Goal: Task Accomplishment & Management: Use online tool/utility

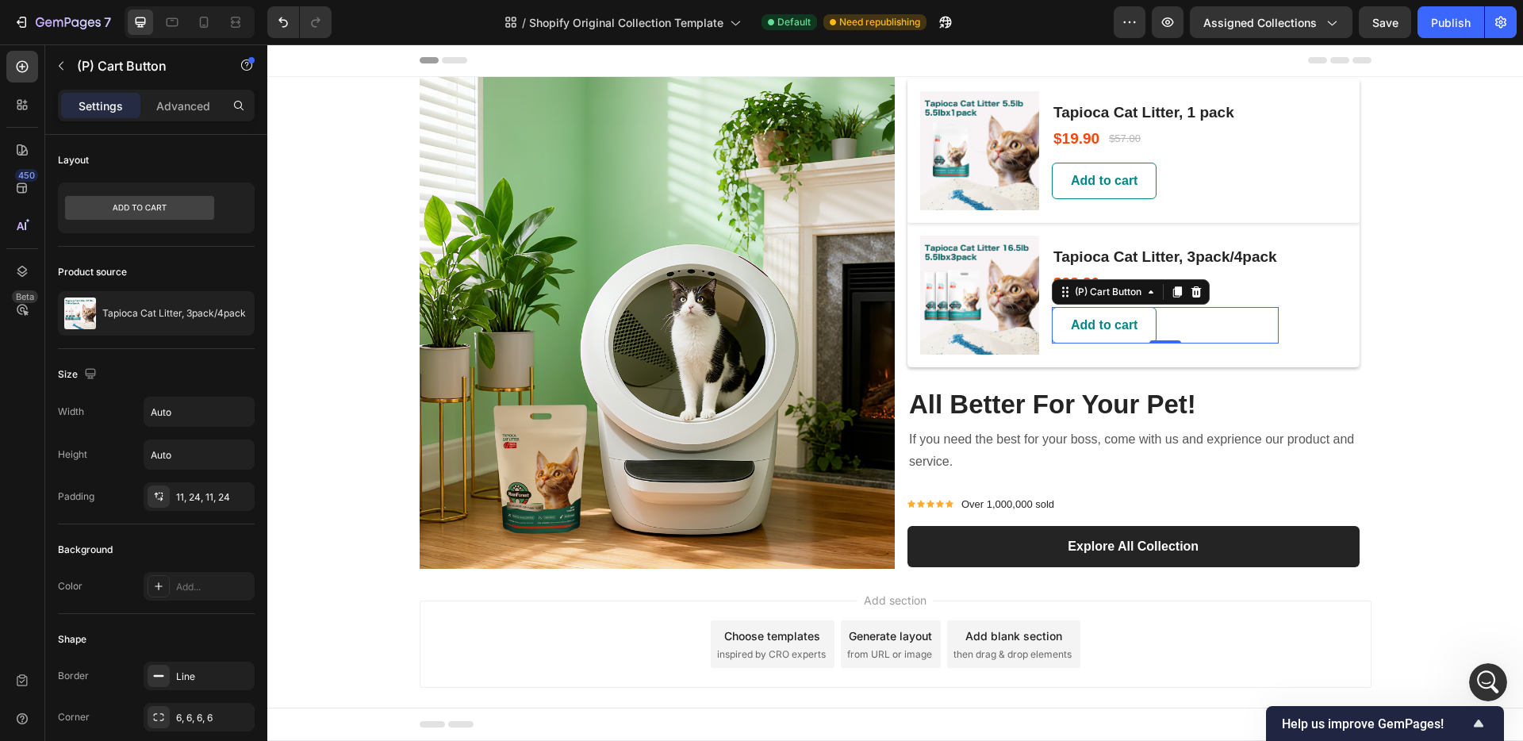
scroll to position [1004, 0]
click at [1409, 282] on div "Image (P) Images & Gallery Tapioca Cat Litter, 1 pack (P) Title $19.90 (P) Pric…" at bounding box center [895, 323] width 1256 height 492
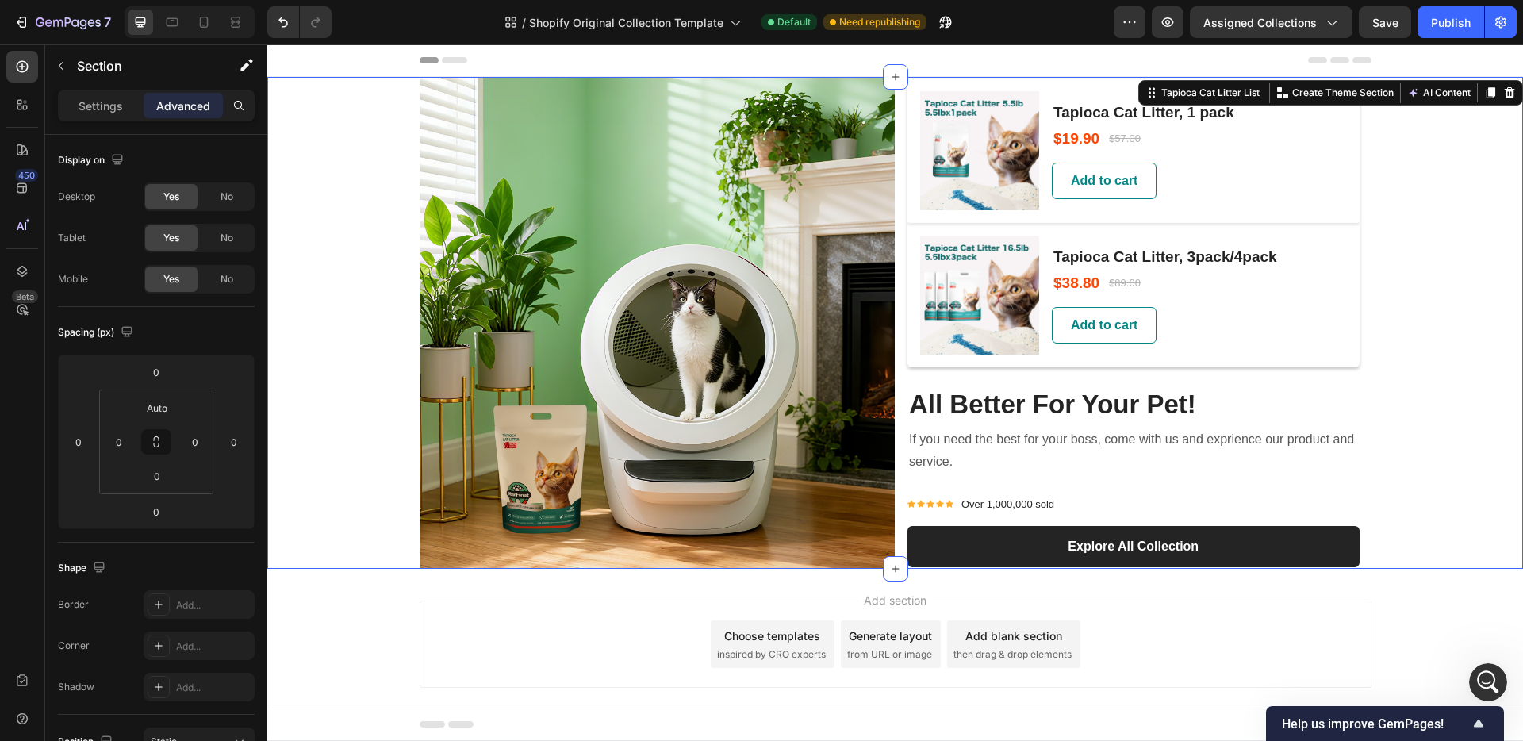
click at [339, 238] on div "Image (P) Images & Gallery Tapioca Cat Litter, 1 pack (P) Title $19.90 (P) Pric…" at bounding box center [895, 323] width 1256 height 492
click at [1126, 29] on icon "button" at bounding box center [1130, 22] width 16 height 16
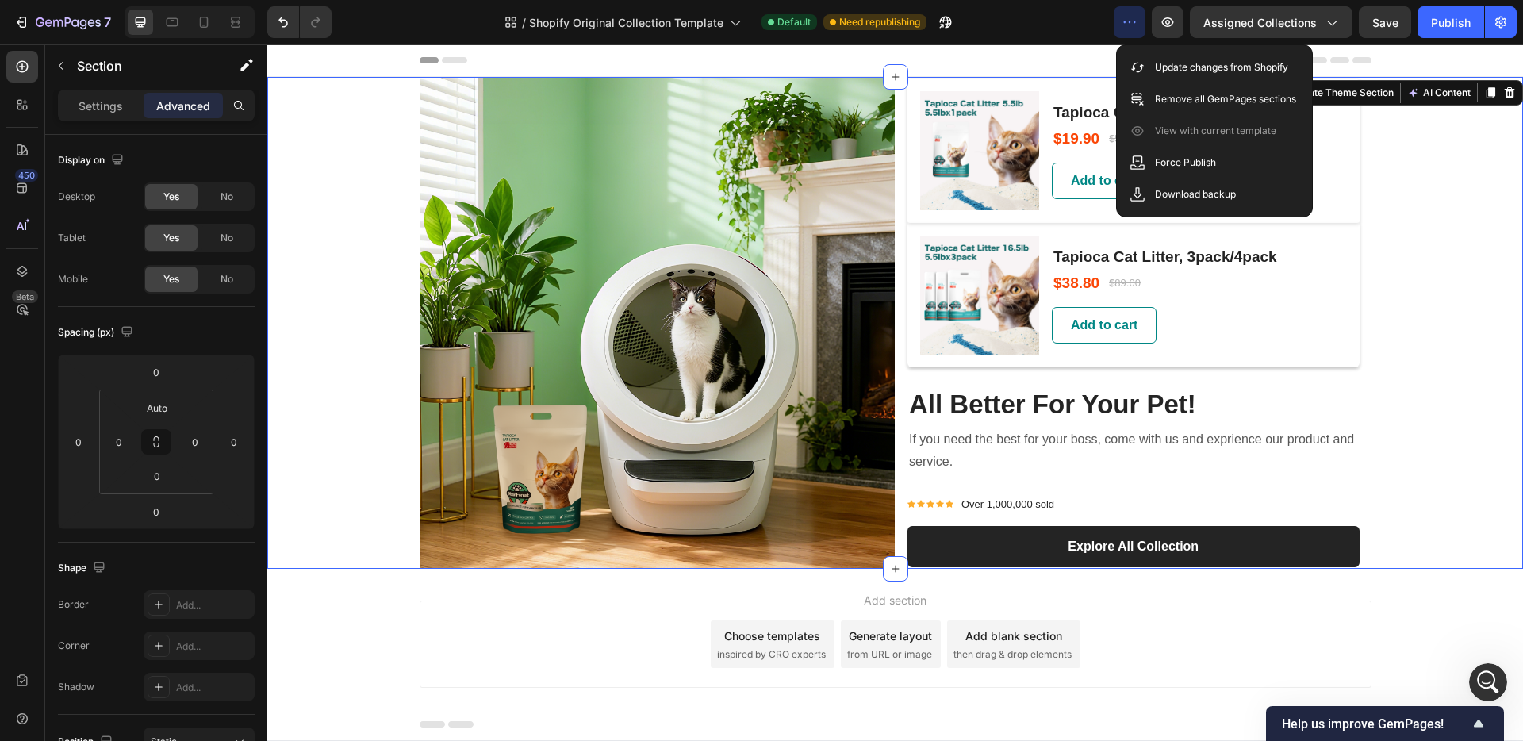
click at [1414, 192] on div "Image (P) Images & Gallery Tapioca Cat Litter, 1 pack (P) Title $19.90 (P) Pric…" at bounding box center [895, 323] width 1256 height 492
click at [1430, 158] on div "Image (P) Images & Gallery Tapioca Cat Litter, 1 pack (P) Title $19.90 (P) Pric…" at bounding box center [895, 323] width 1256 height 492
click at [1060, 58] on div at bounding box center [896, 60] width 952 height 32
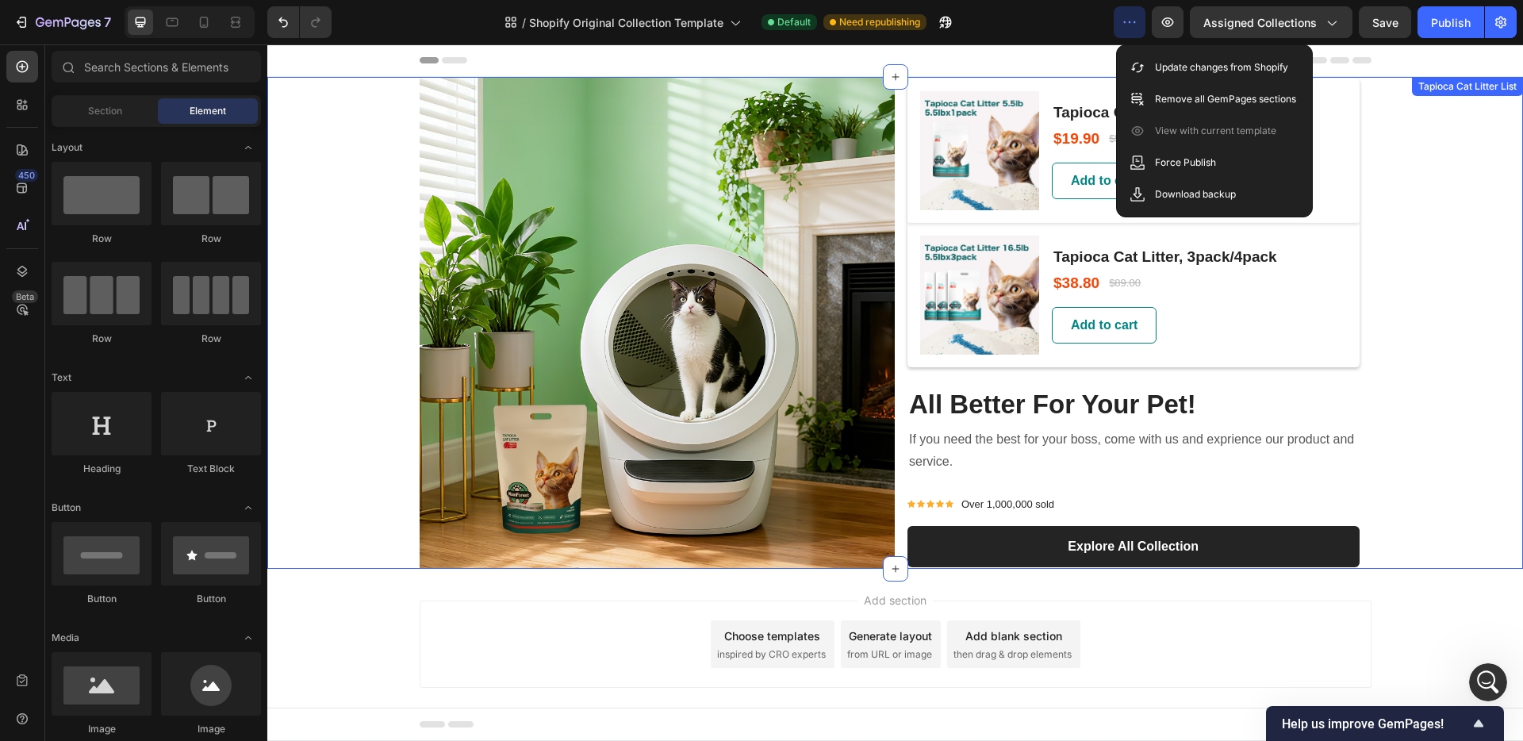
click at [1426, 220] on div "Image (P) Images & Gallery Tapioca Cat Litter, 1 pack (P) Title $19.90 (P) Pric…" at bounding box center [895, 323] width 1256 height 492
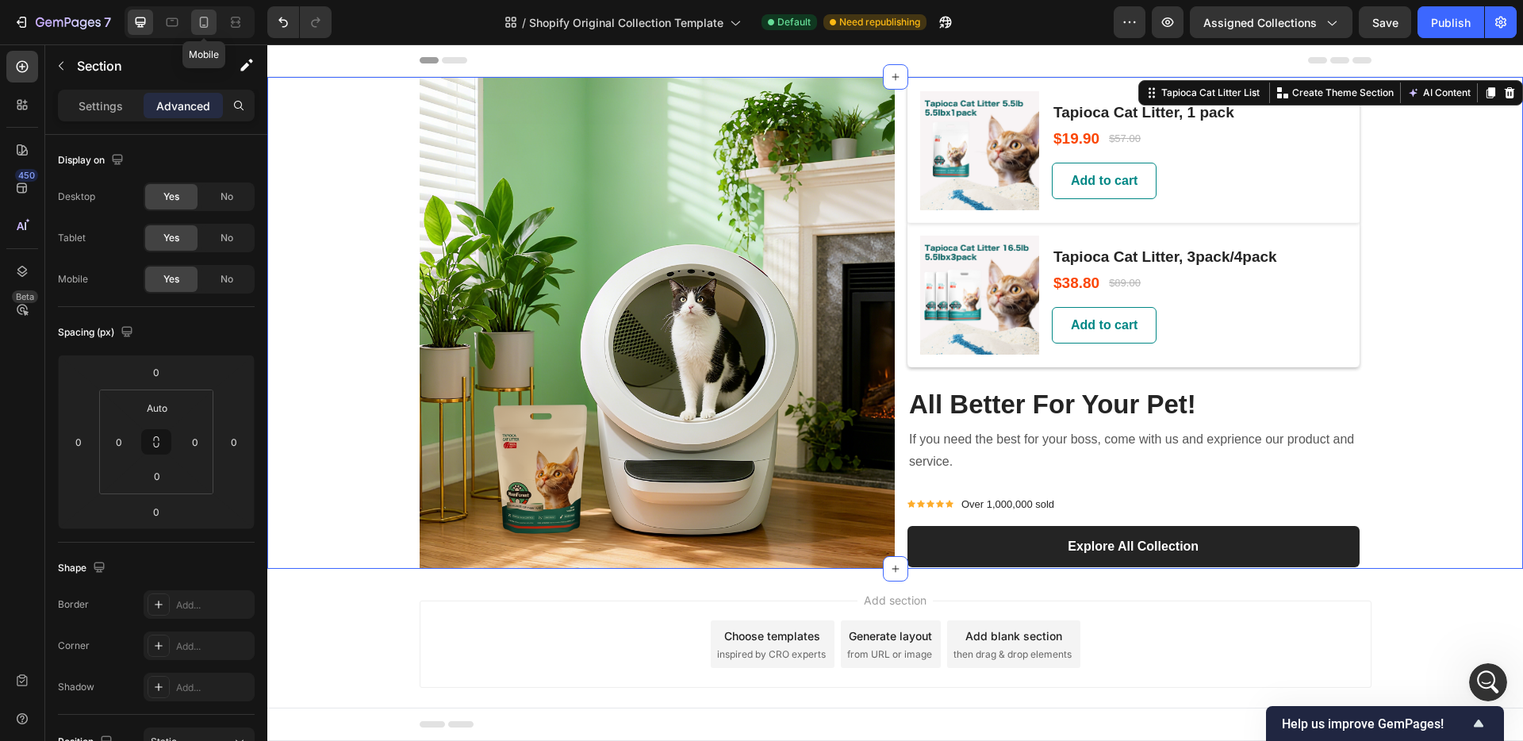
click at [209, 18] on icon at bounding box center [204, 22] width 16 height 16
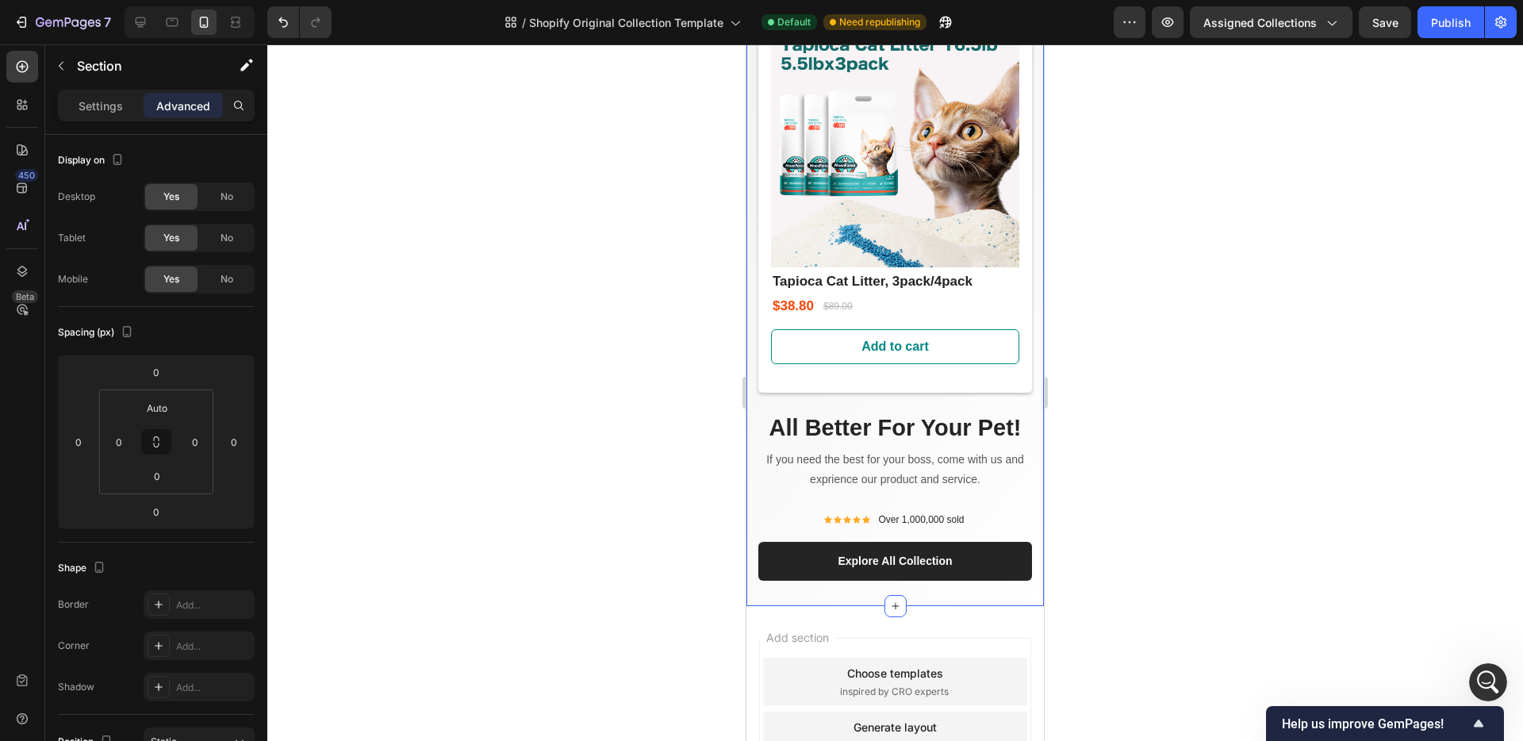
scroll to position [781, 0]
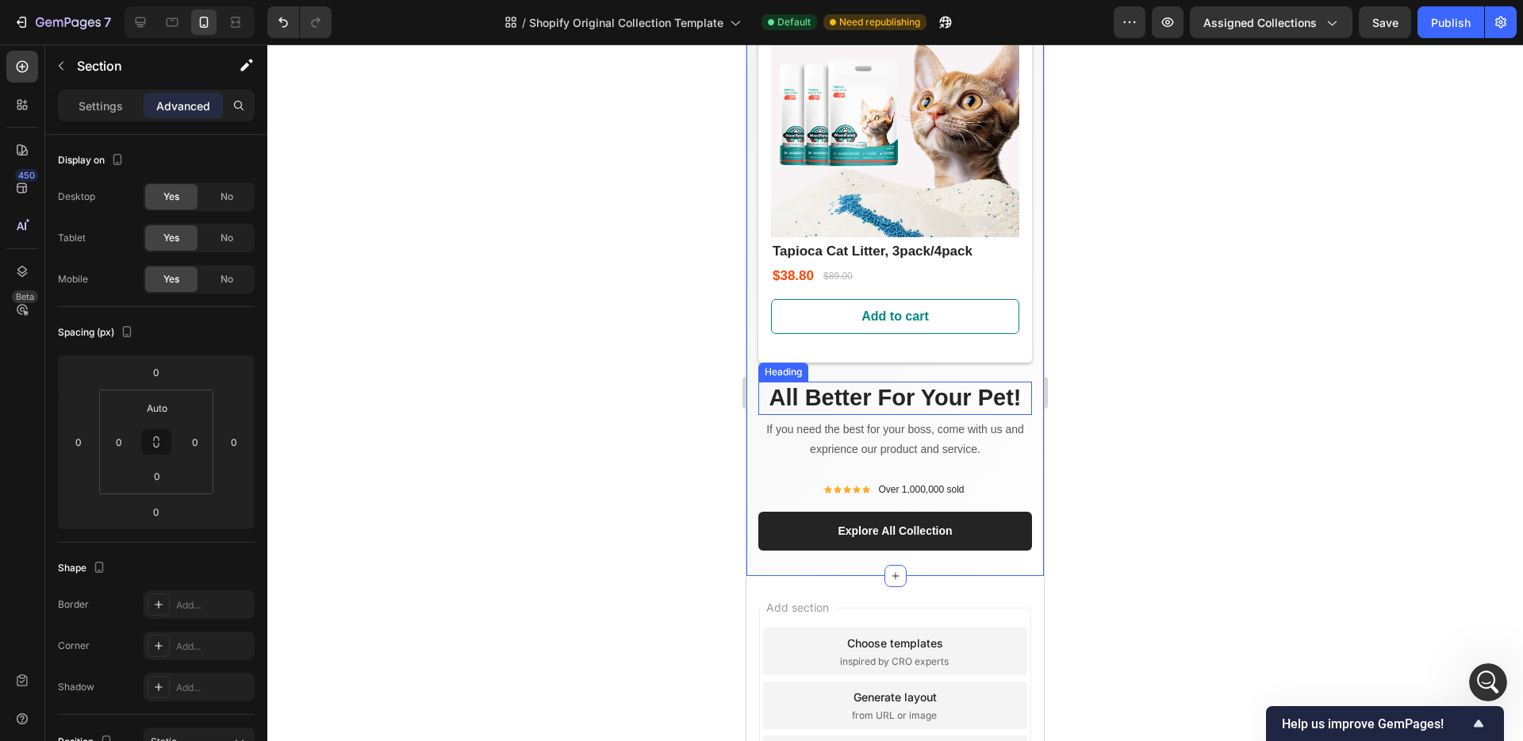
click at [877, 383] on p "All Better For Your Pet!" at bounding box center [895, 398] width 271 height 30
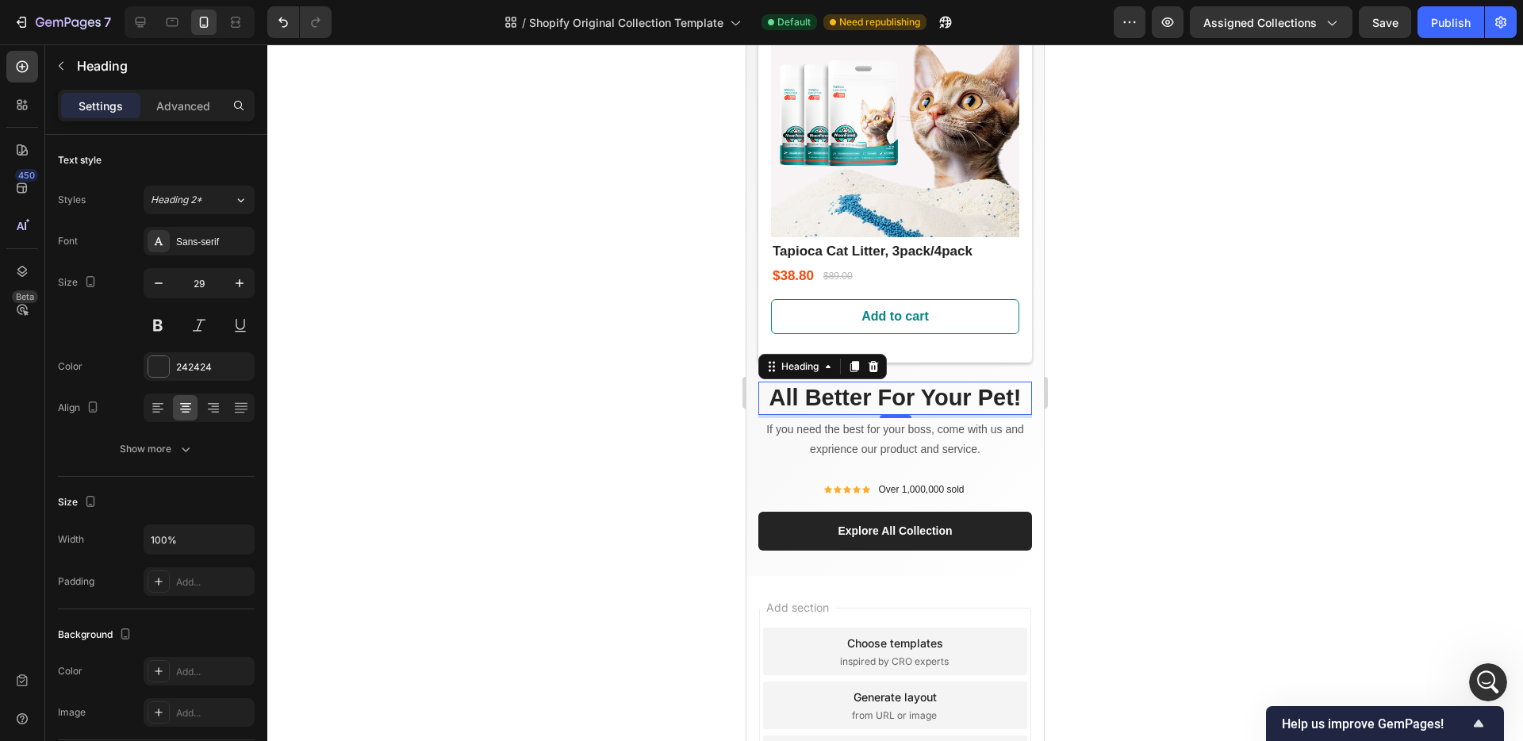
click at [793, 383] on p "All Better For Your Pet!" at bounding box center [895, 398] width 271 height 30
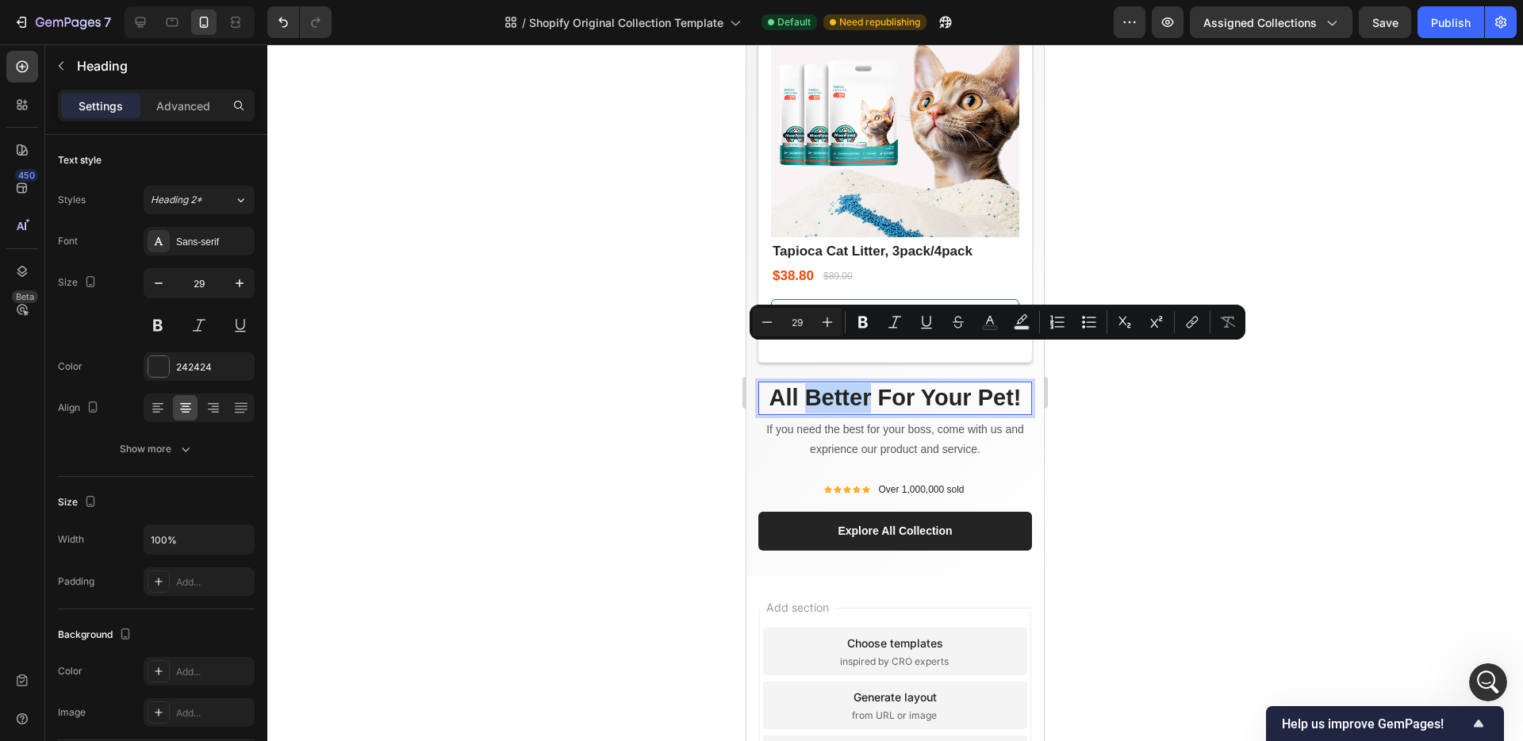
click at [779, 383] on p "All Better For Your Pet!" at bounding box center [895, 398] width 271 height 30
drag, startPoint x: 764, startPoint y: 366, endPoint x: 1015, endPoint y: 363, distance: 250.7
click at [1015, 383] on p "All Better For Your Pet!" at bounding box center [895, 398] width 271 height 30
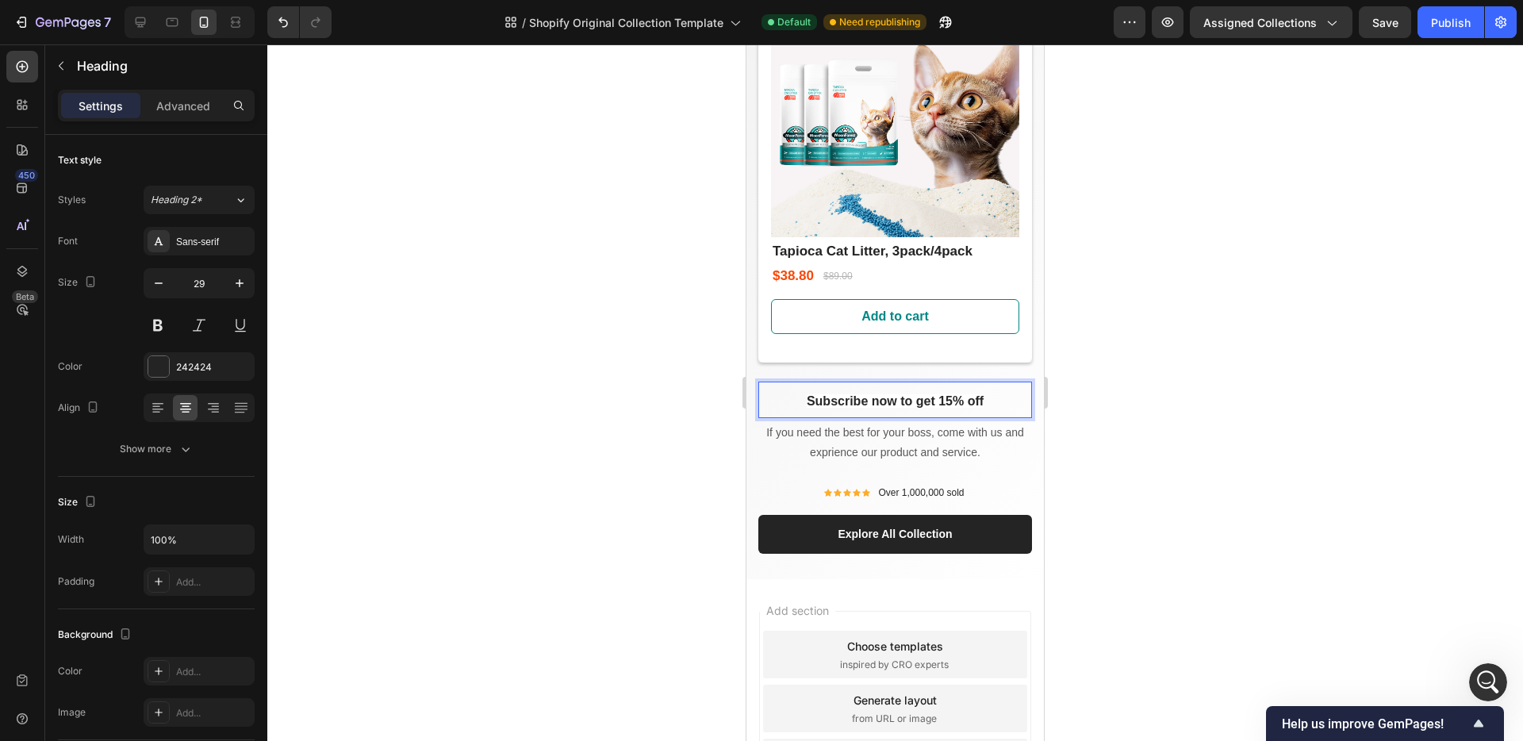
click at [992, 383] on p "Subscribe now to get 15% off" at bounding box center [895, 399] width 271 height 33
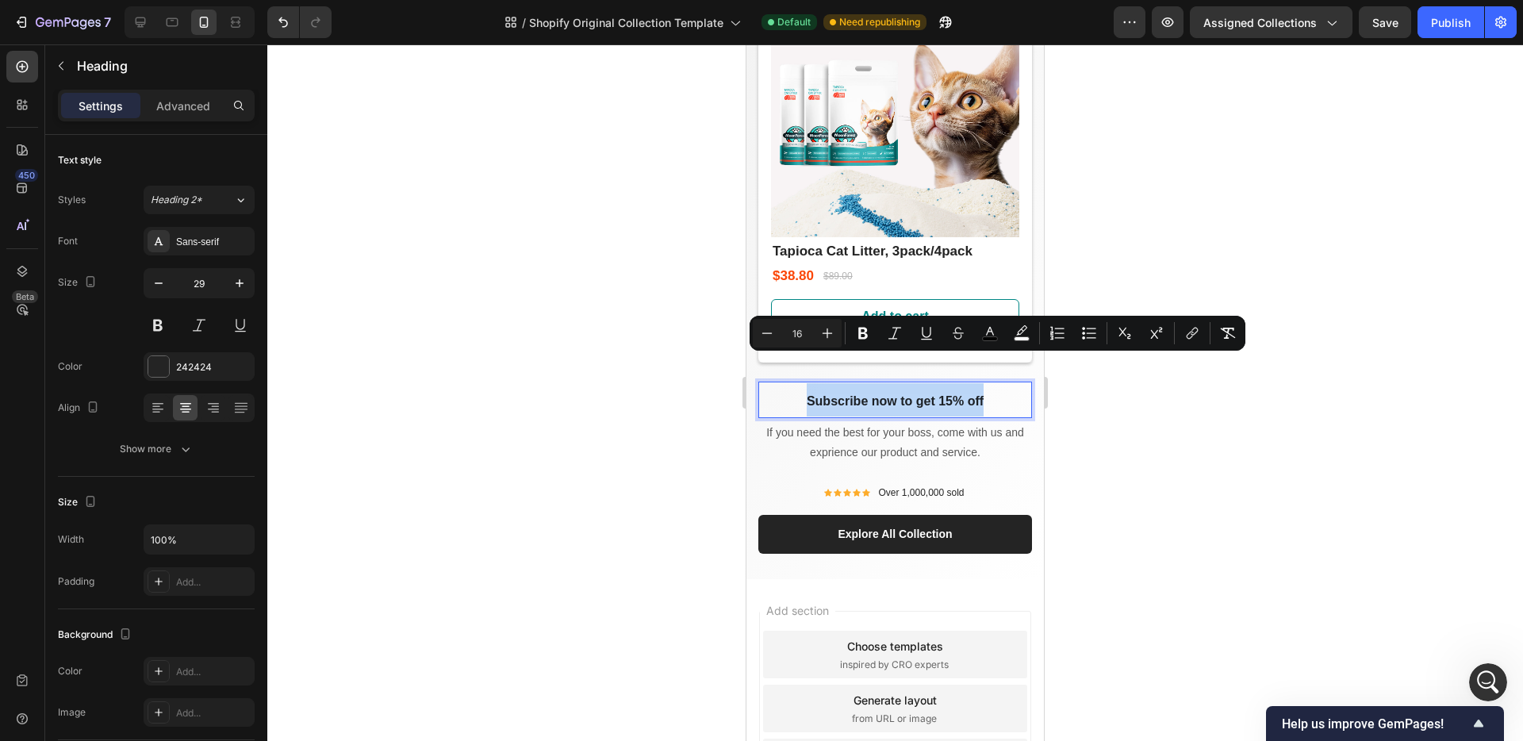
drag, startPoint x: 992, startPoint y: 363, endPoint x: 789, endPoint y: 365, distance: 203.1
click at [789, 383] on p "Subscribe now to get 15% off" at bounding box center [895, 399] width 271 height 33
click at [1229, 328] on icon "Editor contextual toolbar" at bounding box center [1228, 333] width 15 height 11
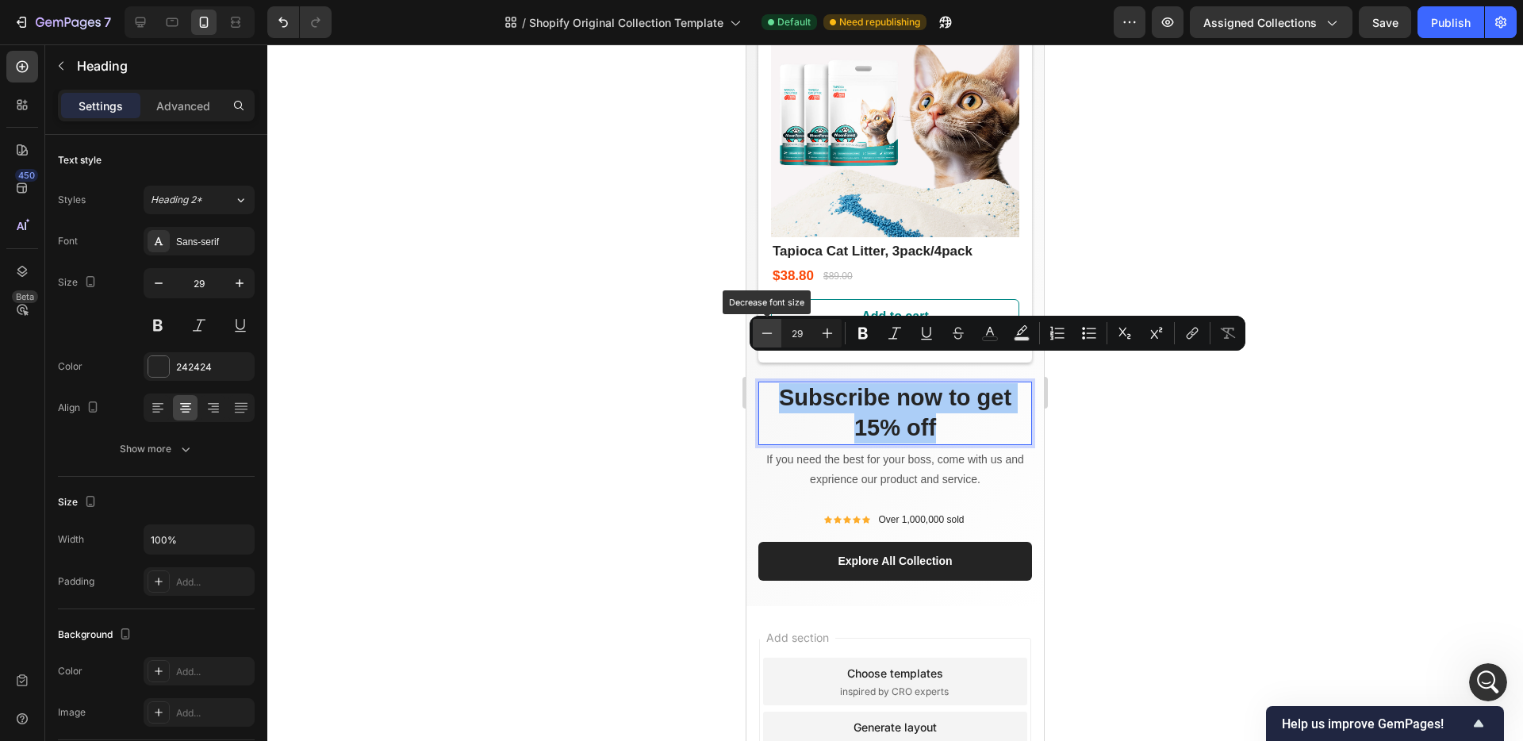
click at [762, 336] on icon "Editor contextual toolbar" at bounding box center [767, 333] width 16 height 16
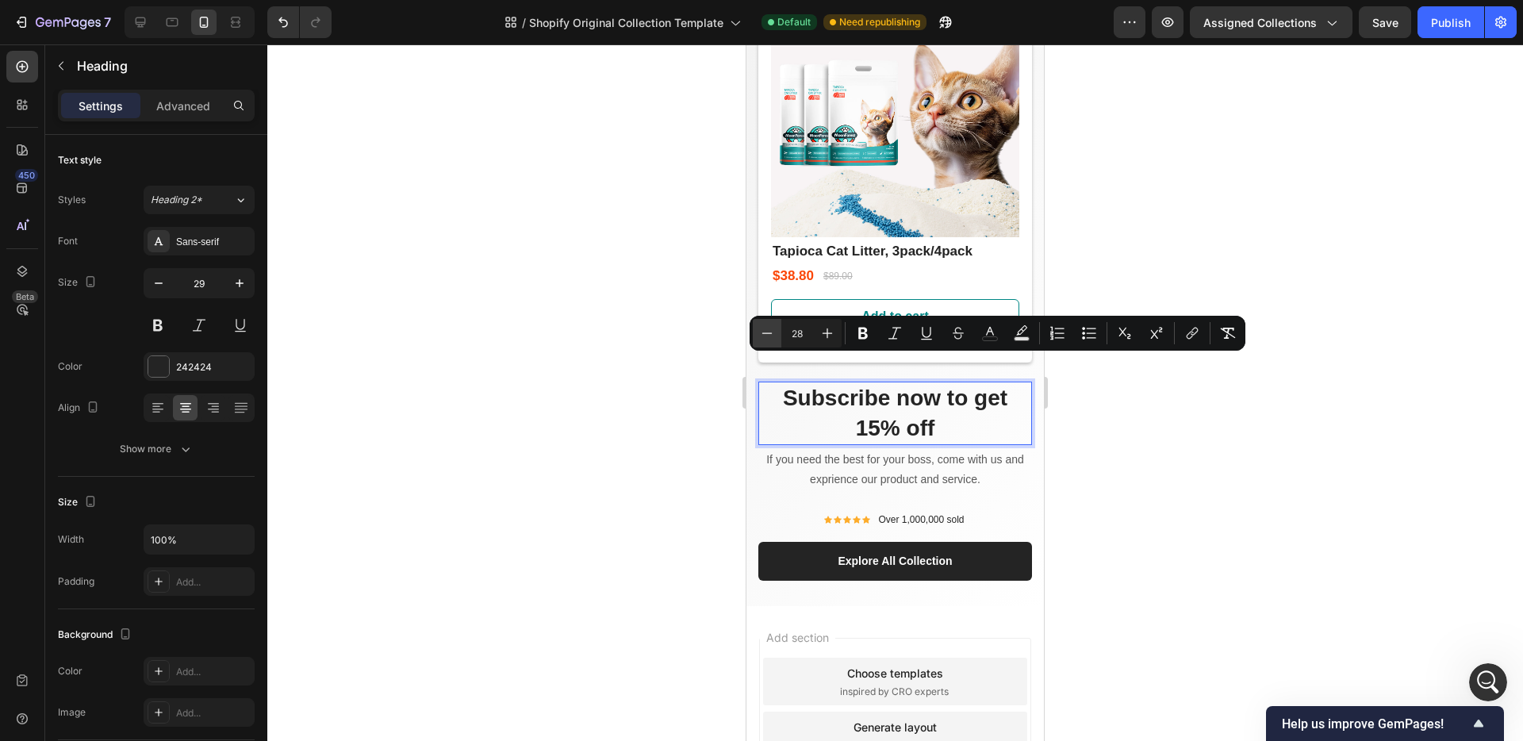
click at [762, 336] on icon "Editor contextual toolbar" at bounding box center [767, 333] width 16 height 16
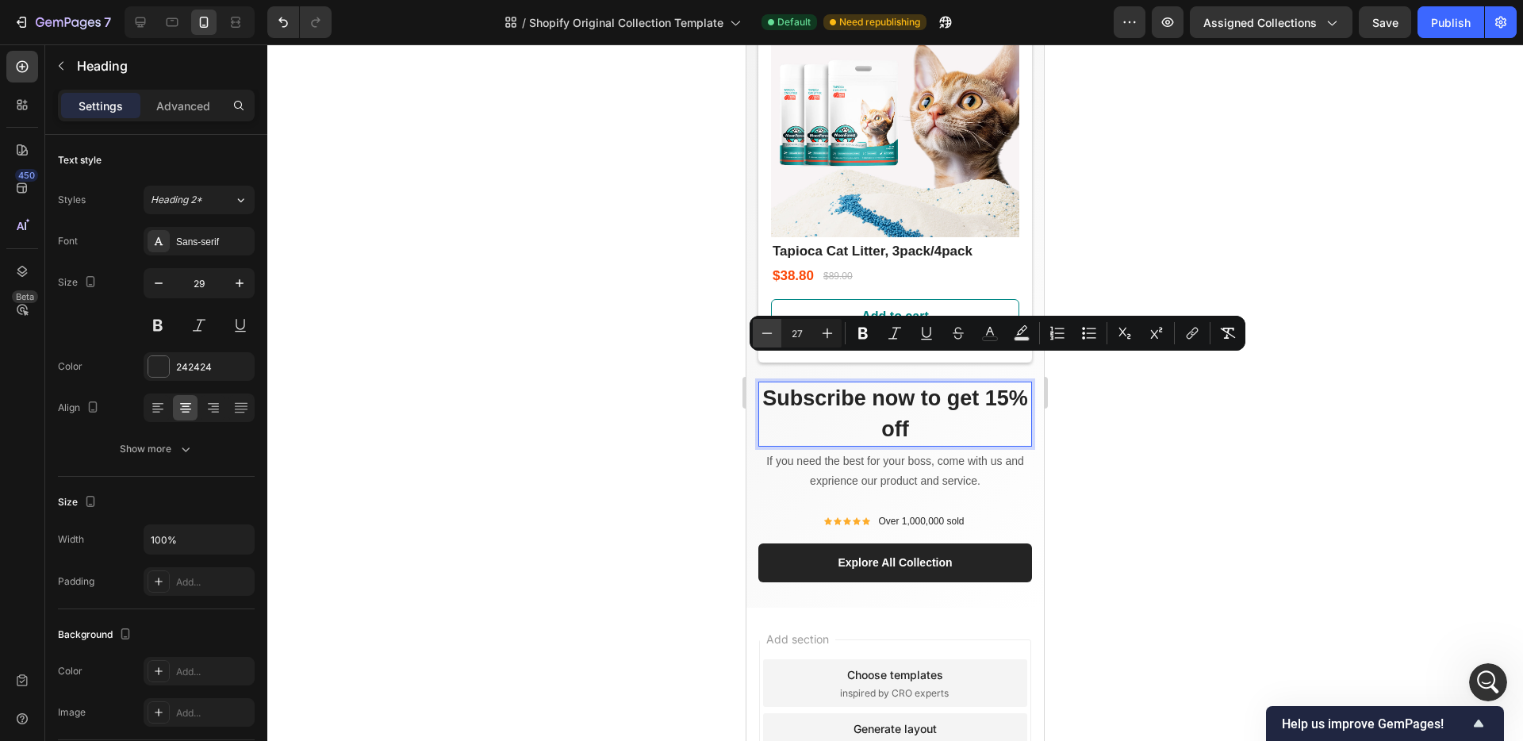
click at [762, 336] on icon "Editor contextual toolbar" at bounding box center [767, 333] width 16 height 16
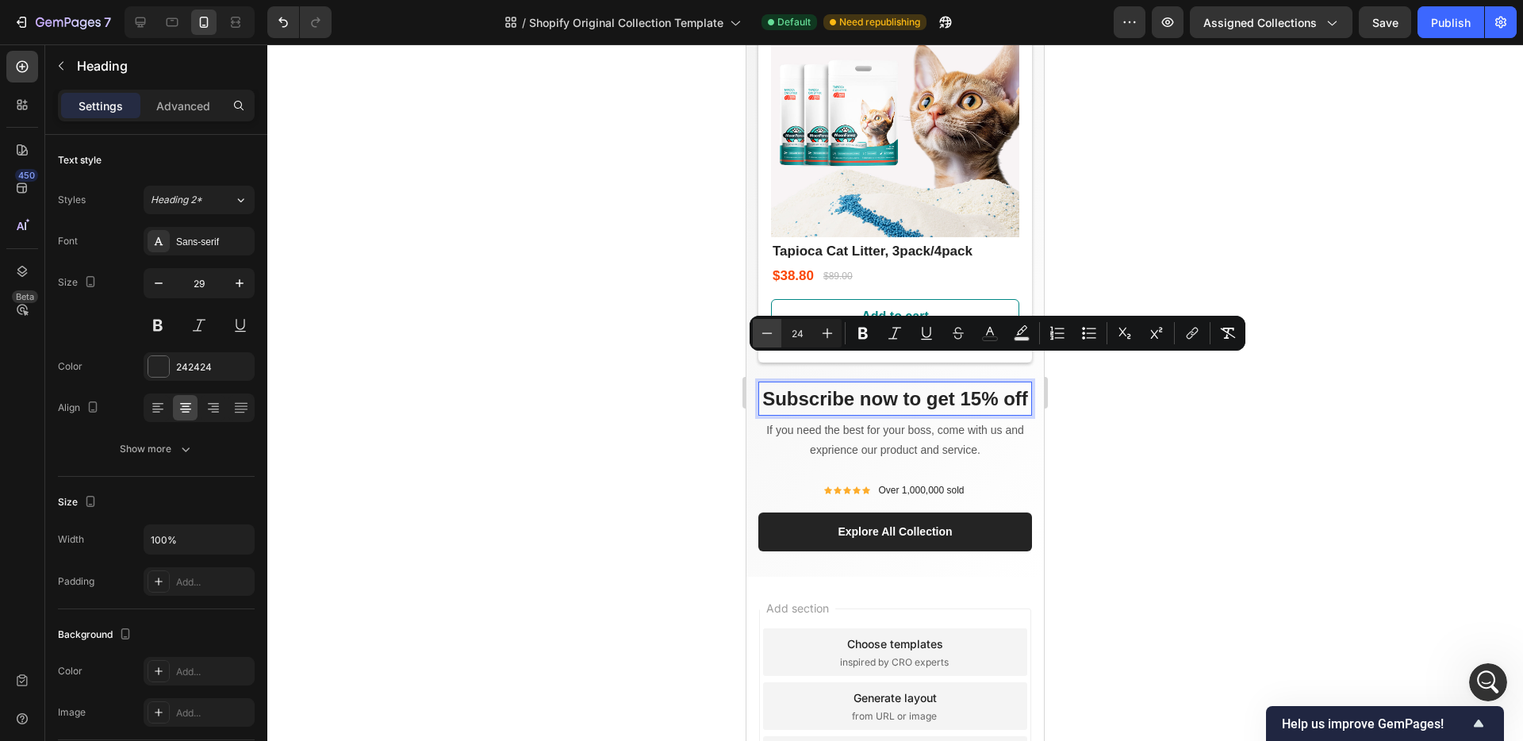
click at [762, 336] on icon "Editor contextual toolbar" at bounding box center [767, 333] width 16 height 16
type input "23"
click at [1414, 419] on div at bounding box center [895, 392] width 1256 height 697
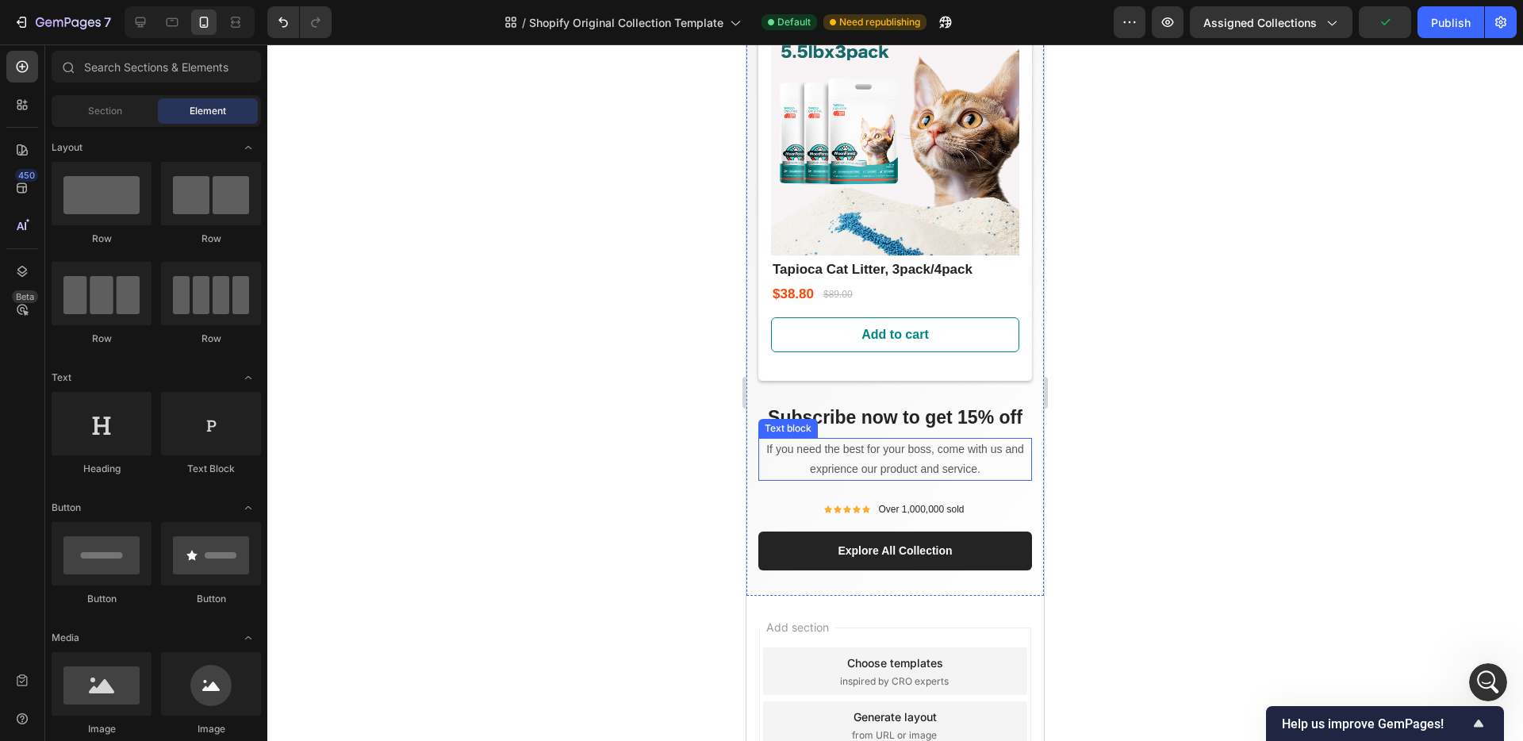
scroll to position [755, 0]
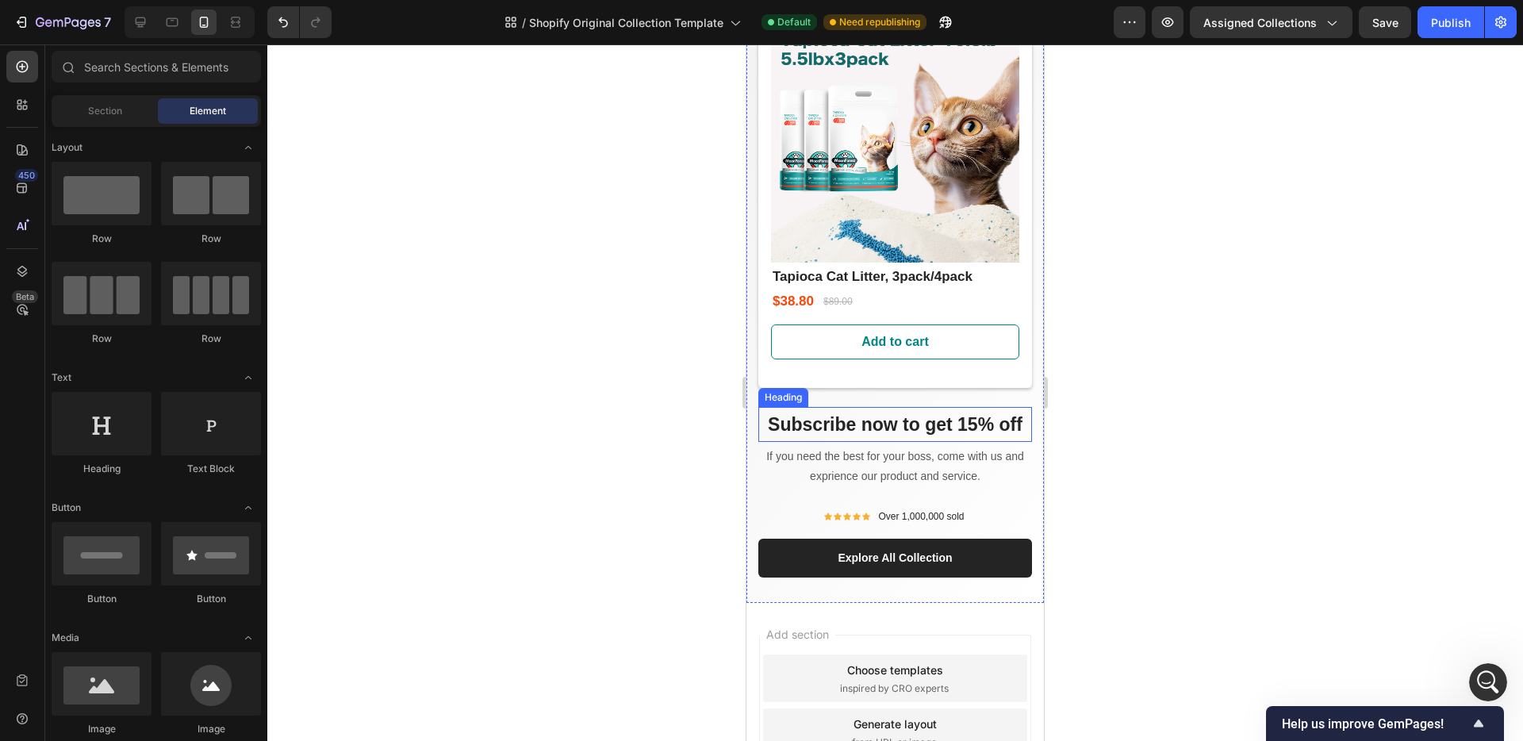
click at [914, 414] on span "Subscribe now to get 15% off" at bounding box center [895, 424] width 255 height 21
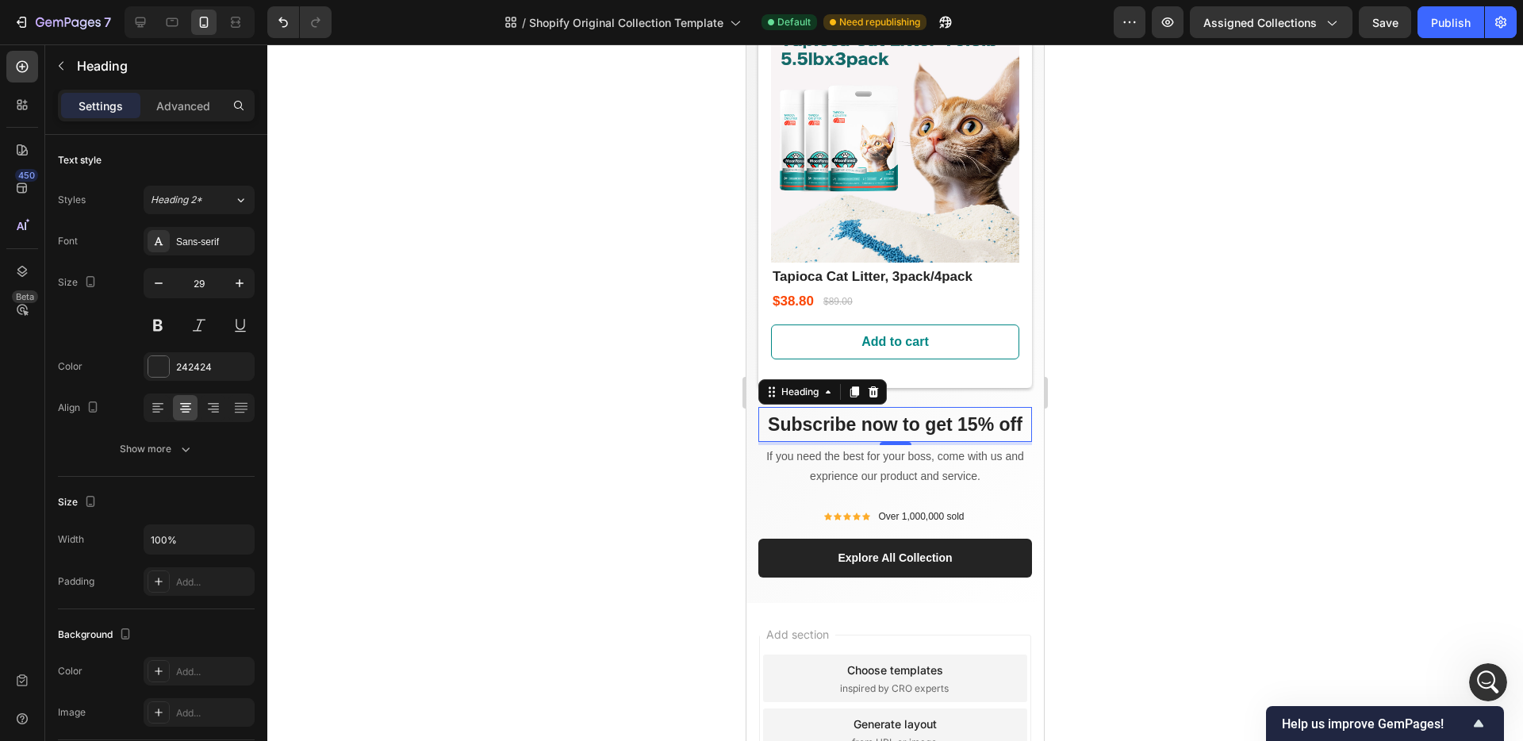
click at [1132, 402] on div at bounding box center [895, 392] width 1256 height 697
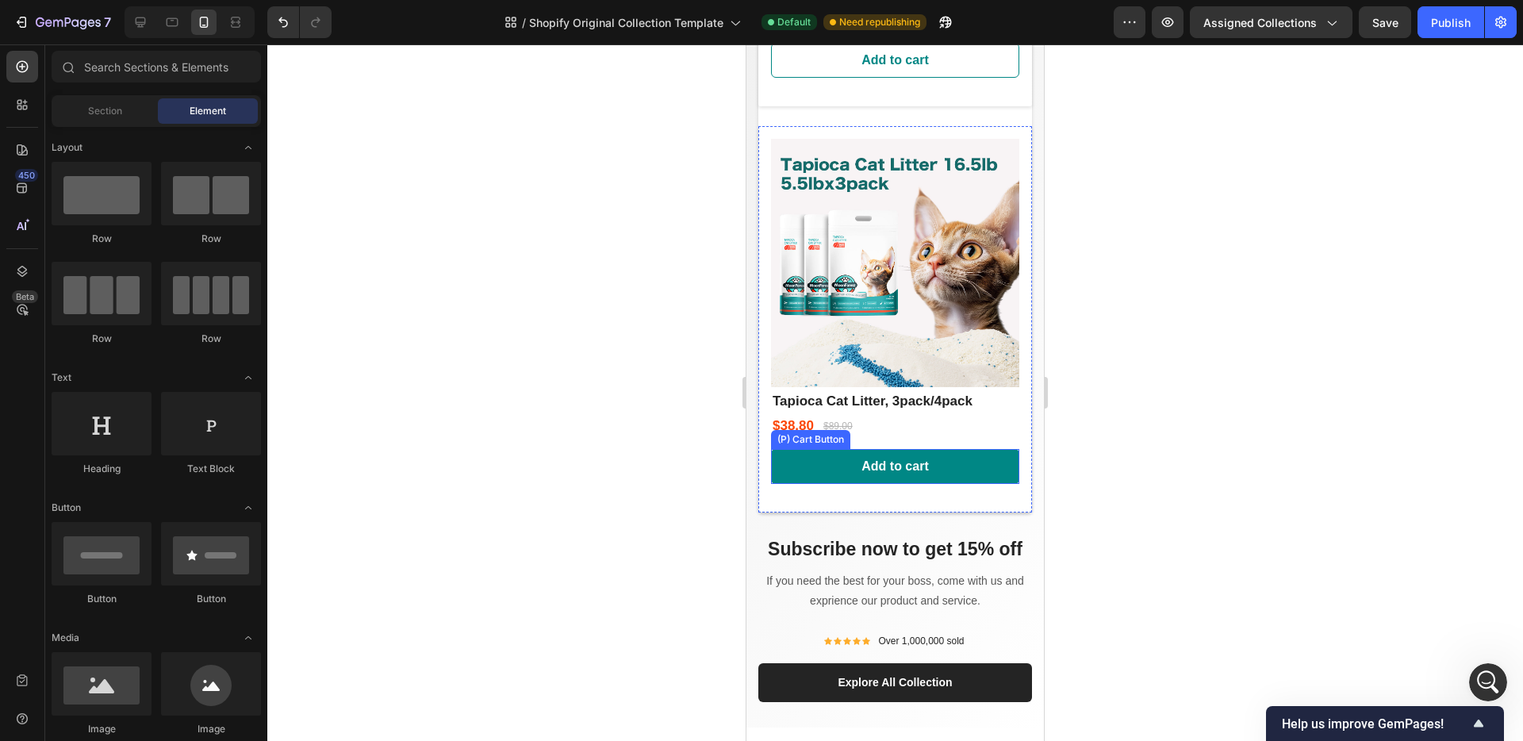
scroll to position [843, 0]
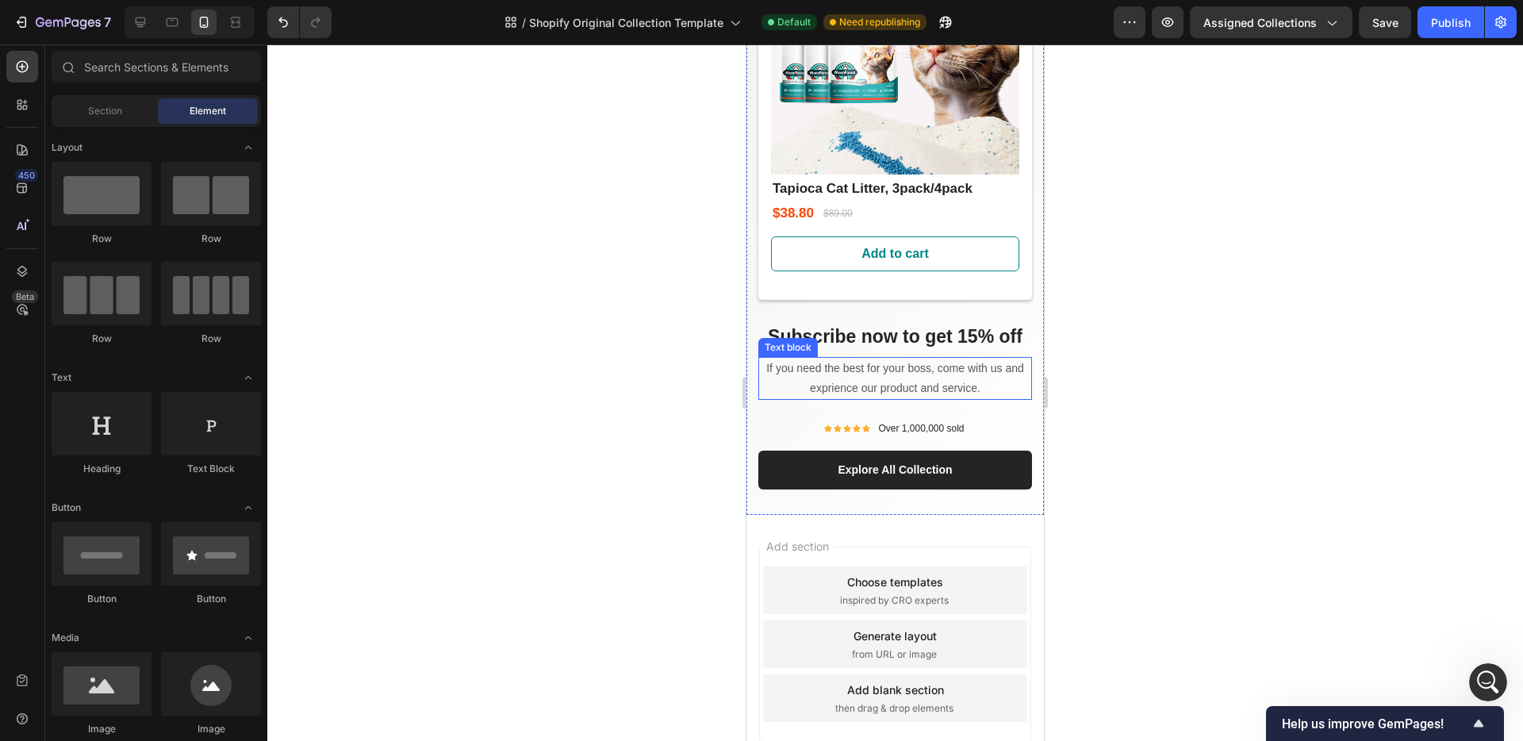
click at [837, 359] on p "If you need the best for your boss, come with us and exprience our product and …" at bounding box center [895, 379] width 271 height 40
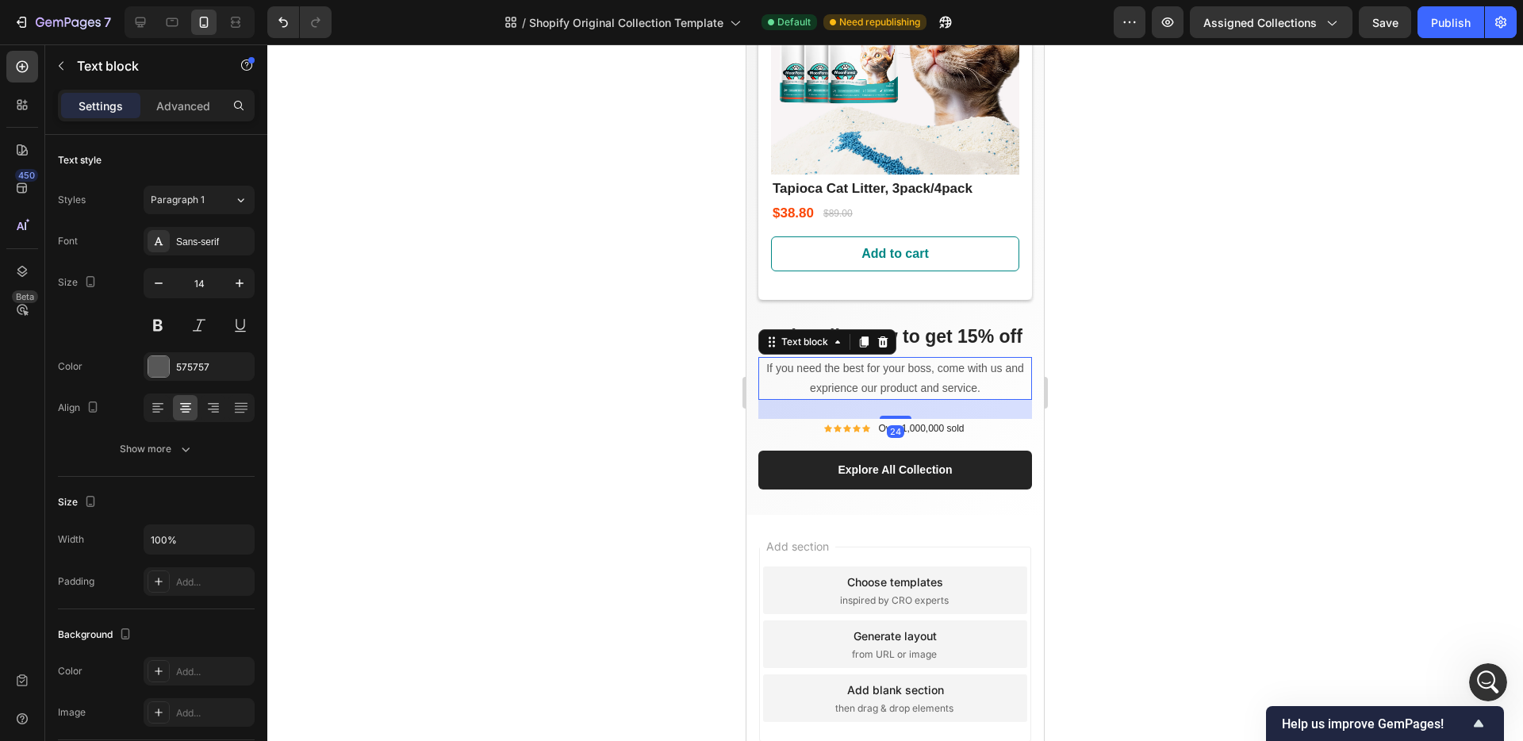
click at [837, 359] on p "If you need the best for your boss, come with us and exprience our product and …" at bounding box center [895, 379] width 271 height 40
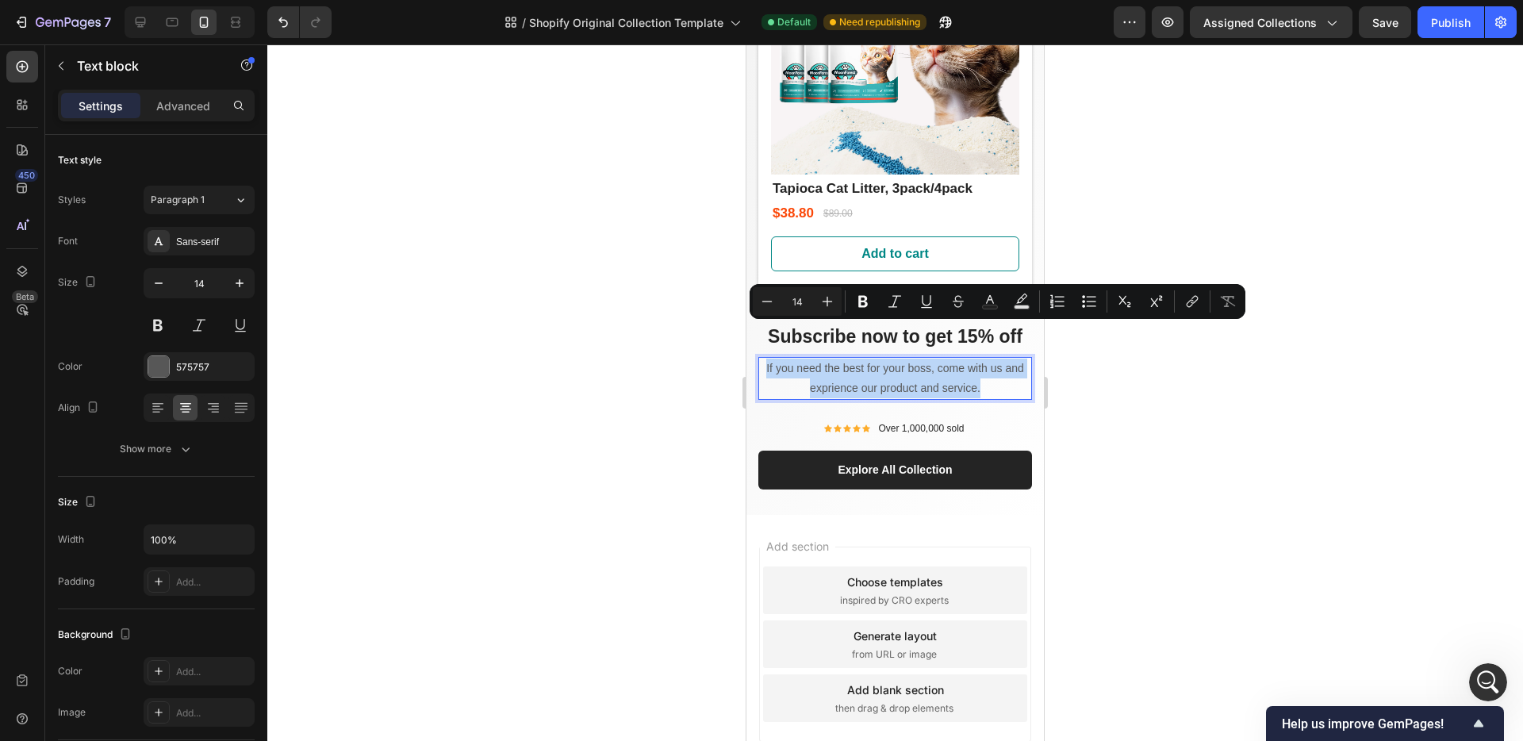
type input "16"
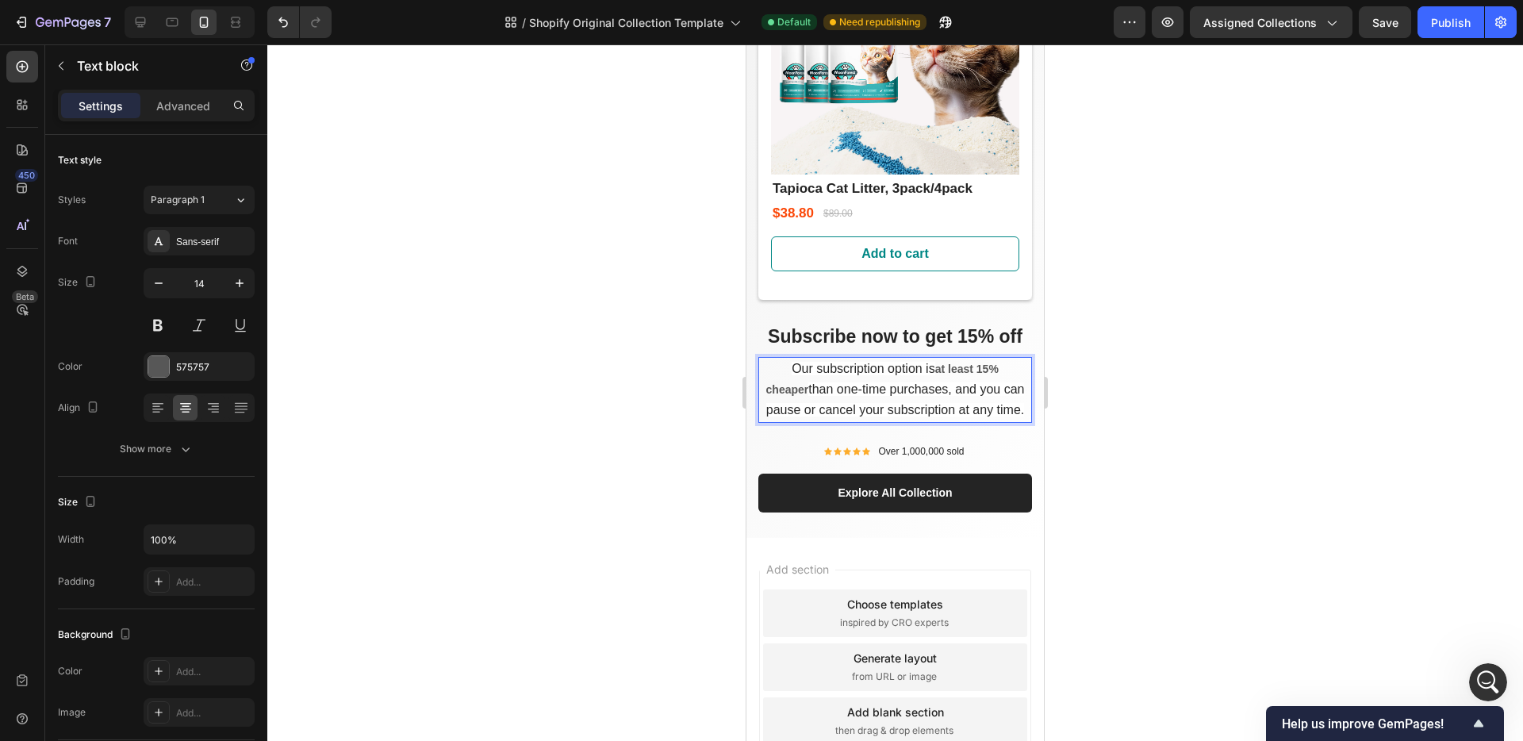
click at [951, 393] on p "Our subscription option is at least 15% cheaper than one-time purchases, and yo…" at bounding box center [895, 390] width 271 height 63
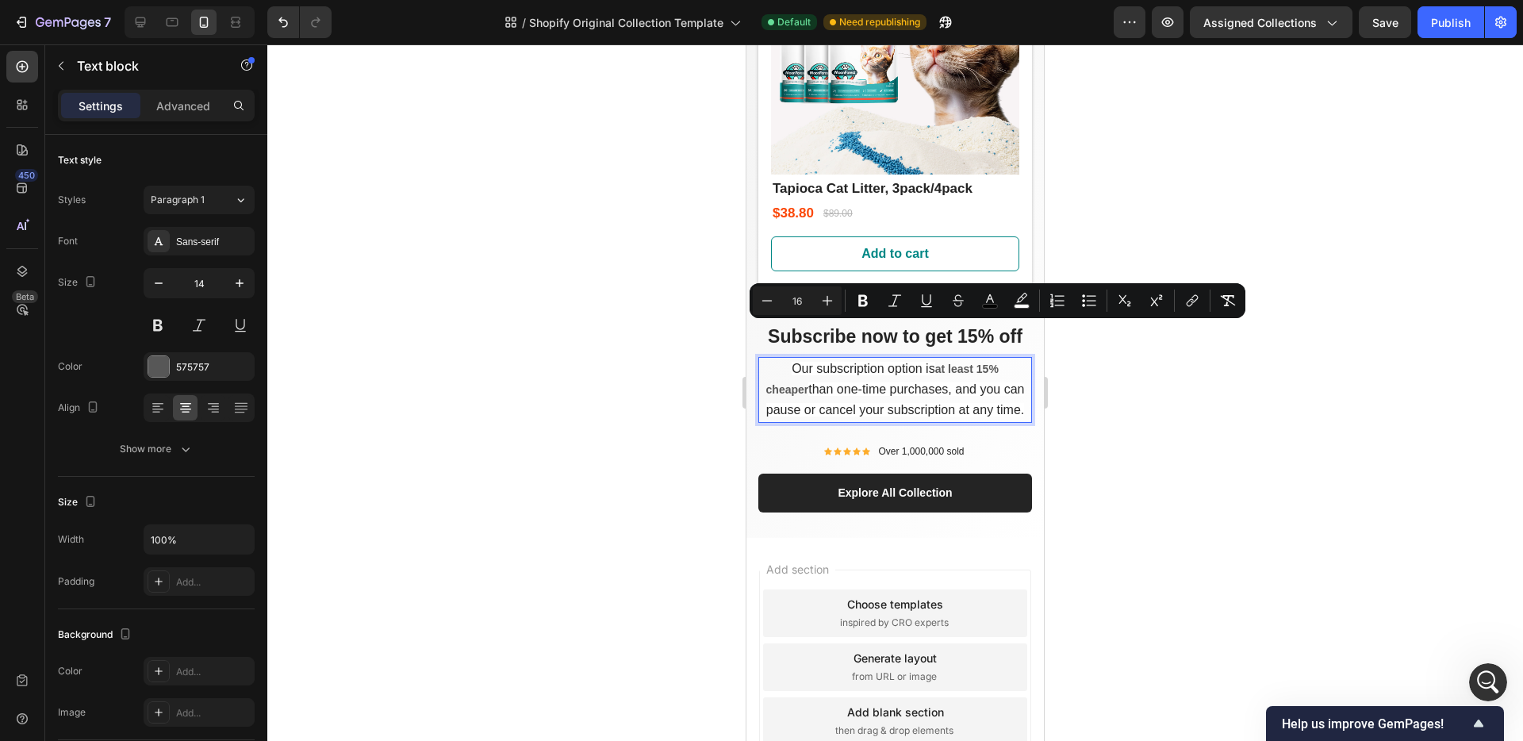
drag, startPoint x: 946, startPoint y: 396, endPoint x: 777, endPoint y: 339, distance: 178.4
click at [777, 359] on p "Our subscription option is at least 15% cheaper than one-time purchases, and yo…" at bounding box center [895, 390] width 271 height 63
click at [1226, 301] on icon "Editor contextual toolbar" at bounding box center [1228, 301] width 16 height 16
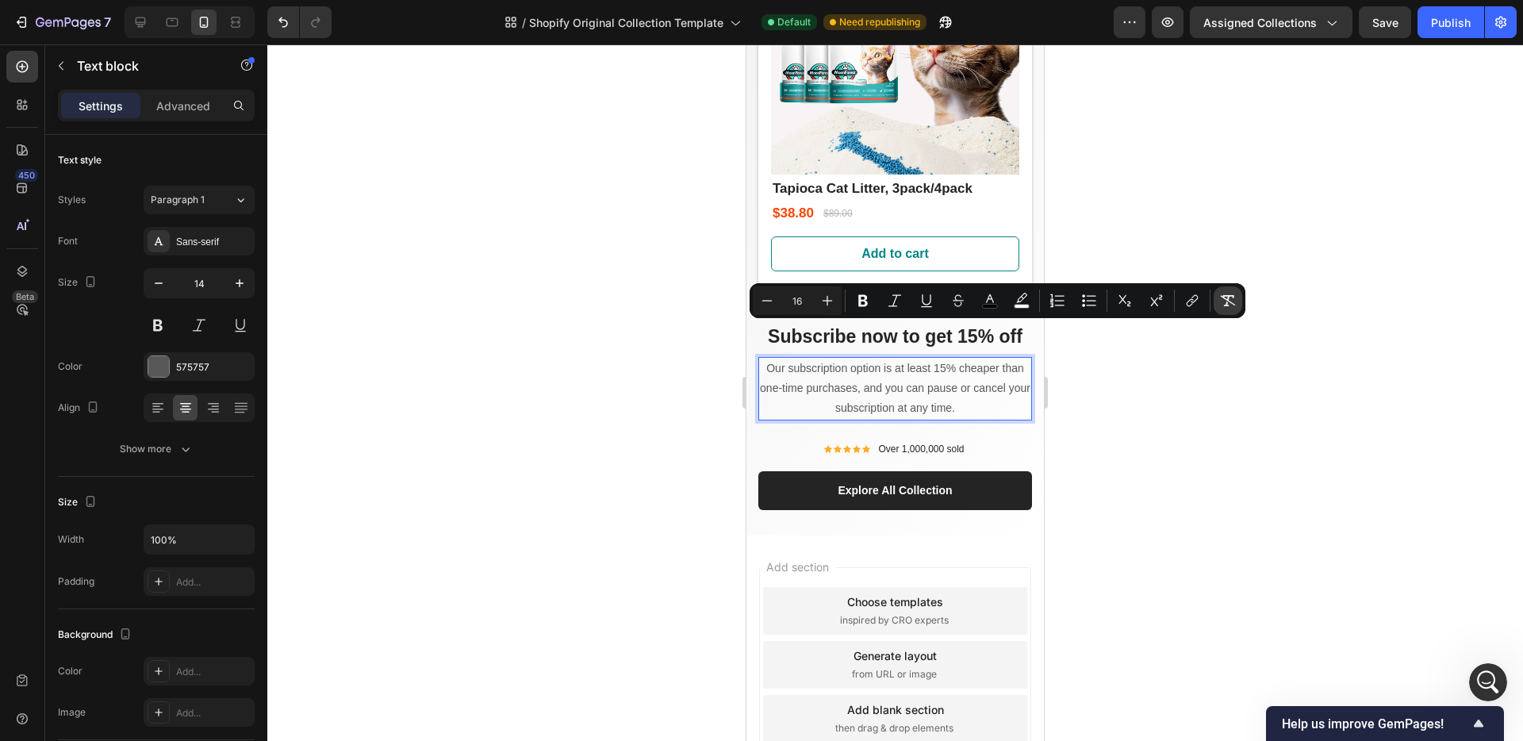
type input "14"
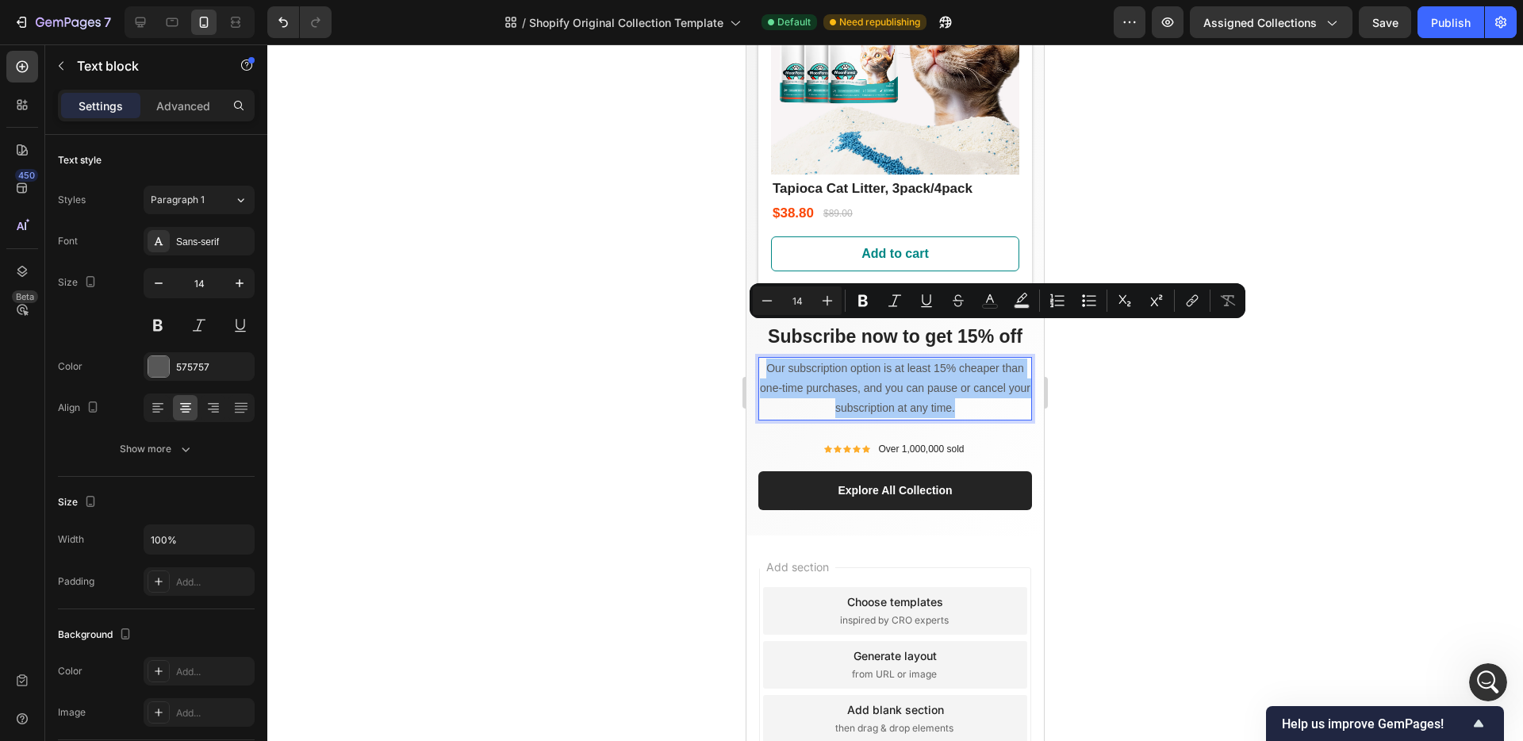
click at [1184, 365] on div at bounding box center [895, 392] width 1256 height 697
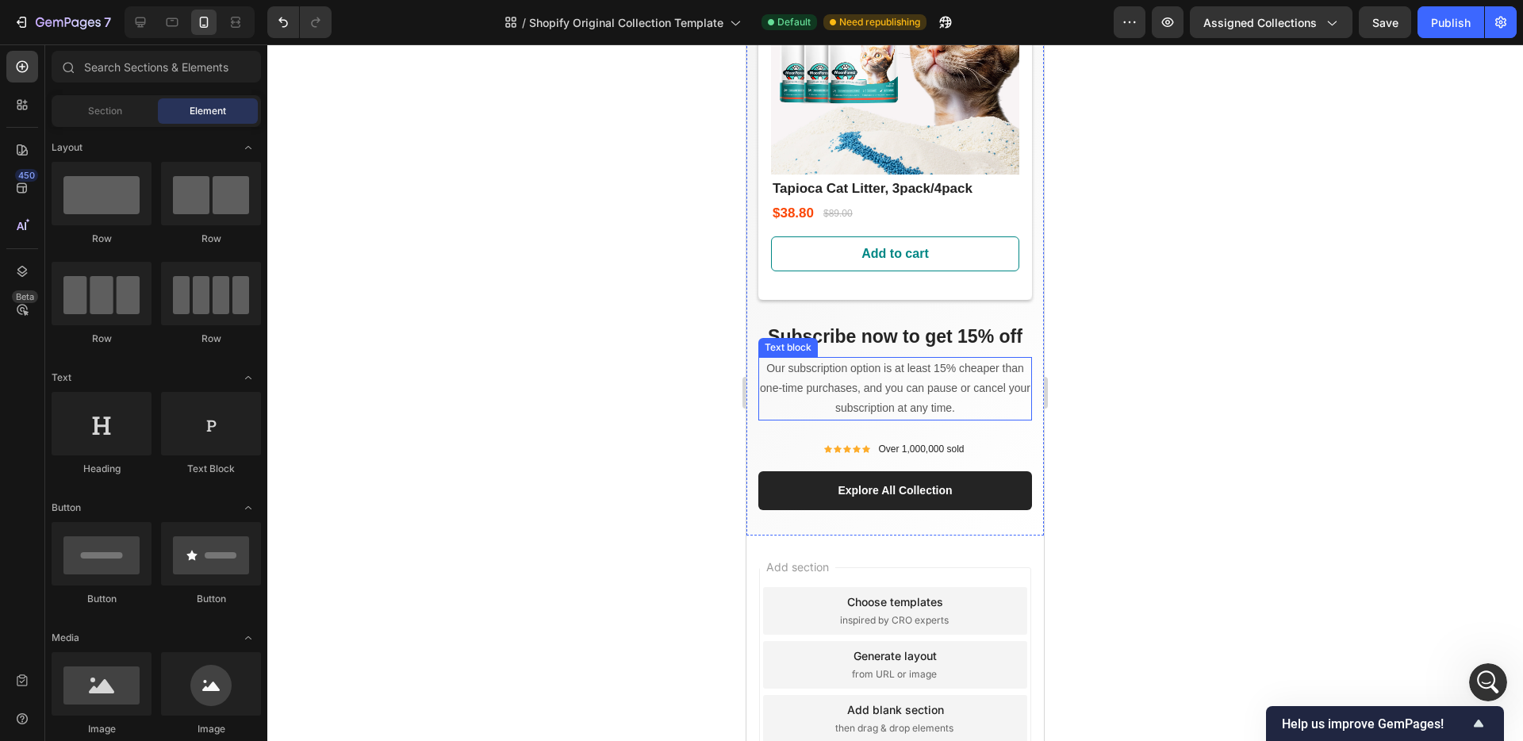
click at [952, 359] on p "Our subscription option is at least 15% cheaper than one-time purchases, and yo…" at bounding box center [895, 389] width 271 height 60
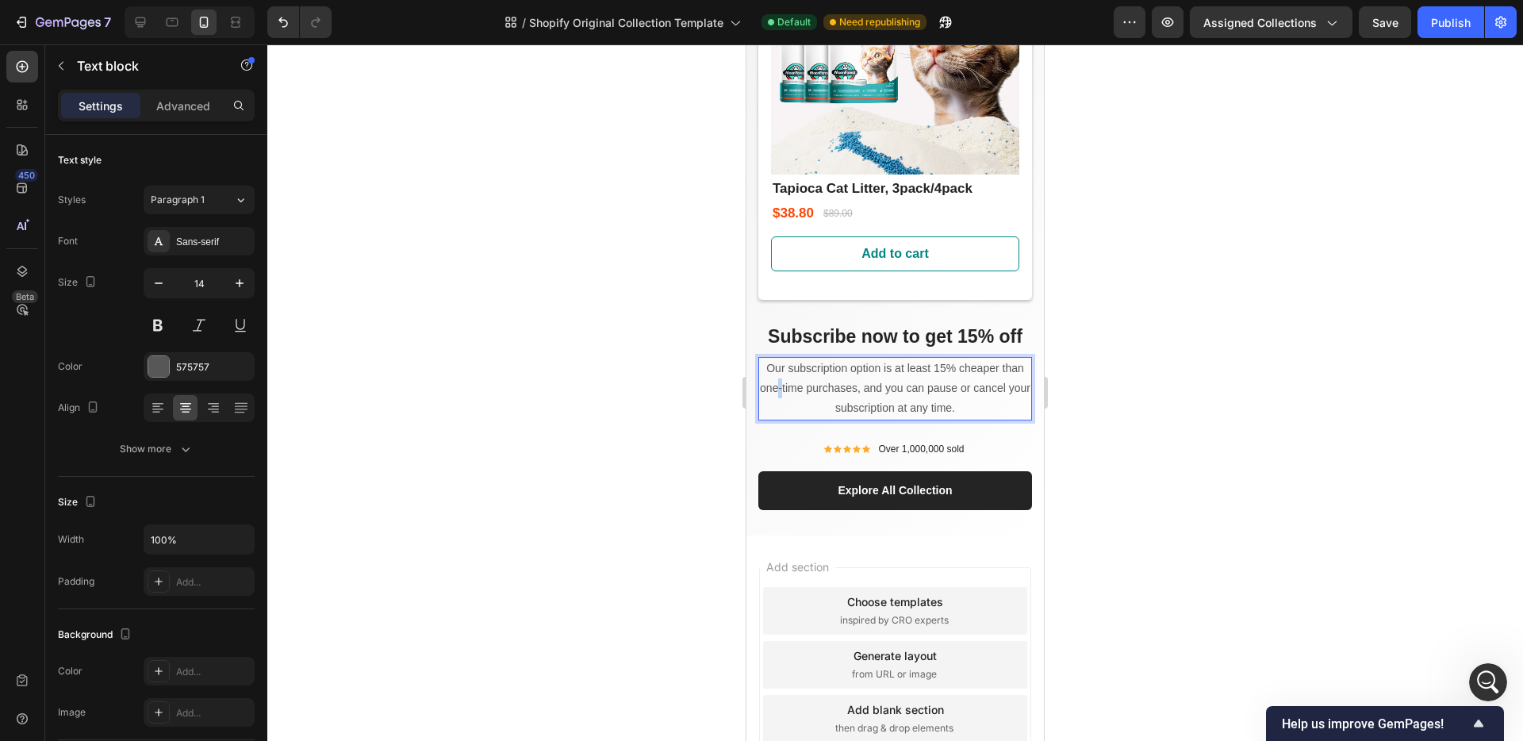
click at [812, 359] on p "Our subscription option is at least 15% cheaper than one-time purchases, and yo…" at bounding box center [895, 389] width 271 height 60
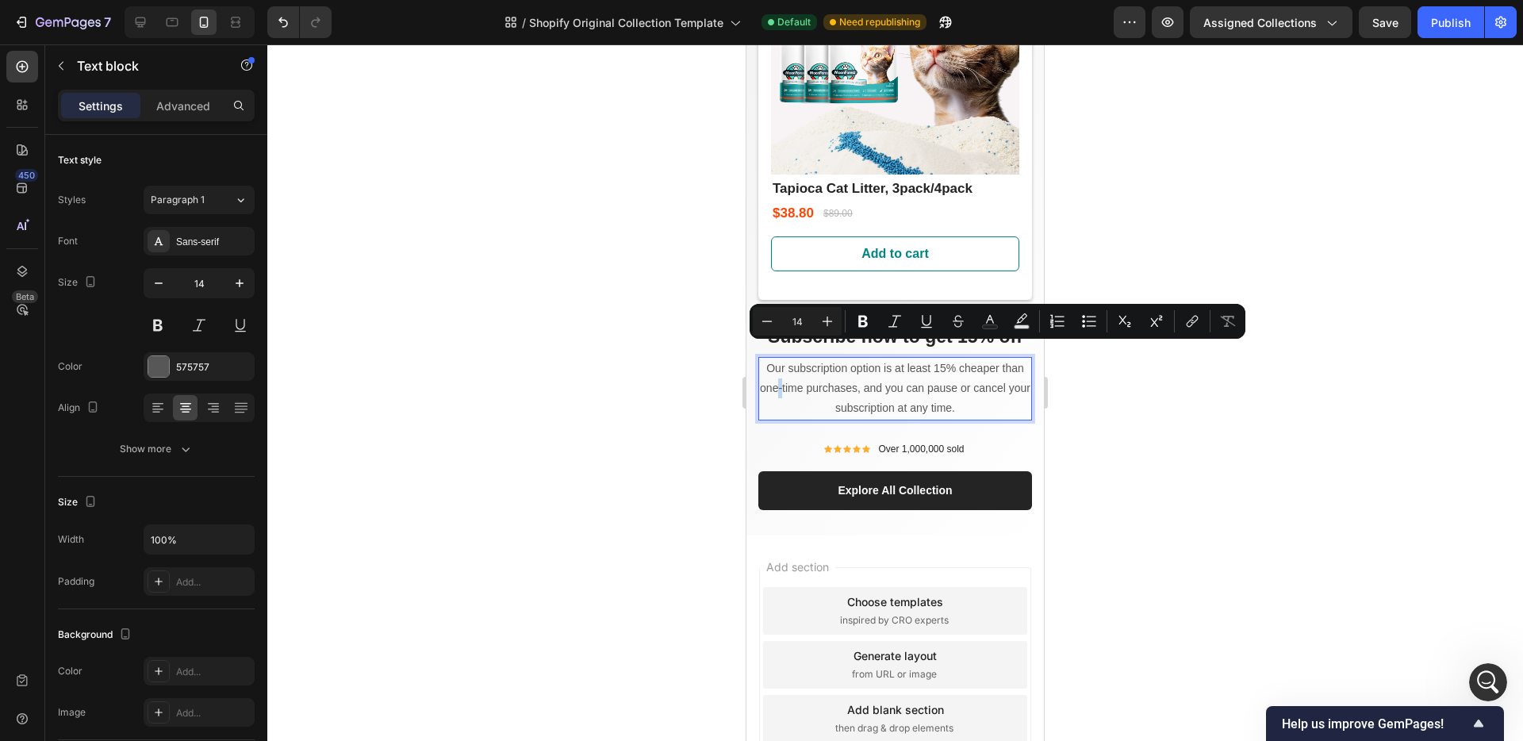
click at [946, 362] on p "Our subscription option is at least 15% cheaper than one-time purchases, and yo…" at bounding box center [895, 389] width 271 height 60
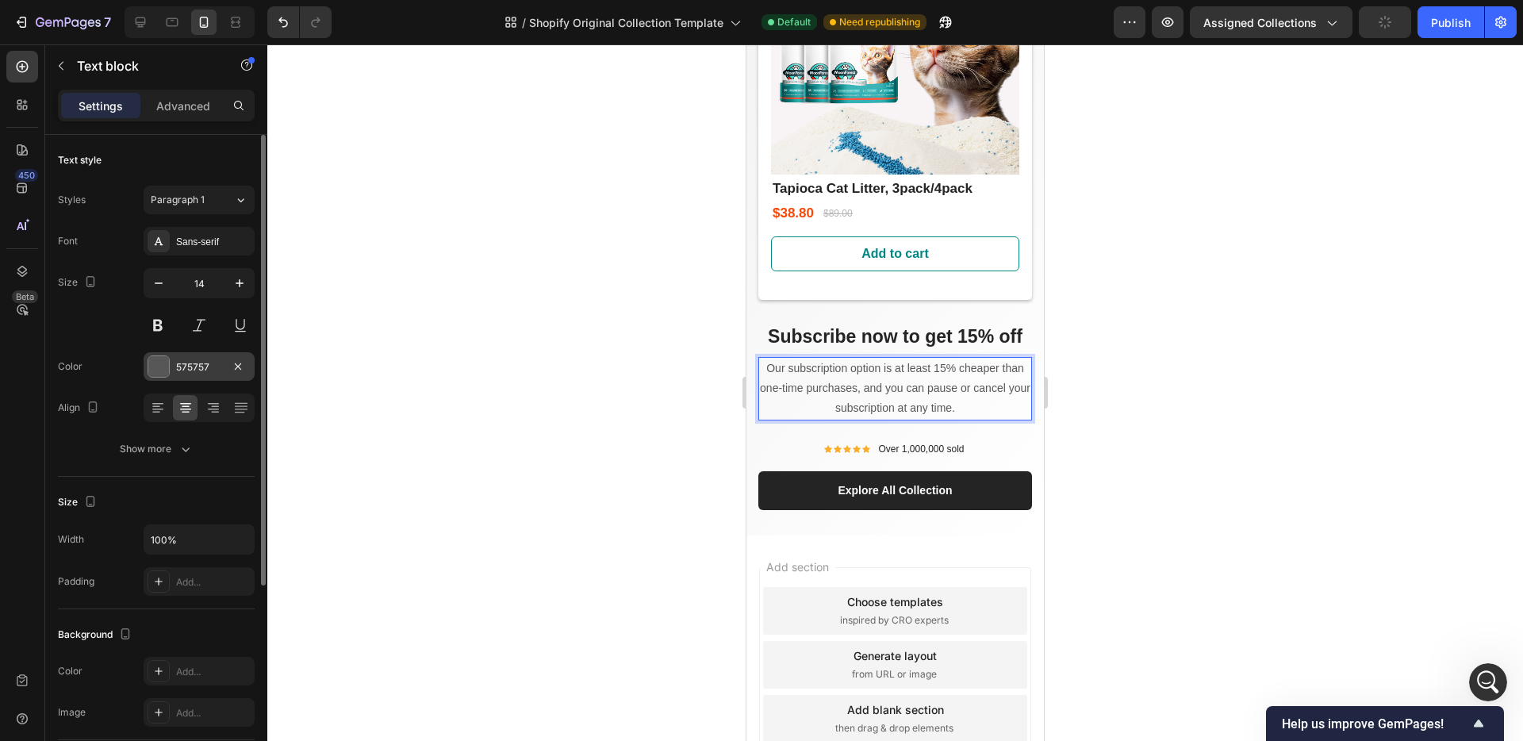
click at [159, 370] on div at bounding box center [158, 366] width 21 height 21
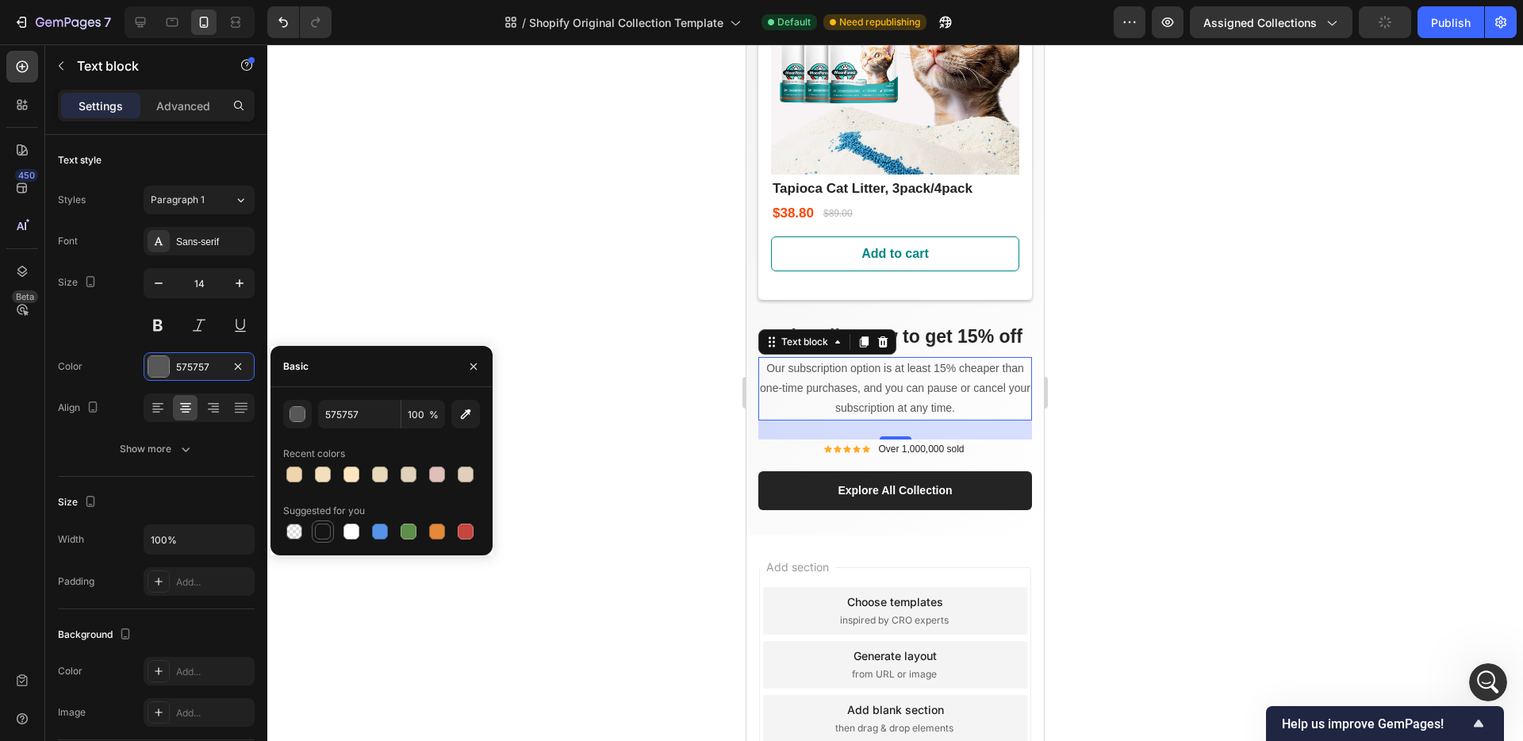
click at [324, 532] on div at bounding box center [323, 532] width 16 height 16
type input "151515"
click at [1253, 417] on div at bounding box center [895, 392] width 1256 height 697
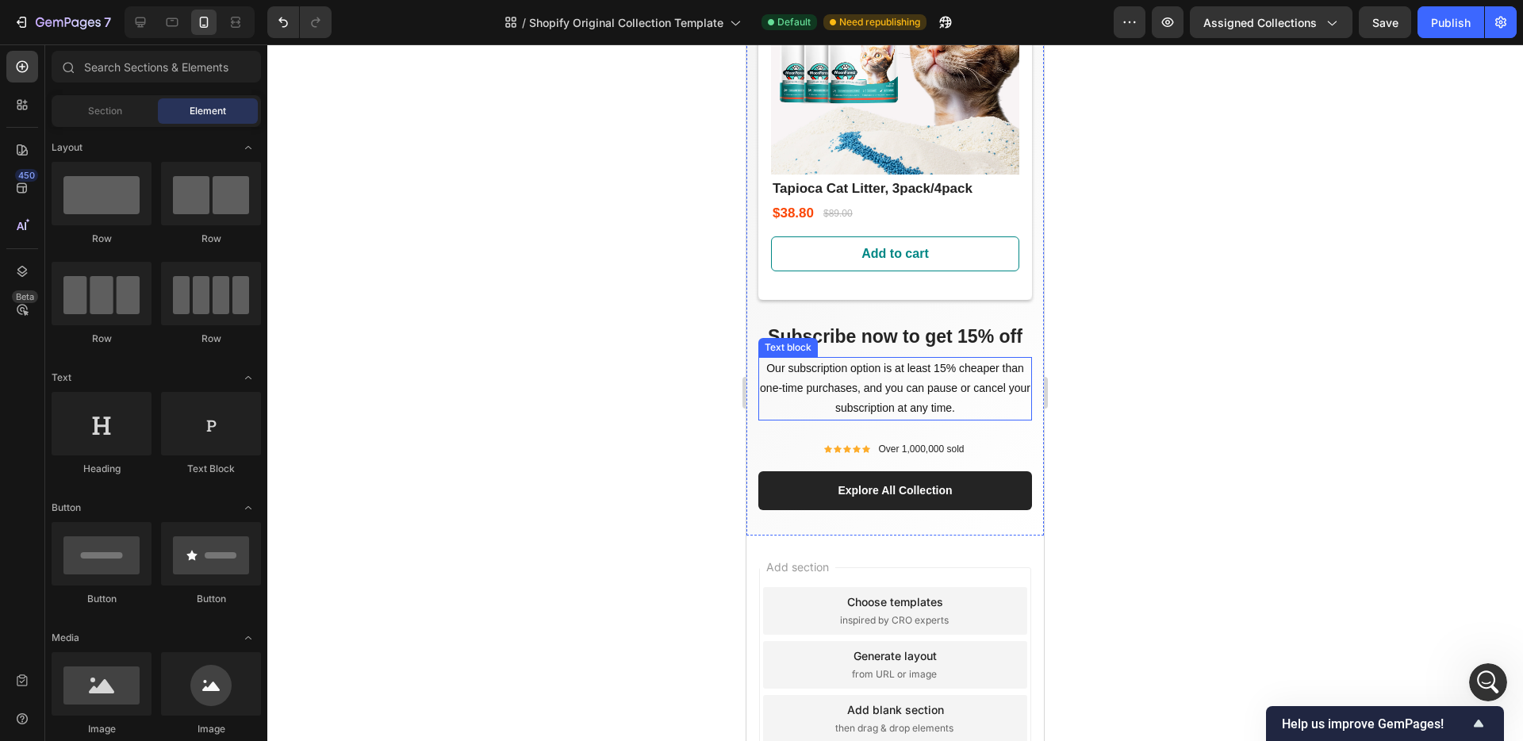
click at [958, 362] on p "Our subscription option is at least 15% cheaper than one-time purchases, and yo…" at bounding box center [895, 389] width 271 height 60
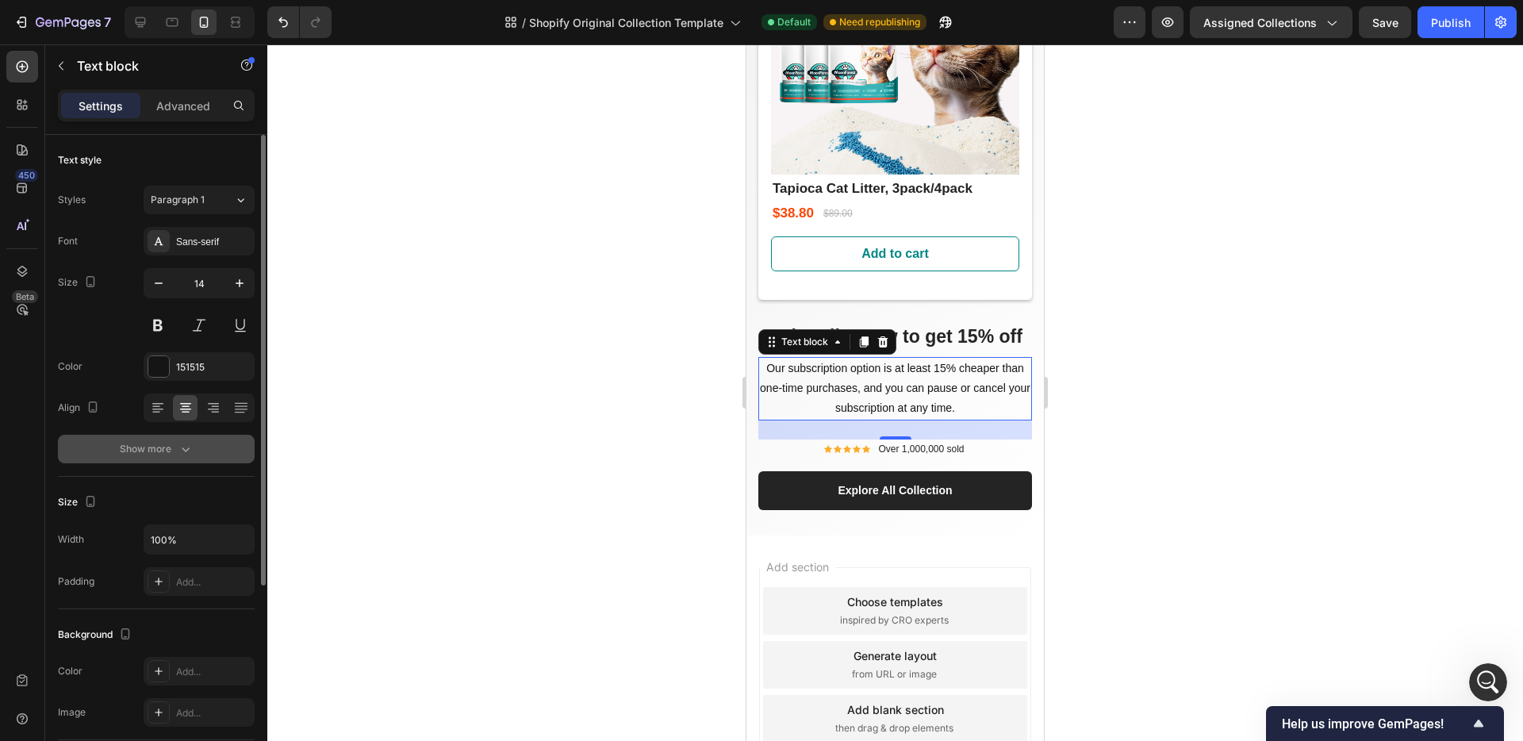
click at [211, 456] on button "Show more" at bounding box center [156, 449] width 197 height 29
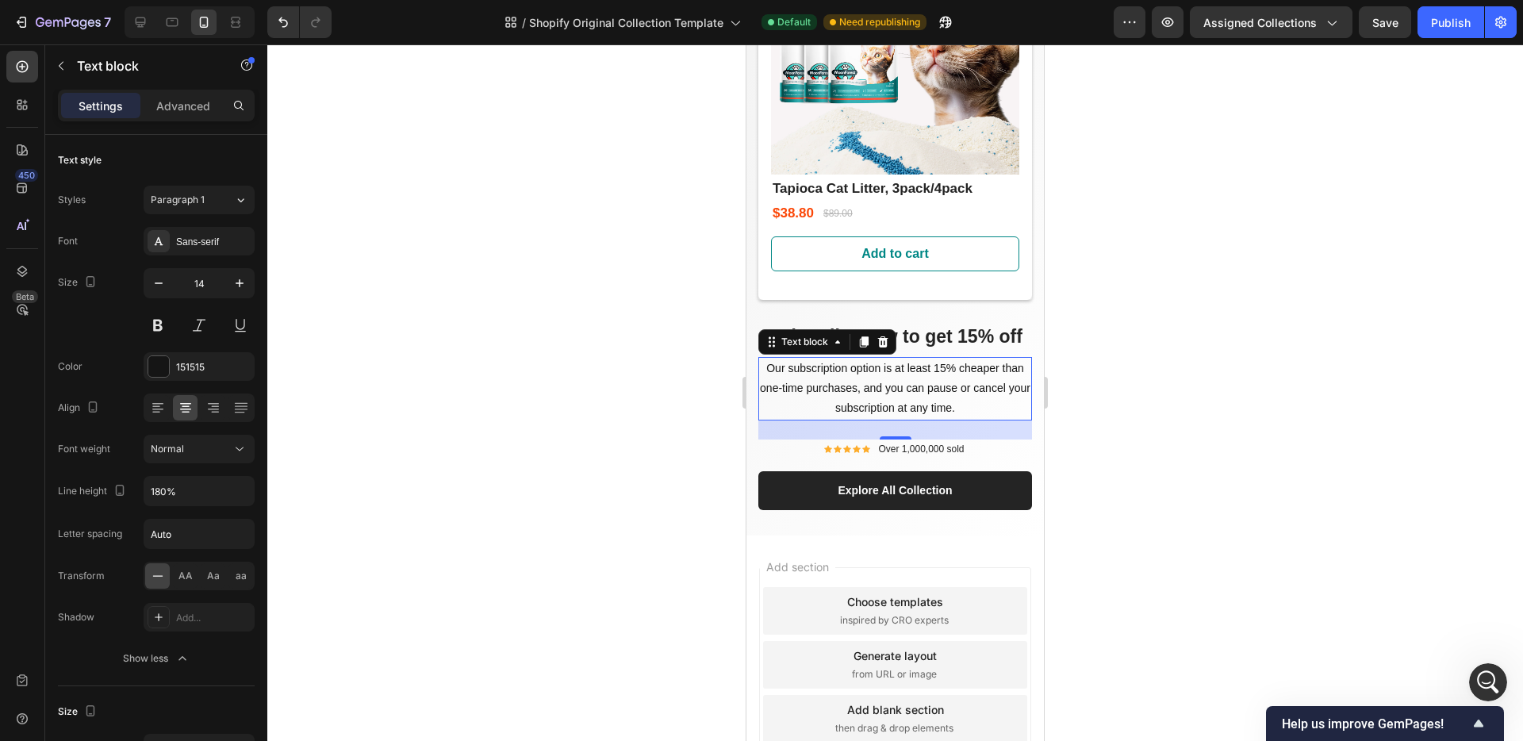
click at [1158, 382] on div at bounding box center [895, 392] width 1256 height 697
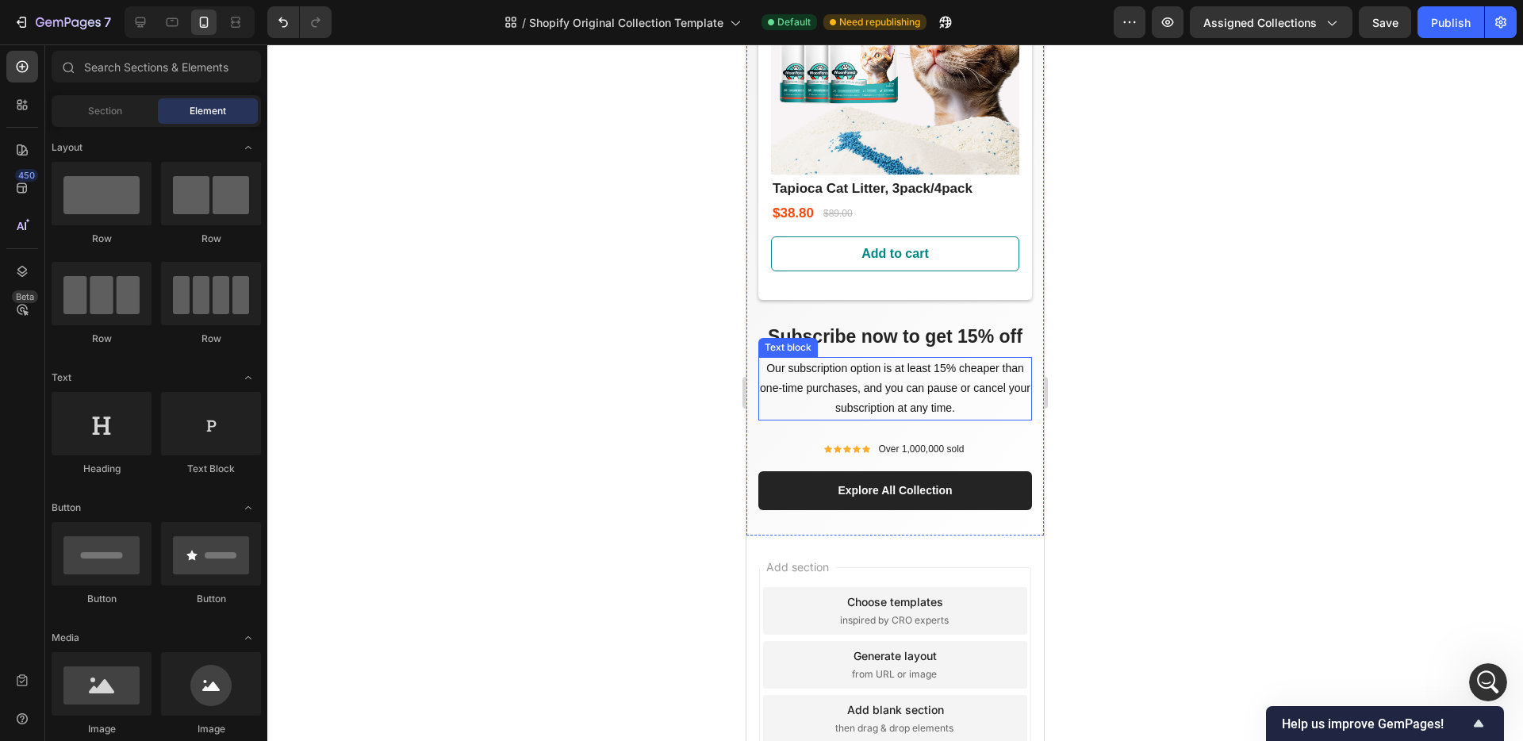
click at [988, 359] on p "Our subscription option is at least 15% cheaper than one-time purchases, and yo…" at bounding box center [895, 389] width 271 height 60
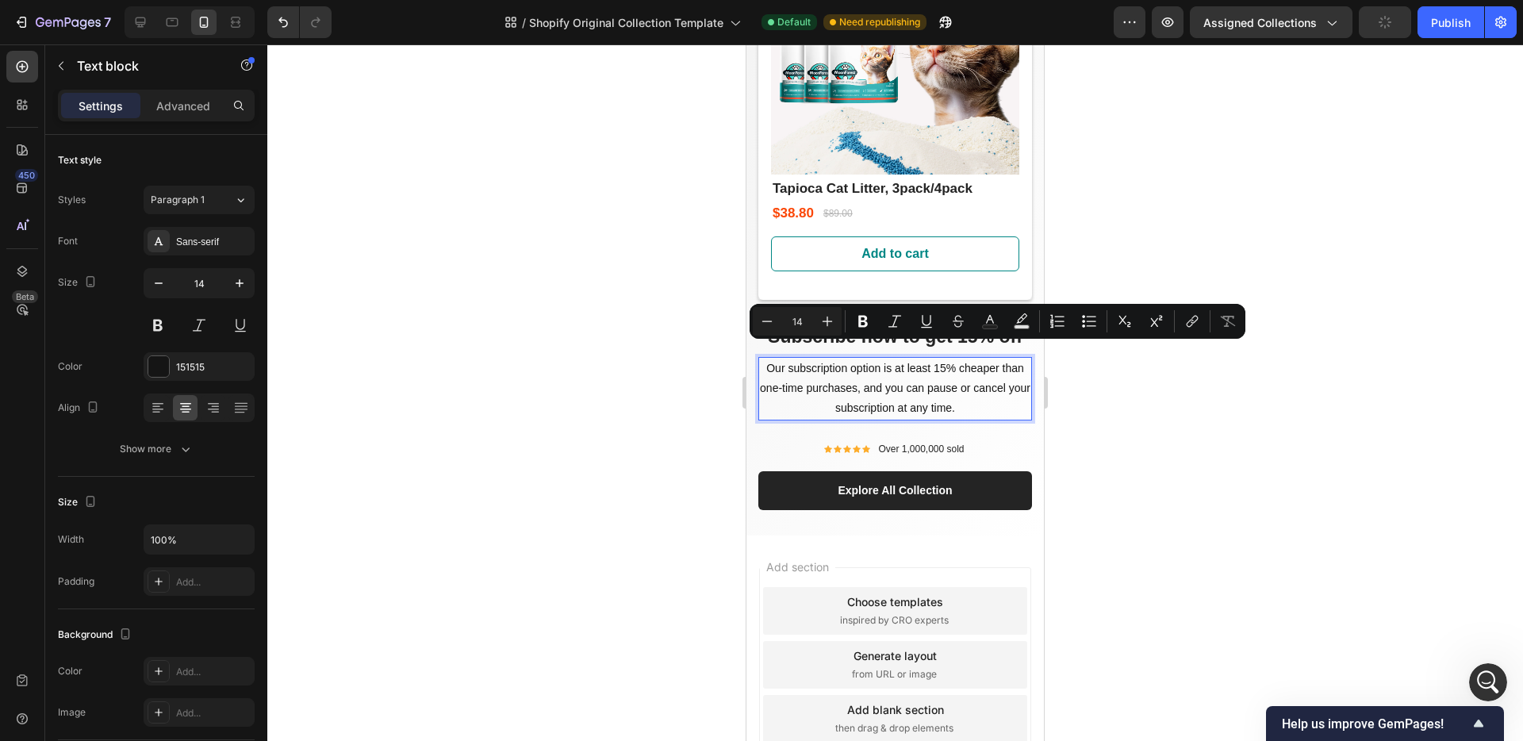
click at [959, 363] on p "Our subscription option is at least 15% cheaper than one-time purchases, and yo…" at bounding box center [895, 389] width 271 height 60
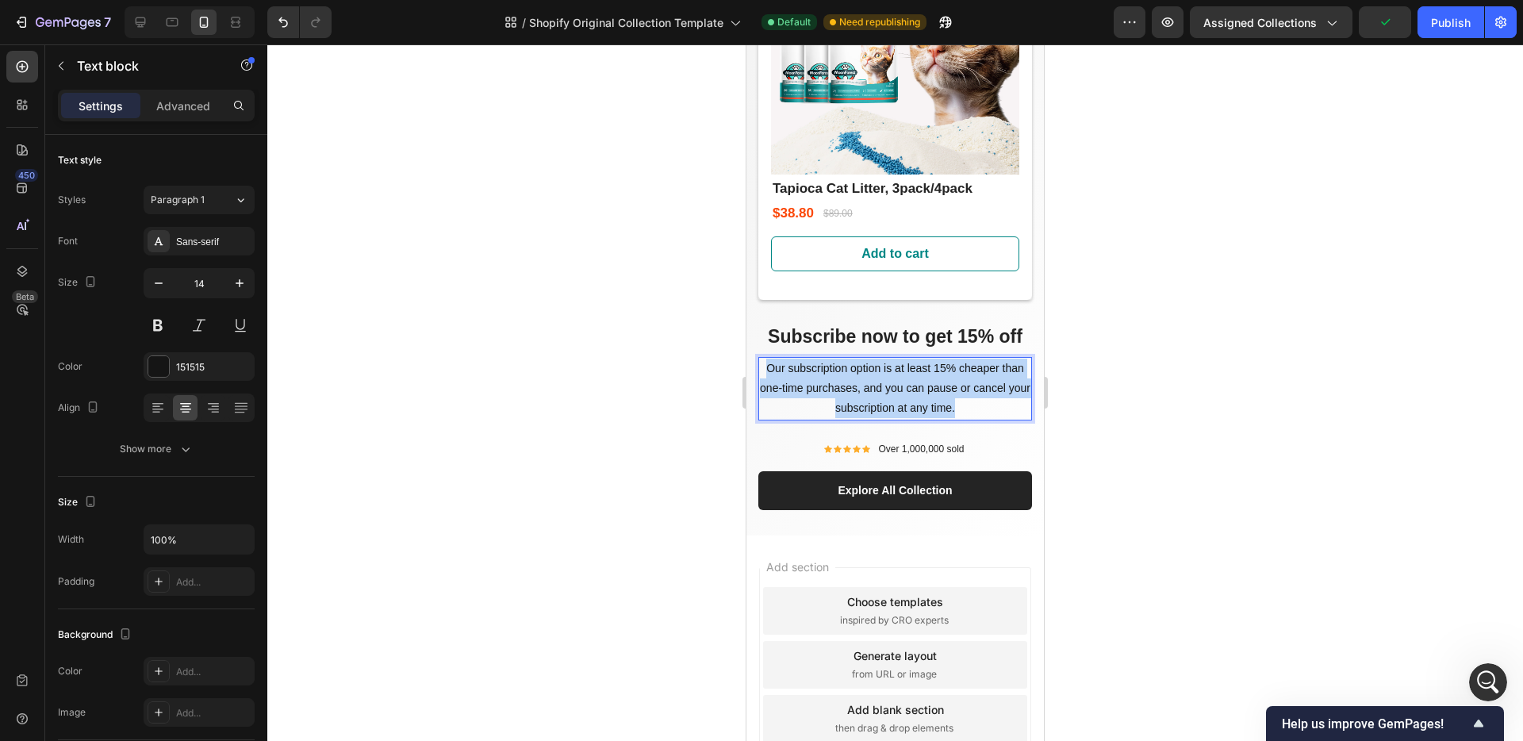
drag, startPoint x: 996, startPoint y: 374, endPoint x: 761, endPoint y: 338, distance: 237.6
click at [761, 359] on p "Our subscription option is at least 15% cheaper than one-time purchases, and yo…" at bounding box center [895, 389] width 271 height 60
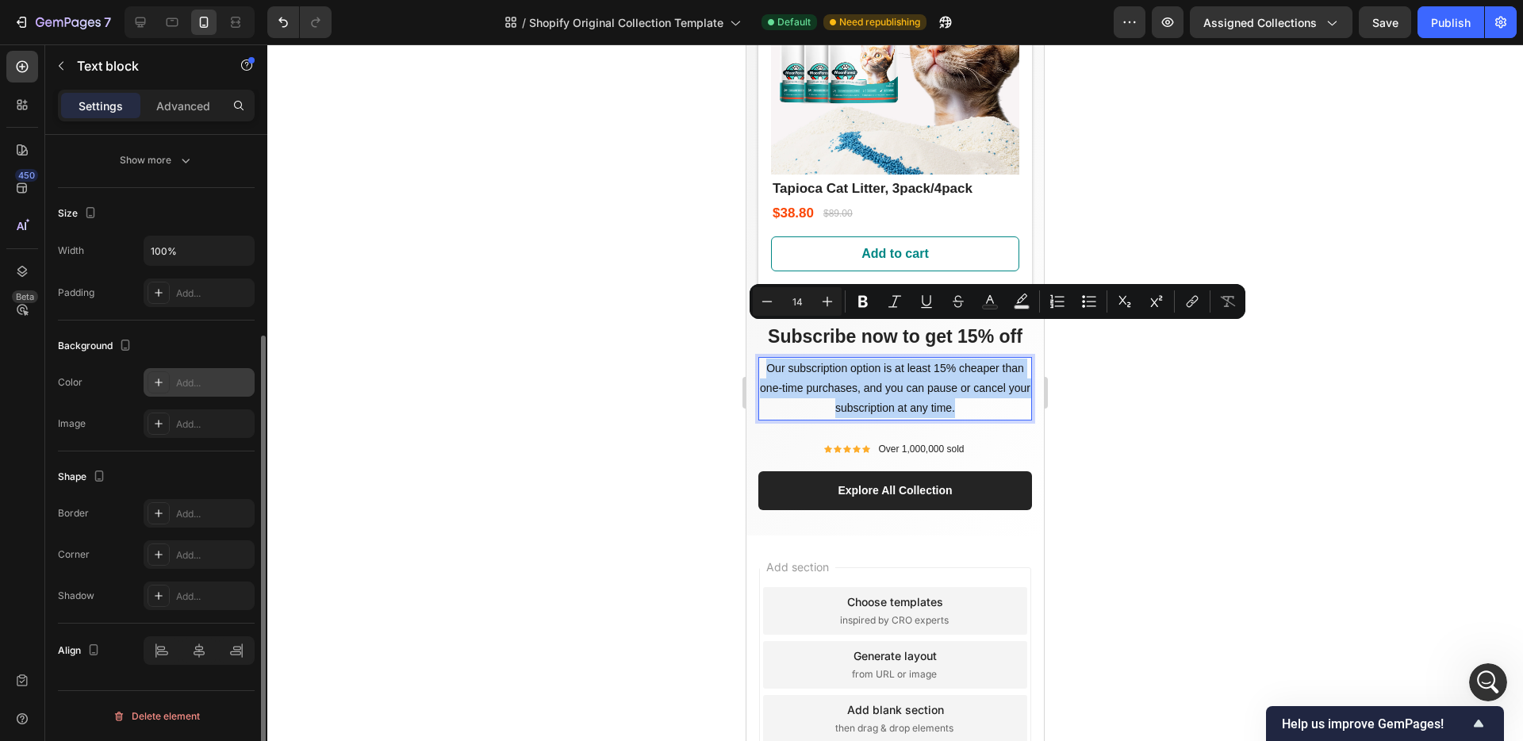
scroll to position [0, 0]
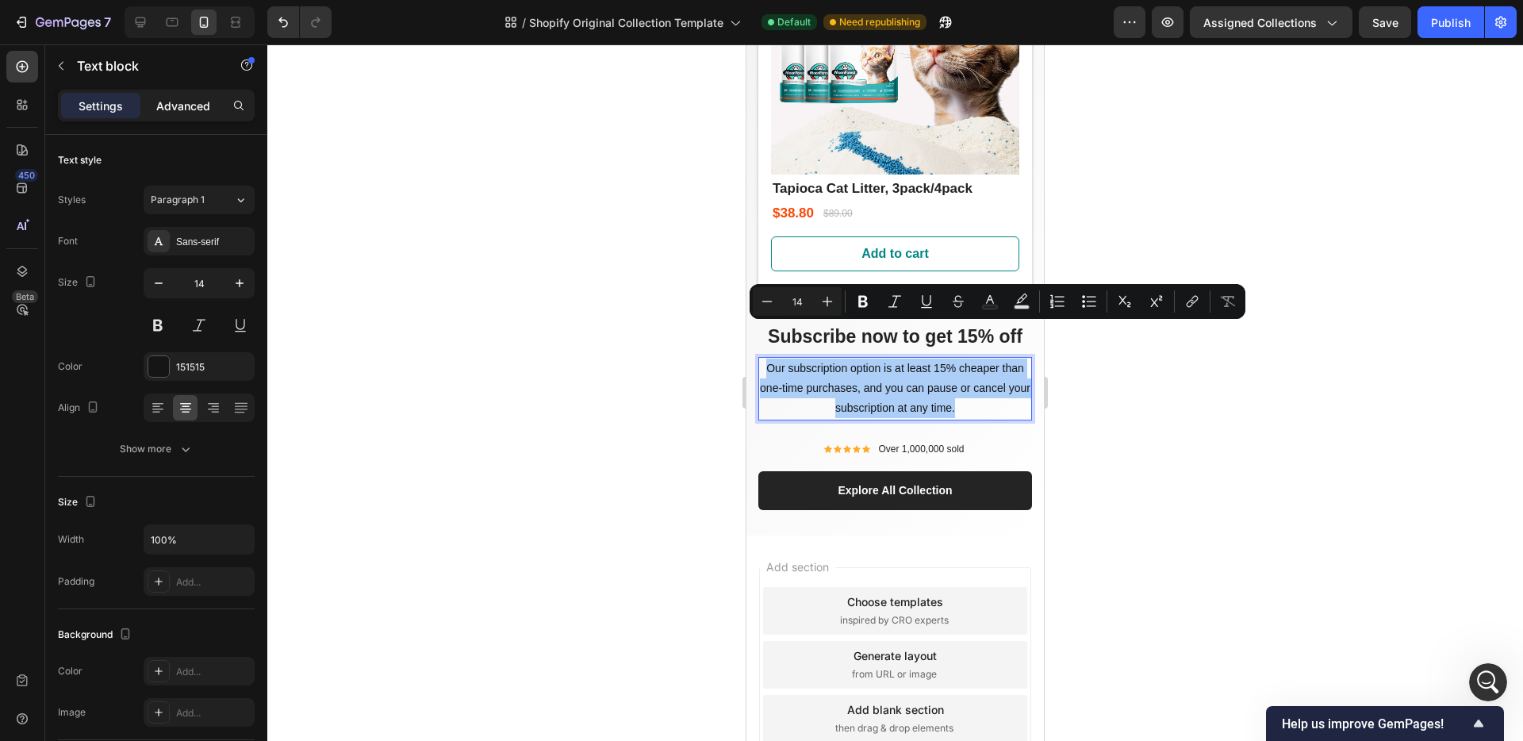
click at [189, 113] on p "Advanced" at bounding box center [183, 106] width 54 height 17
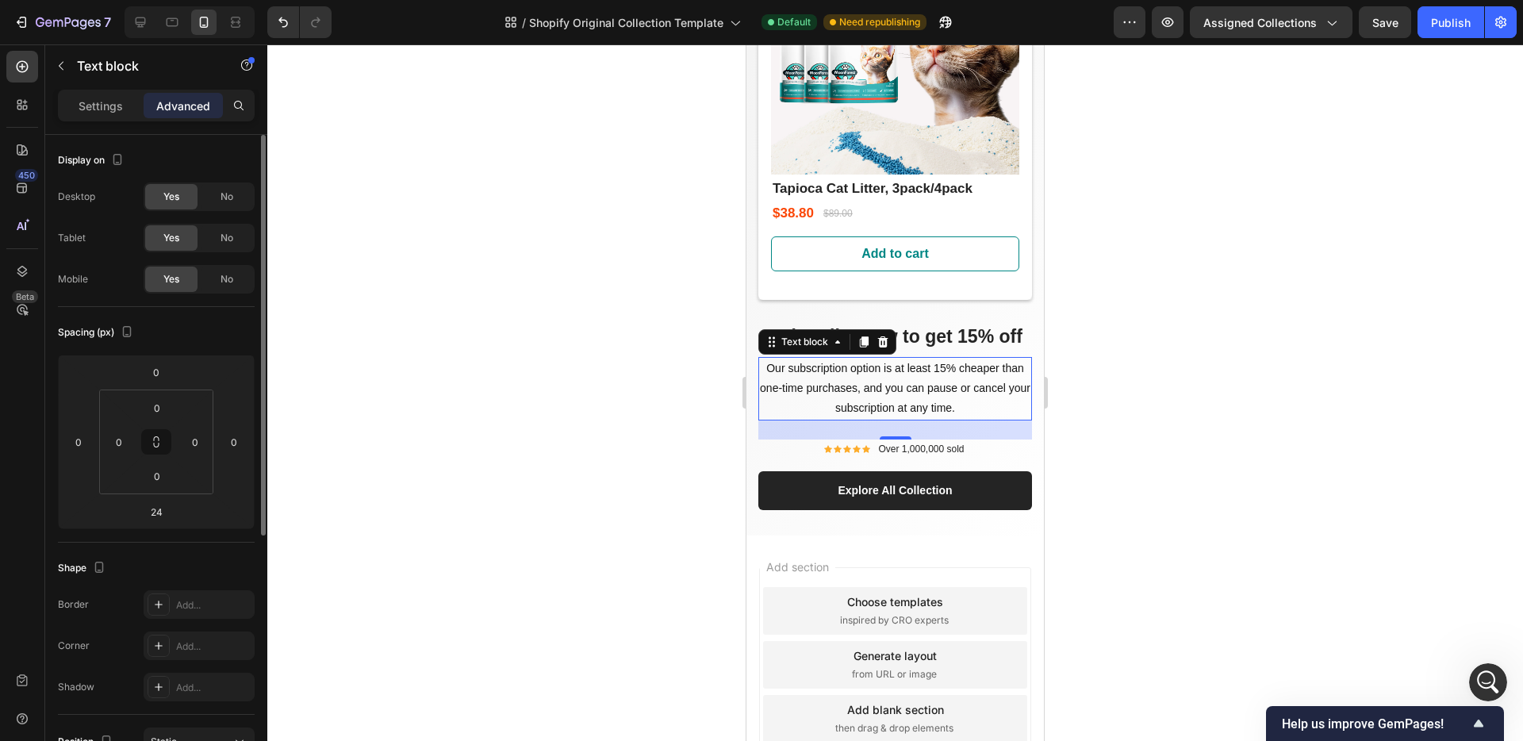
scroll to position [92, 0]
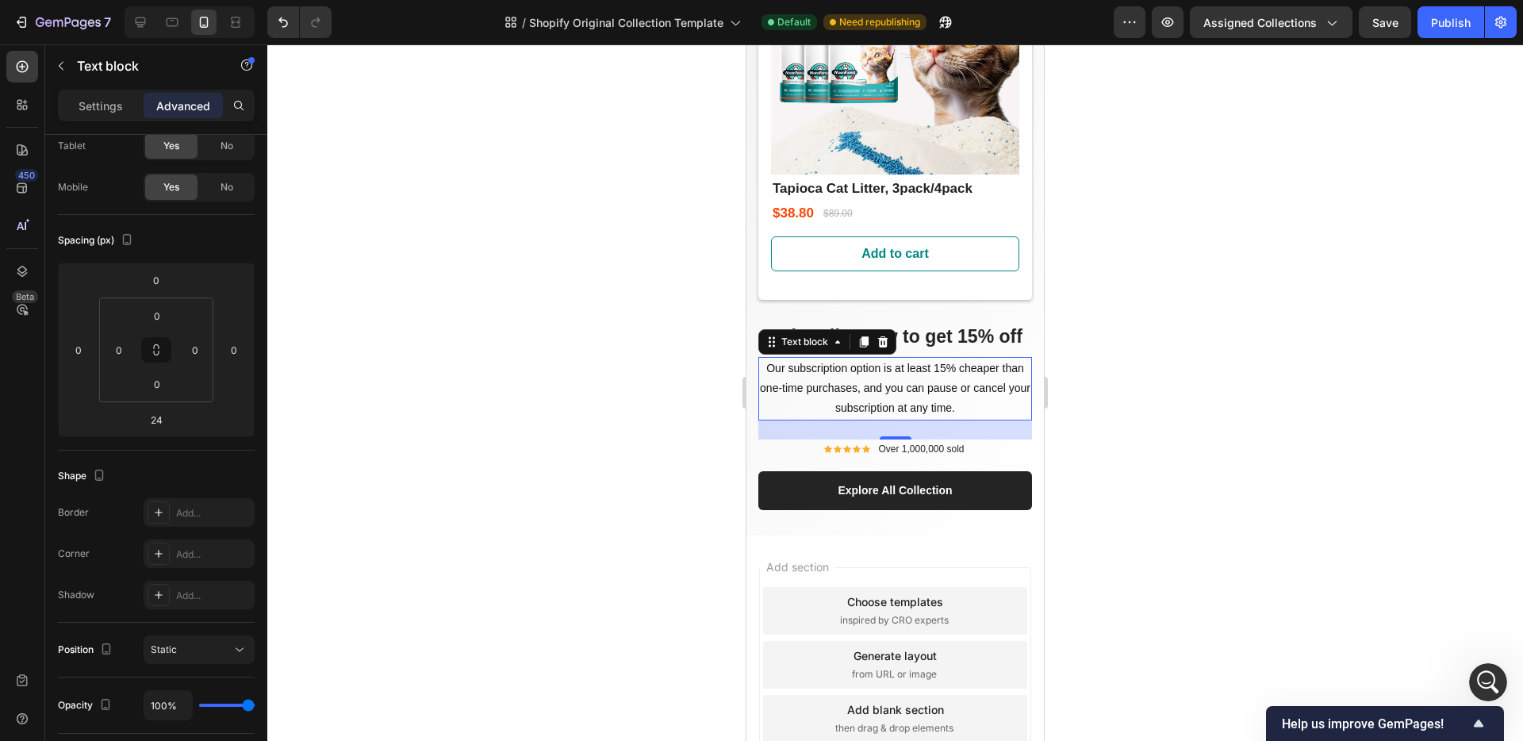
click at [1119, 397] on div at bounding box center [895, 392] width 1256 height 697
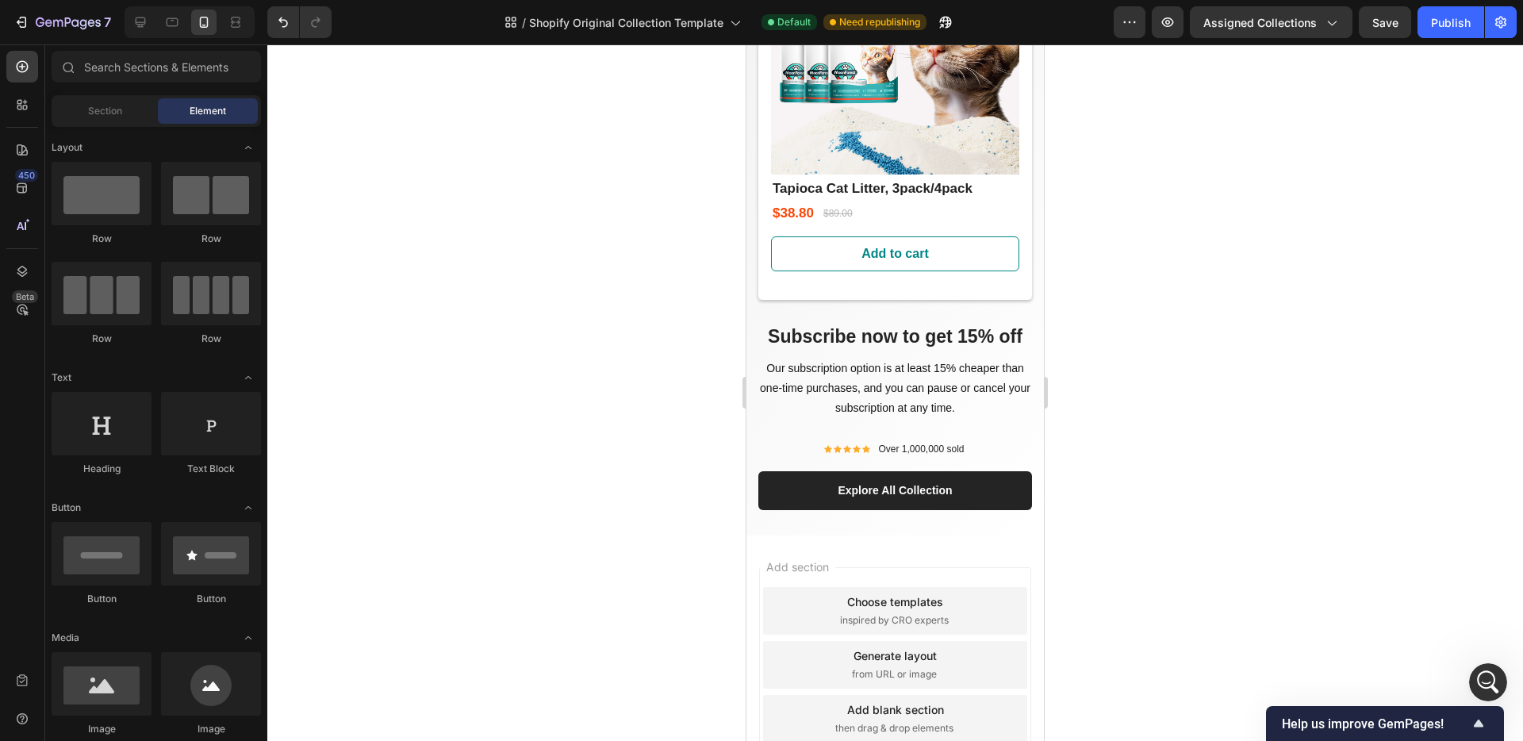
click at [1176, 433] on div at bounding box center [895, 392] width 1256 height 697
click at [848, 380] on p "Our subscription option is at least 15% cheaper than one-time purchases, and yo…" at bounding box center [895, 389] width 271 height 60
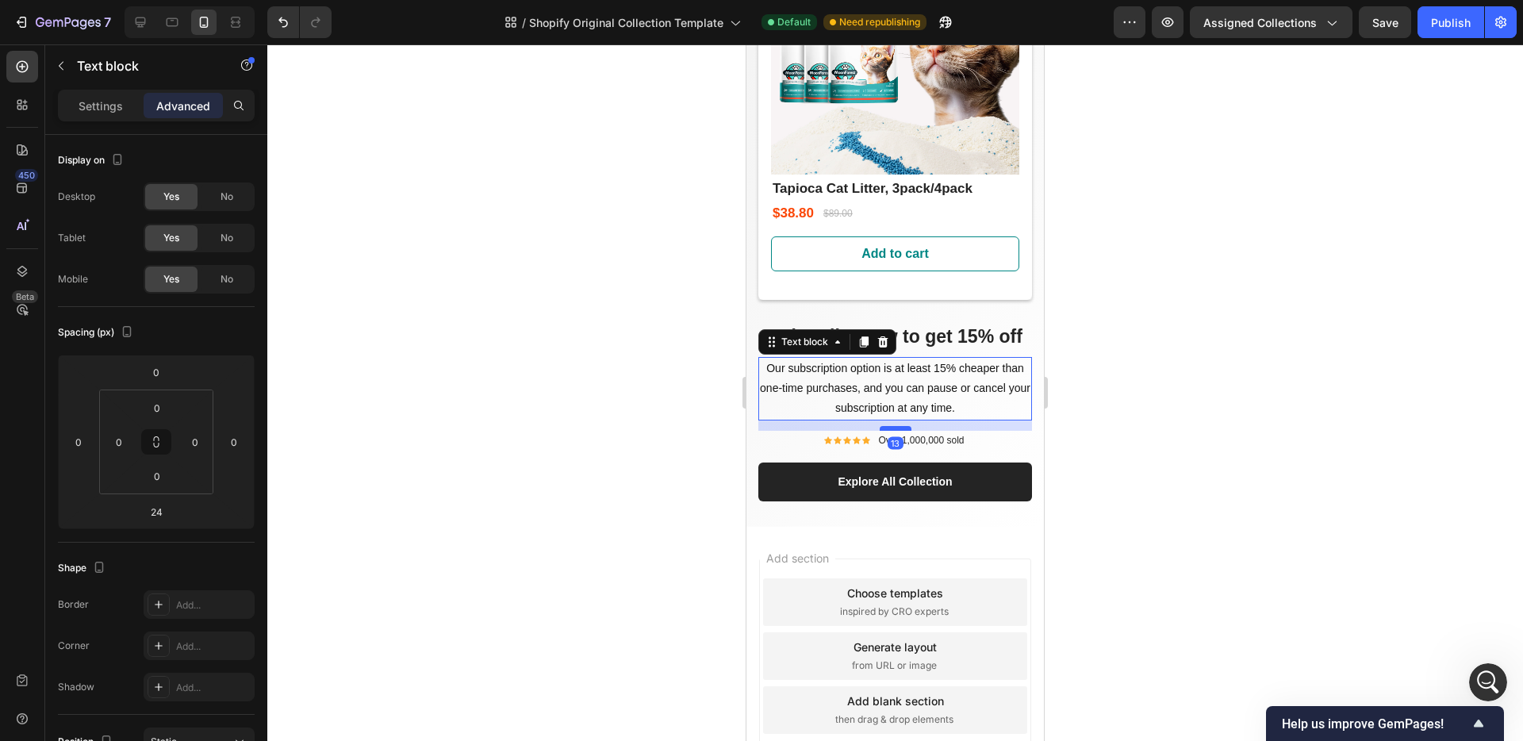
drag, startPoint x: 884, startPoint y: 402, endPoint x: 884, endPoint y: 393, distance: 8.7
click at [884, 426] on div at bounding box center [896, 428] width 32 height 5
type input "13"
click at [1143, 397] on div at bounding box center [895, 392] width 1256 height 697
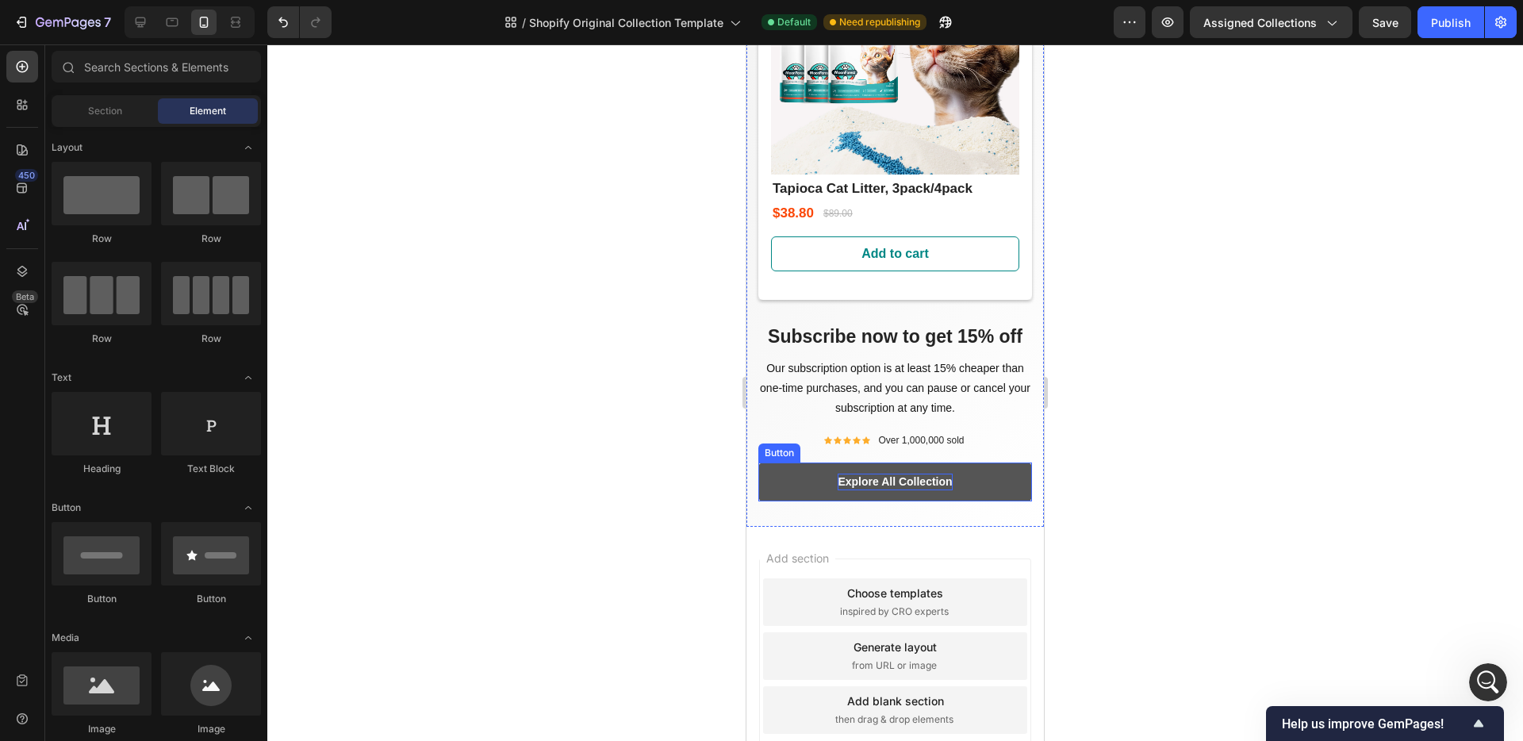
click at [931, 474] on div "Explore All Collection" at bounding box center [895, 482] width 114 height 17
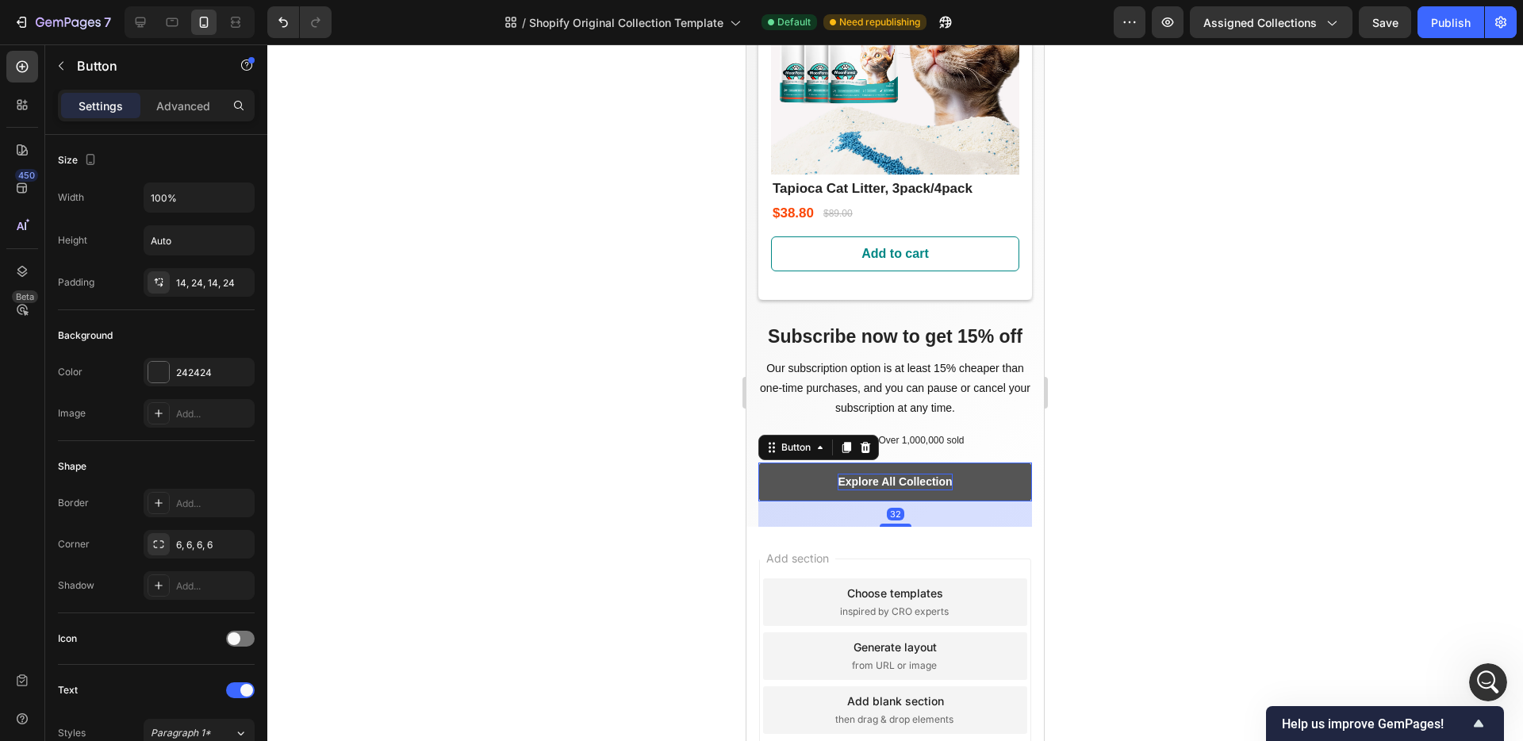
click at [914, 474] on div "Explore All Collection" at bounding box center [895, 482] width 114 height 17
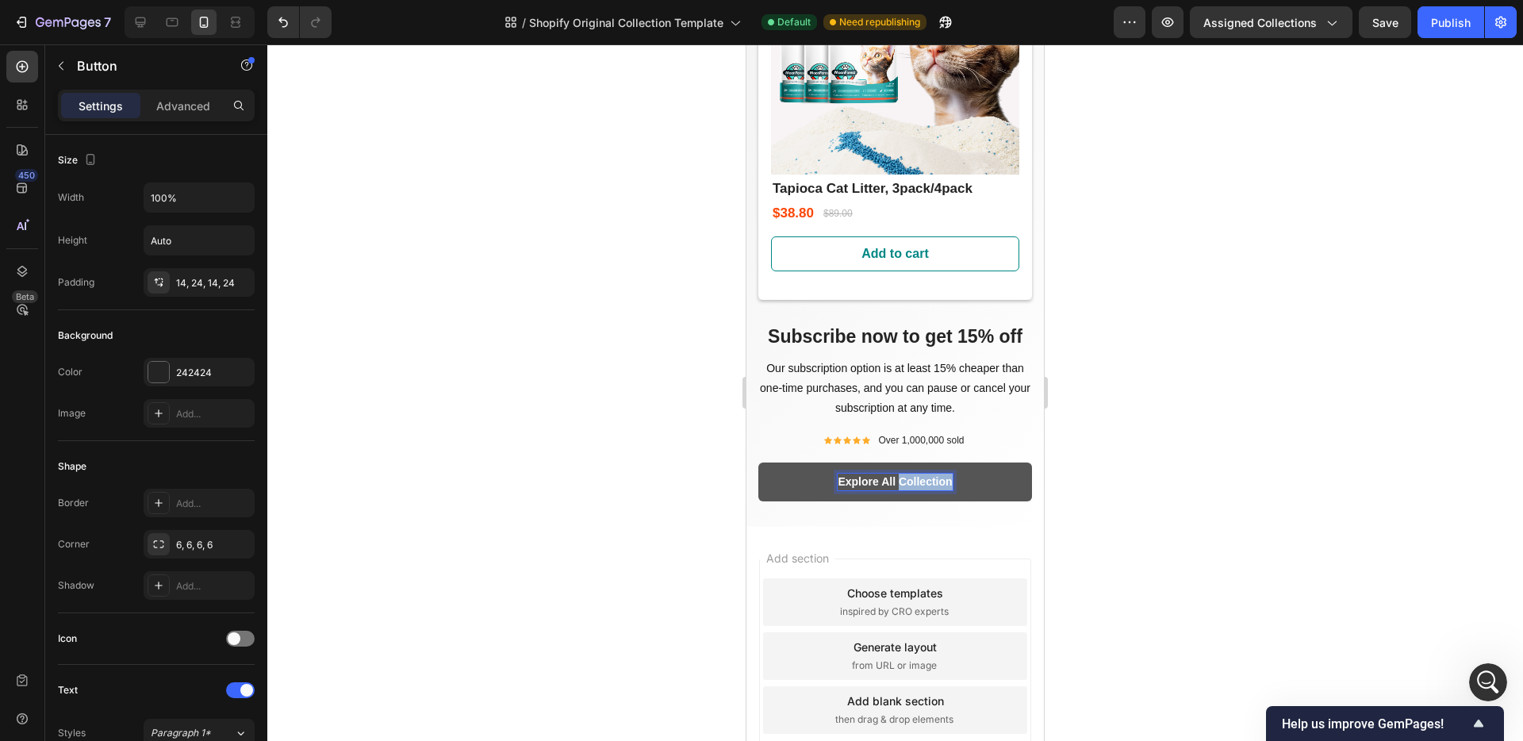
click at [914, 474] on p "Explore All Collection" at bounding box center [895, 482] width 114 height 17
click at [758, 462] on button "Shop" at bounding box center [895, 481] width 274 height 39
click at [1119, 480] on div at bounding box center [895, 392] width 1256 height 697
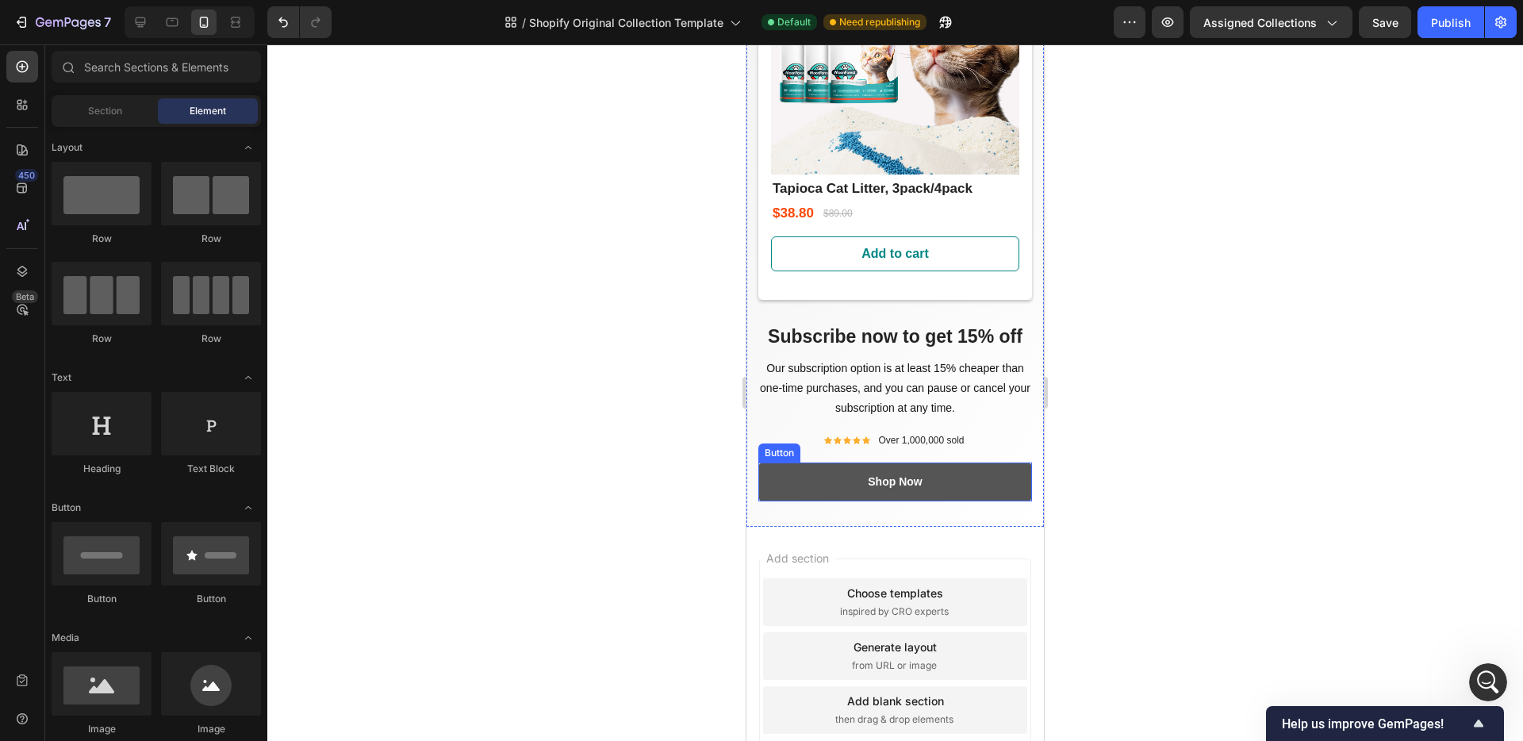
click at [981, 462] on button "Shop Now" at bounding box center [895, 481] width 274 height 39
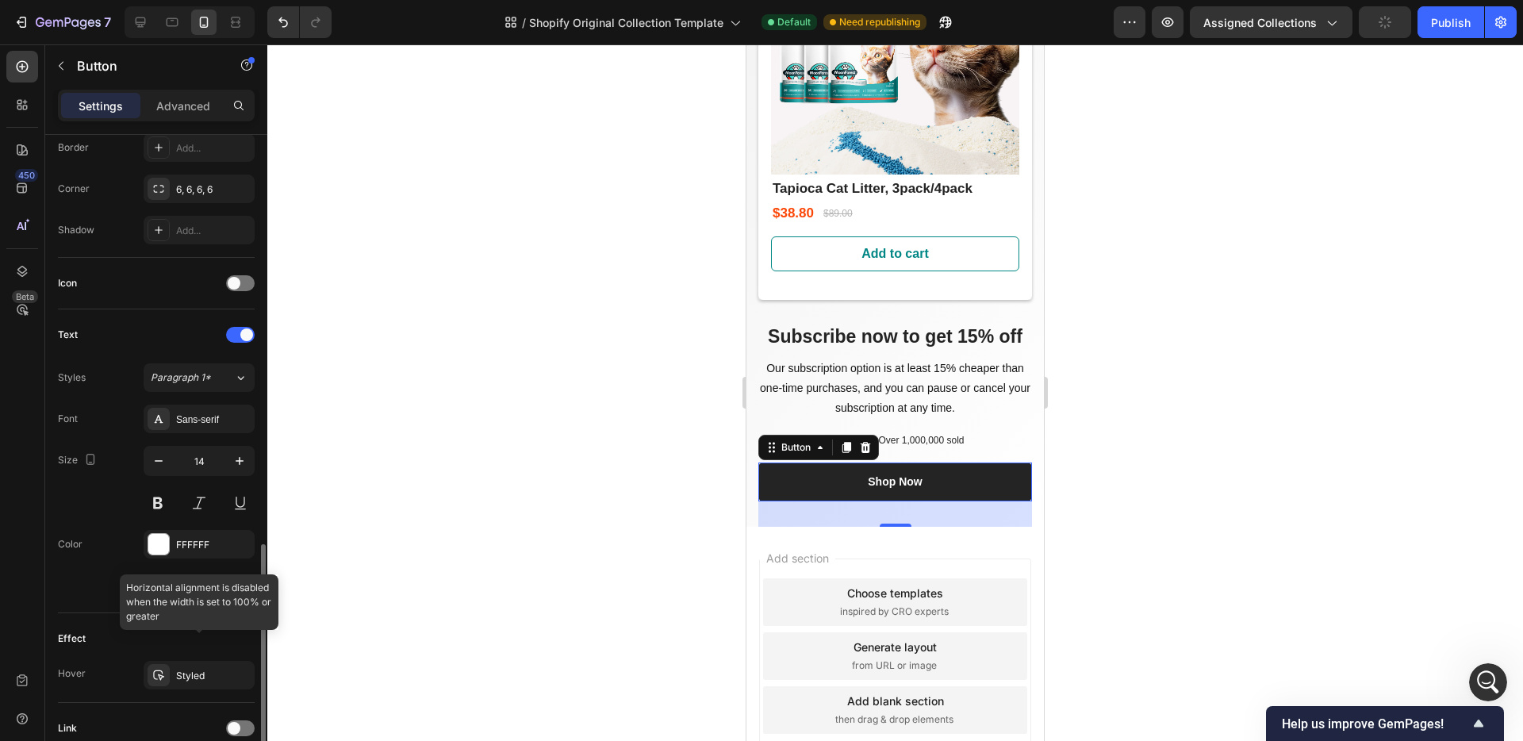
scroll to position [486, 0]
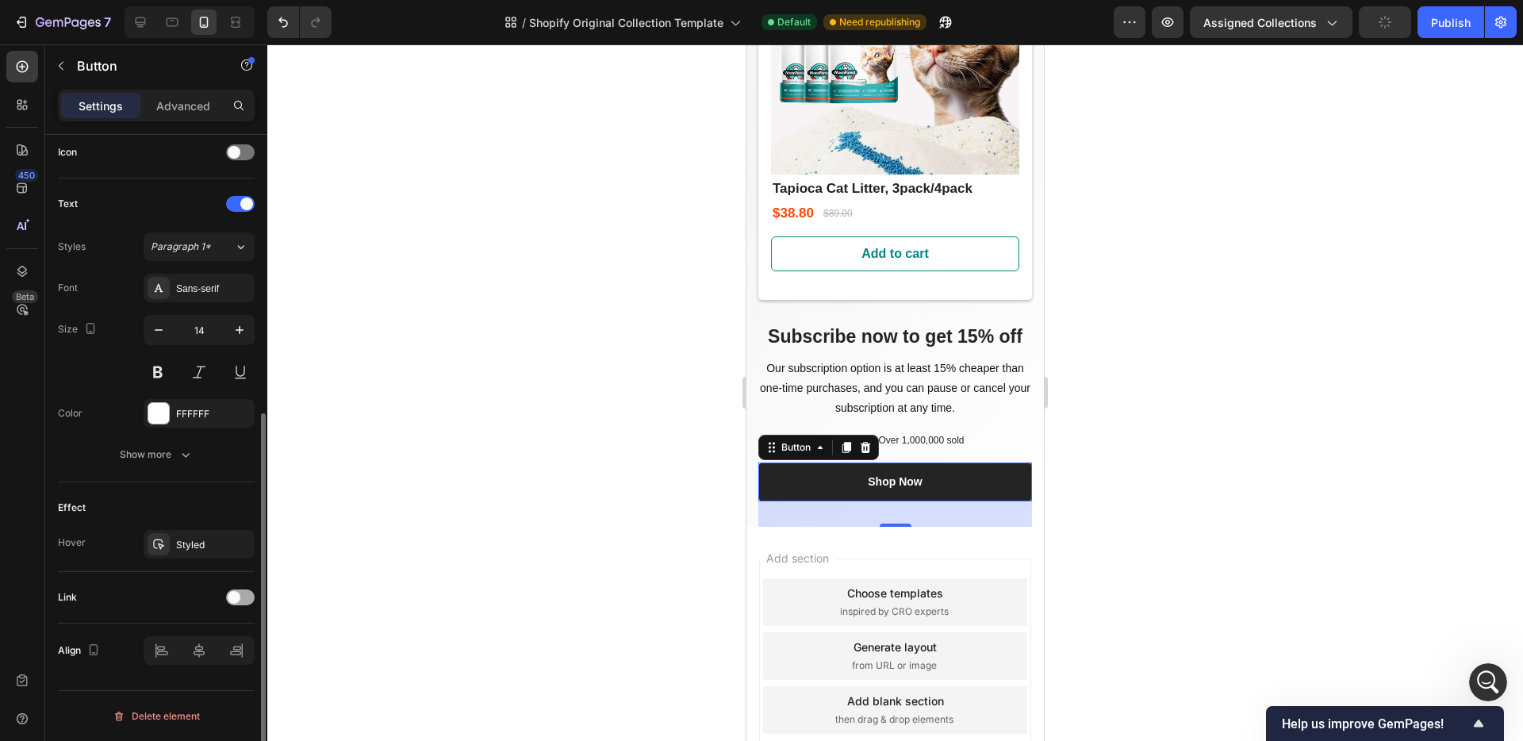
click at [243, 601] on div at bounding box center [240, 597] width 29 height 16
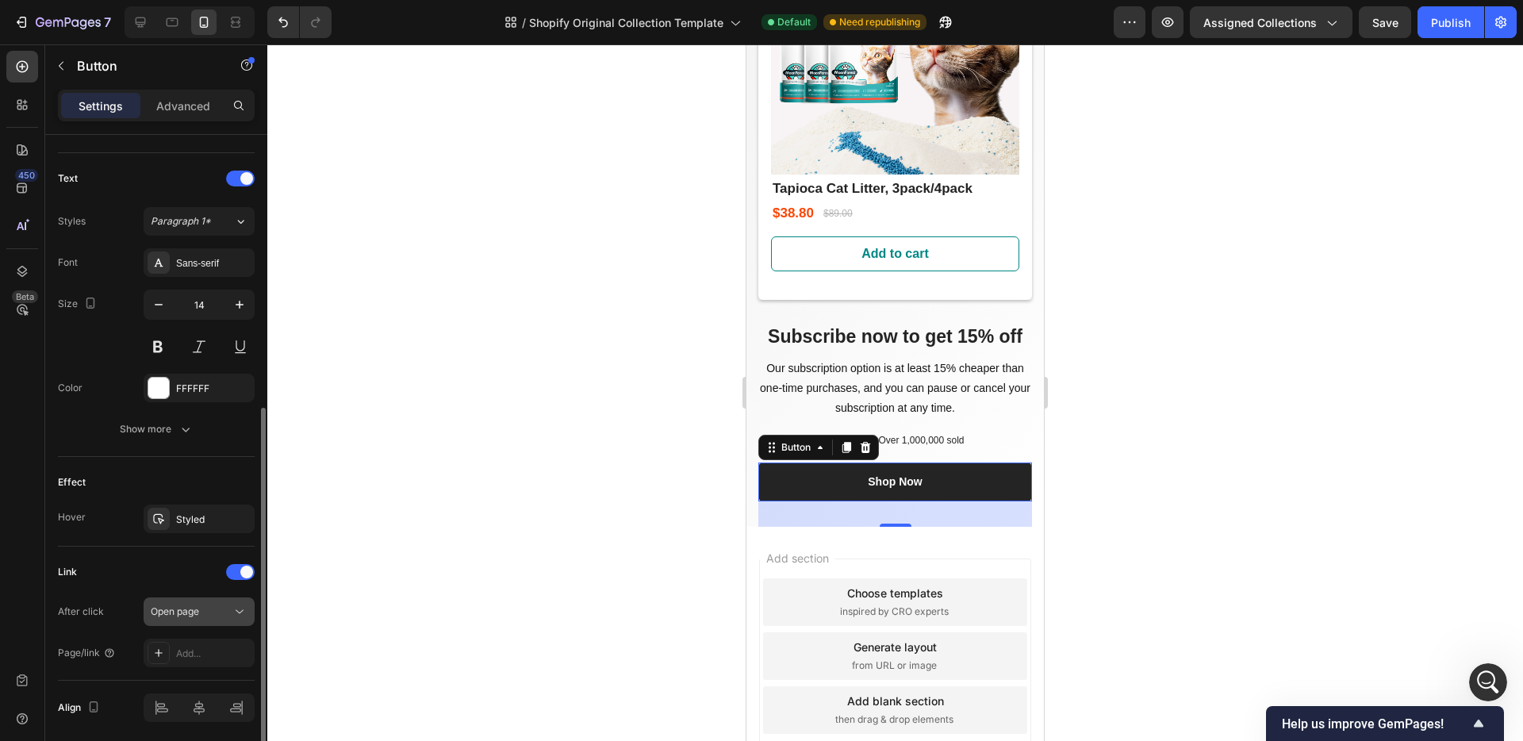
click at [239, 613] on icon at bounding box center [240, 612] width 16 height 16
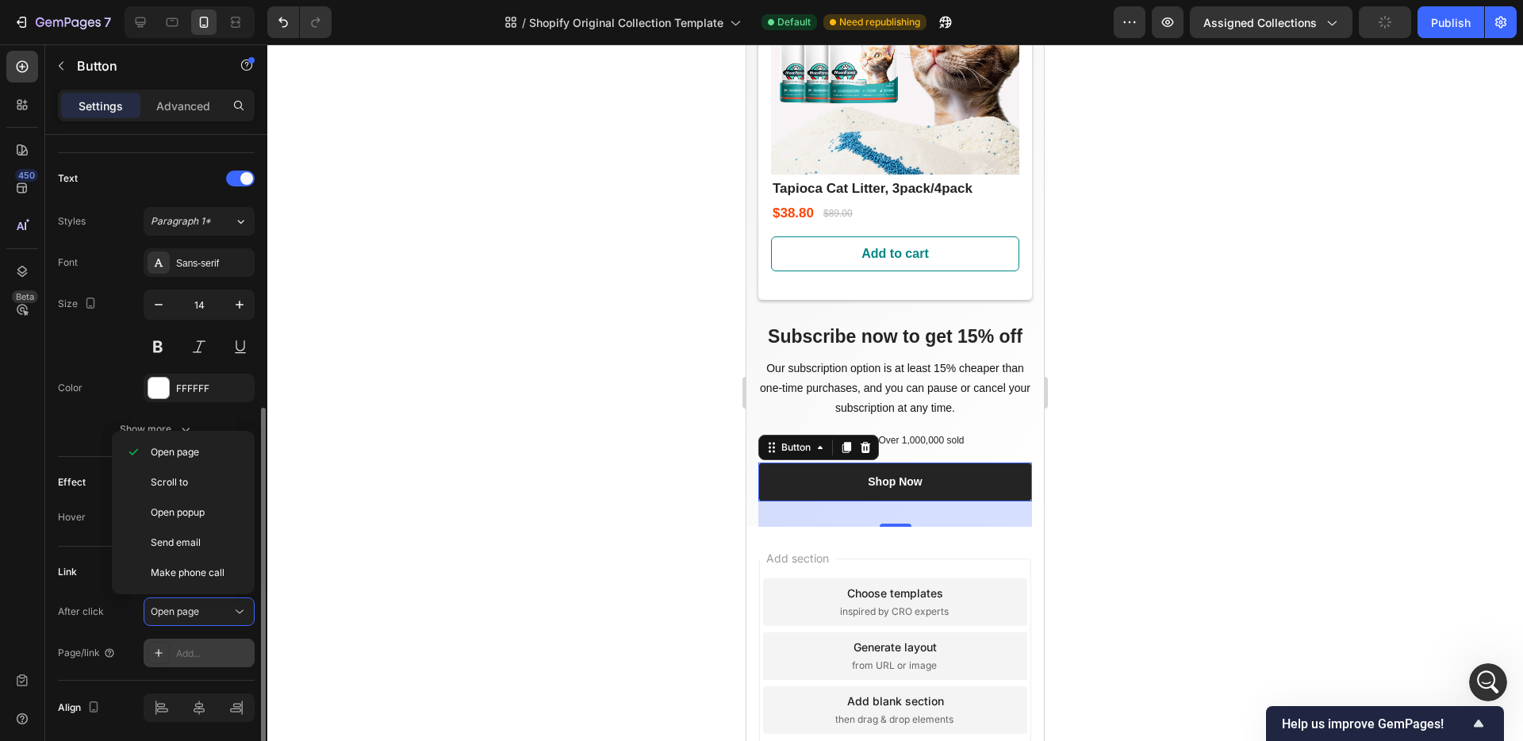
click at [216, 654] on div "Add..." at bounding box center [213, 654] width 75 height 14
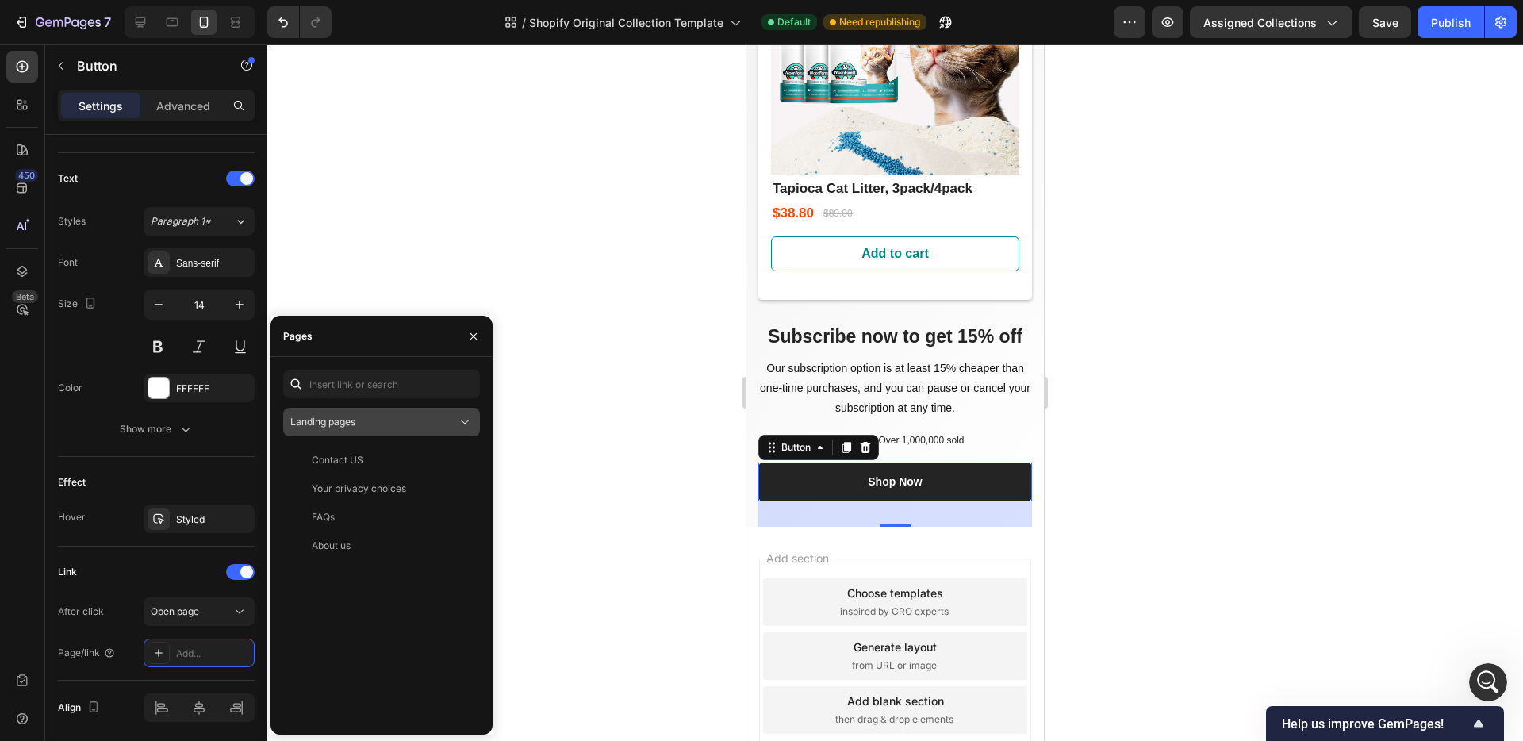
click at [461, 422] on icon at bounding box center [465, 422] width 16 height 16
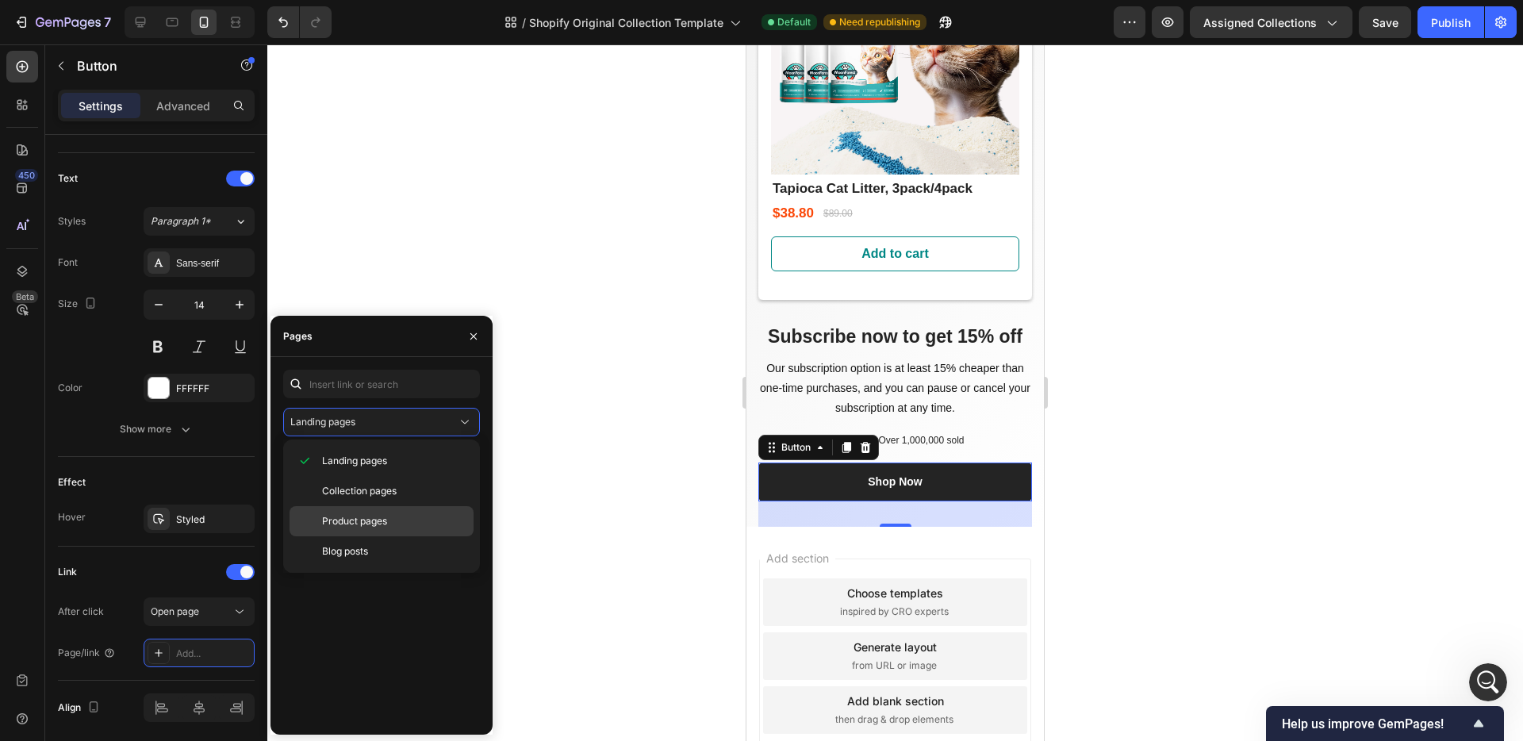
click at [432, 521] on p "Product pages" at bounding box center [394, 521] width 144 height 14
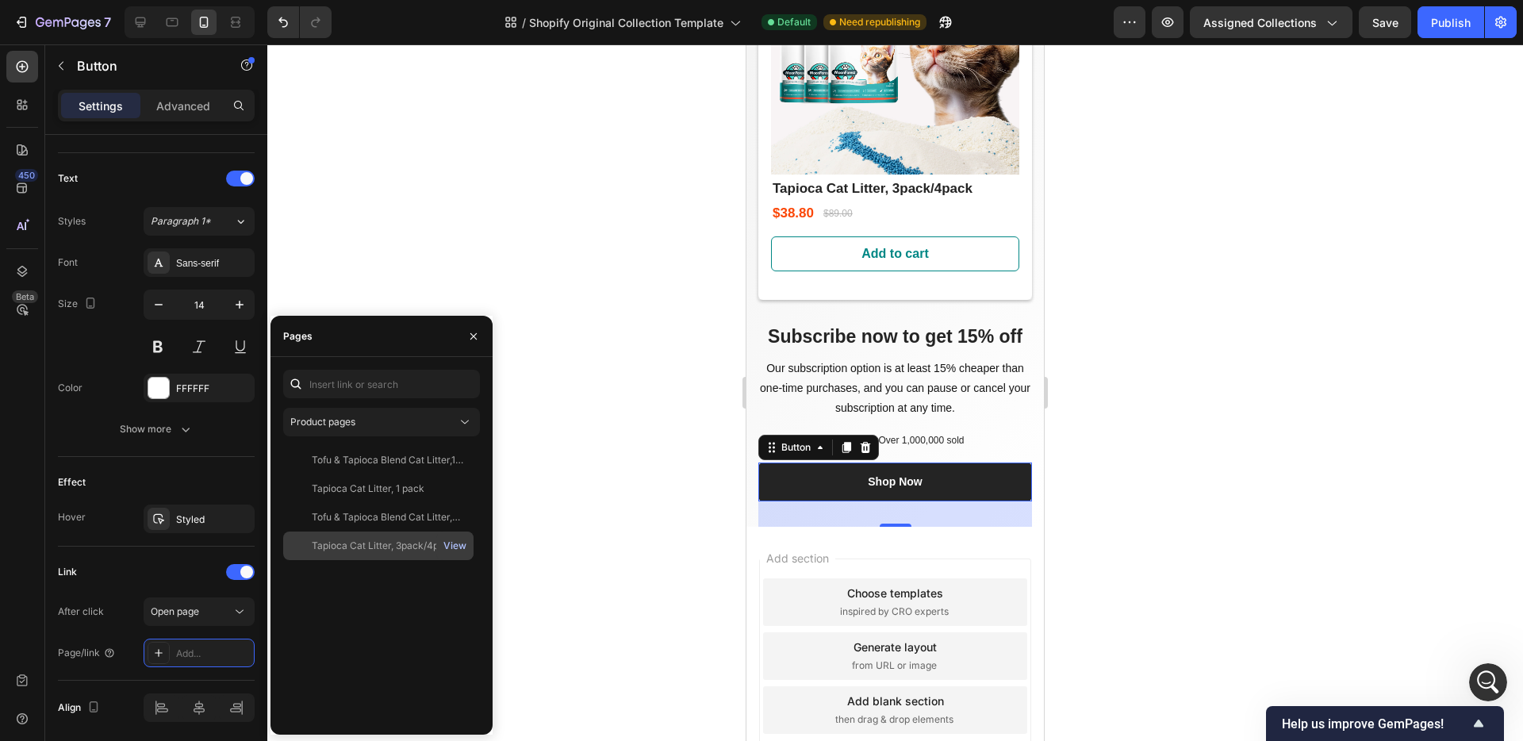
click at [456, 547] on div "View" at bounding box center [454, 546] width 23 height 14
click at [460, 547] on div "View" at bounding box center [454, 546] width 23 height 14
click at [378, 546] on div "Tapioca Cat Litter, 3pack/4pack" at bounding box center [384, 546] width 144 height 14
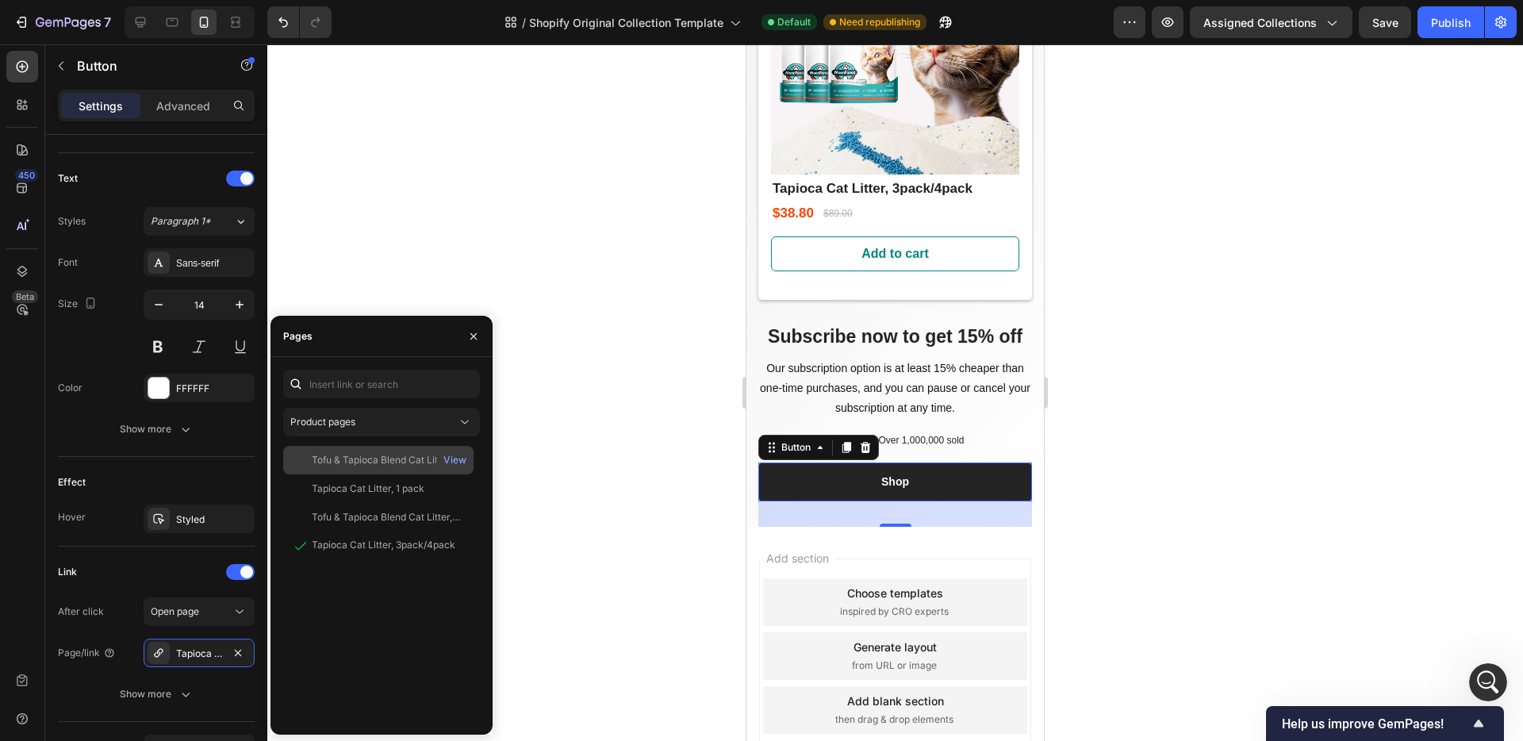
click at [420, 463] on div "Tofu & Tapioca Blend Cat Litter,1 pack" at bounding box center [388, 460] width 152 height 14
click at [407, 543] on div "Tapioca Cat Litter, 3pack/4pack" at bounding box center [384, 546] width 144 height 14
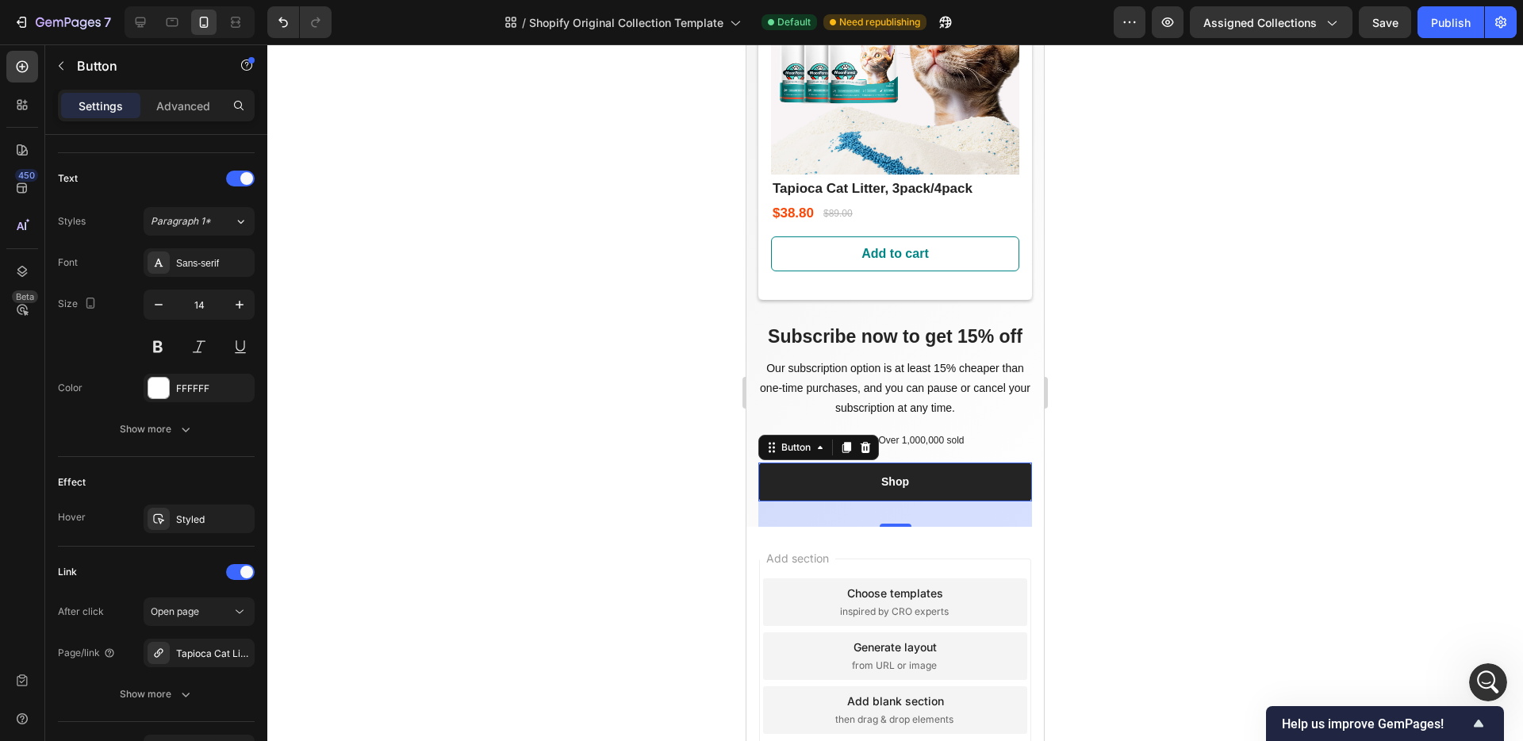
click at [1287, 516] on div at bounding box center [895, 392] width 1256 height 697
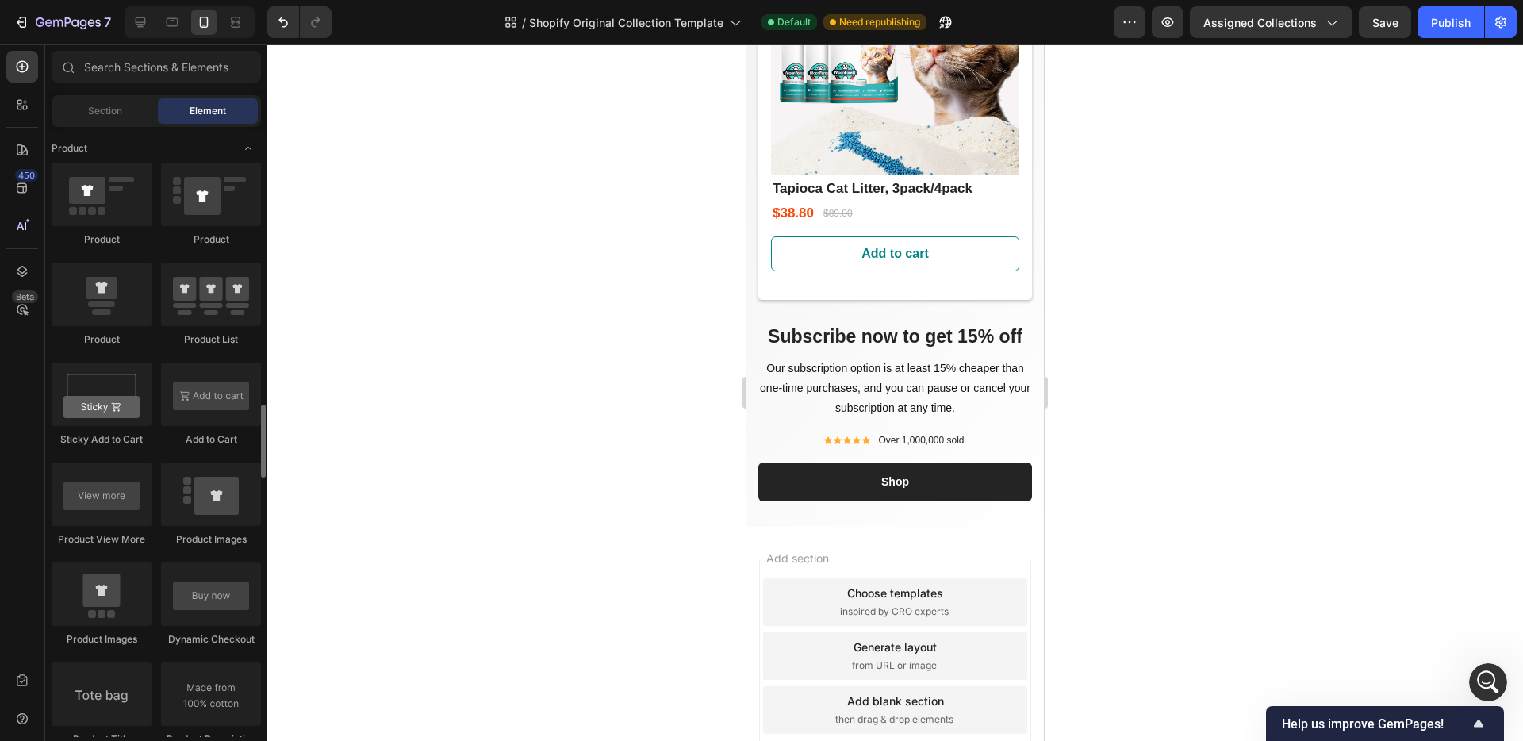
scroll to position [2147, 0]
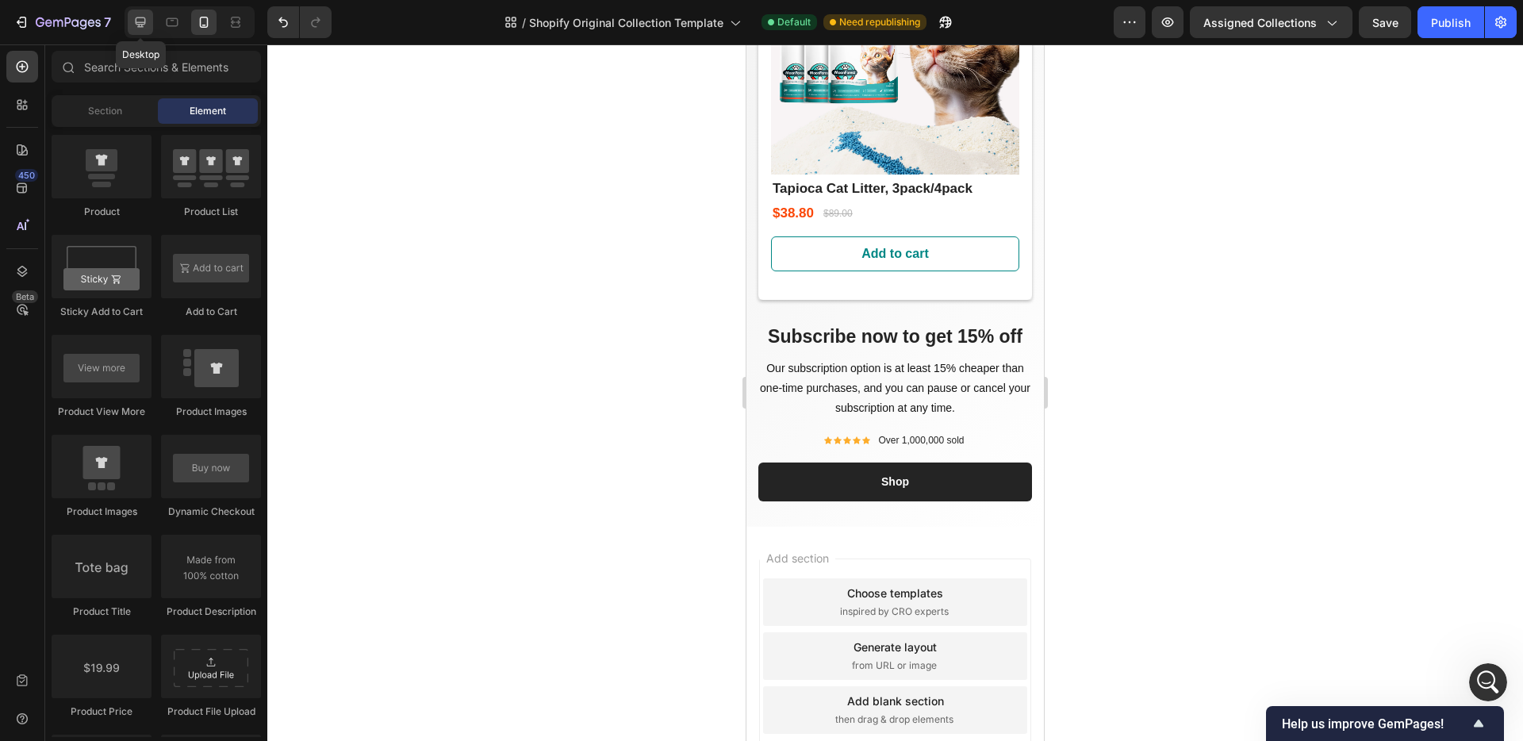
click at [142, 27] on icon at bounding box center [140, 22] width 16 height 16
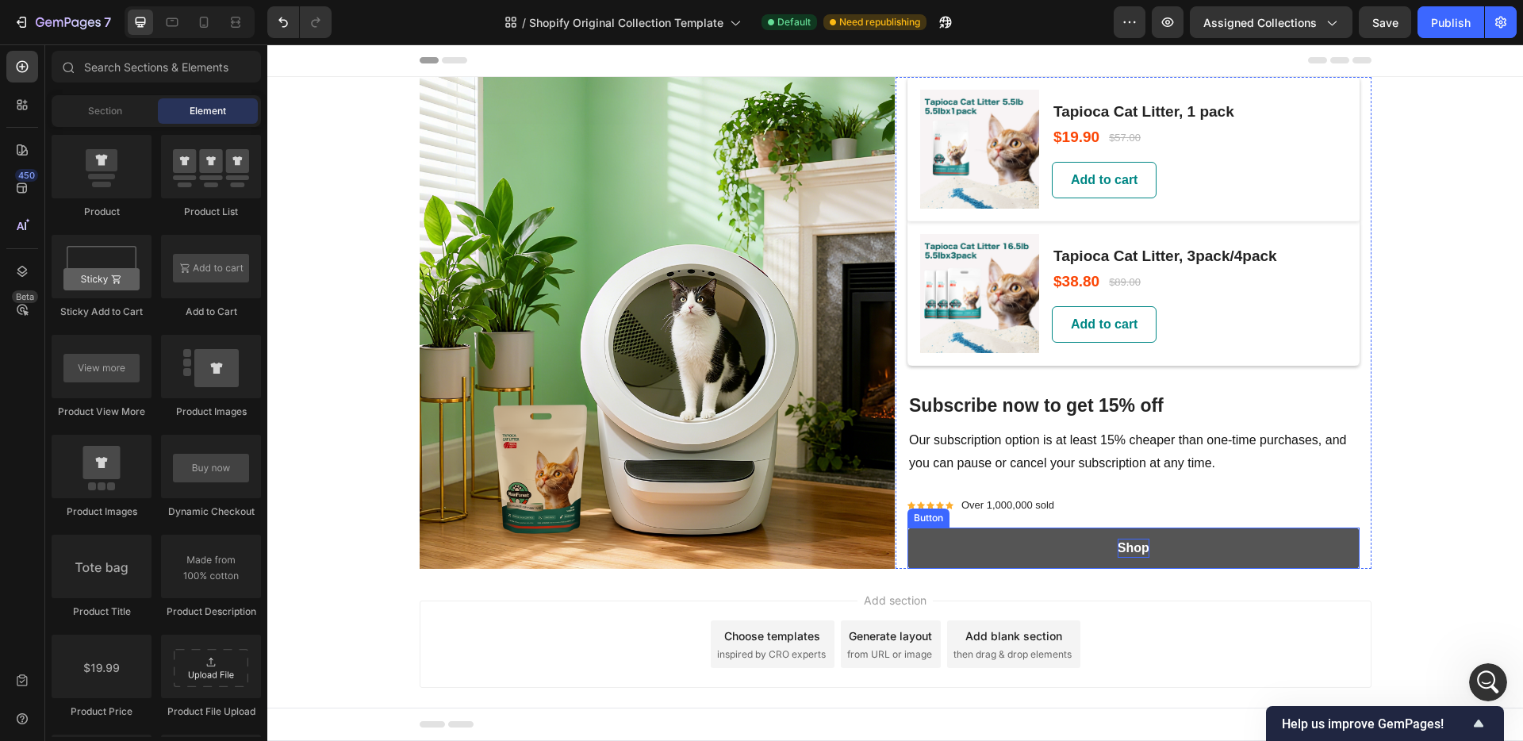
click at [1134, 550] on p "Shop" at bounding box center [1134, 548] width 32 height 19
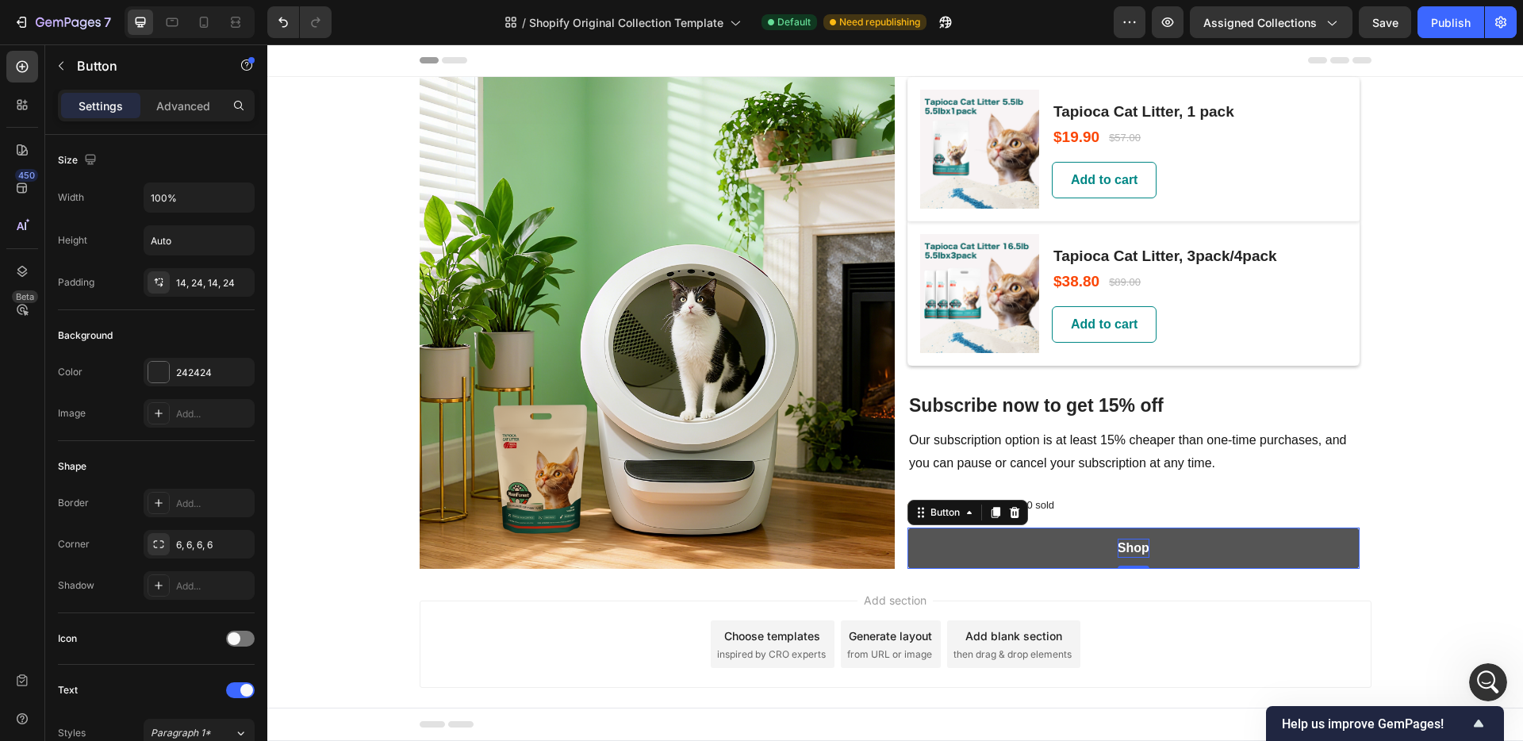
click at [1133, 549] on p "Shop" at bounding box center [1134, 548] width 32 height 19
click at [1134, 550] on p "Shop" at bounding box center [1134, 548] width 32 height 19
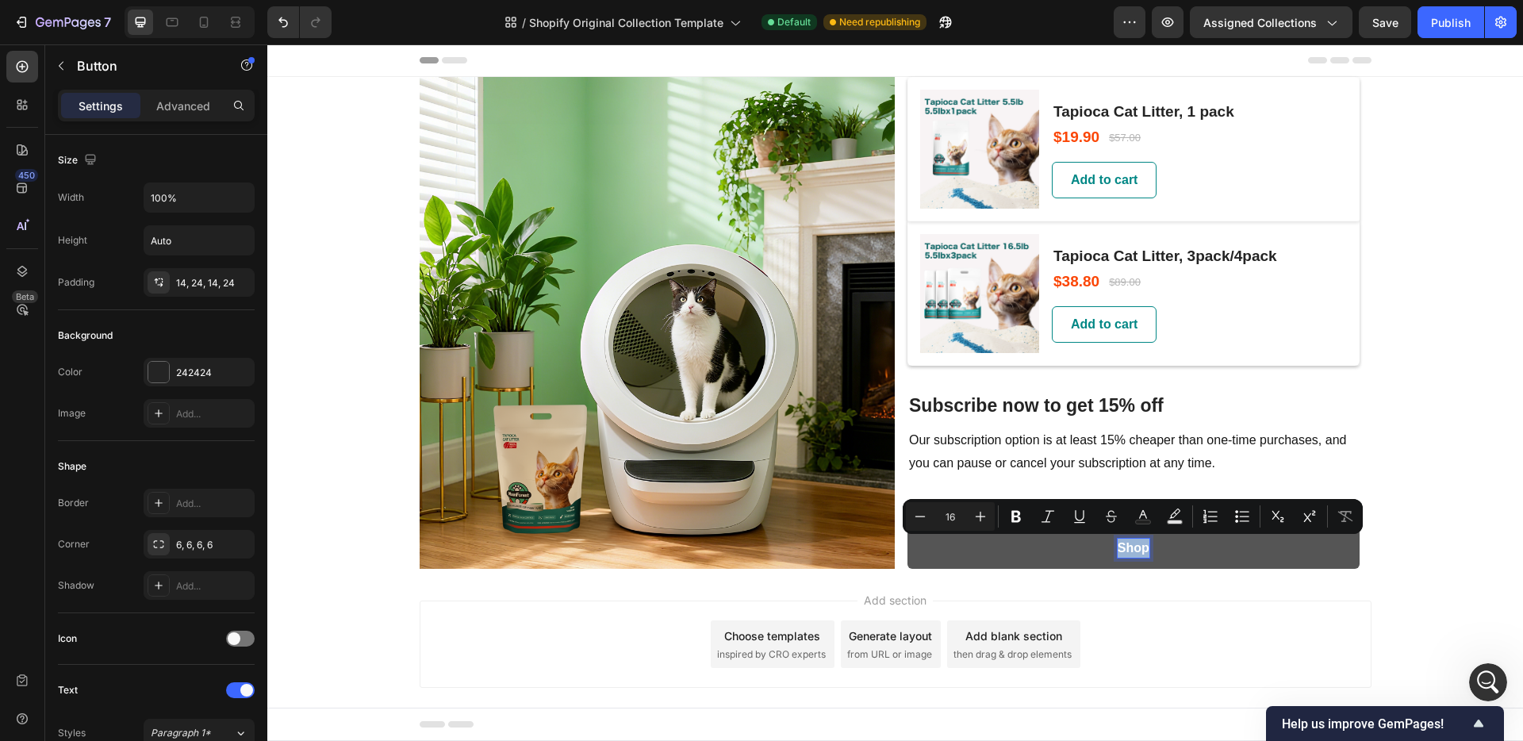
click at [1138, 551] on p "Shop" at bounding box center [1134, 548] width 32 height 19
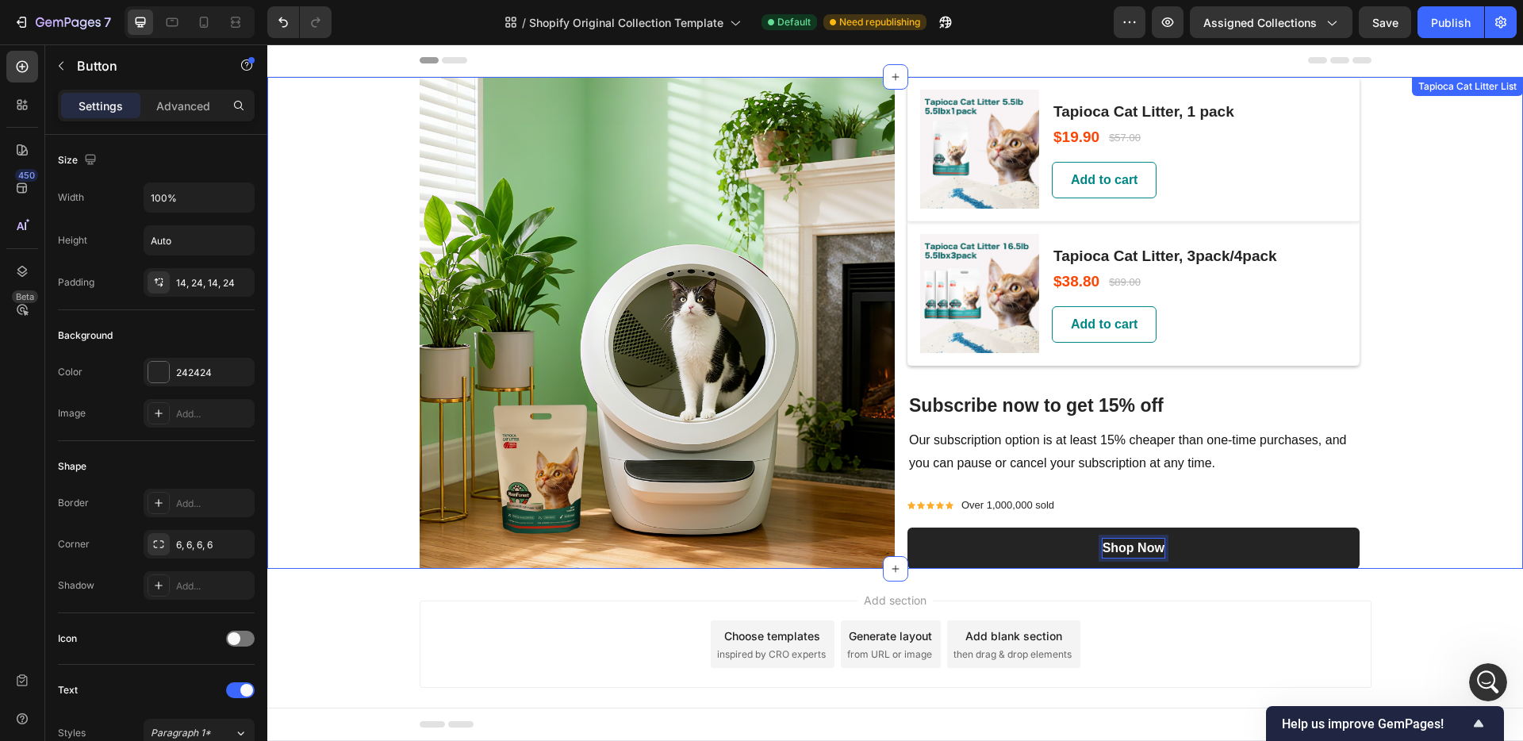
click at [1407, 565] on div "Image (P) Images & Gallery Tapioca Cat Litter, 1 pack (P) Title $19.90 (P) Pric…" at bounding box center [895, 323] width 1256 height 492
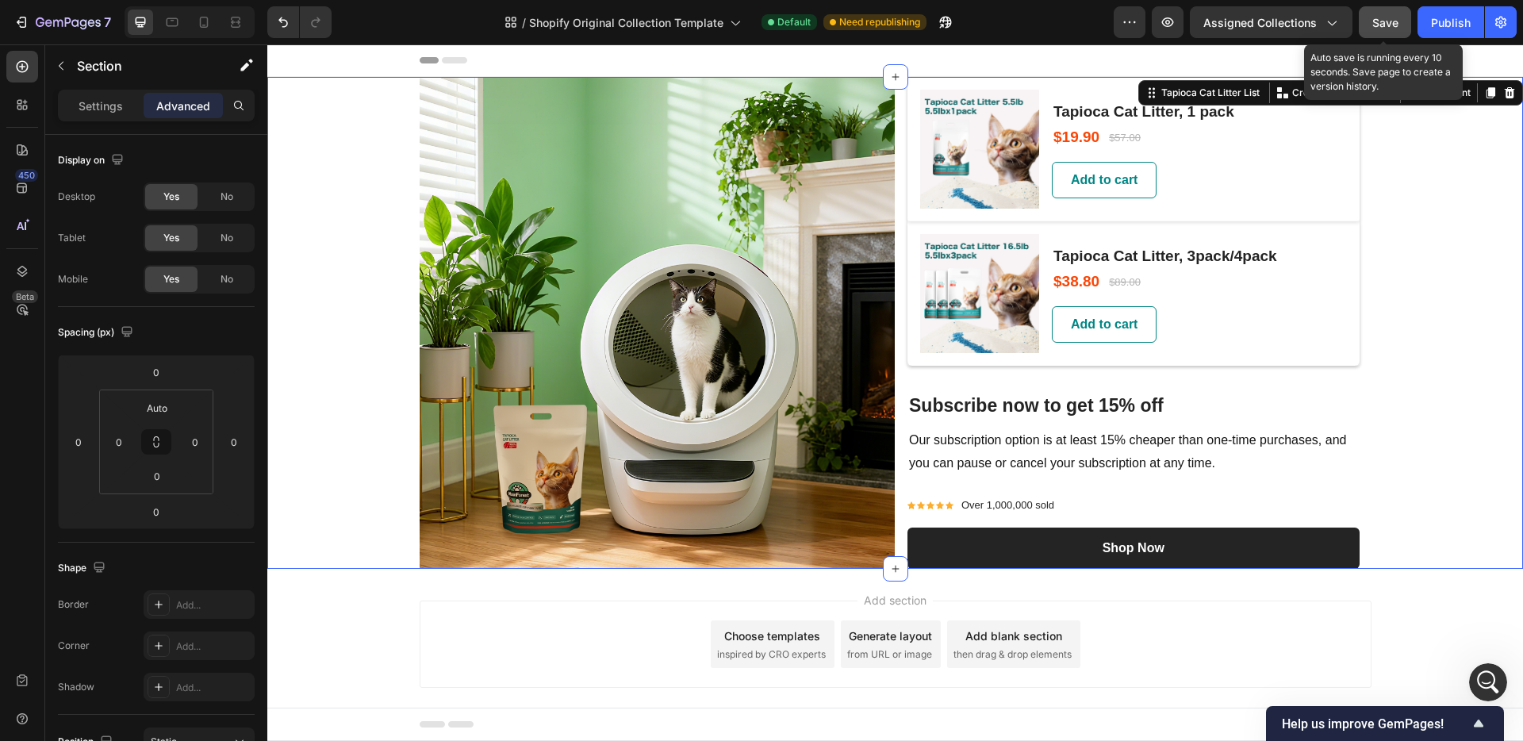
click at [1380, 21] on span "Save" at bounding box center [1385, 22] width 26 height 13
click at [199, 17] on icon at bounding box center [204, 22] width 16 height 16
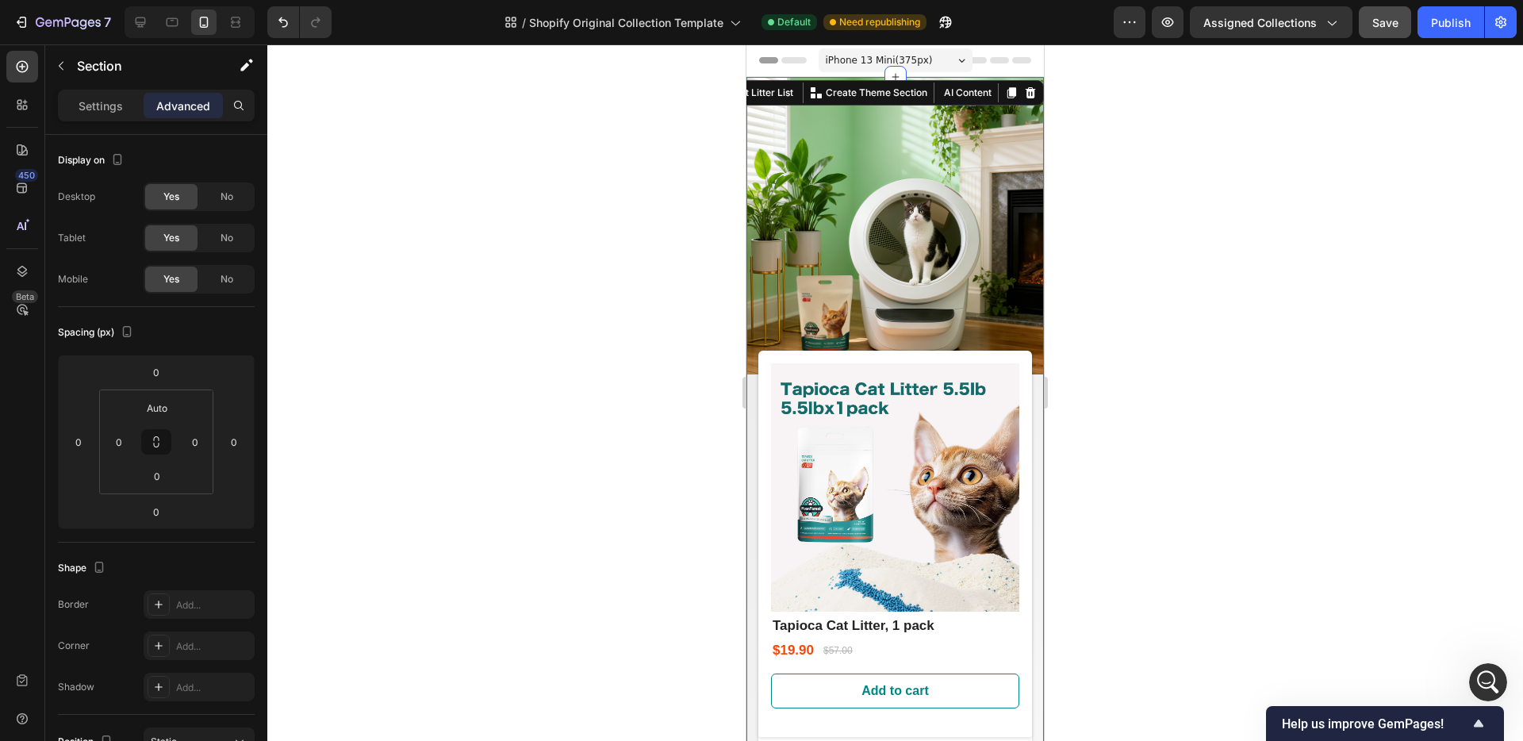
click at [1199, 383] on div at bounding box center [895, 392] width 1256 height 697
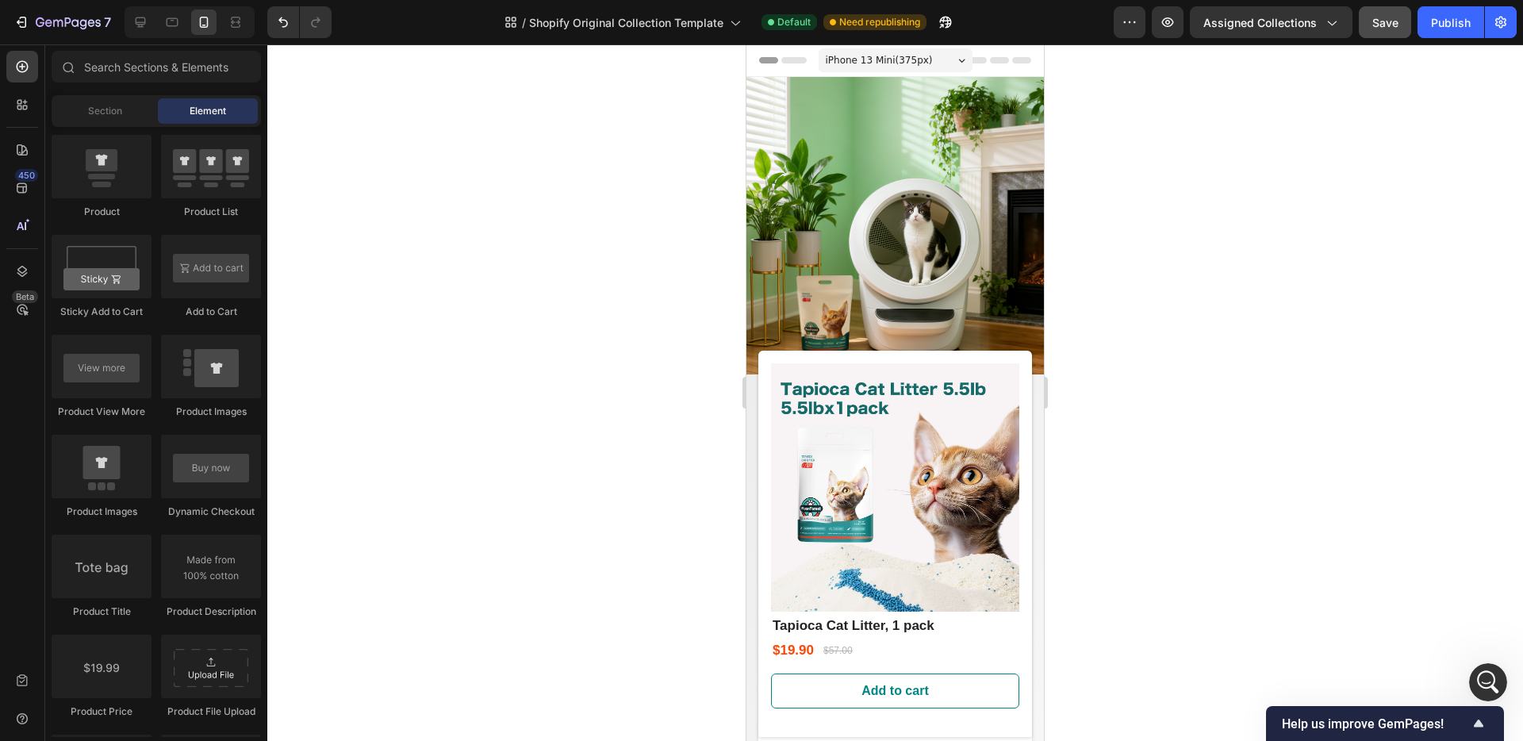
click at [1129, 260] on div at bounding box center [895, 392] width 1256 height 697
drag, startPoint x: 1040, startPoint y: 189, endPoint x: 1921, endPoint y: 202, distance: 881.5
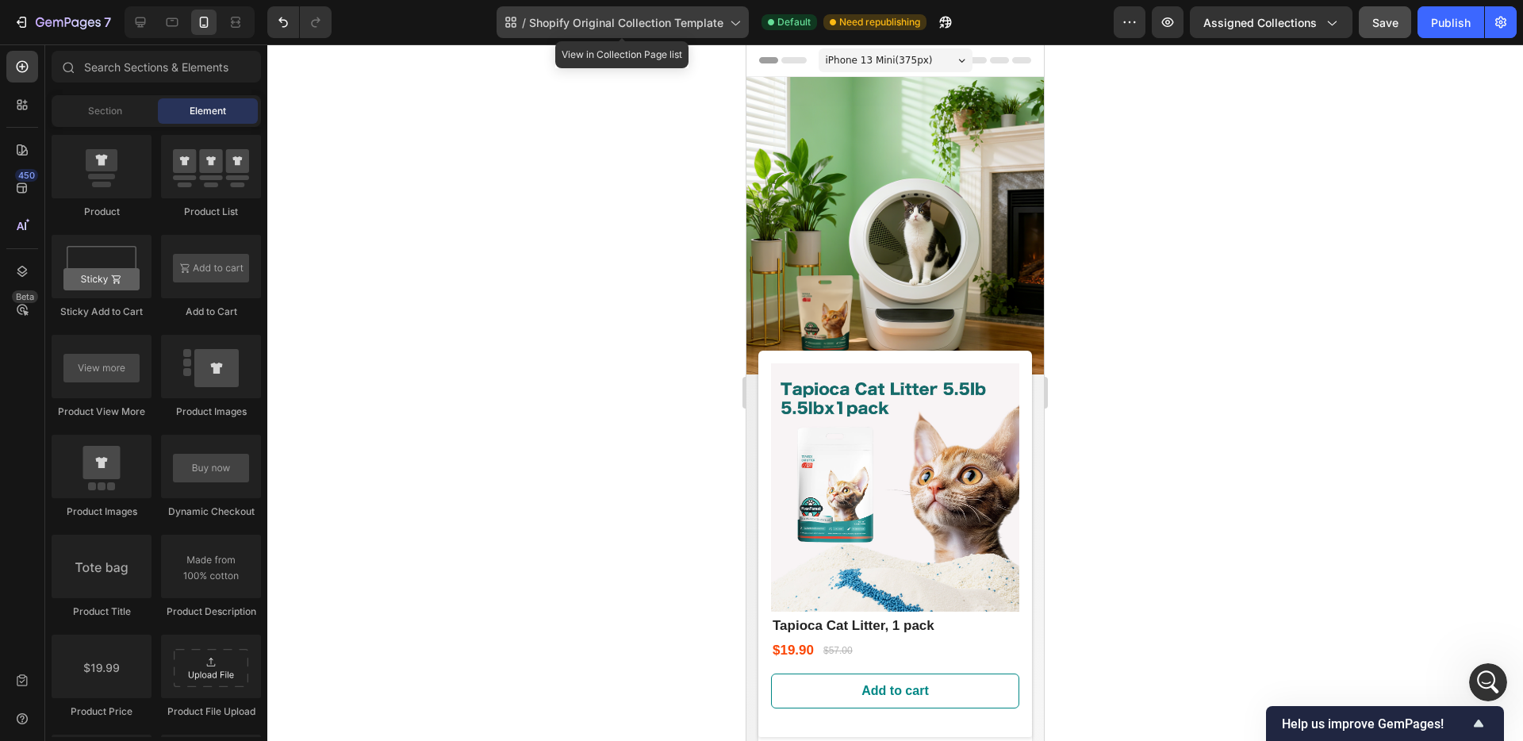
click at [735, 26] on icon at bounding box center [735, 22] width 16 height 16
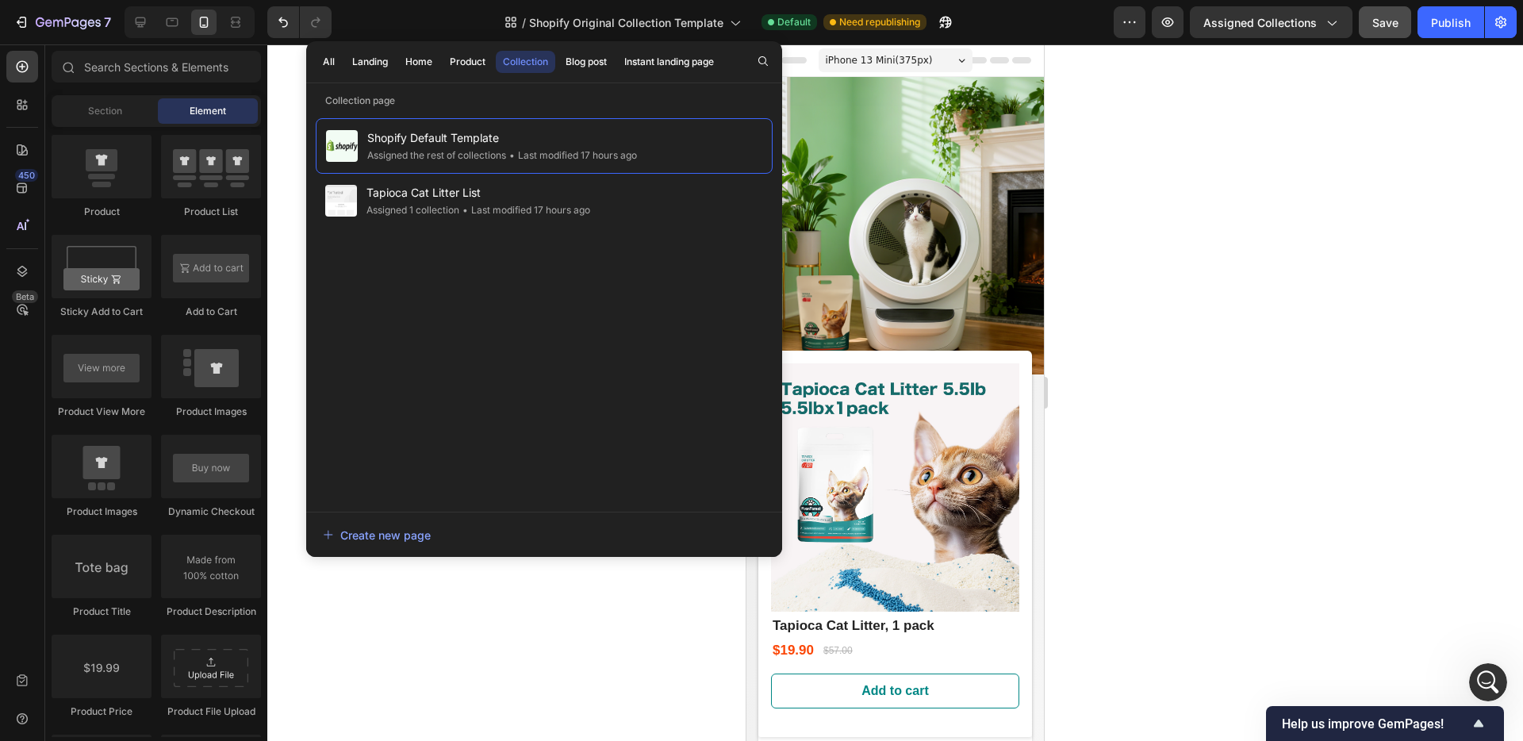
click at [1134, 215] on div at bounding box center [895, 392] width 1256 height 697
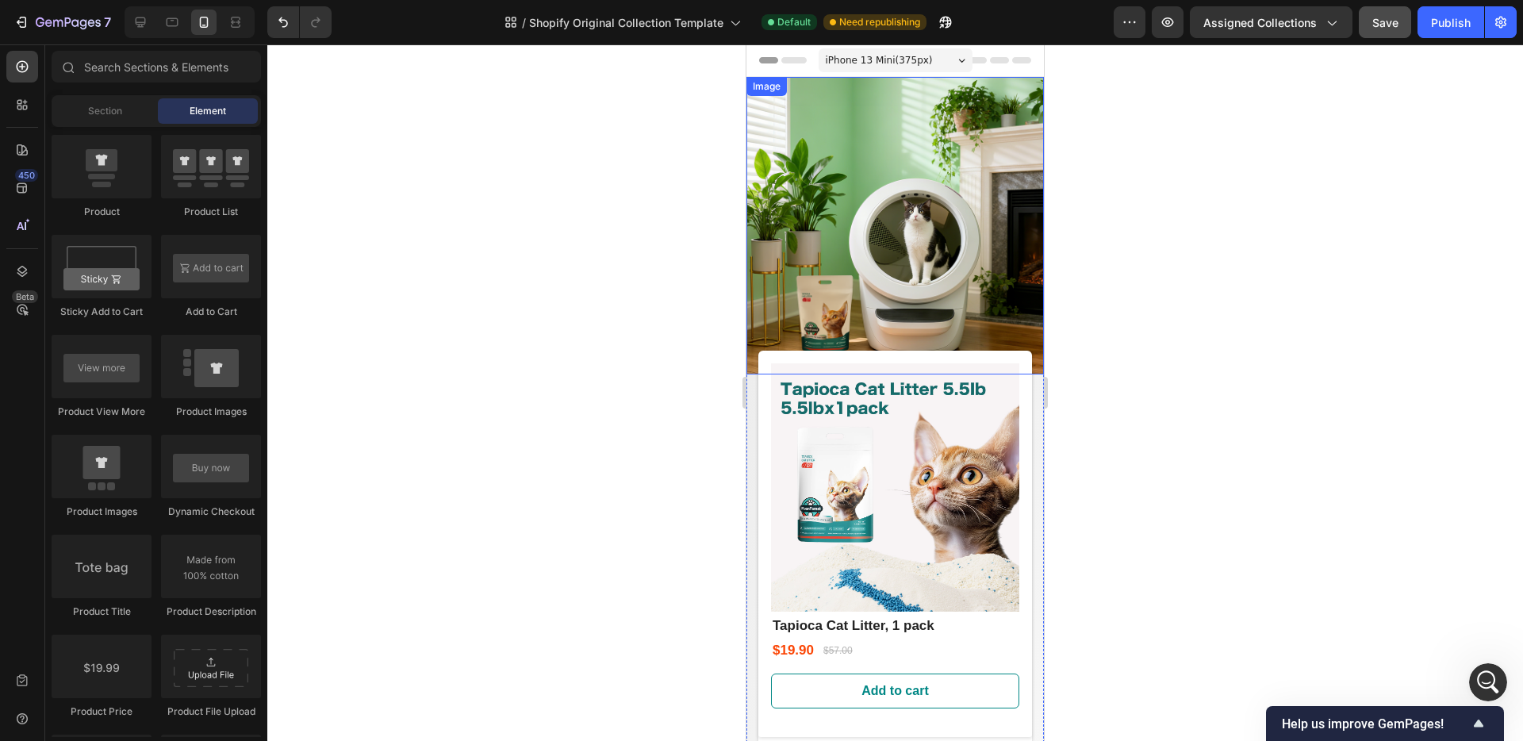
click at [835, 87] on img at bounding box center [895, 225] width 297 height 297
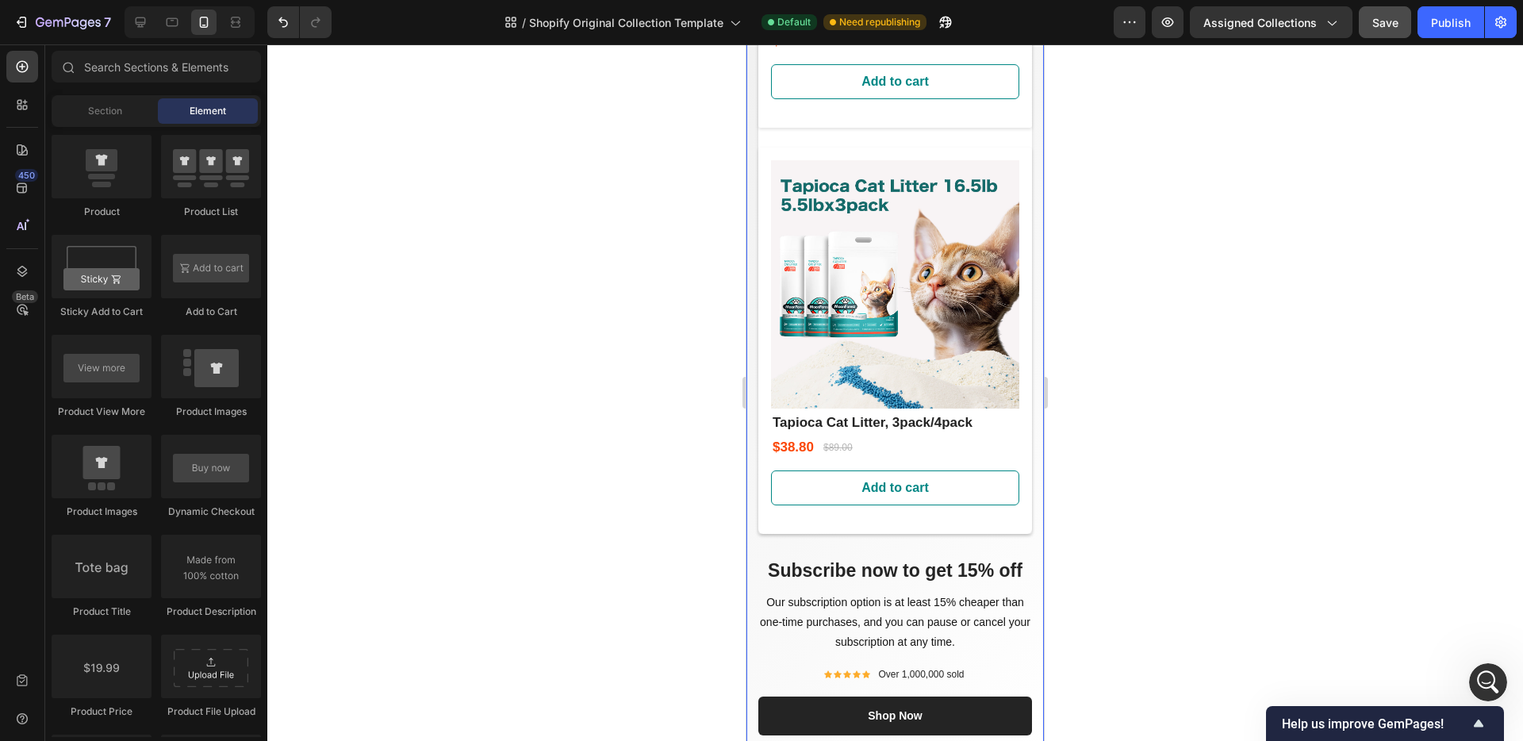
scroll to position [606, 0]
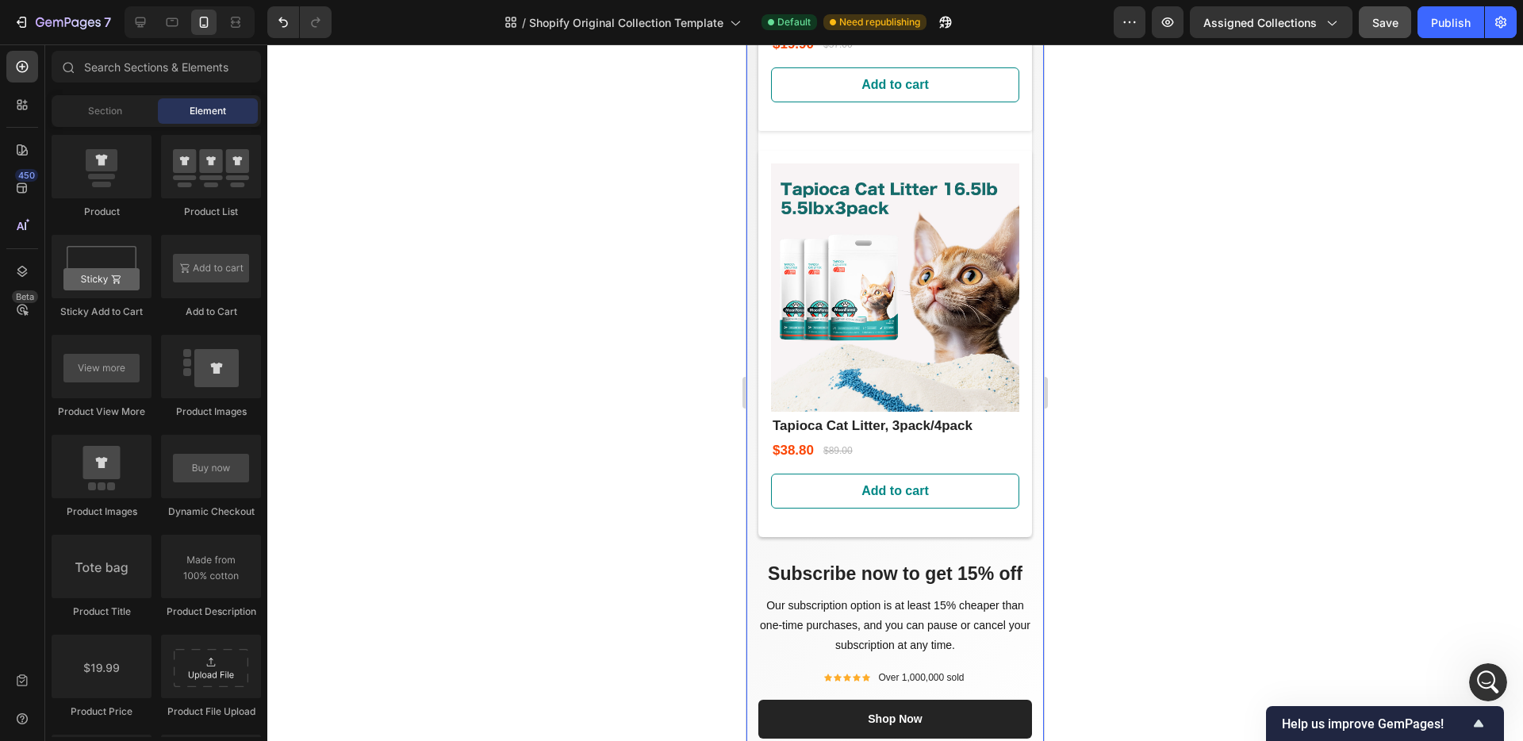
click at [1028, 320] on div "(P) Images & Gallery Tapioca Cat Litter, 1 pack (P) Title $19.90 (P) Price (P) …" at bounding box center [895, 266] width 297 height 996
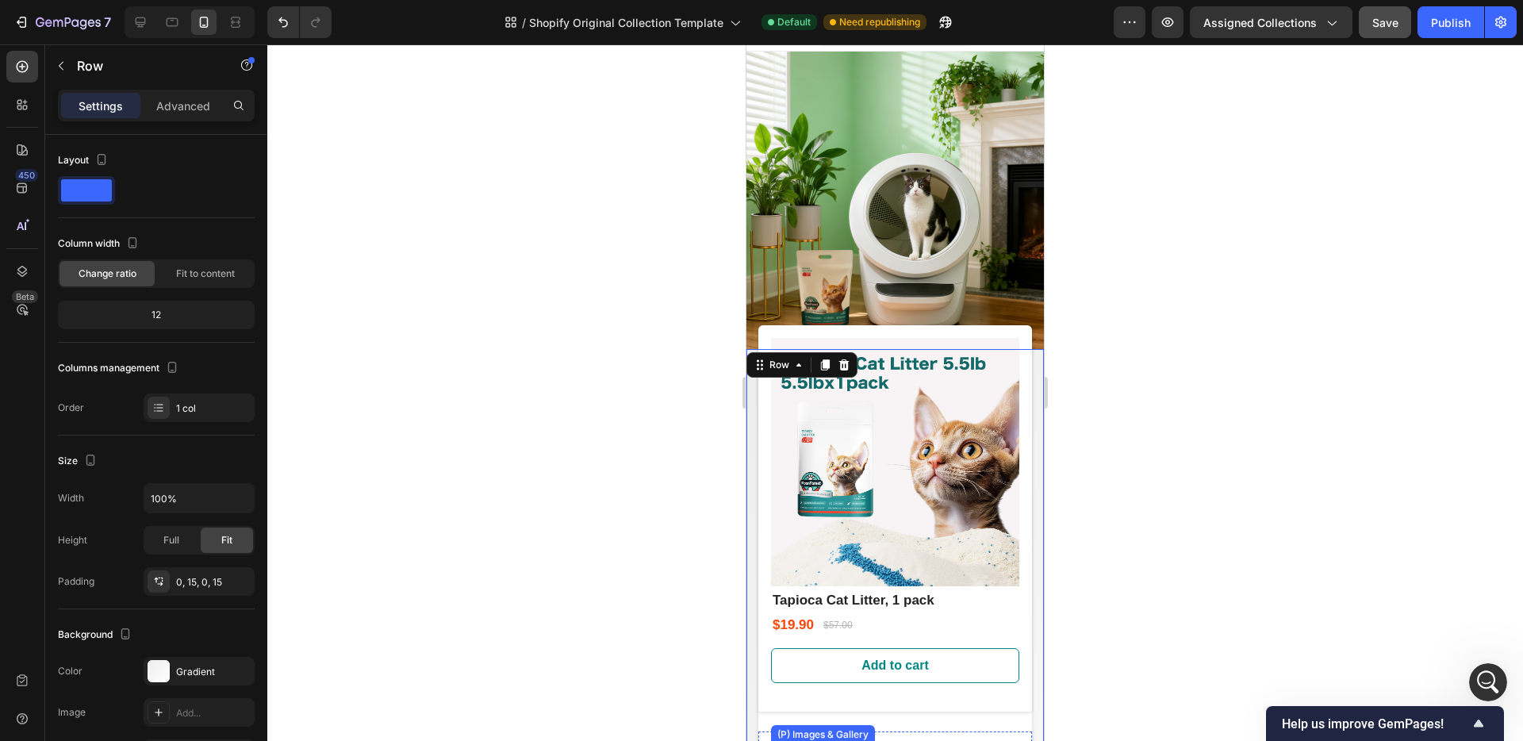
scroll to position [0, 0]
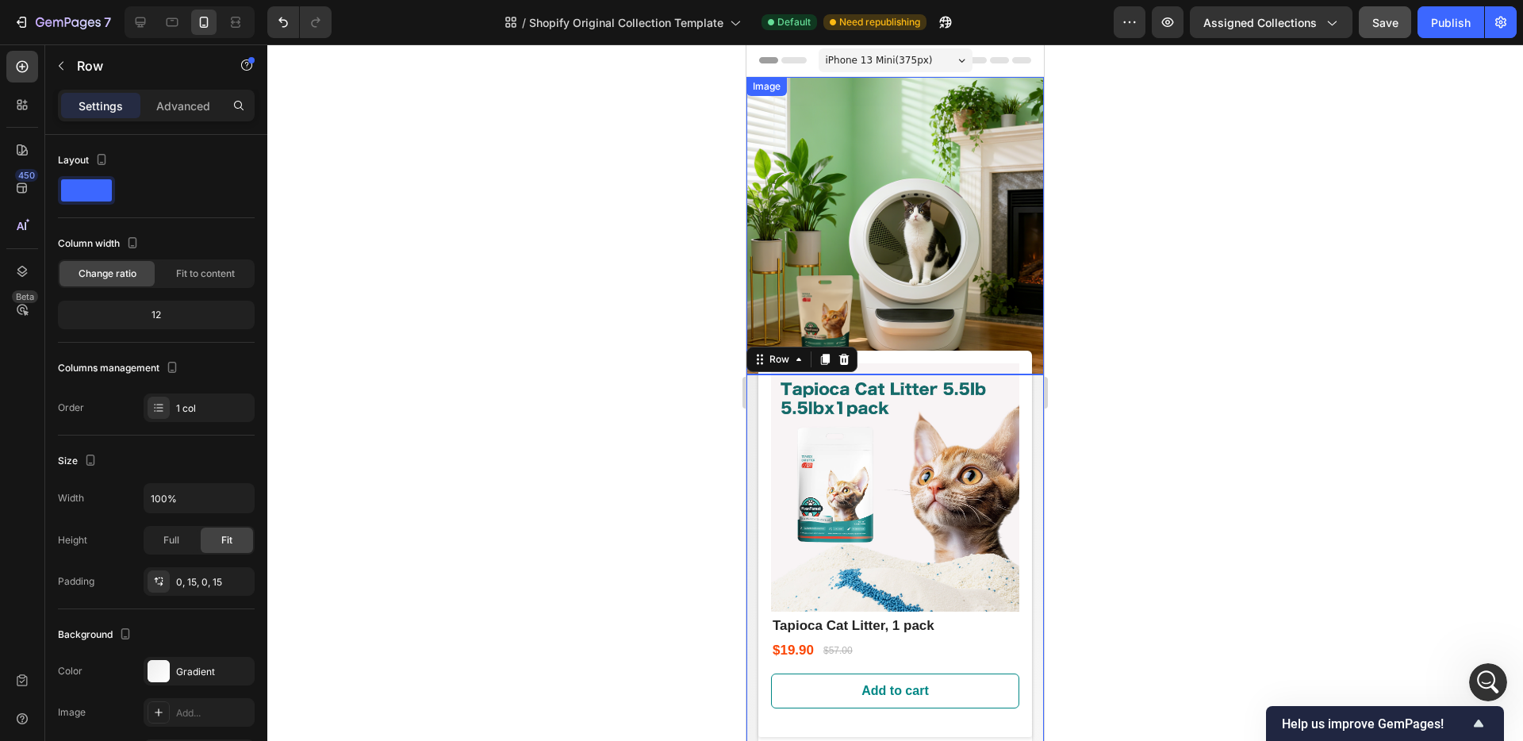
click at [756, 289] on img at bounding box center [895, 225] width 297 height 297
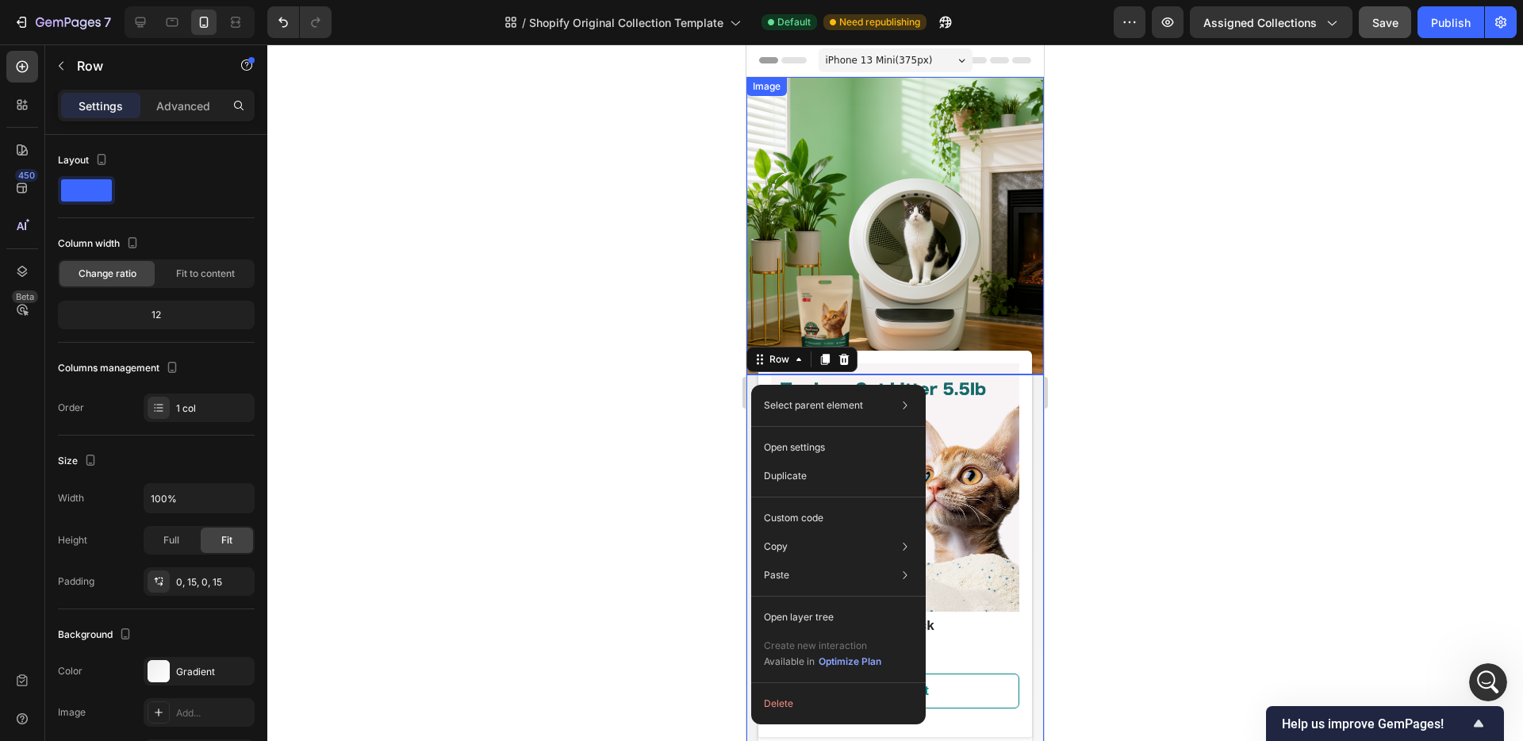
click at [777, 229] on img at bounding box center [895, 225] width 297 height 297
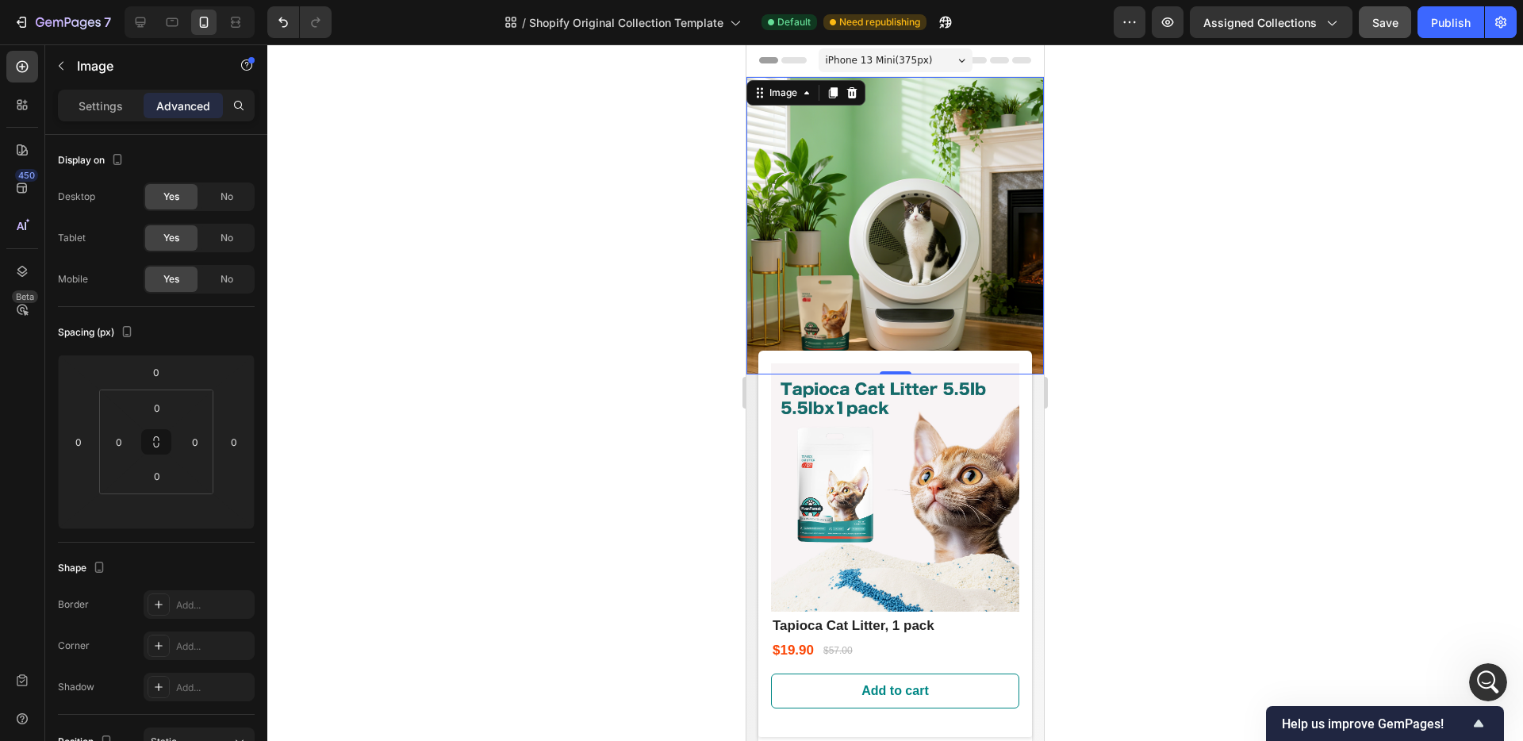
click at [1011, 89] on img at bounding box center [895, 225] width 297 height 297
click at [65, 62] on icon "button" at bounding box center [61, 65] width 13 height 13
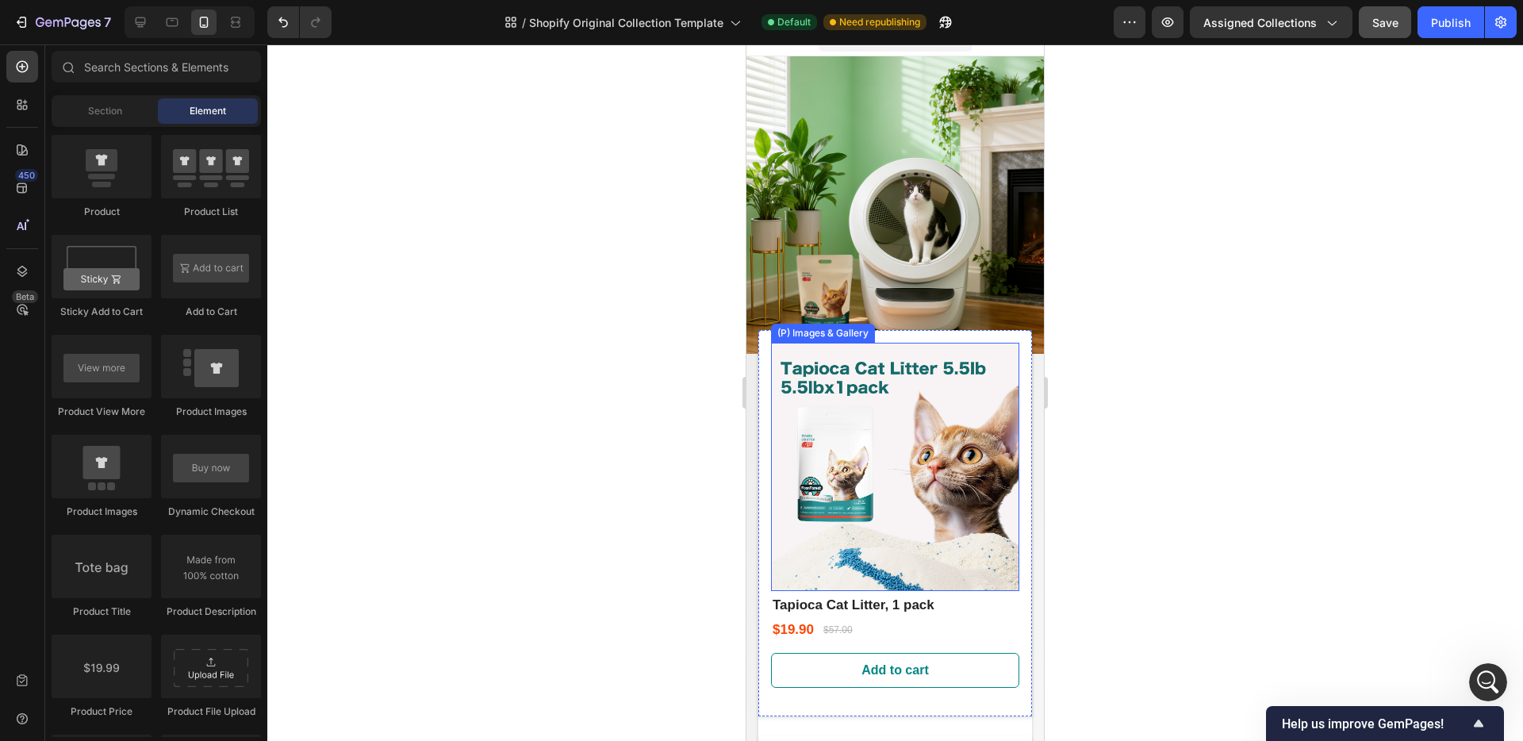
scroll to position [21, 0]
click at [766, 329] on div "(P) Images & Gallery Tapioca Cat Litter, 1 pack (P) Title $19.90 (P) Price (P) …" at bounding box center [895, 522] width 274 height 386
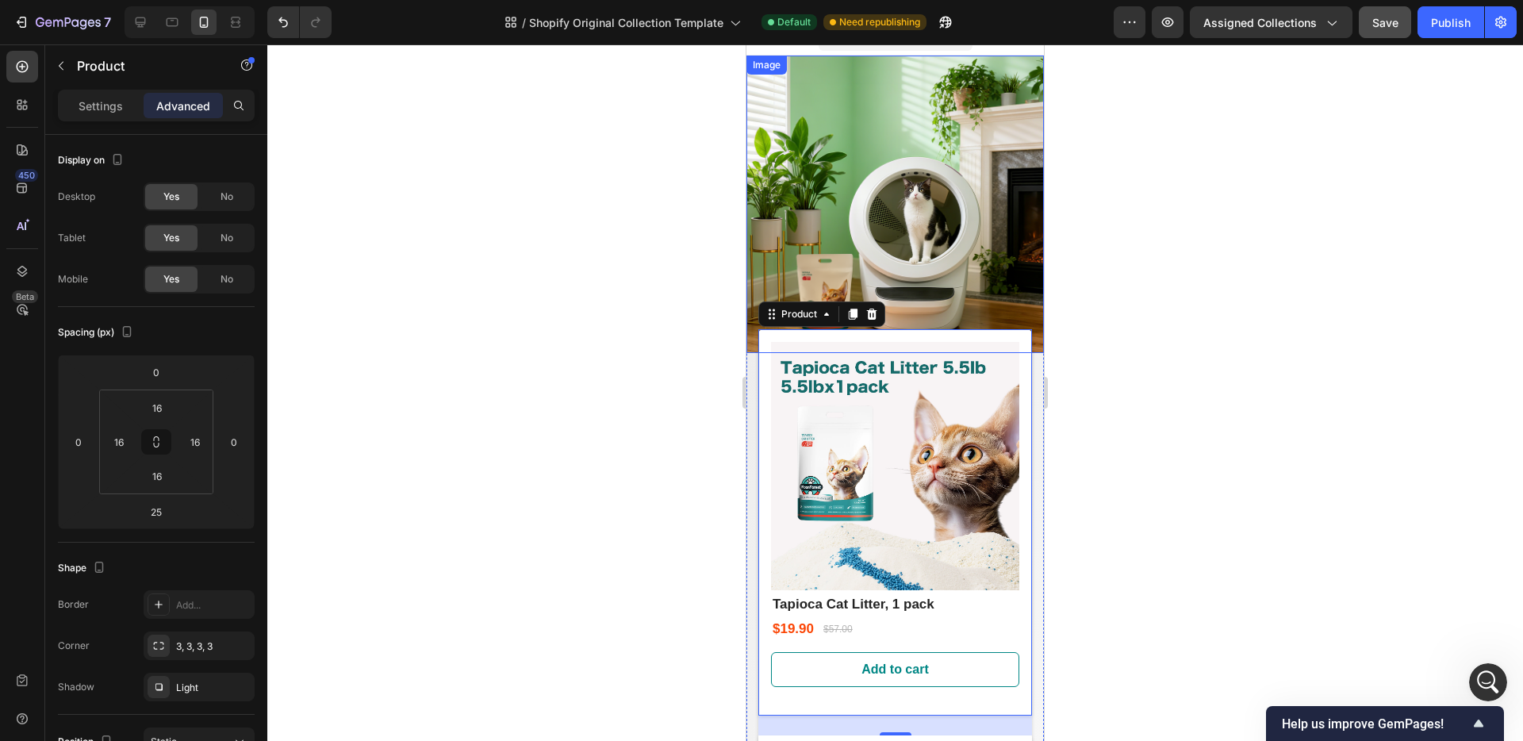
click at [774, 251] on img at bounding box center [895, 204] width 297 height 297
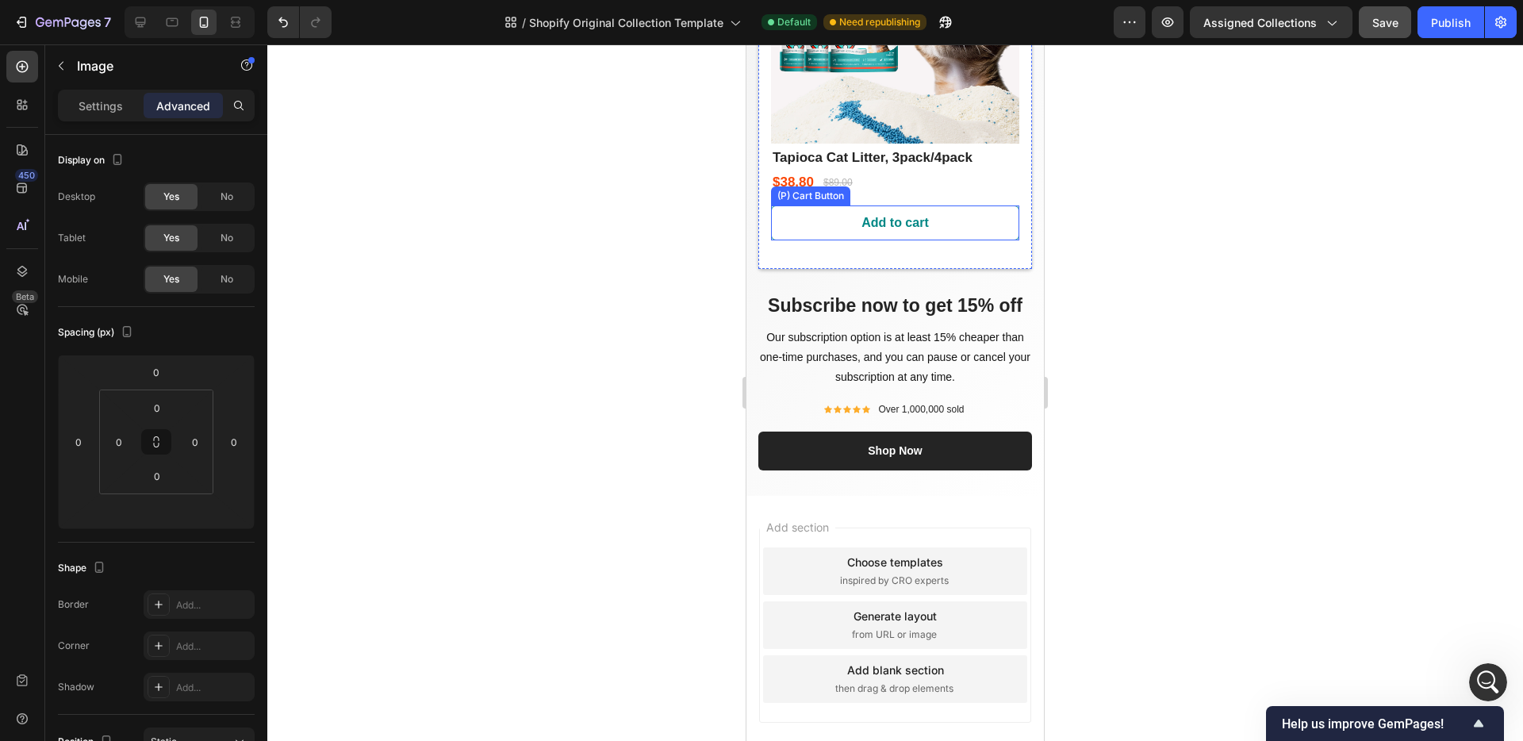
scroll to position [892, 0]
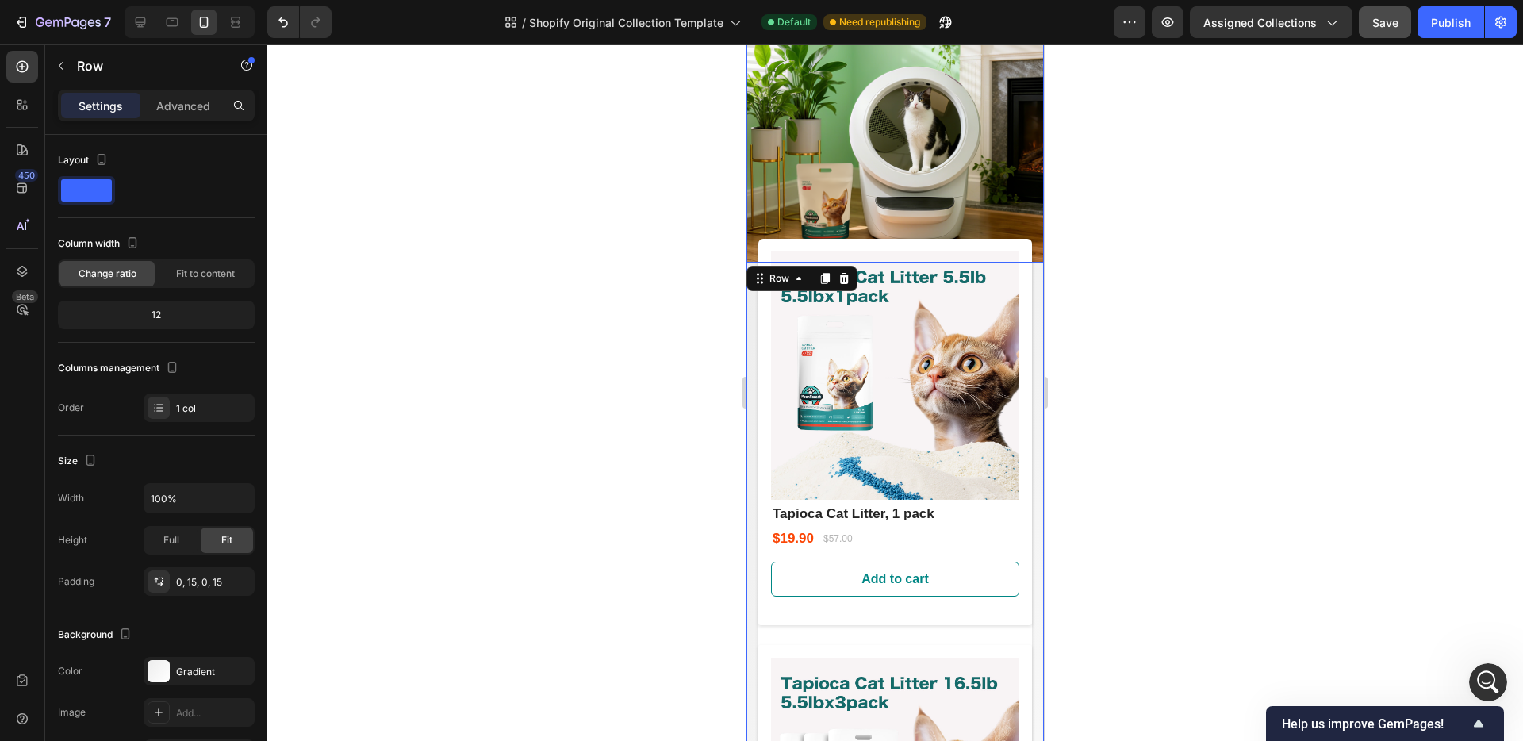
scroll to position [0, 0]
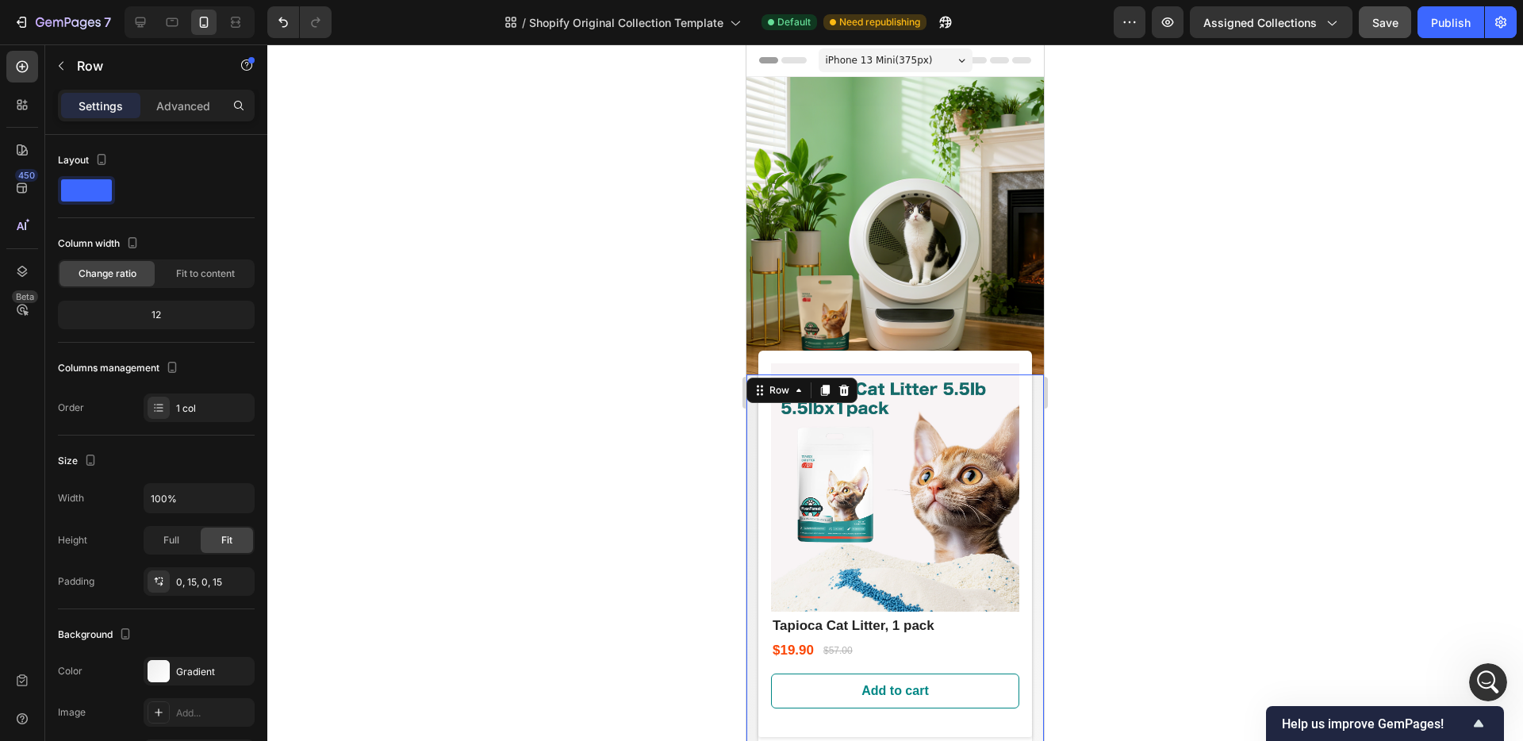
click at [961, 63] on div "iPhone 13 Mini ( 375 px)" at bounding box center [896, 60] width 154 height 24
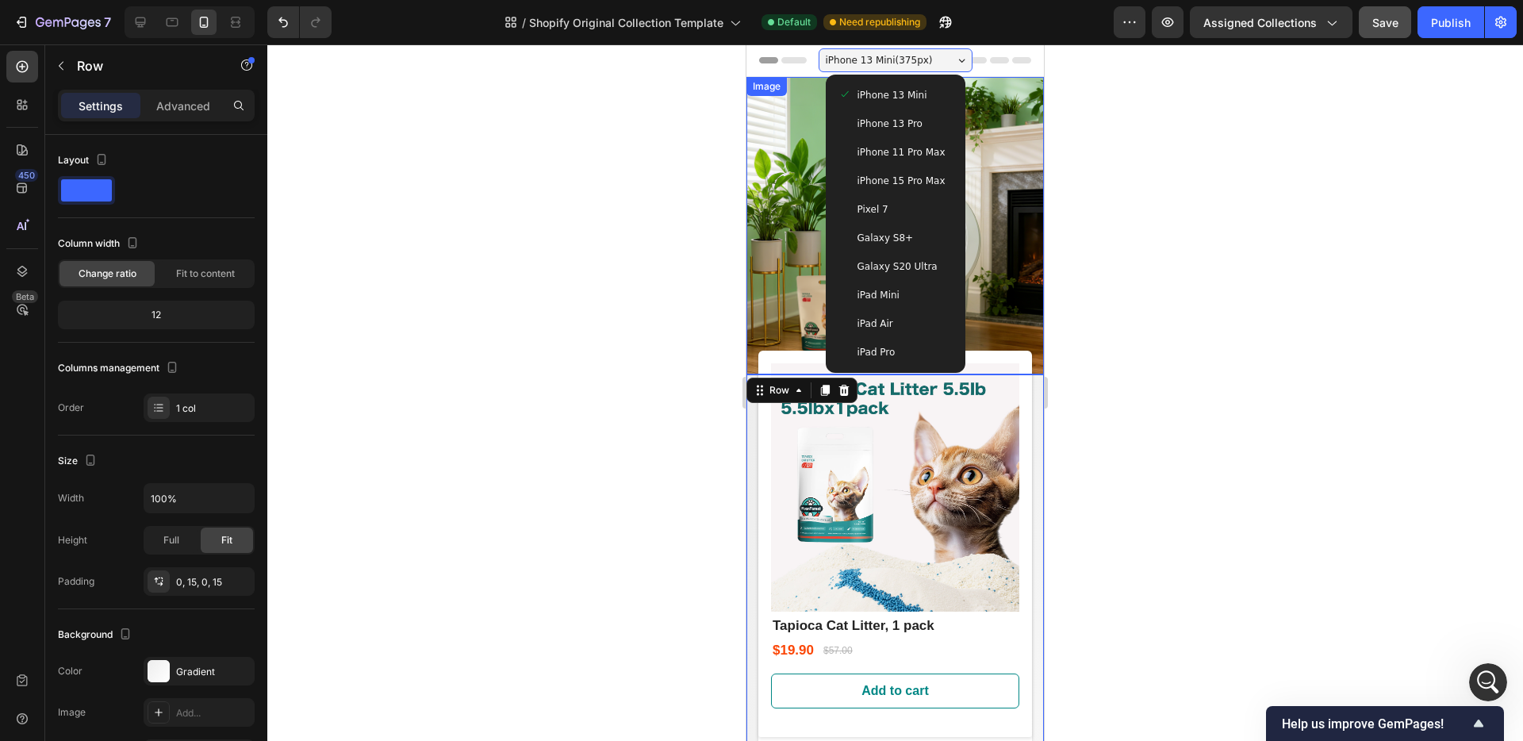
click at [1185, 86] on div at bounding box center [895, 392] width 1256 height 697
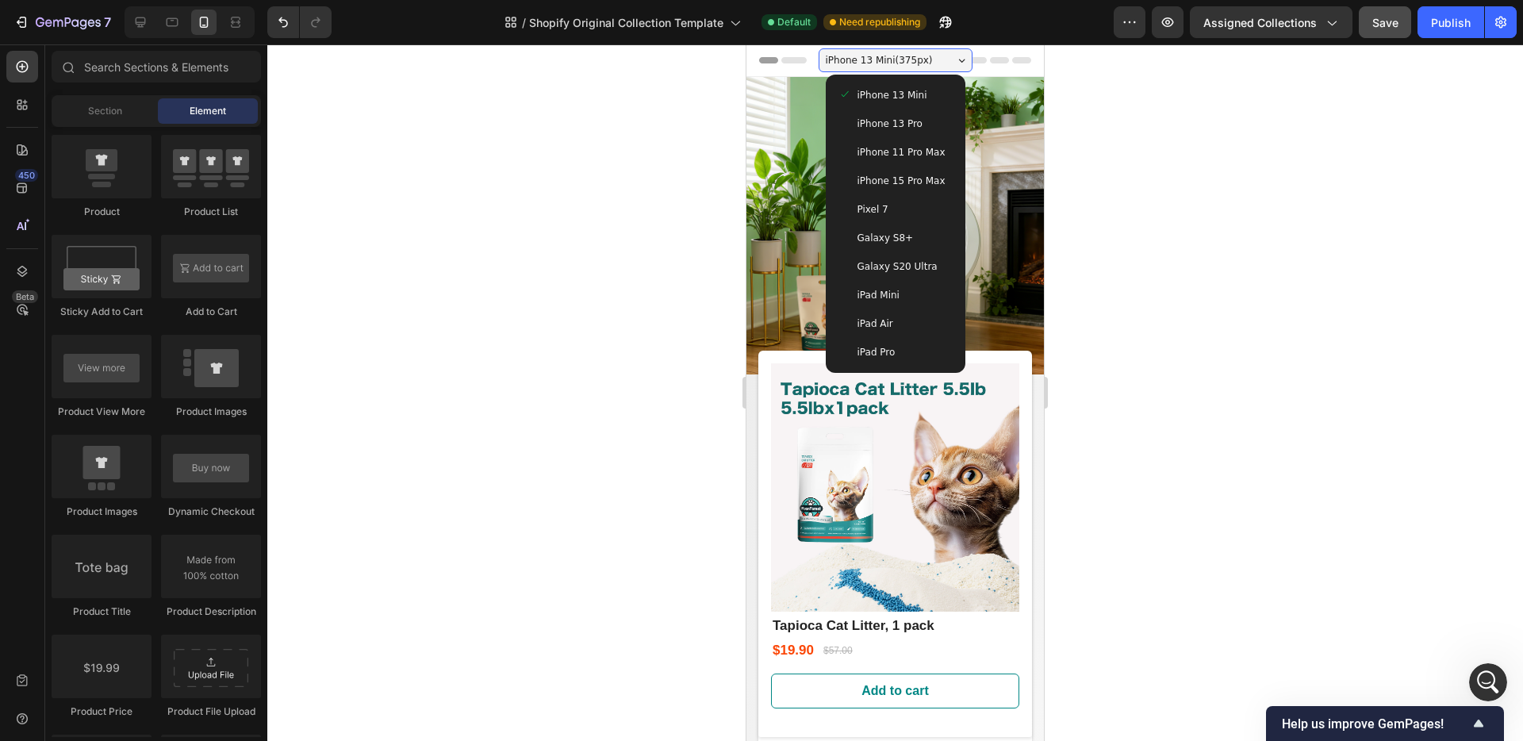
click at [1161, 103] on div at bounding box center [895, 392] width 1256 height 697
click at [143, 25] on icon at bounding box center [140, 22] width 16 height 16
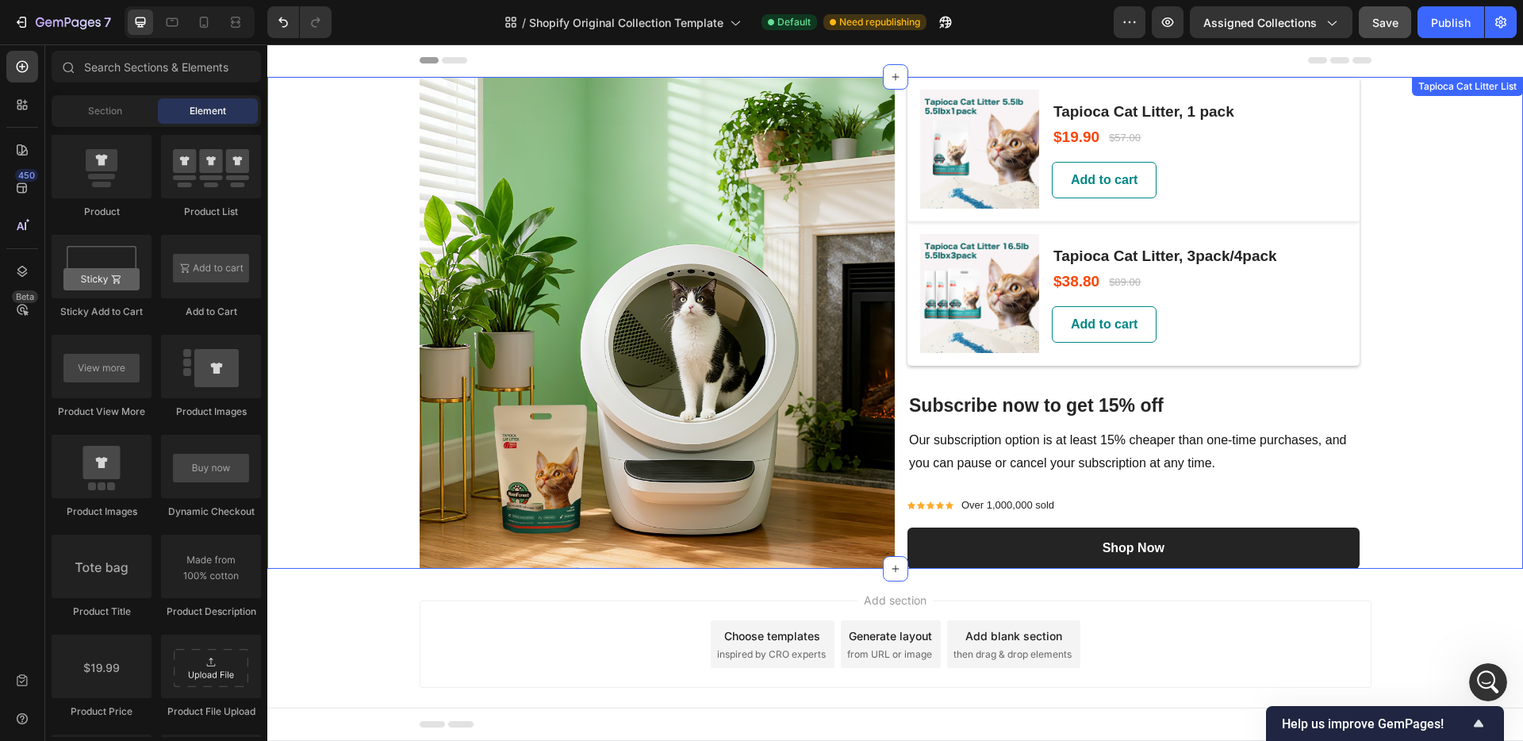
click at [1468, 116] on div "Image (P) Images & Gallery Tapioca Cat Litter, 1 pack (P) Title $19.90 (P) Pric…" at bounding box center [895, 323] width 1256 height 492
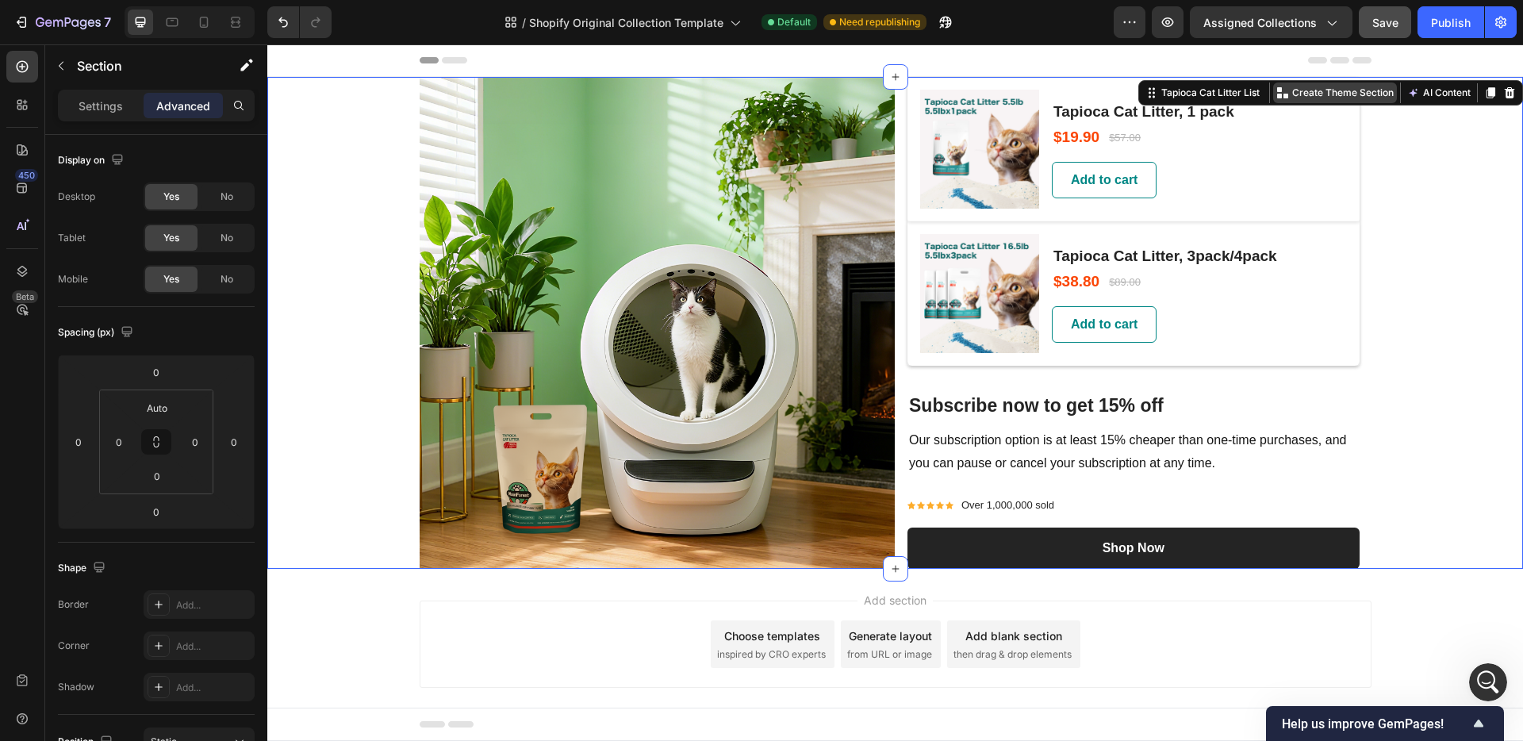
click at [1326, 86] on p "Create Theme Section" at bounding box center [1343, 93] width 102 height 14
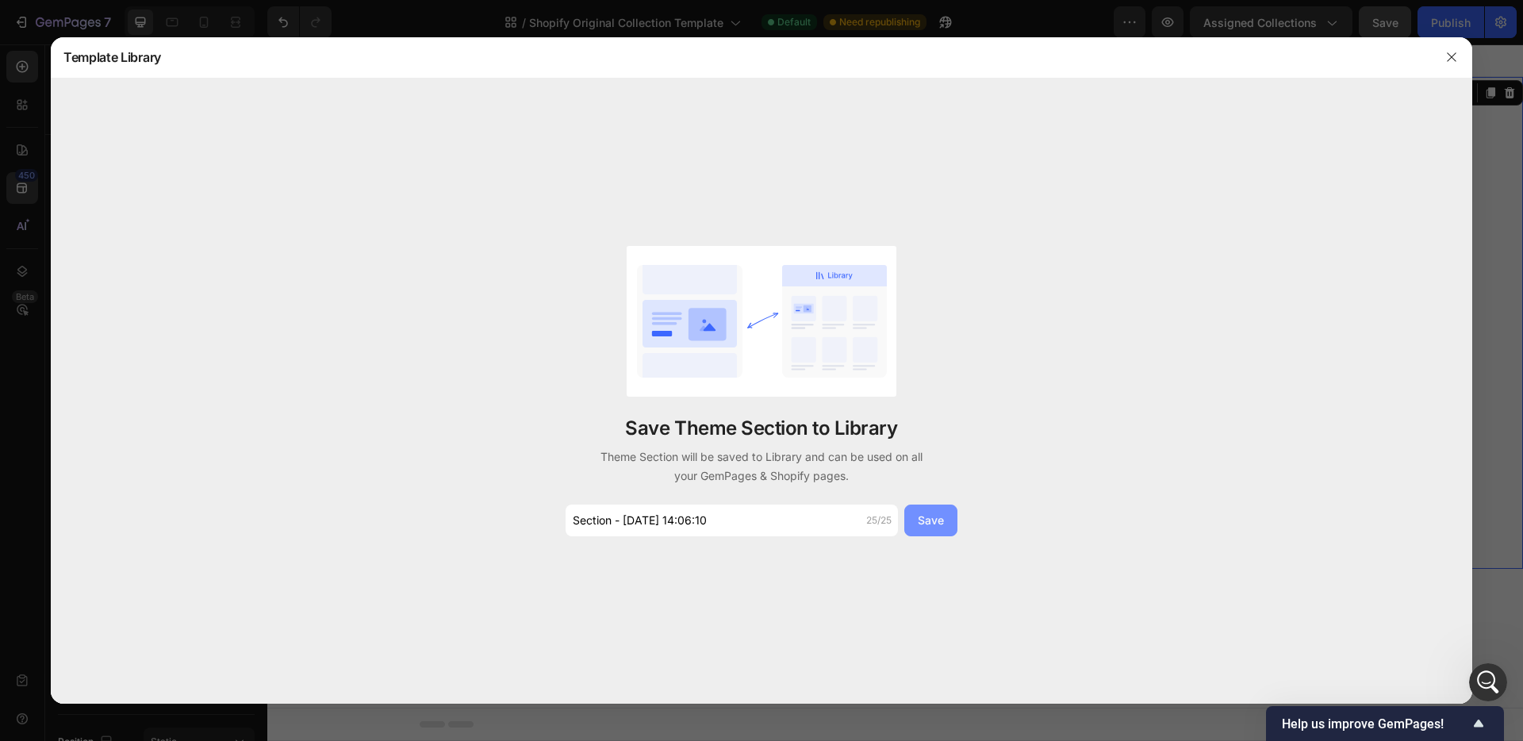
click at [932, 524] on div "Save" at bounding box center [931, 520] width 26 height 17
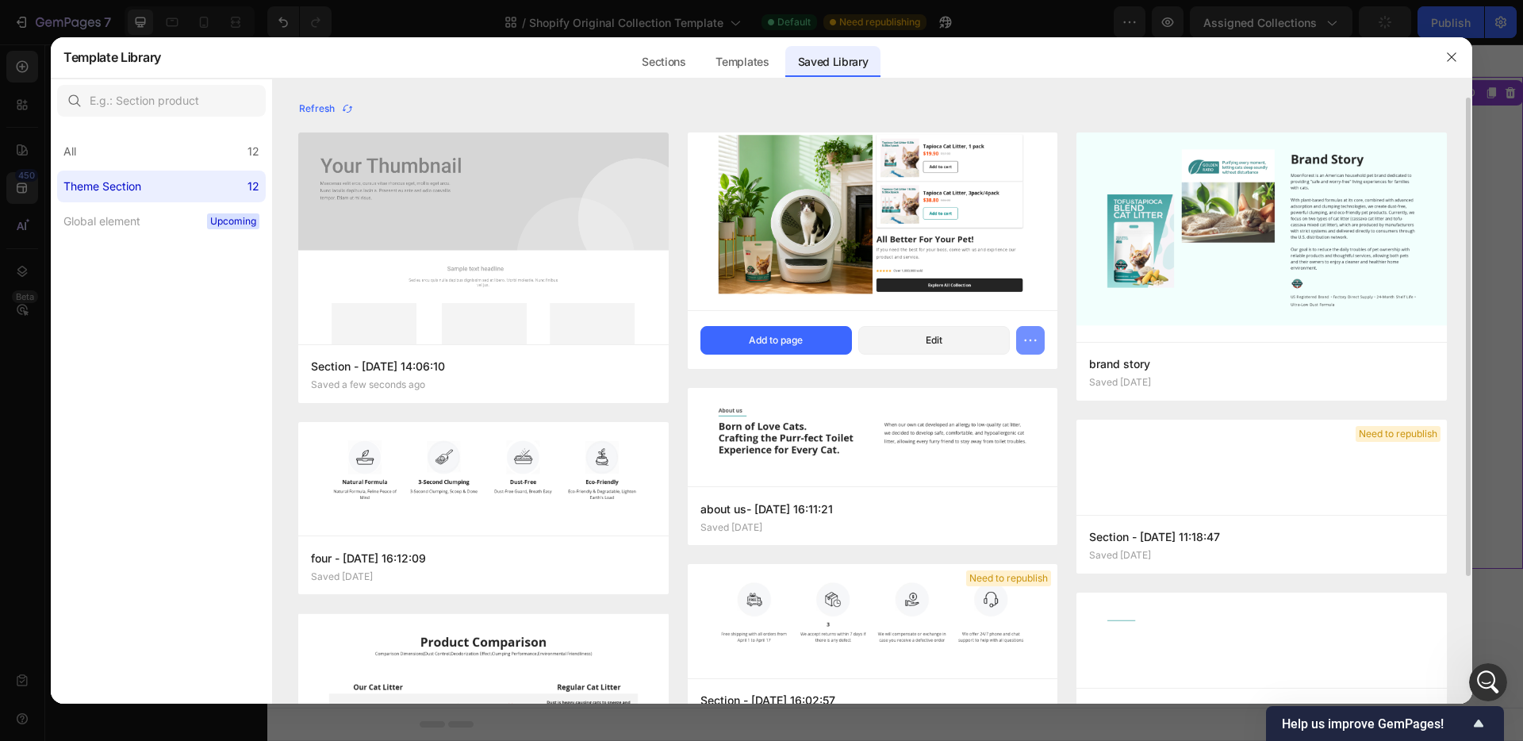
click at [1033, 337] on icon "button" at bounding box center [1031, 340] width 16 height 16
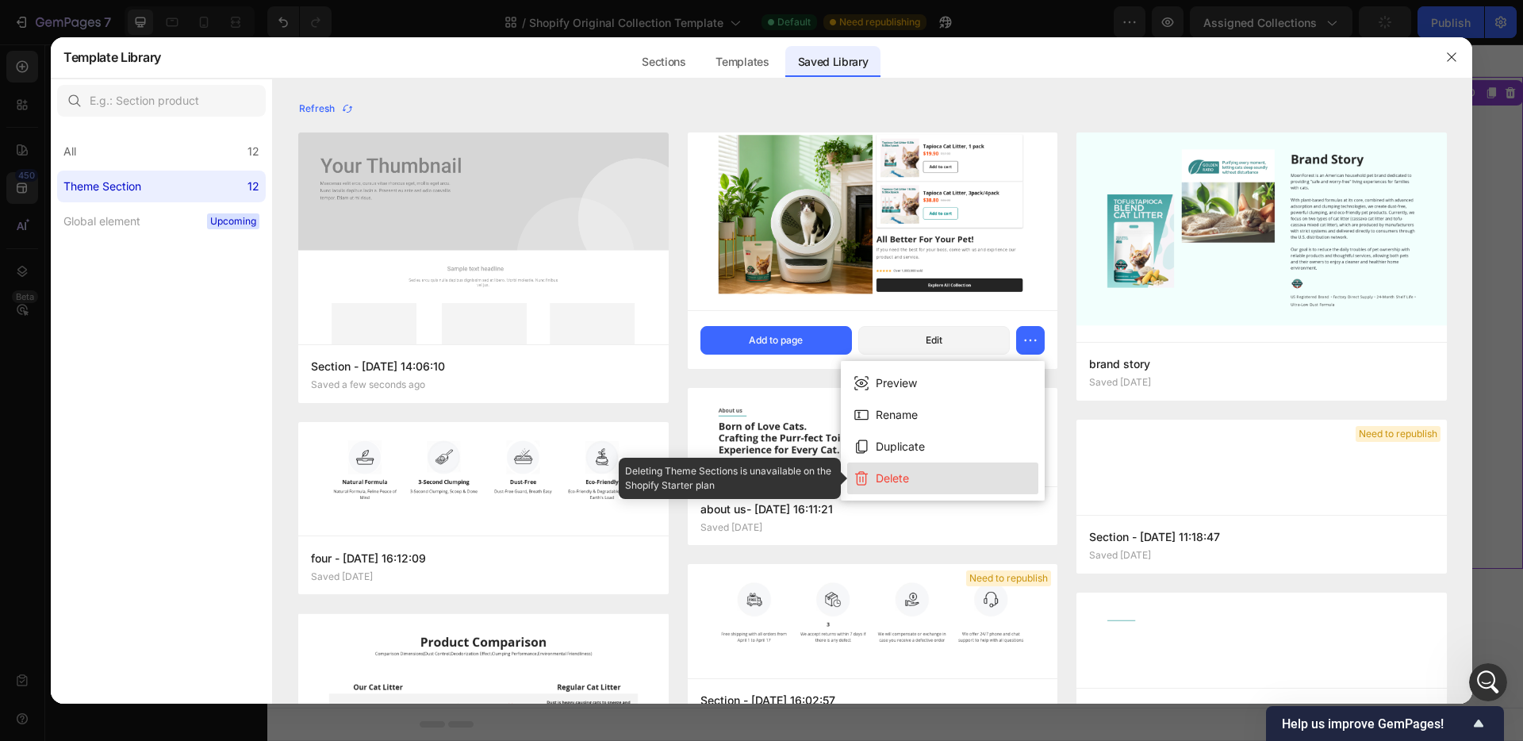
click at [931, 478] on button "Delete" at bounding box center [942, 478] width 191 height 32
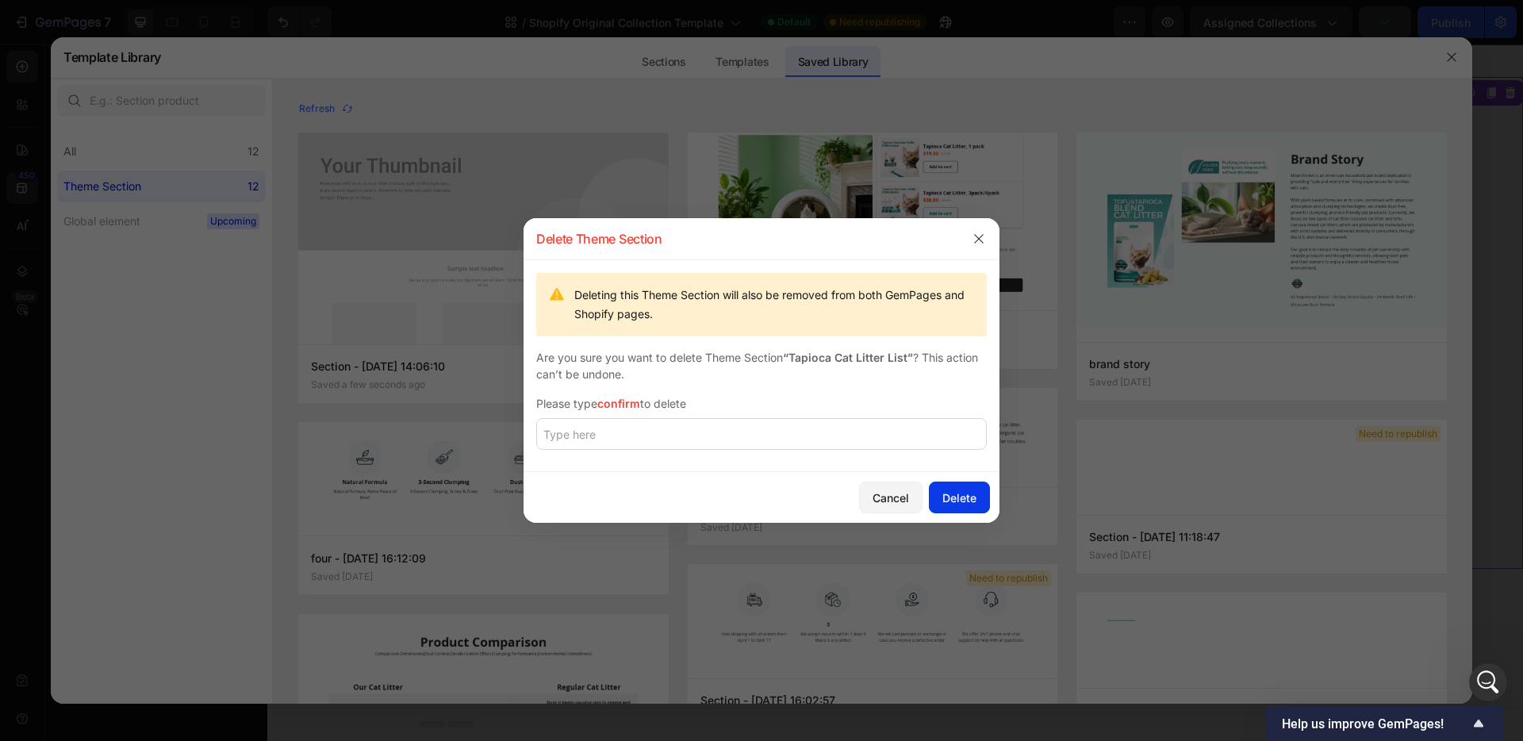
click at [956, 505] on div "Delete" at bounding box center [959, 497] width 34 height 17
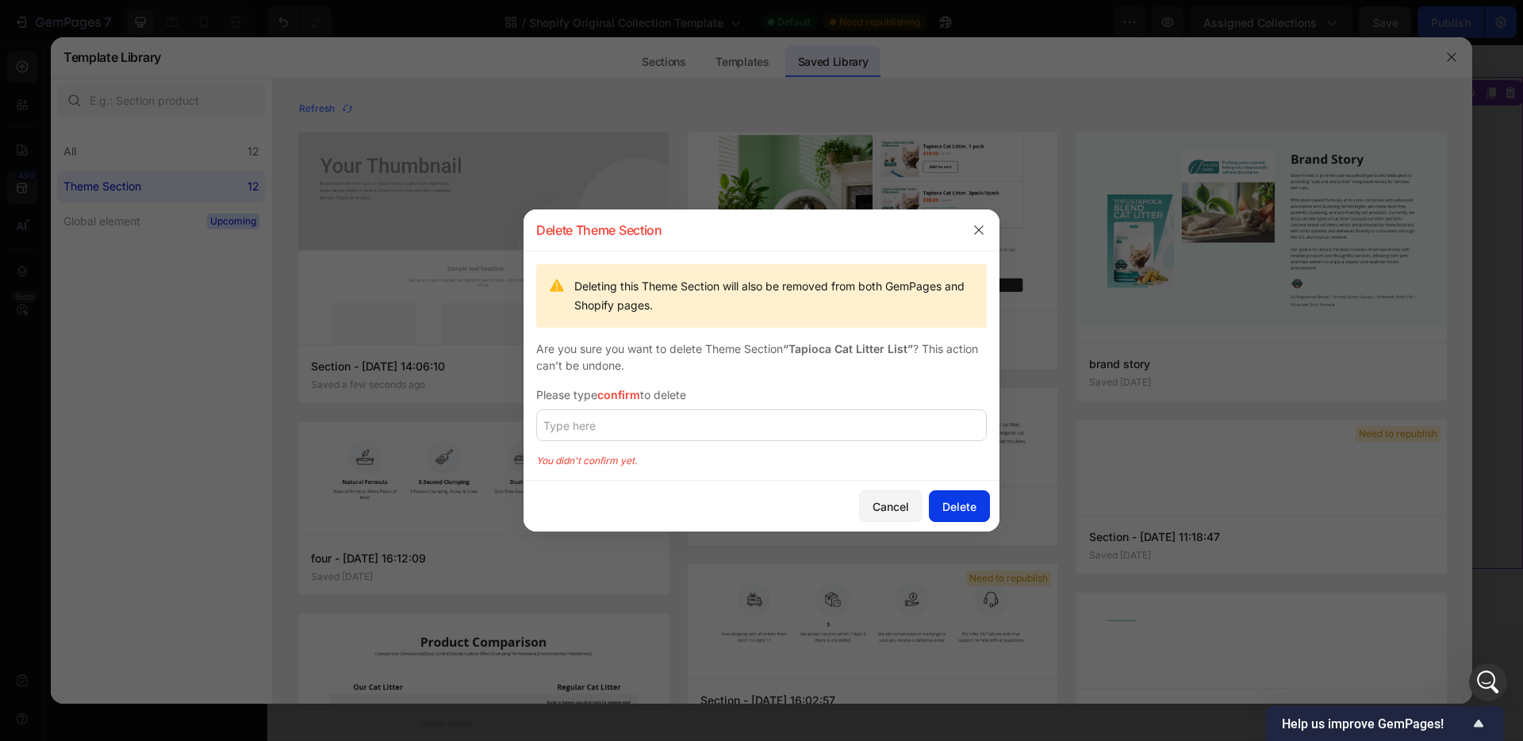
click at [949, 504] on div "Delete" at bounding box center [959, 506] width 34 height 17
click at [656, 419] on input "text" at bounding box center [761, 425] width 451 height 32
drag, startPoint x: 605, startPoint y: 393, endPoint x: 615, endPoint y: 393, distance: 10.3
click at [612, 393] on span "confirm" at bounding box center [618, 394] width 43 height 13
click at [605, 395] on span "confirm" at bounding box center [618, 394] width 43 height 13
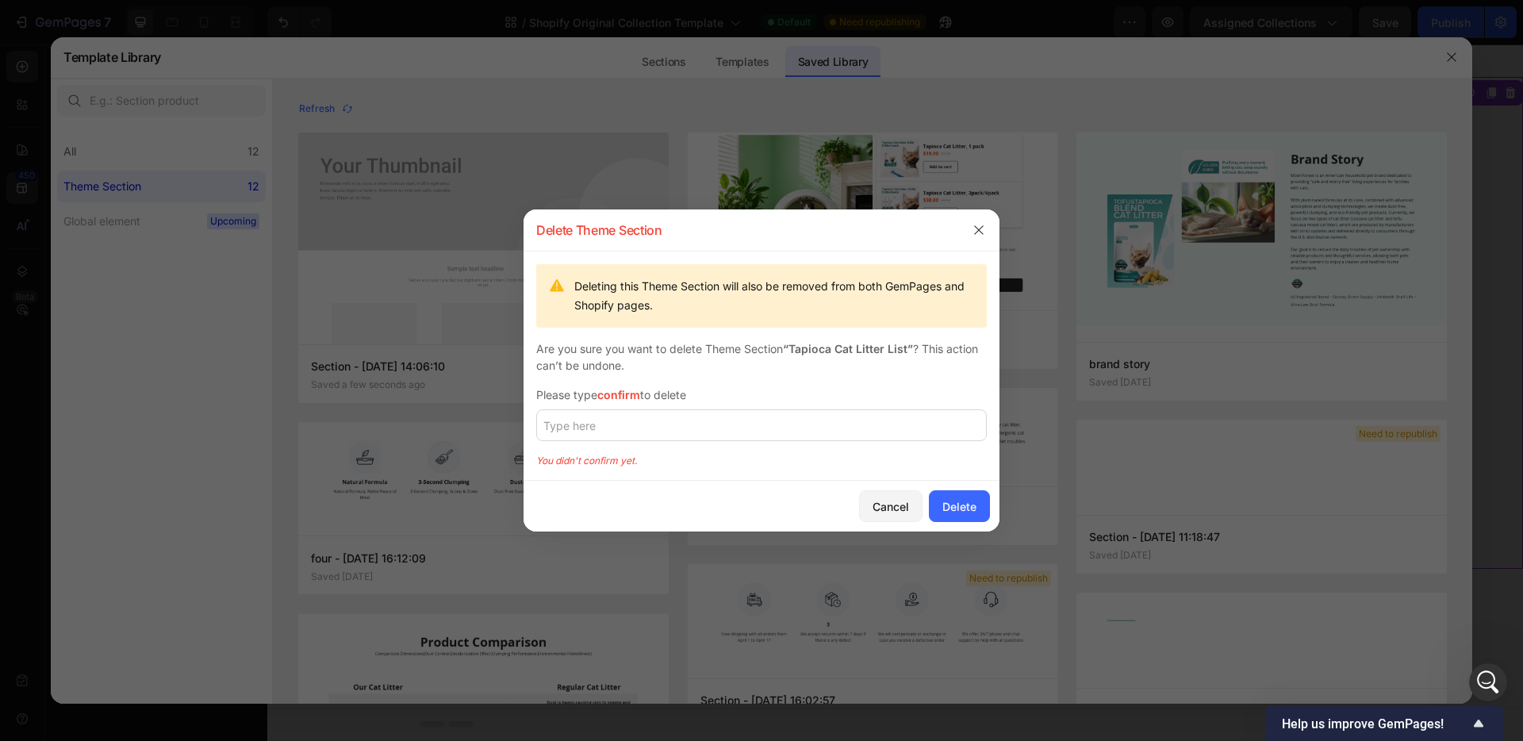
click at [601, 397] on span "confirm" at bounding box center [618, 394] width 43 height 13
drag, startPoint x: 601, startPoint y: 397, endPoint x: 636, endPoint y: 397, distance: 34.9
click at [636, 397] on span "confirm" at bounding box center [618, 394] width 43 height 13
copy span "confirm"
click at [628, 428] on input "text" at bounding box center [761, 425] width 451 height 32
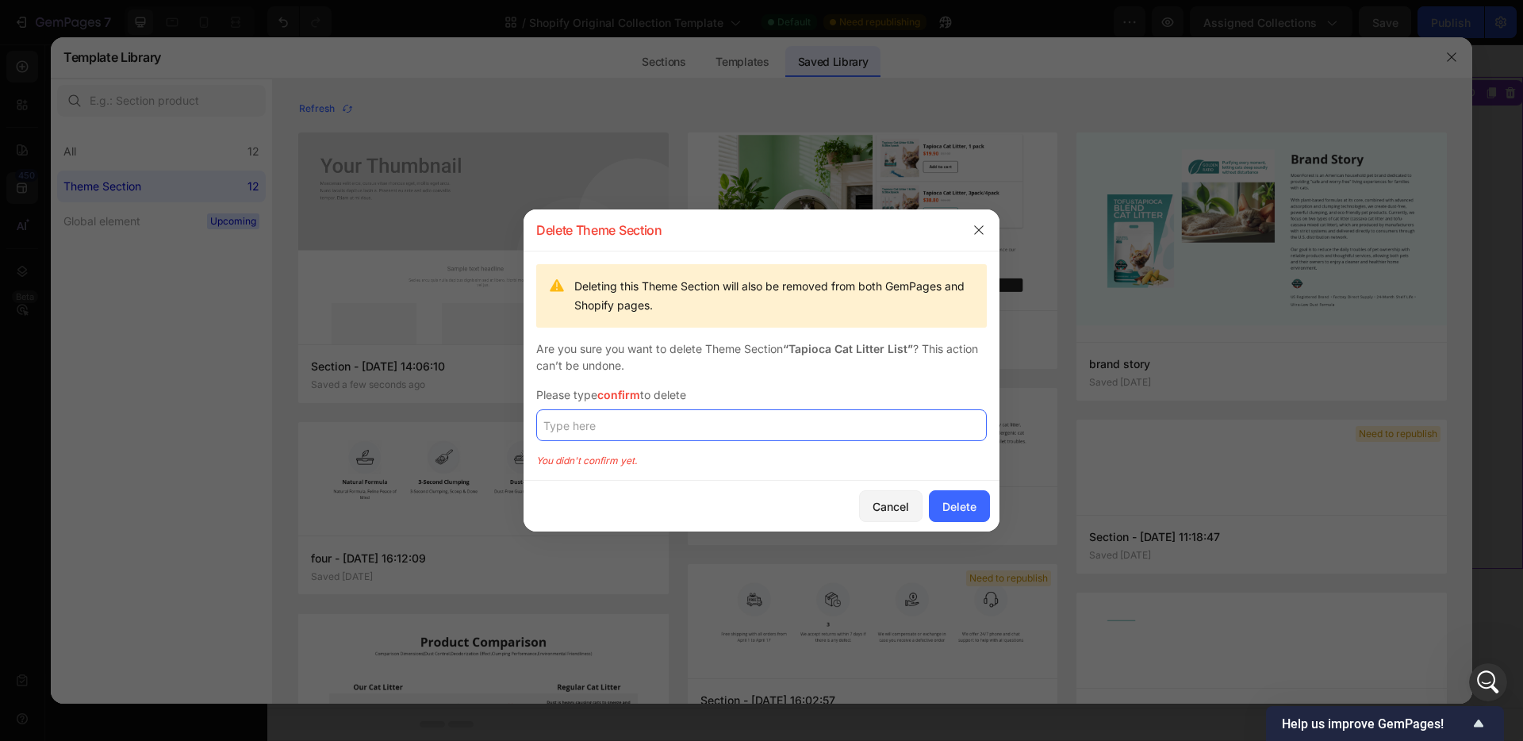
paste input "confirm"
type input "confirm"
click at [953, 508] on div "Delete" at bounding box center [959, 506] width 34 height 17
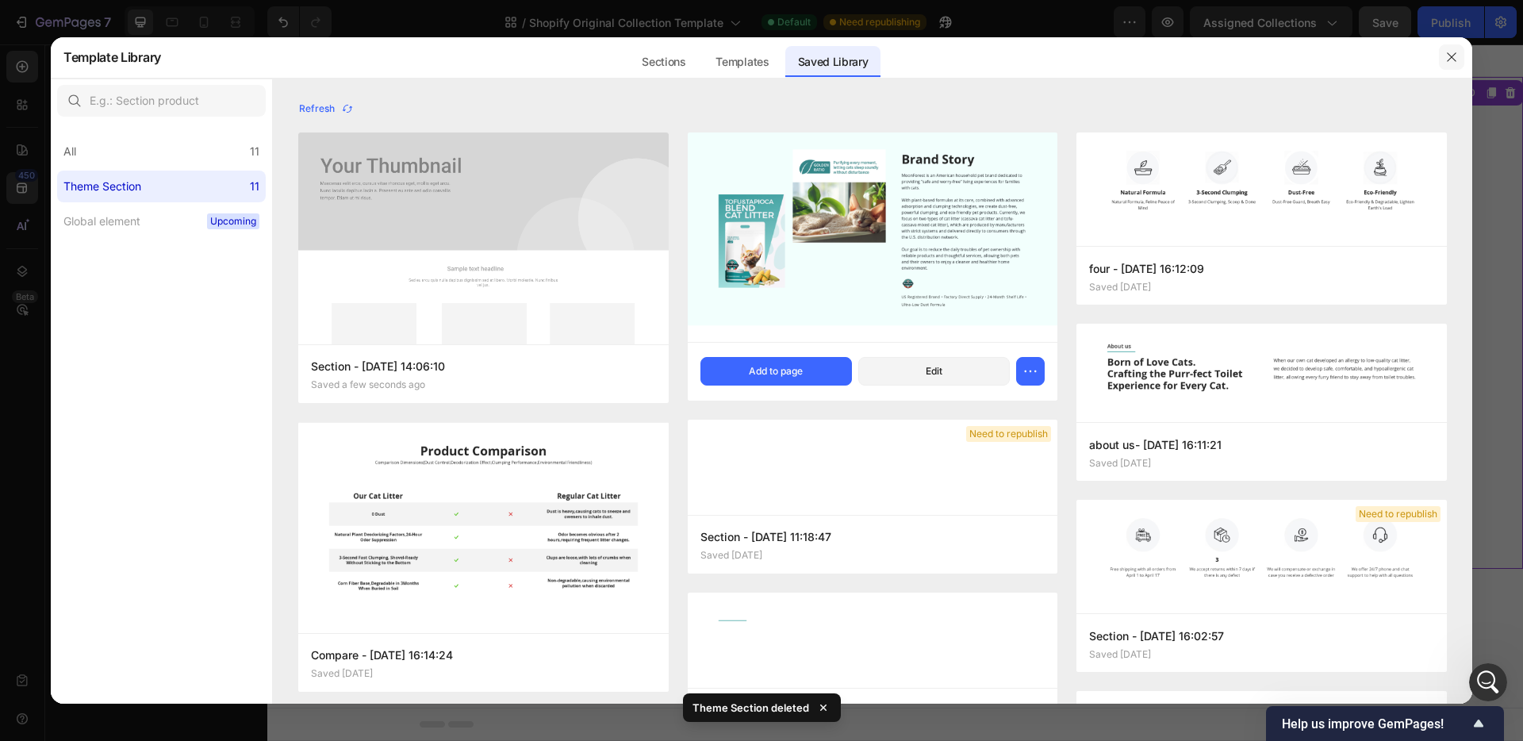
click at [1453, 59] on icon "button" at bounding box center [1451, 56] width 9 height 9
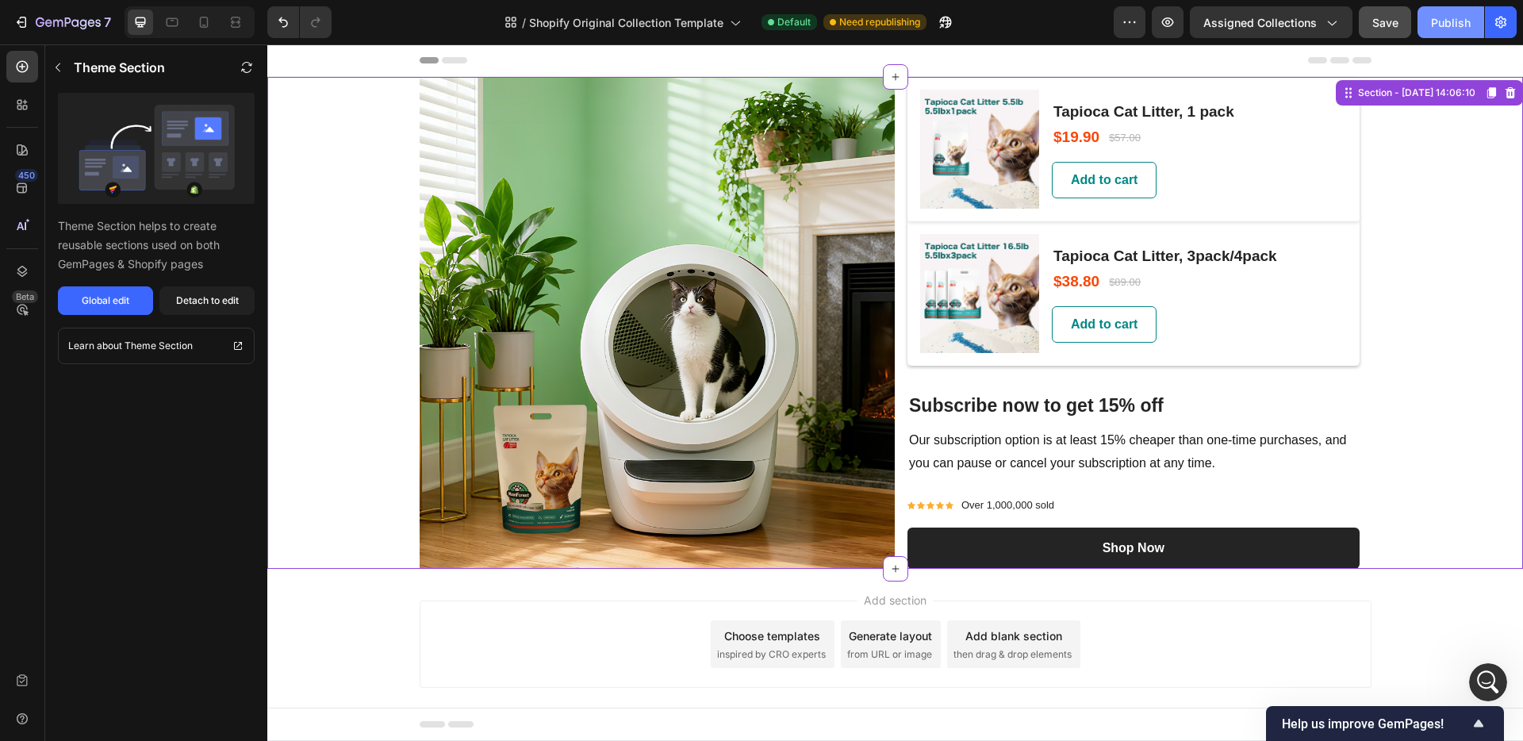
click at [1441, 25] on div "Publish" at bounding box center [1451, 22] width 40 height 17
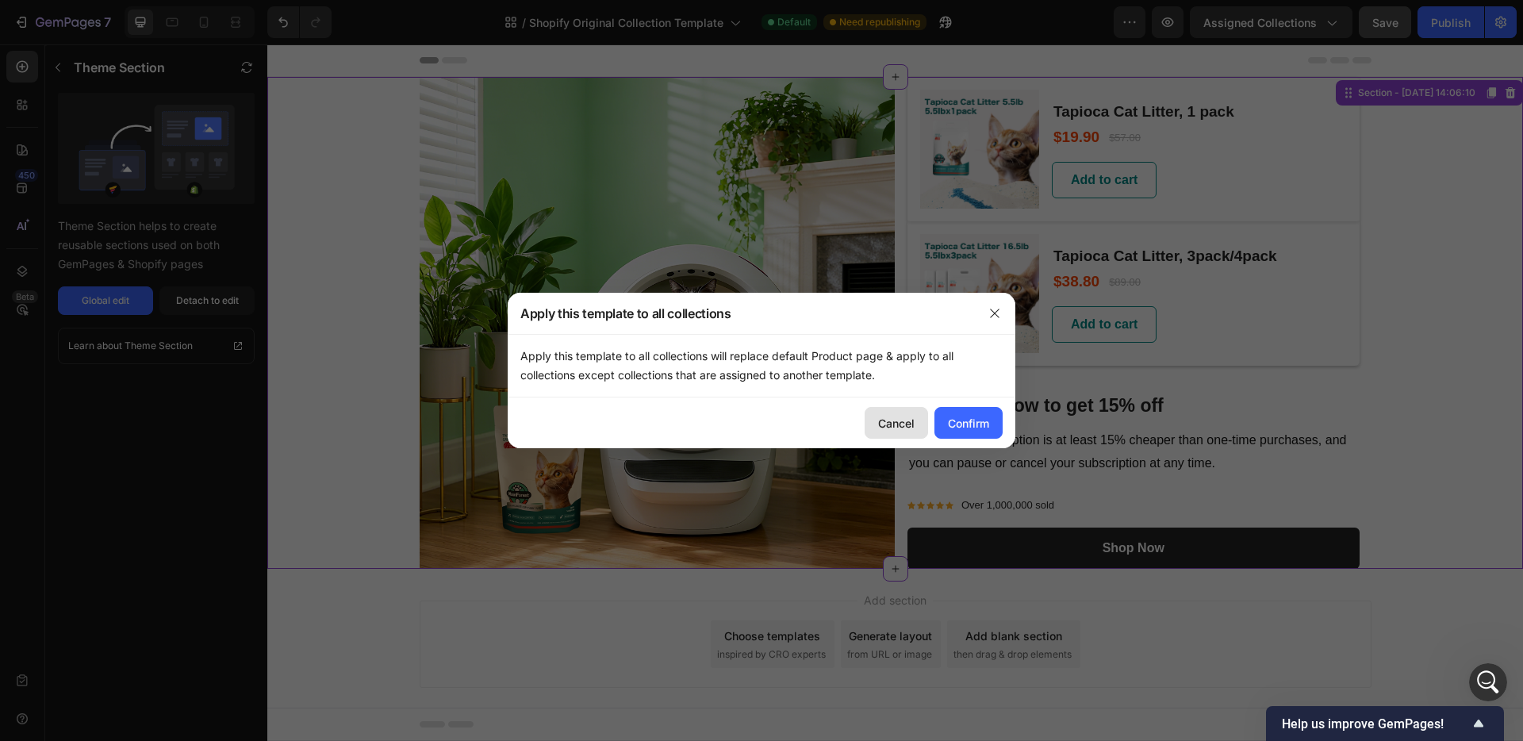
click at [896, 424] on div "Cancel" at bounding box center [896, 423] width 36 height 17
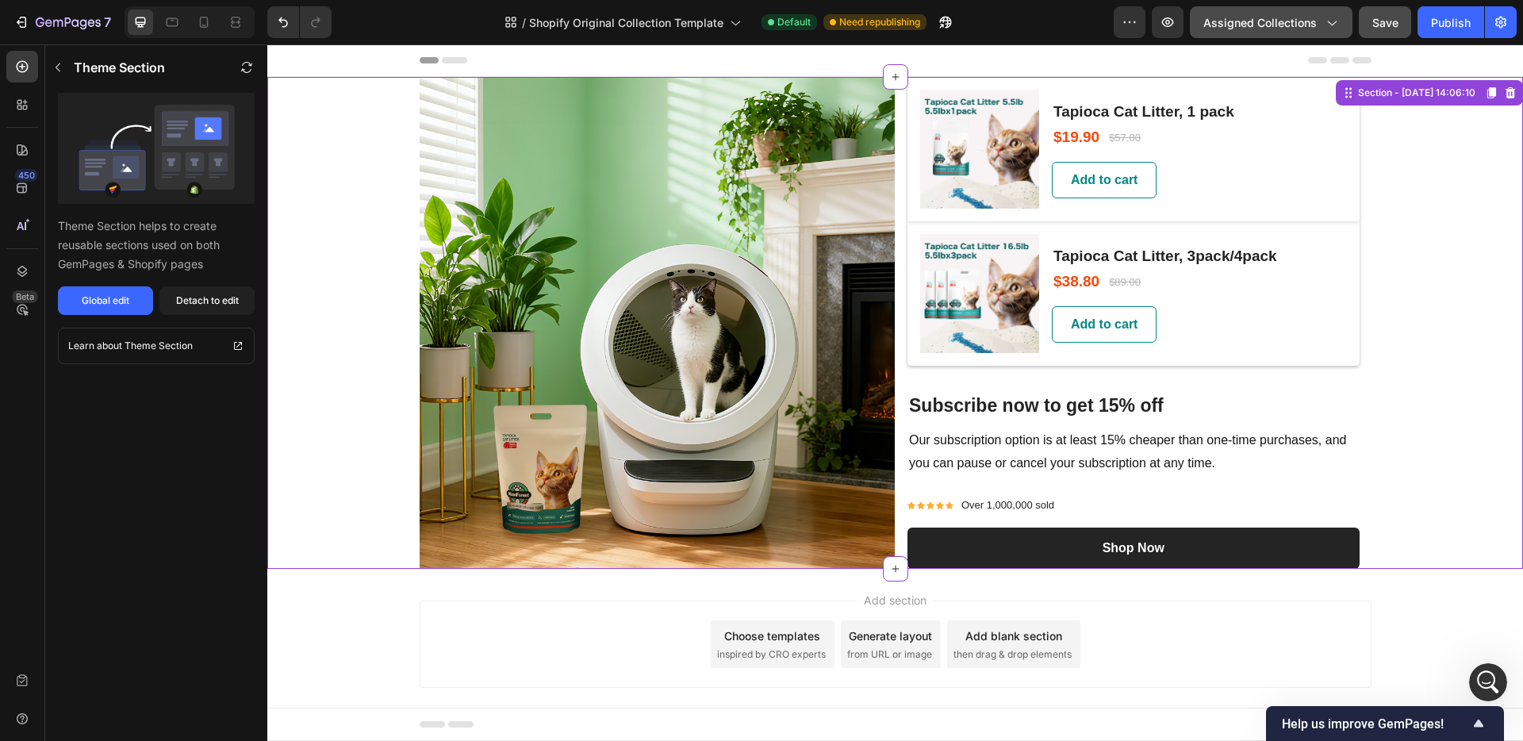
click at [1334, 18] on icon "button" at bounding box center [1331, 22] width 16 height 16
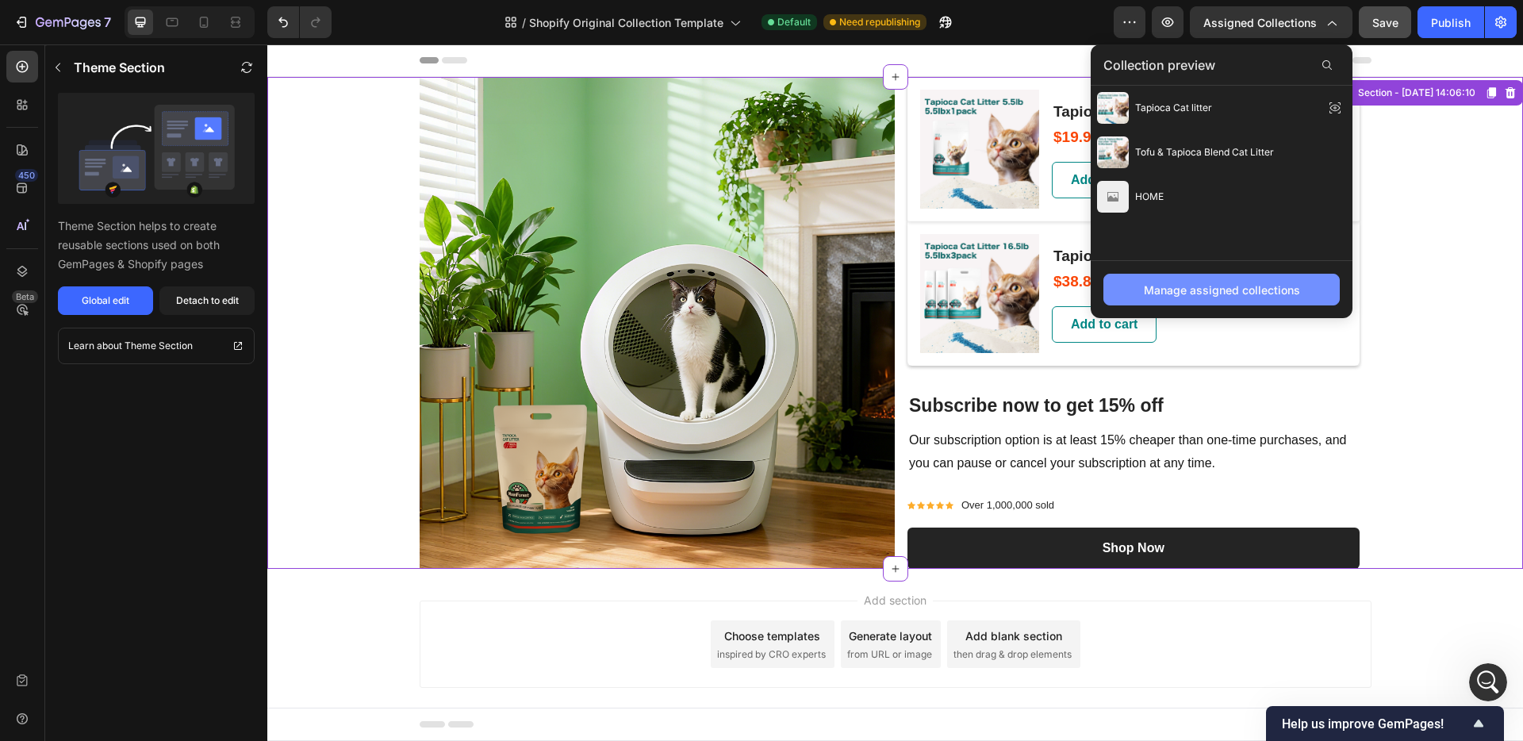
click at [1253, 294] on div "Manage assigned collections" at bounding box center [1222, 290] width 156 height 17
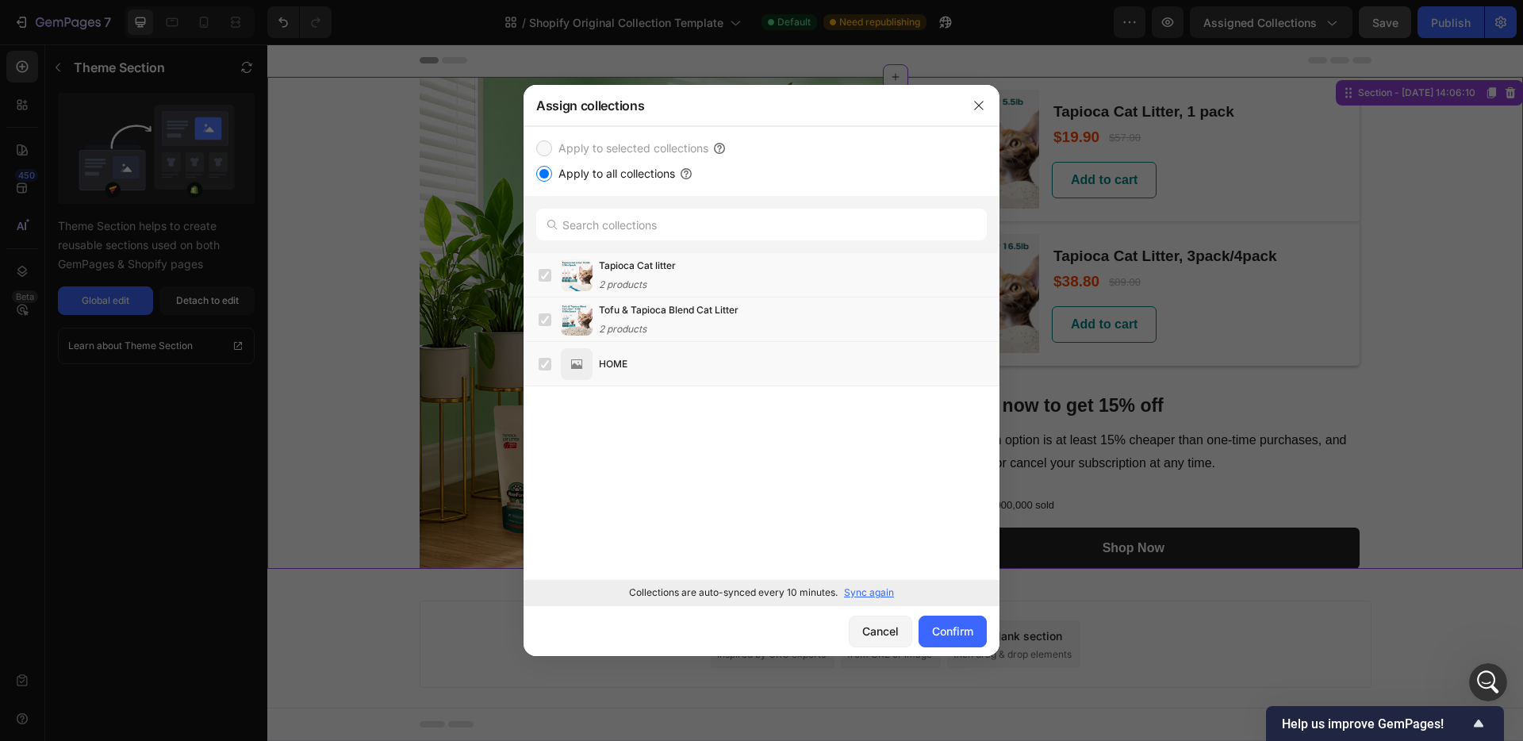
click at [568, 144] on label "Apply to selected collections" at bounding box center [630, 148] width 156 height 19
click at [875, 632] on div "Cancel" at bounding box center [880, 631] width 36 height 17
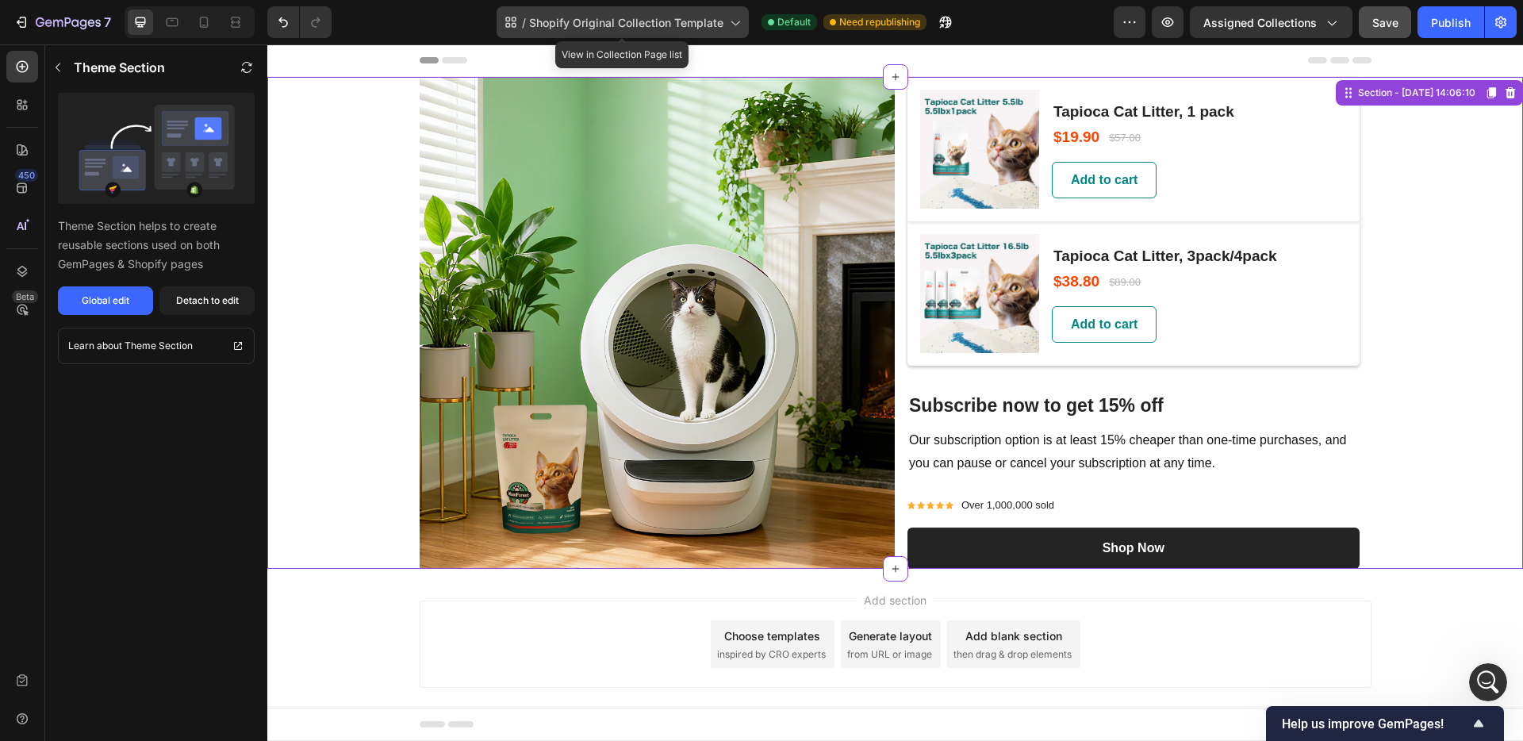
click at [644, 17] on span "Shopify Original Collection Template" at bounding box center [626, 22] width 194 height 17
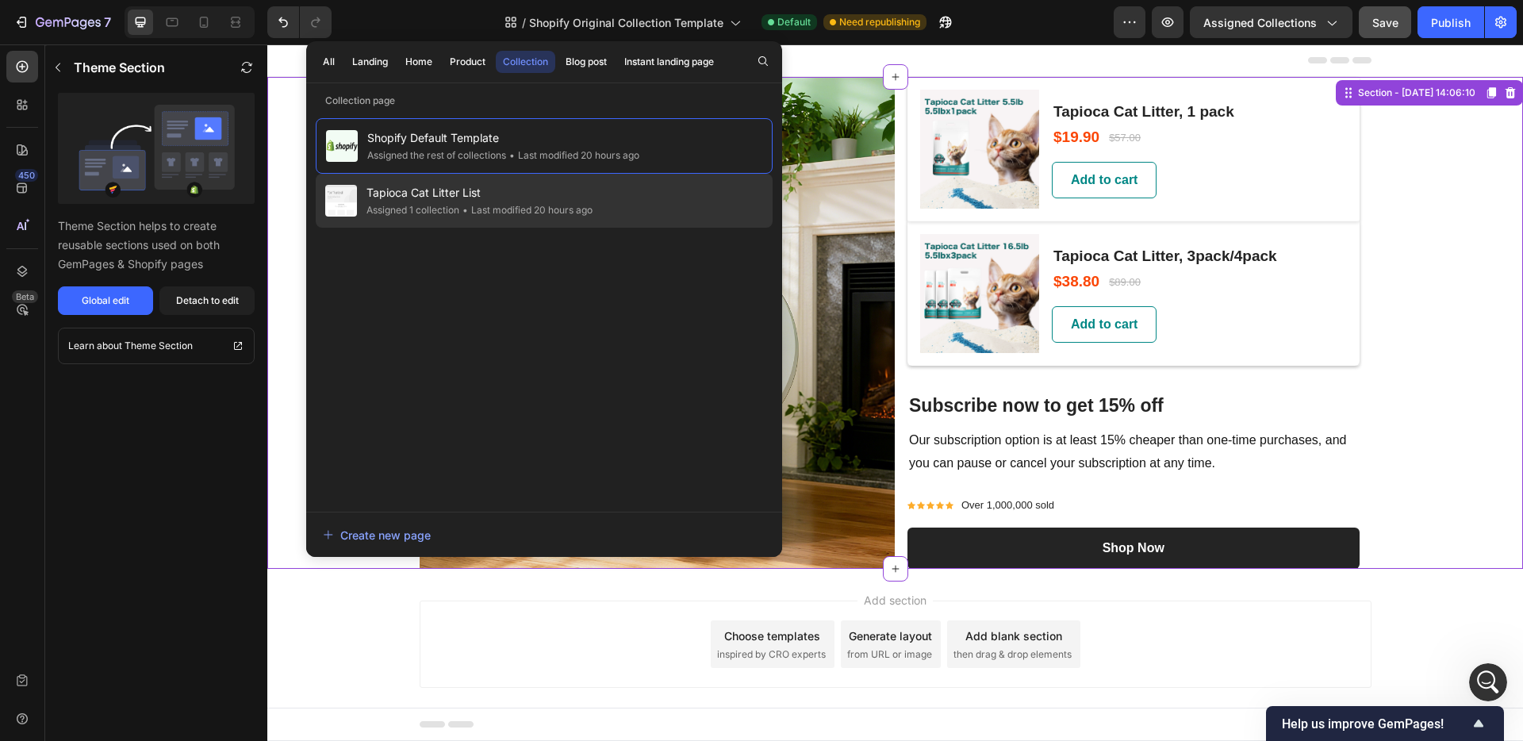
click at [611, 202] on div "Tapioca Cat Litter List Assigned 1 collection • Last modified 20 hours ago" at bounding box center [544, 201] width 457 height 54
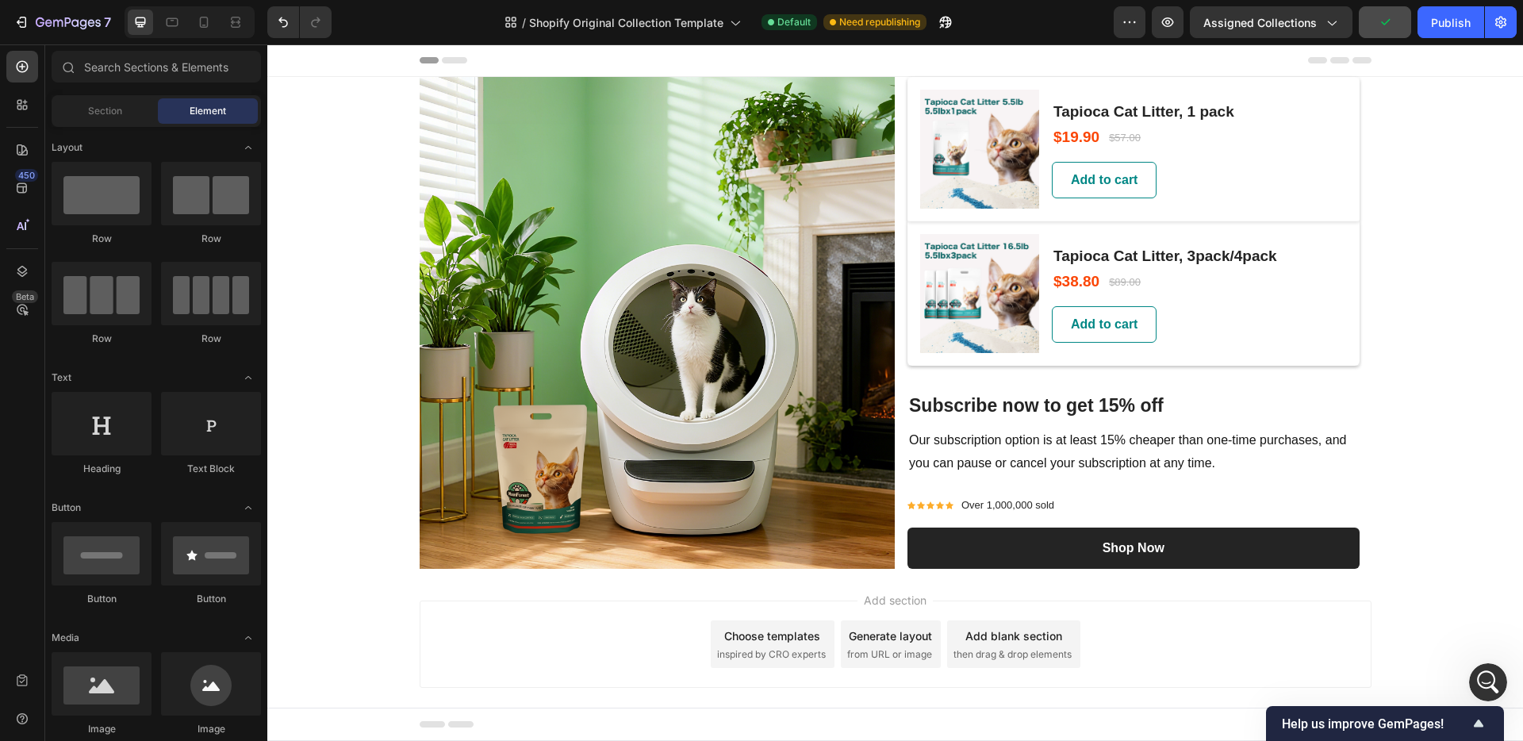
scroll to position [2147, 0]
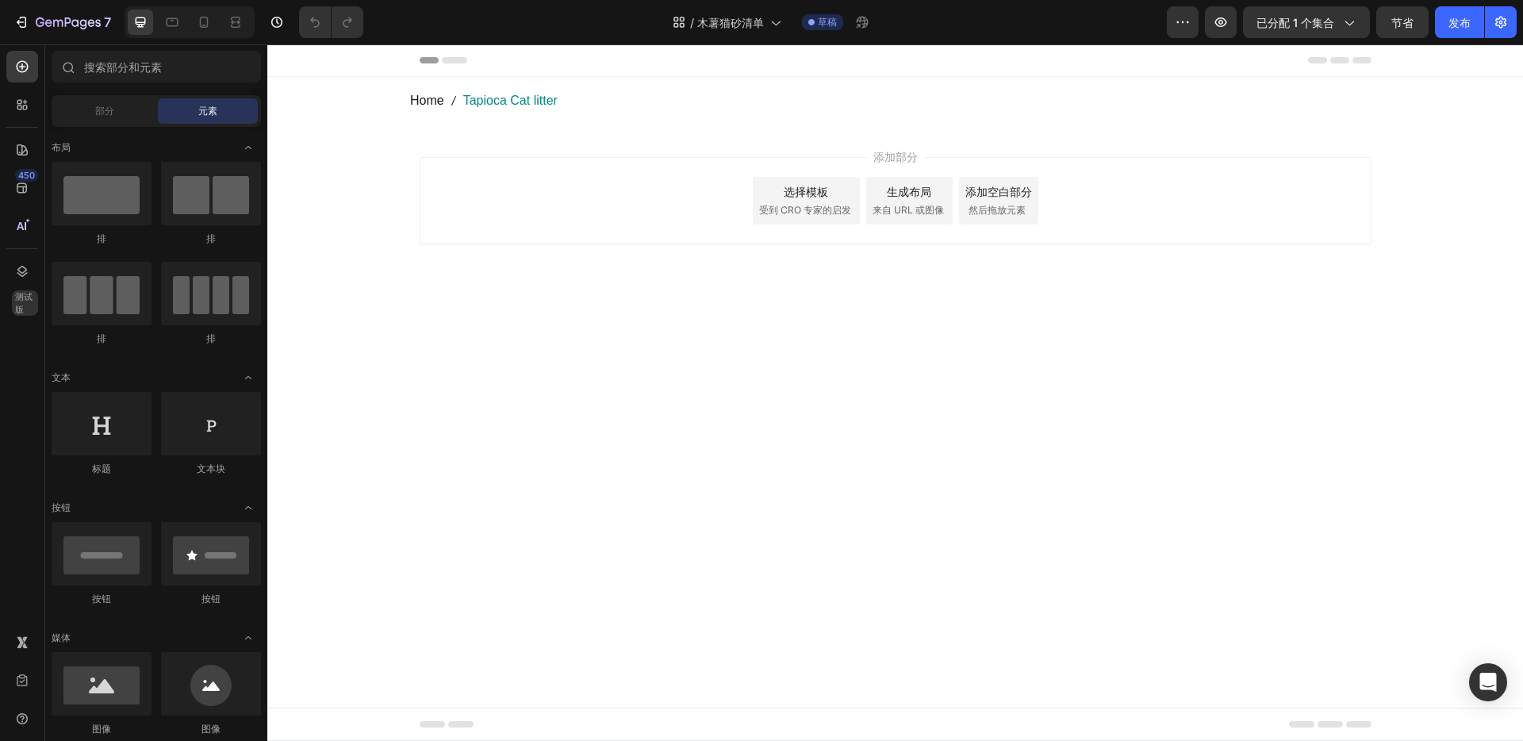
click at [811, 185] on font "选择模板" at bounding box center [806, 191] width 44 height 13
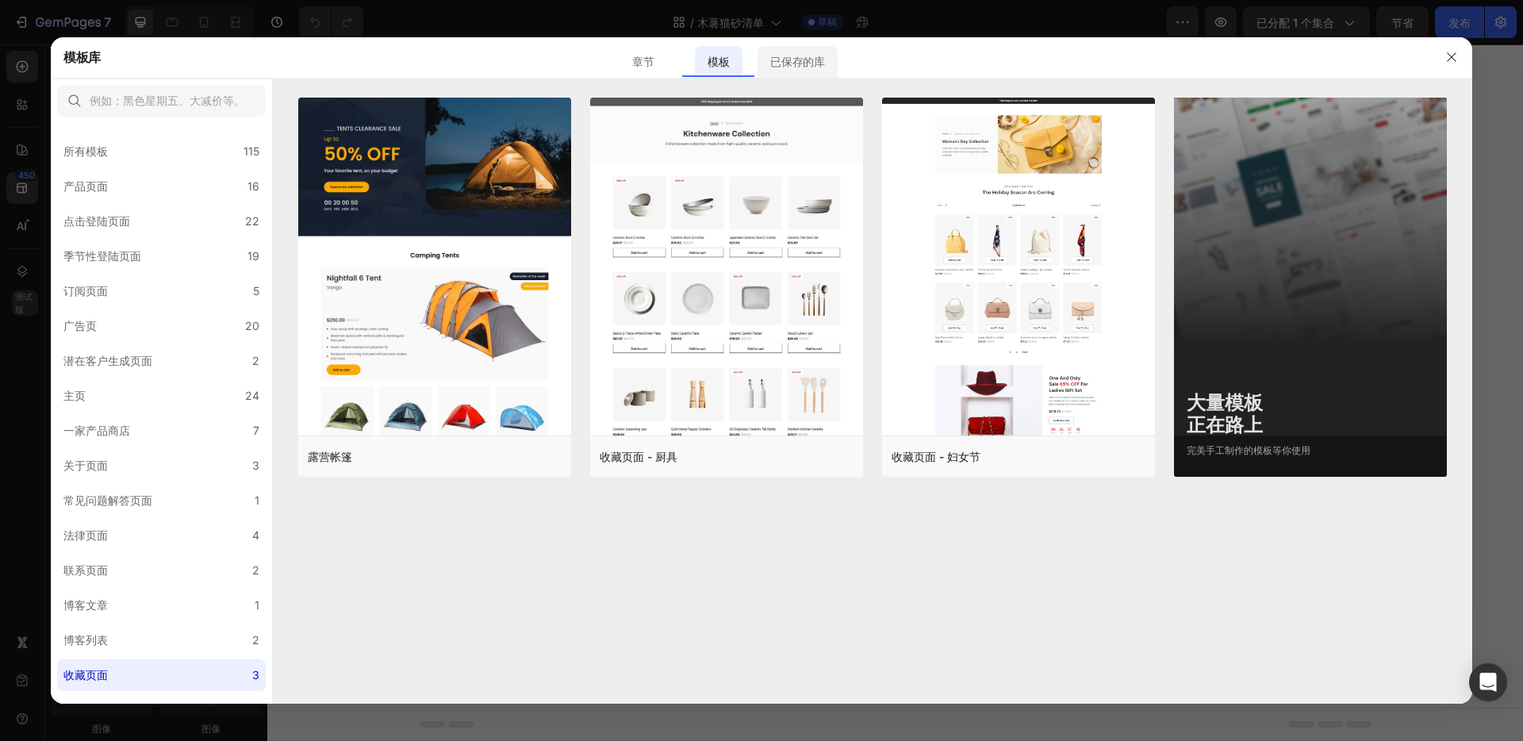
click at [796, 59] on font "已保存的库" at bounding box center [797, 61] width 54 height 13
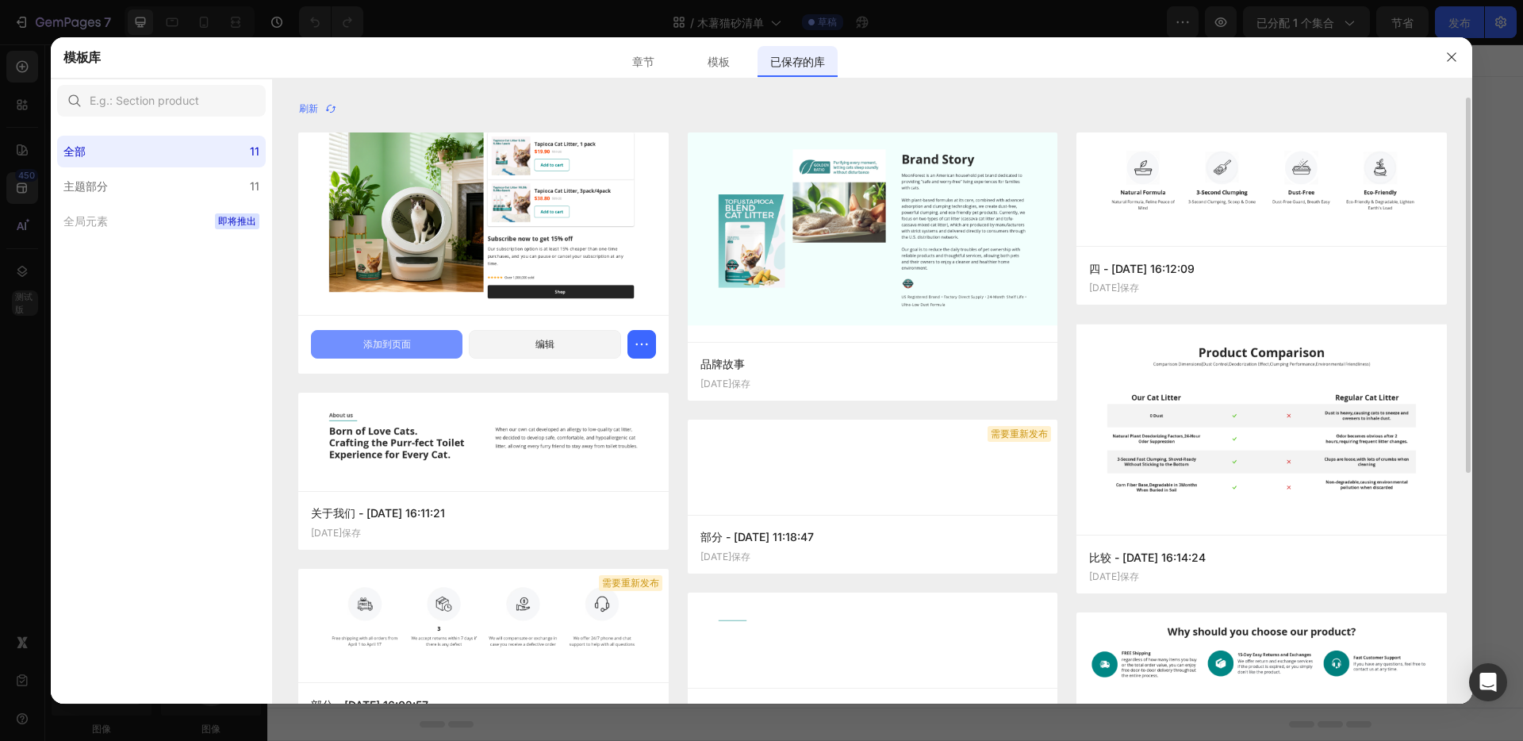
click at [373, 345] on font "添加到页面" at bounding box center [387, 344] width 48 height 12
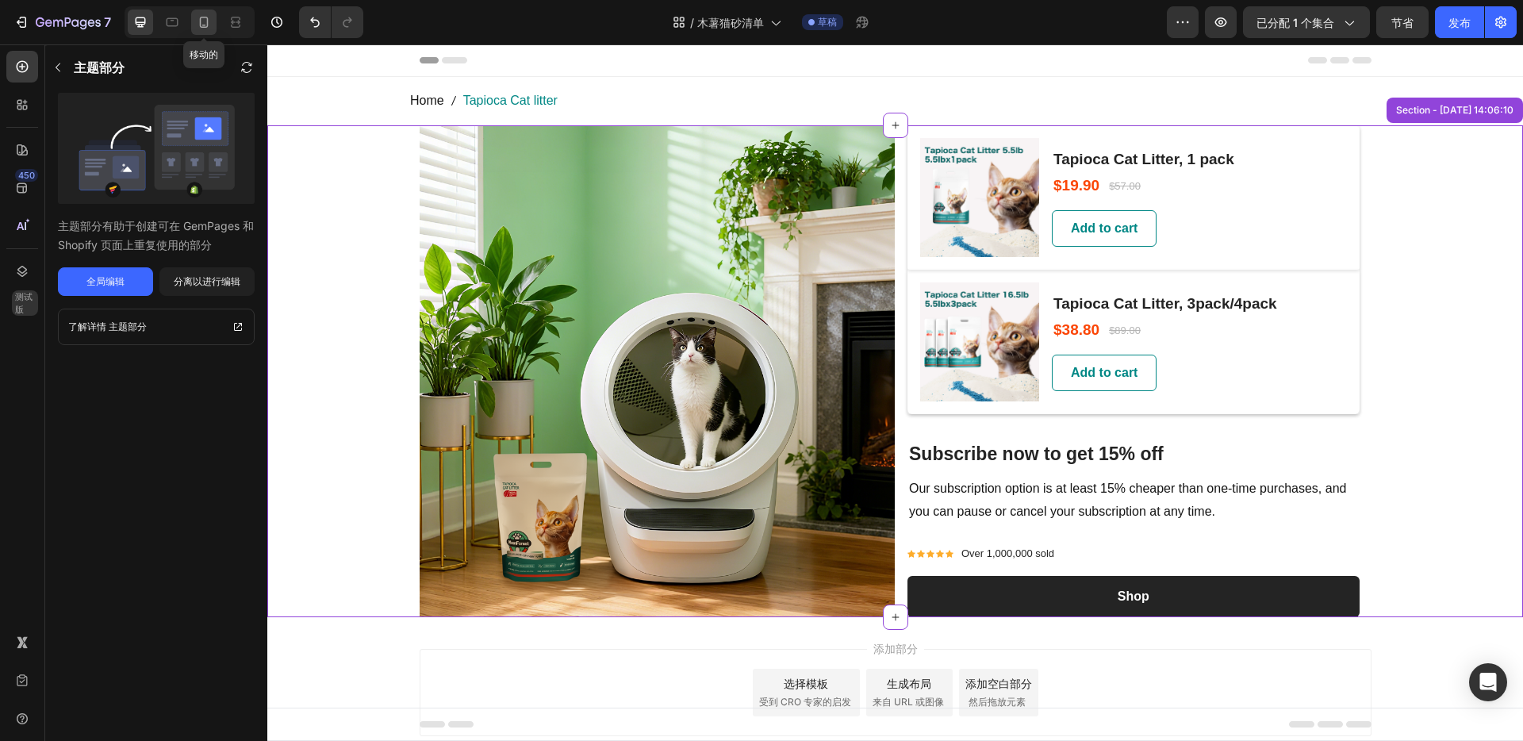
click at [203, 26] on icon at bounding box center [204, 22] width 9 height 11
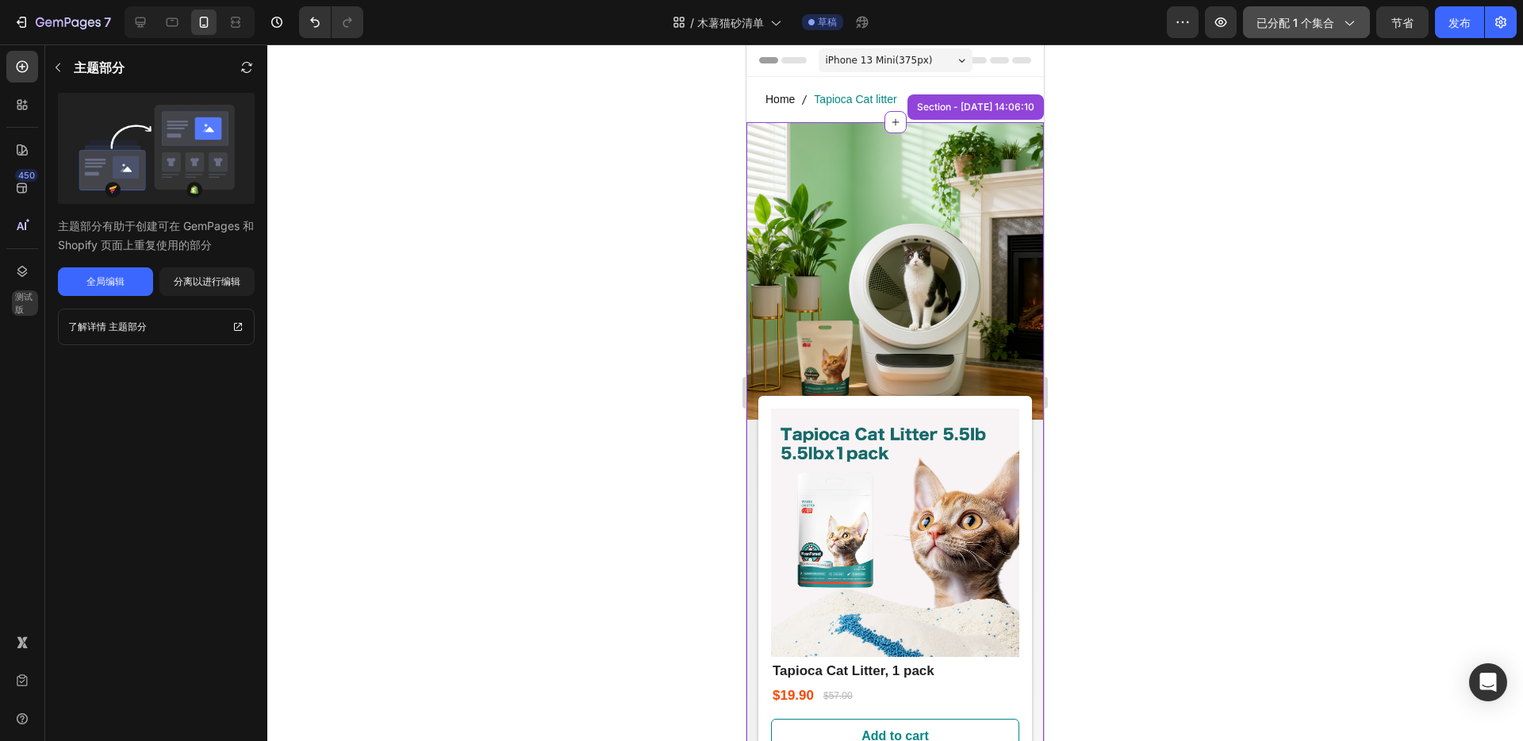
click at [1316, 25] on font "已分配 1 个集合" at bounding box center [1296, 22] width 78 height 13
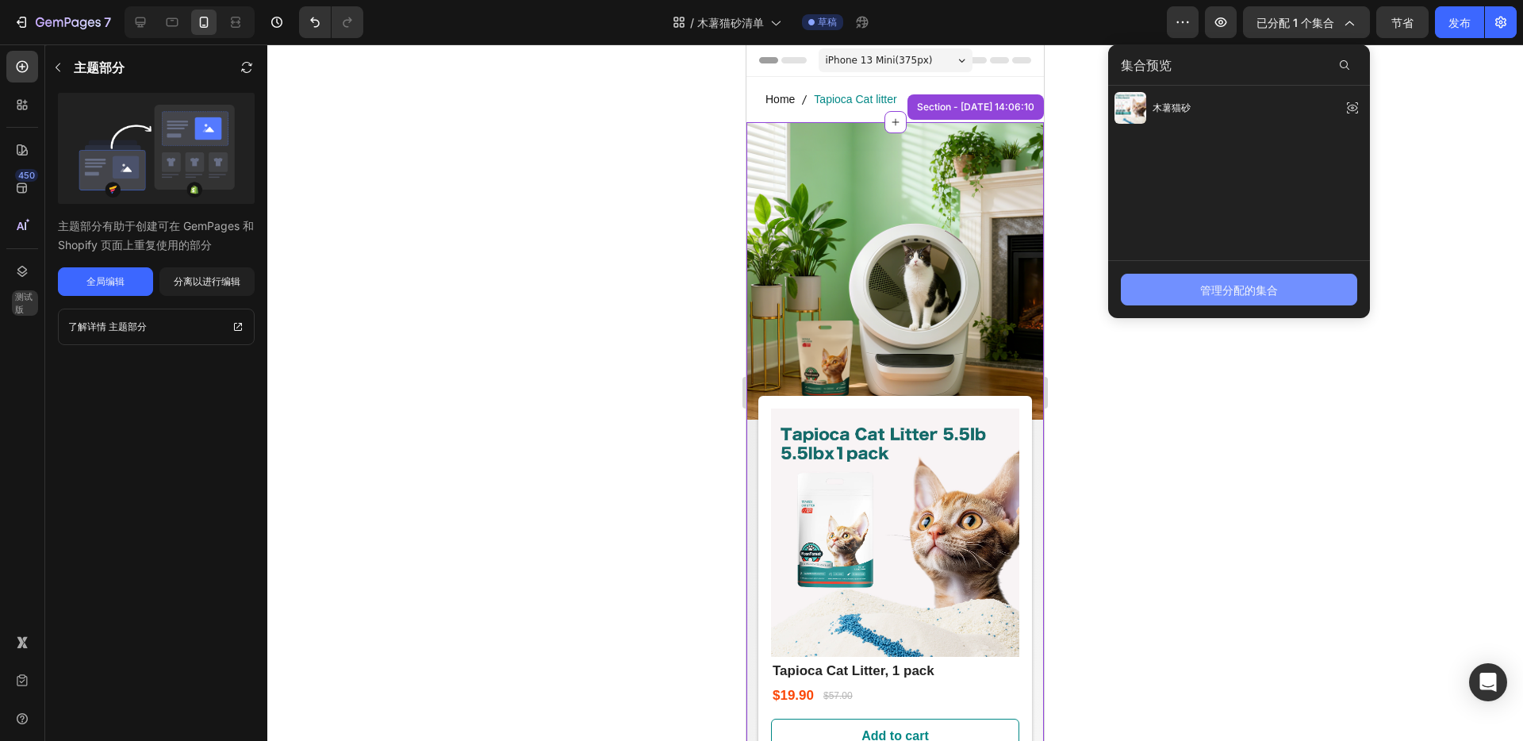
click at [1251, 288] on font "管理分配的集合" at bounding box center [1239, 289] width 78 height 13
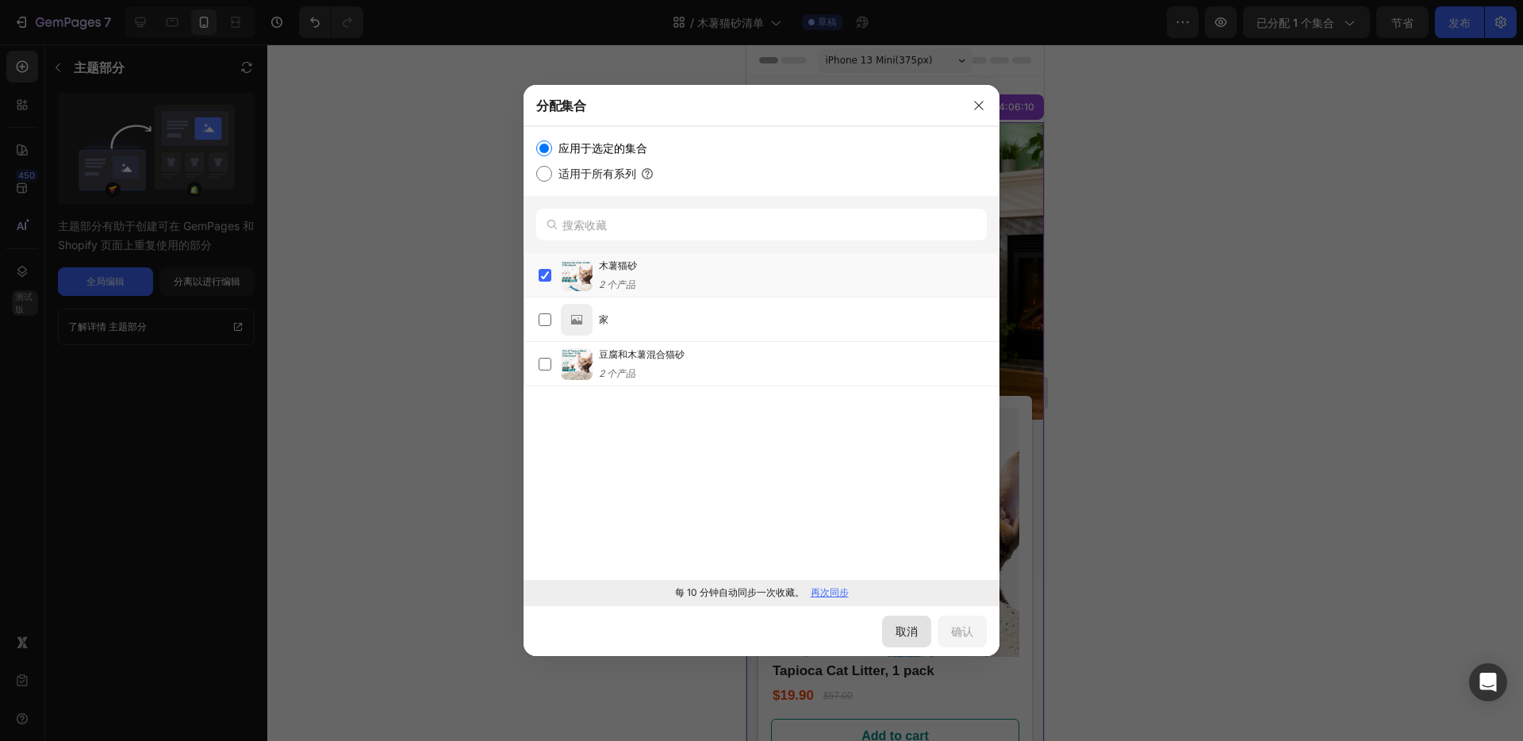
click at [908, 634] on font "取消" at bounding box center [907, 630] width 22 height 13
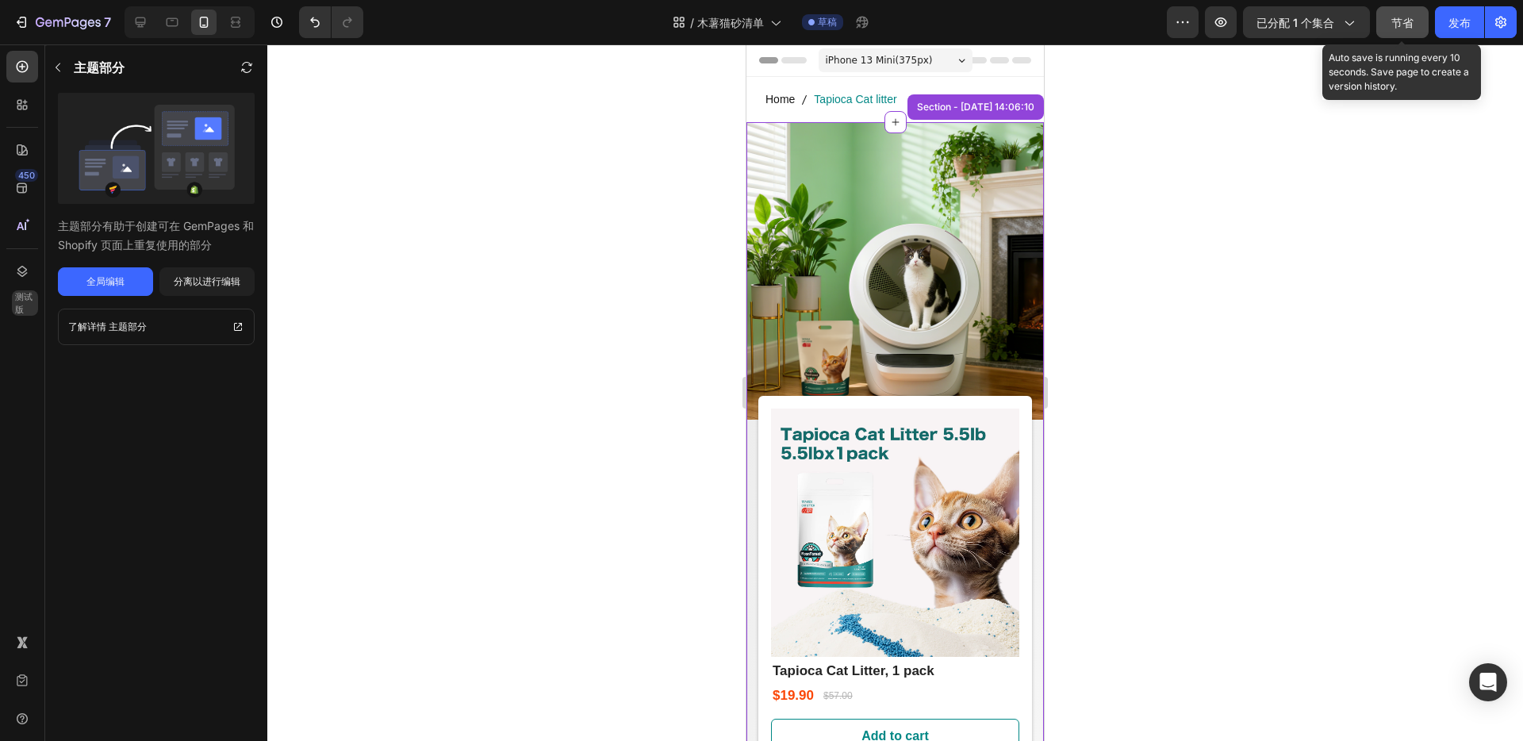
click at [1405, 16] on font "节省" at bounding box center [1402, 22] width 22 height 13
click at [1465, 18] on font "发布" at bounding box center [1460, 22] width 22 height 13
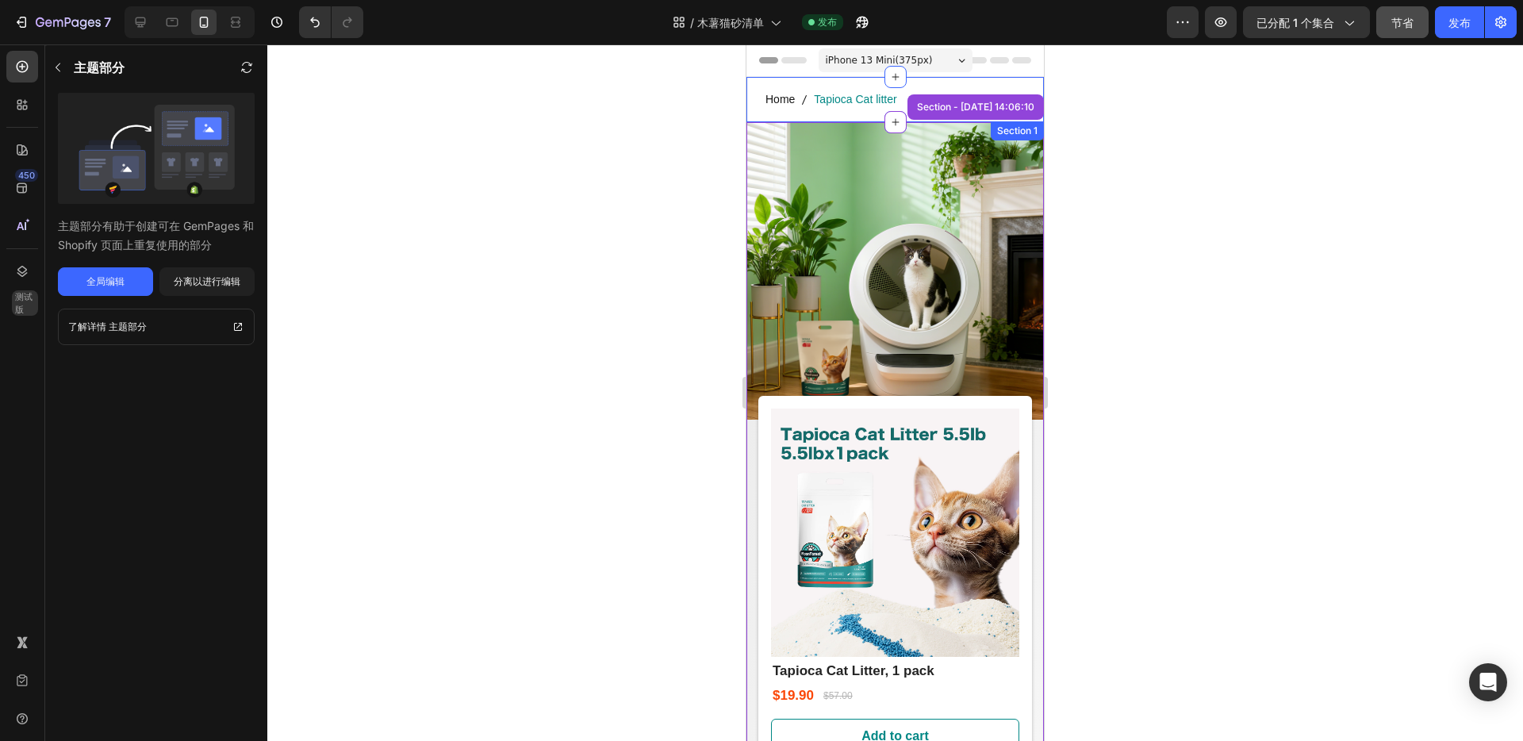
click at [829, 85] on div "Home Tapioca Cat litter Breadcrumb Section 1" at bounding box center [895, 99] width 297 height 45
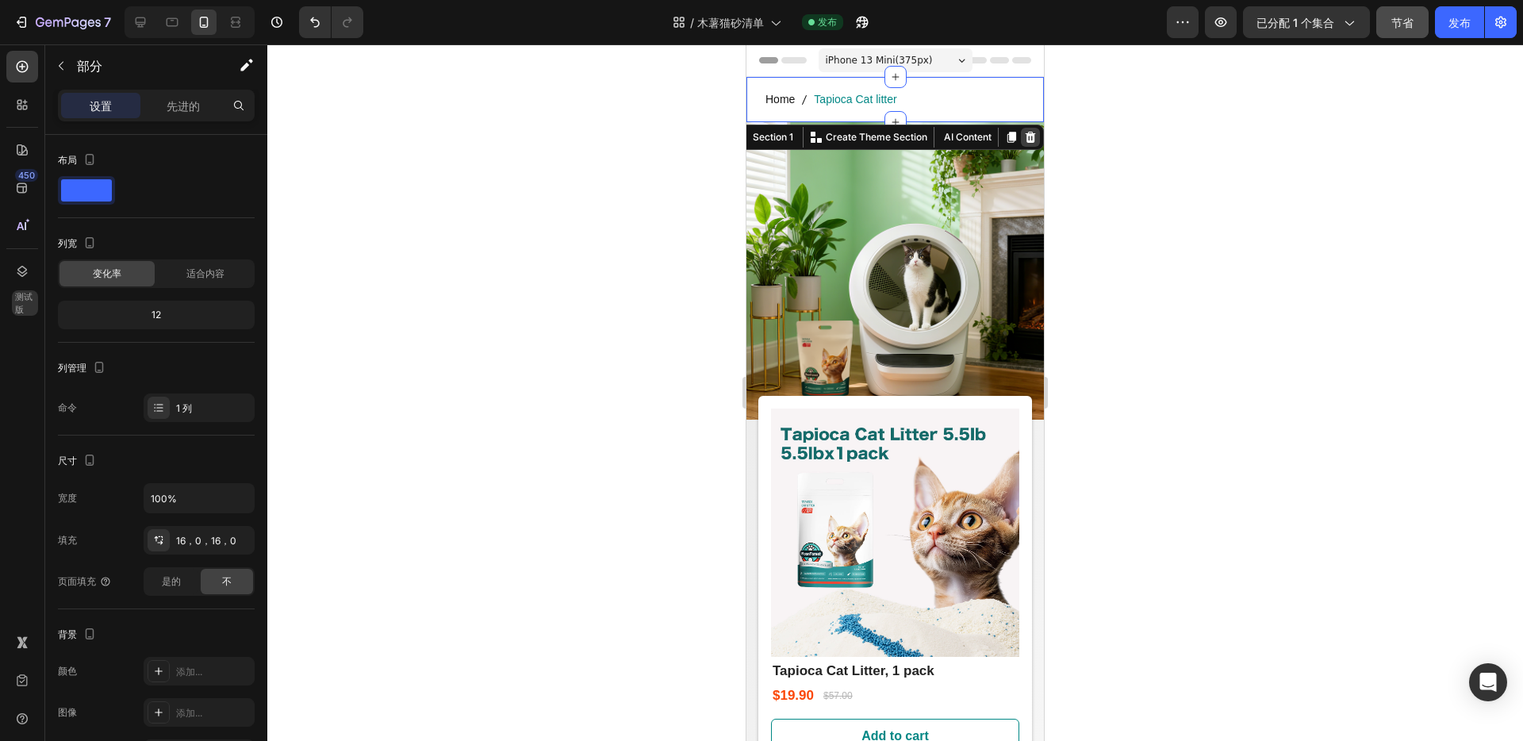
click at [1026, 136] on icon at bounding box center [1031, 137] width 10 height 11
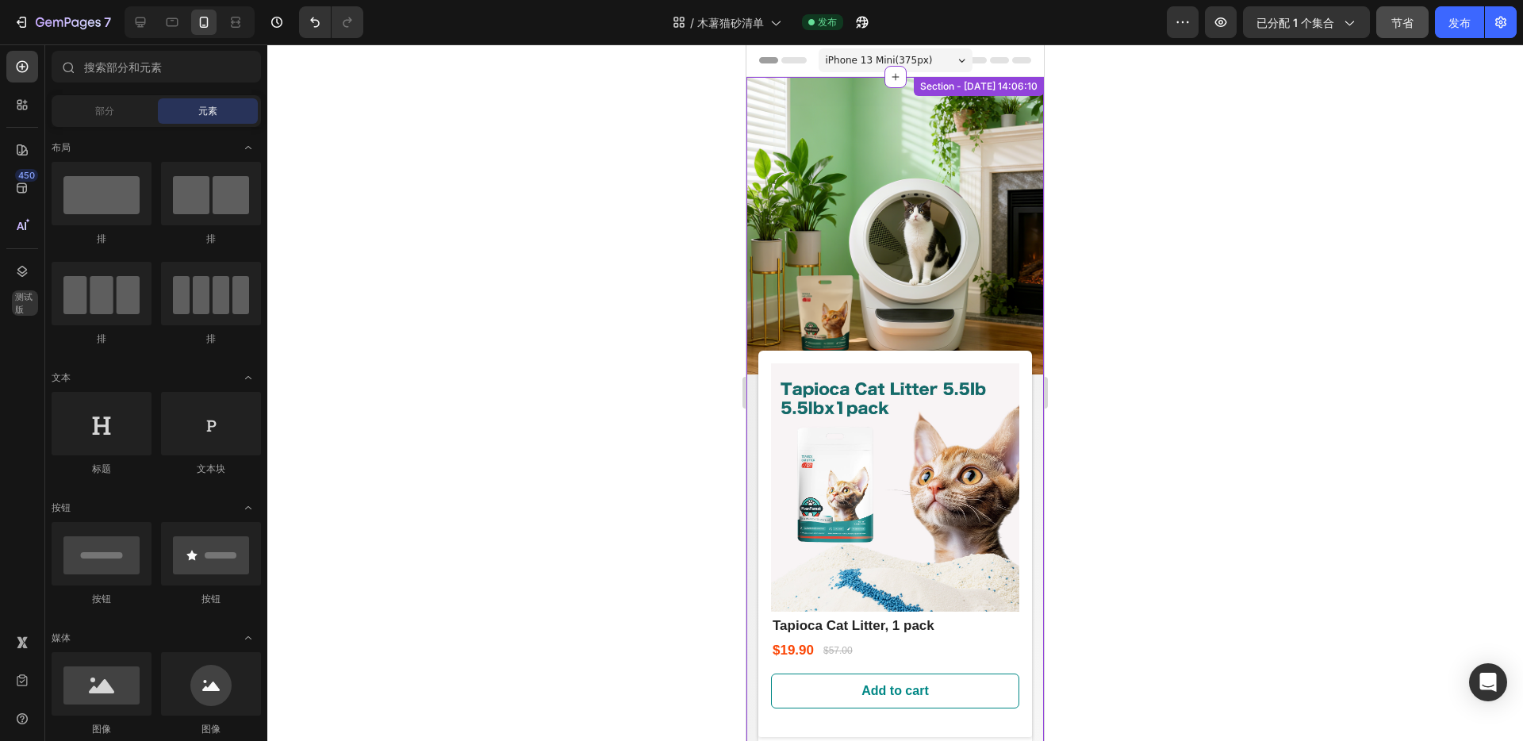
click at [1268, 209] on div at bounding box center [895, 392] width 1256 height 697
click at [874, 117] on img at bounding box center [895, 225] width 297 height 297
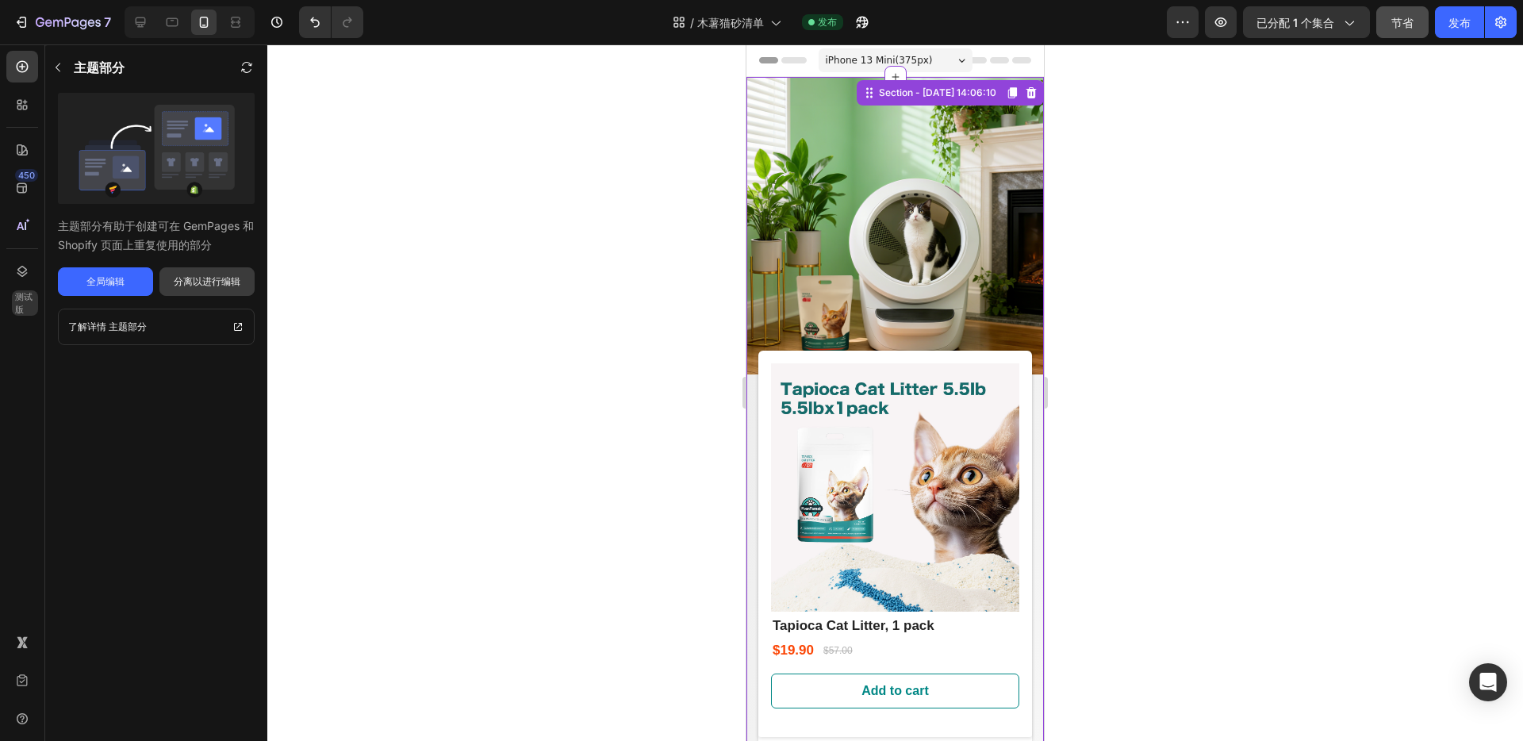
click at [201, 286] on font "分离以进行编辑" at bounding box center [207, 281] width 67 height 12
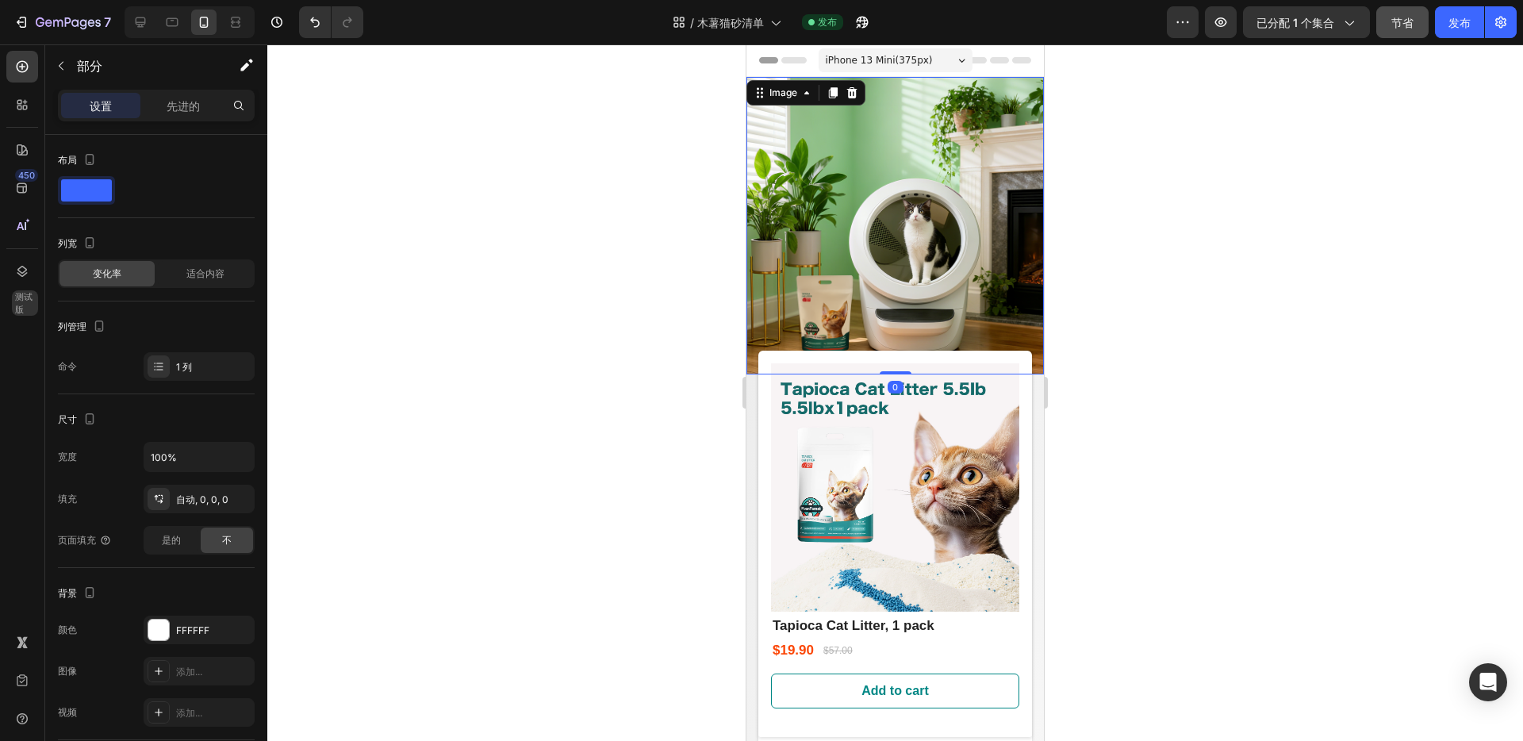
click at [870, 175] on img at bounding box center [895, 225] width 297 height 297
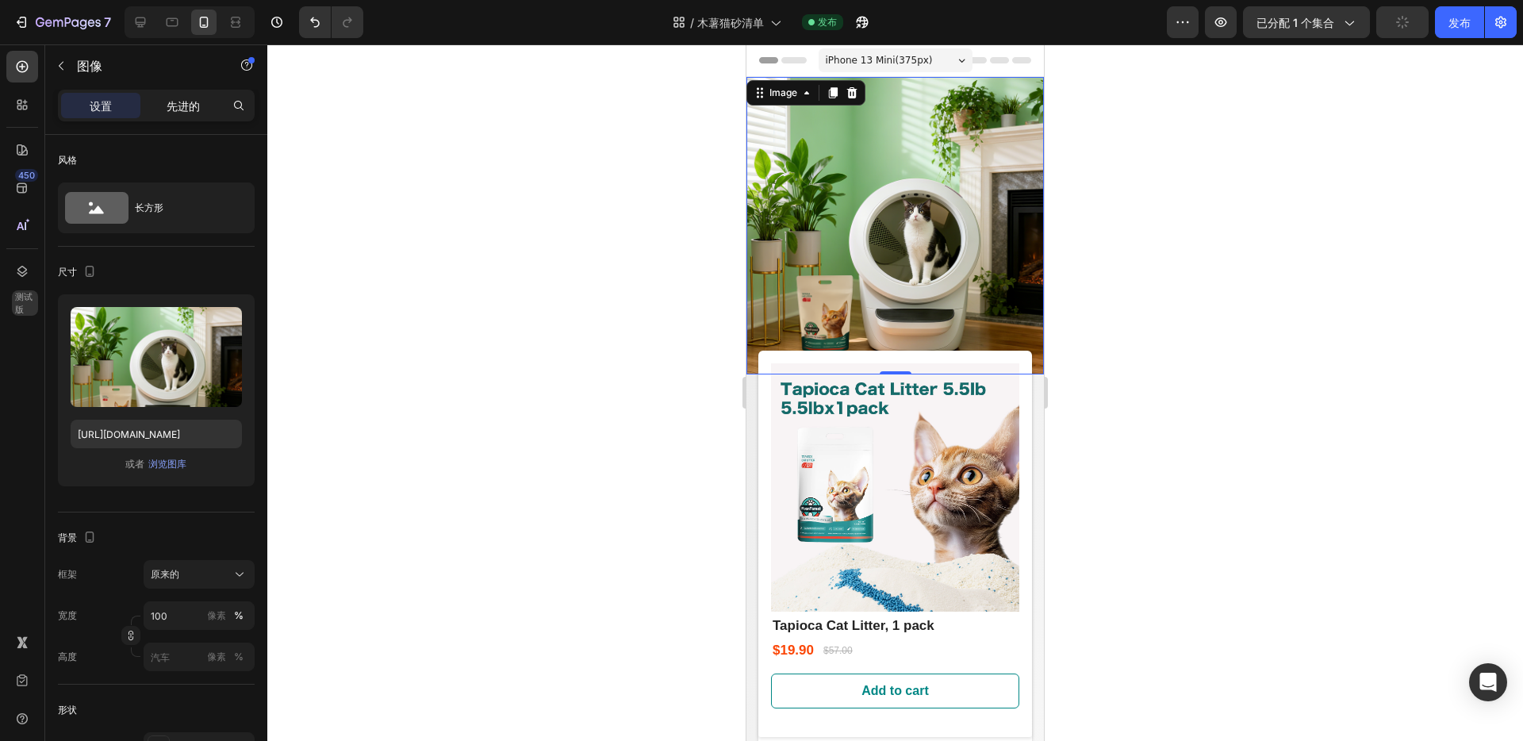
click at [197, 109] on font "先进的" at bounding box center [183, 105] width 33 height 13
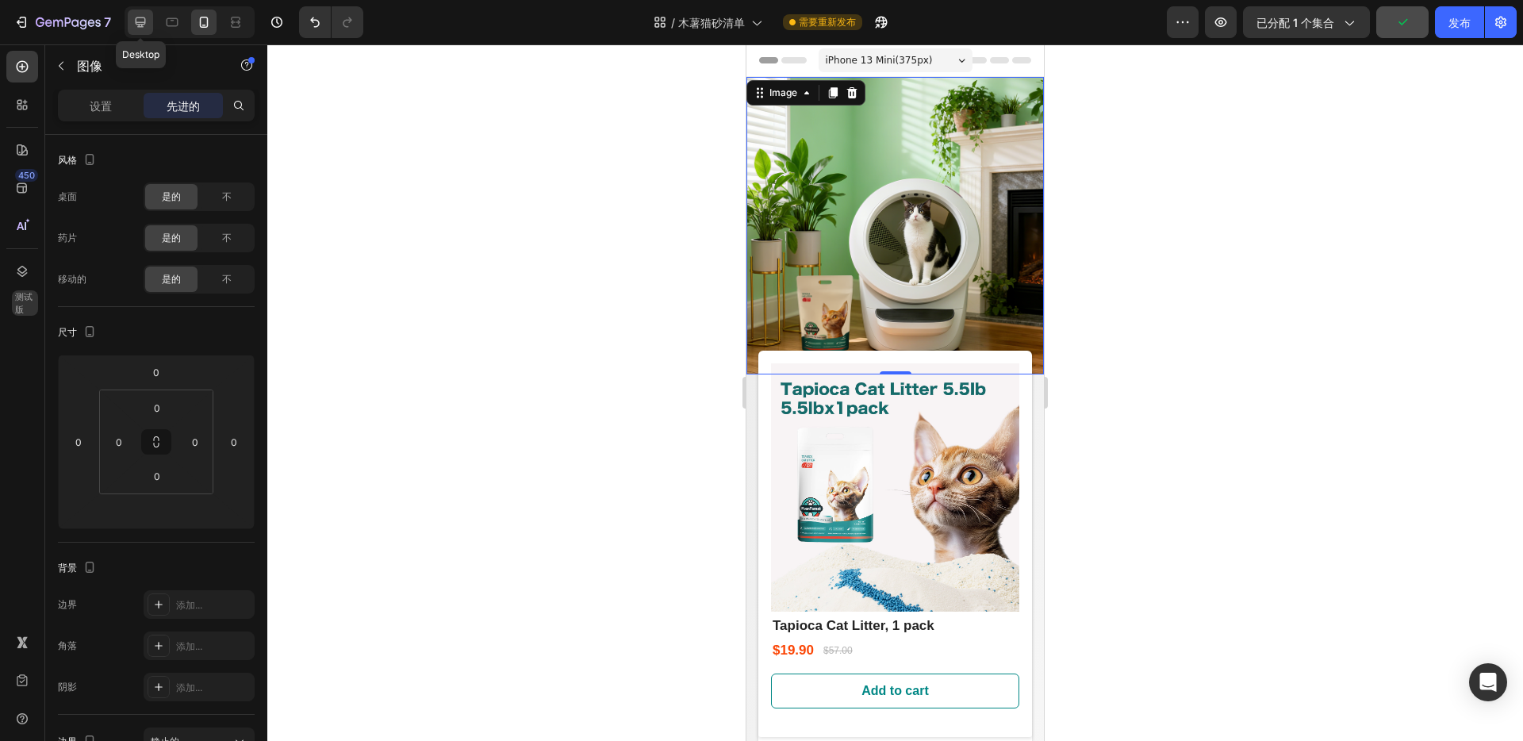
click at [140, 24] on icon at bounding box center [141, 22] width 10 height 10
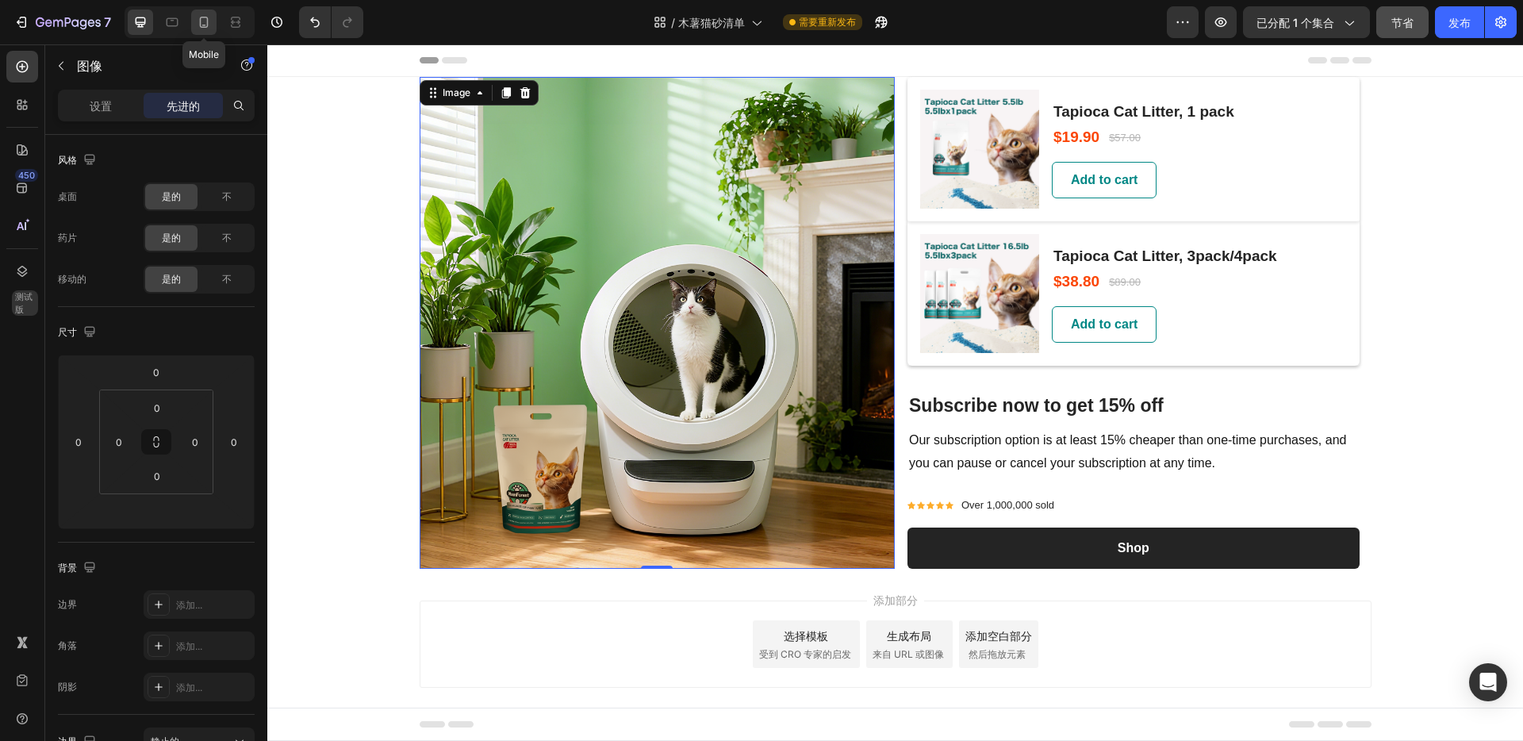
click at [205, 21] on icon at bounding box center [204, 22] width 16 height 16
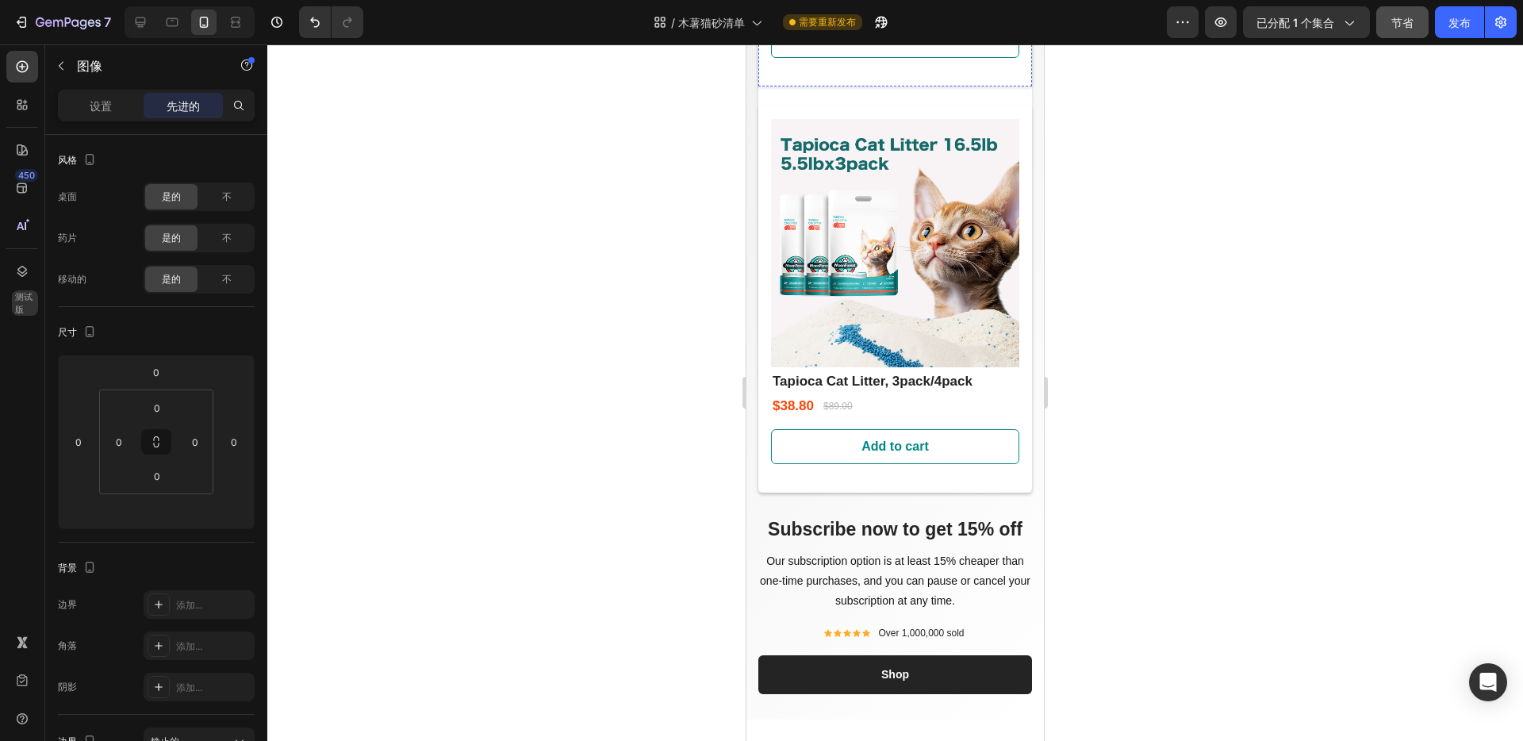
scroll to position [850, 0]
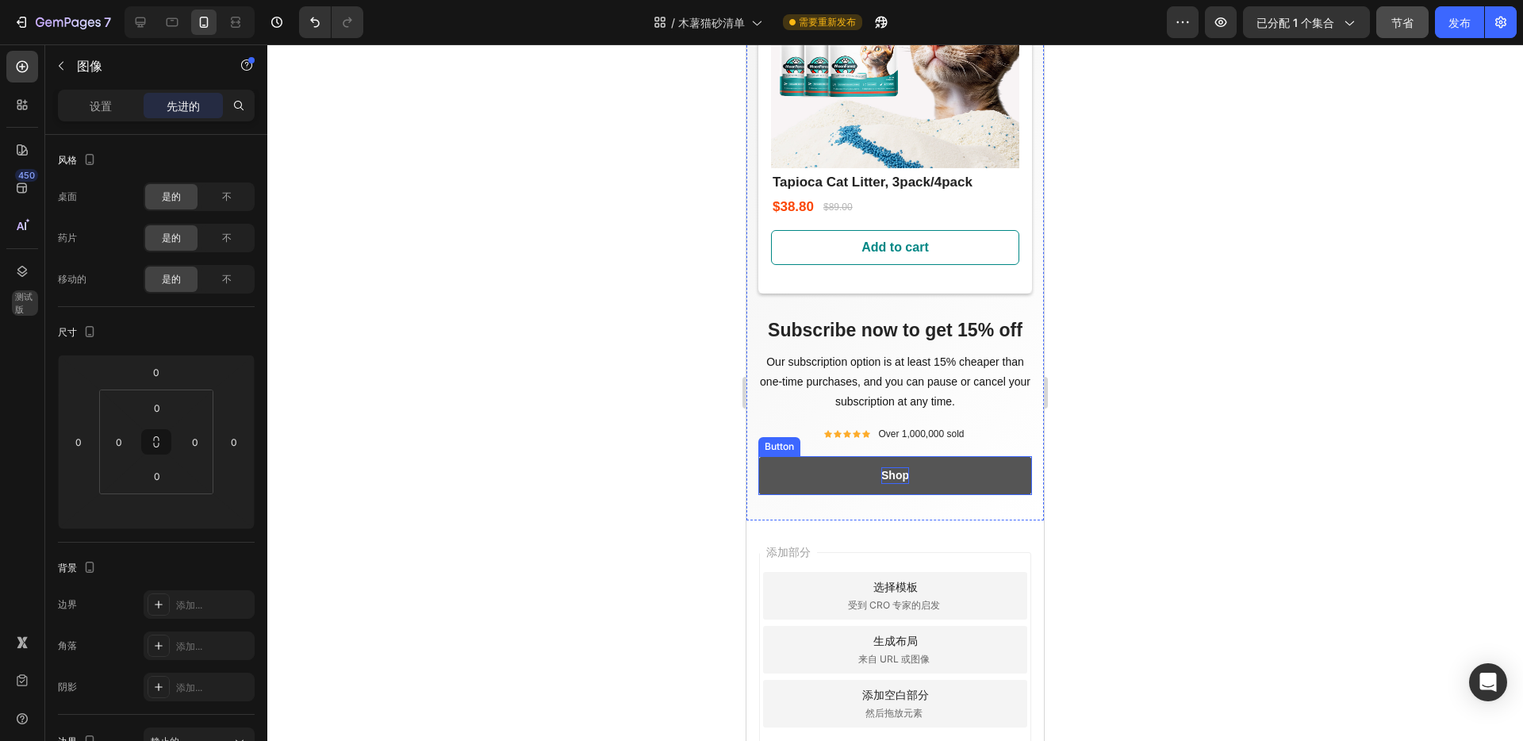
click at [888, 467] on p "Shop" at bounding box center [895, 475] width 28 height 17
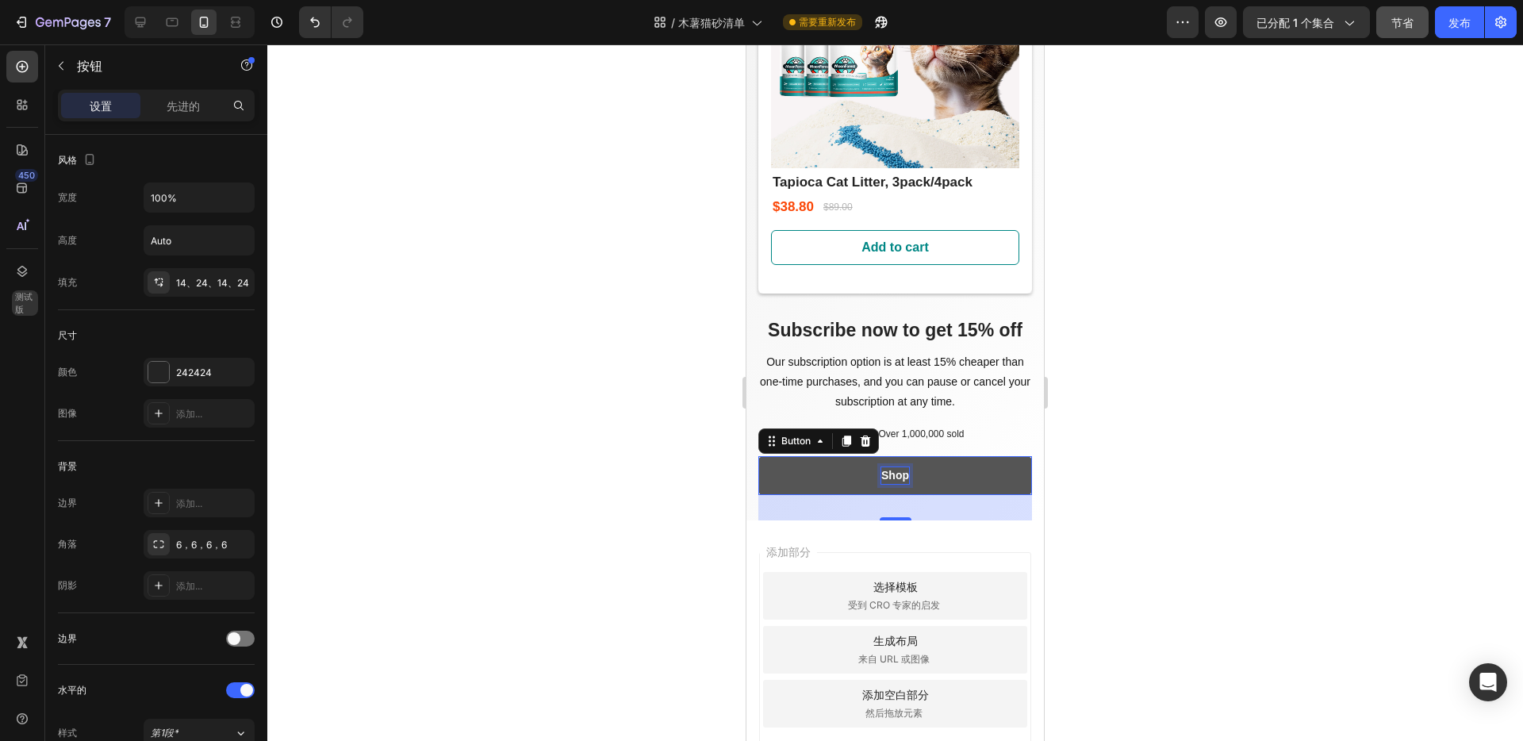
click at [888, 467] on p "Shop" at bounding box center [895, 475] width 28 height 17
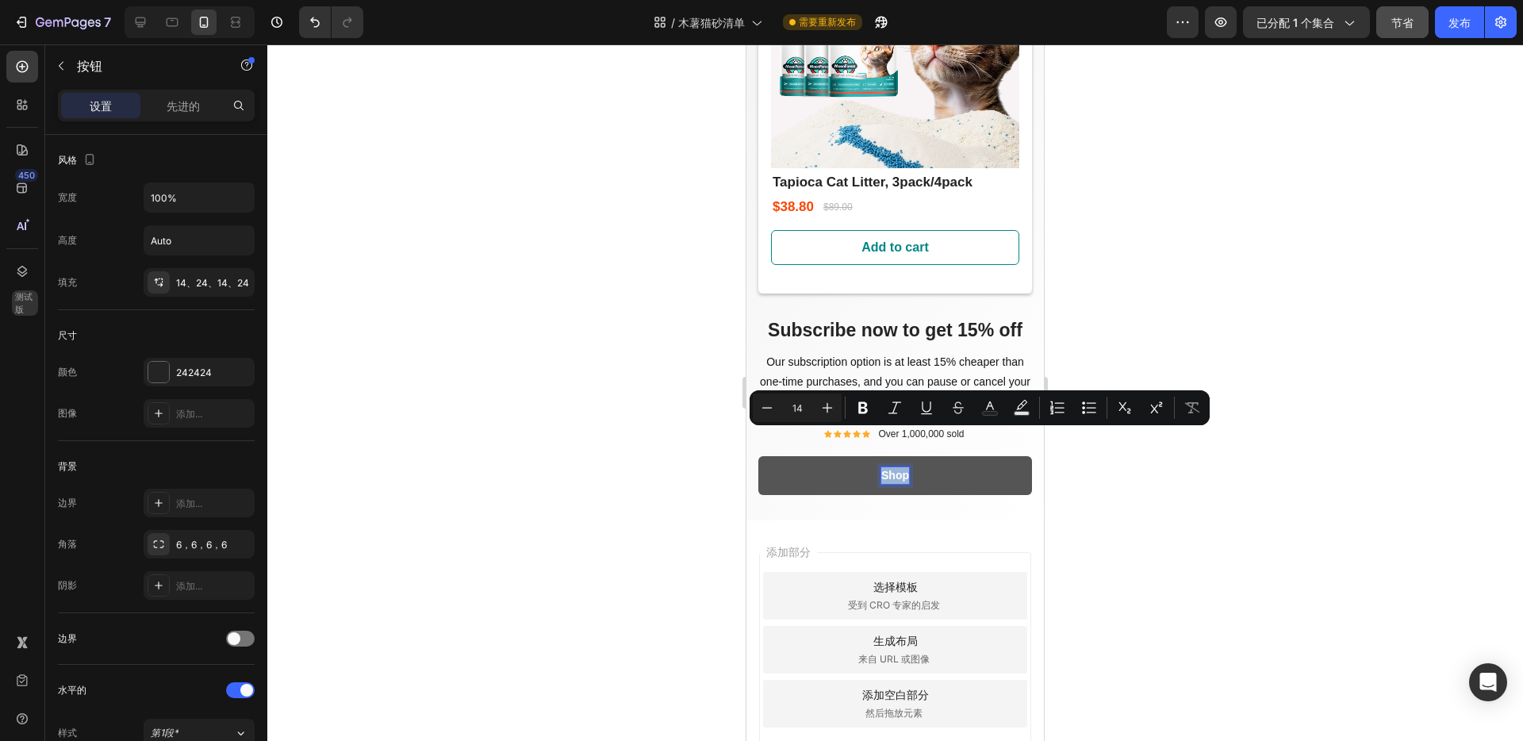
click at [892, 467] on p "Shop" at bounding box center [895, 475] width 28 height 17
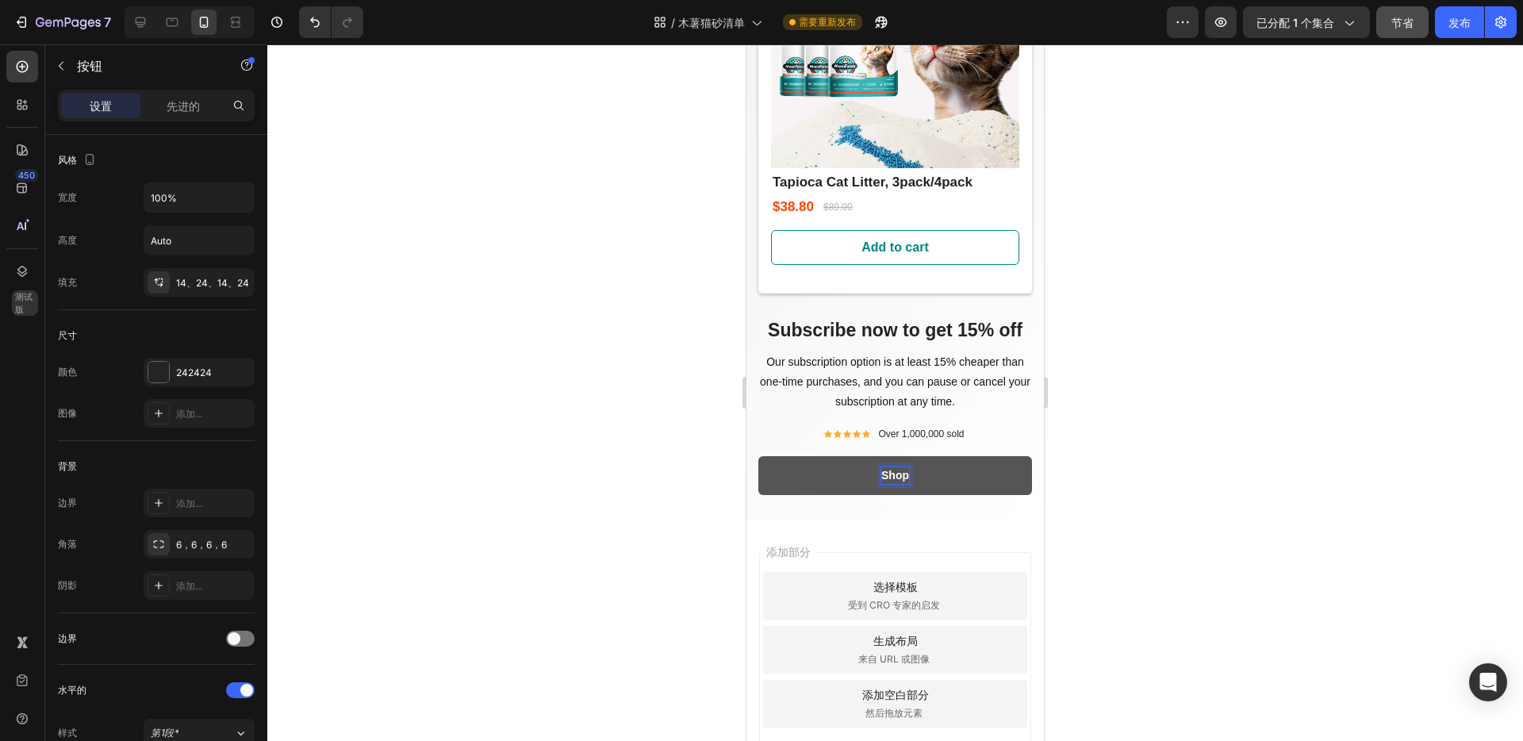
click at [900, 467] on p "Shop" at bounding box center [895, 475] width 28 height 17
click at [1220, 438] on div at bounding box center [895, 392] width 1256 height 697
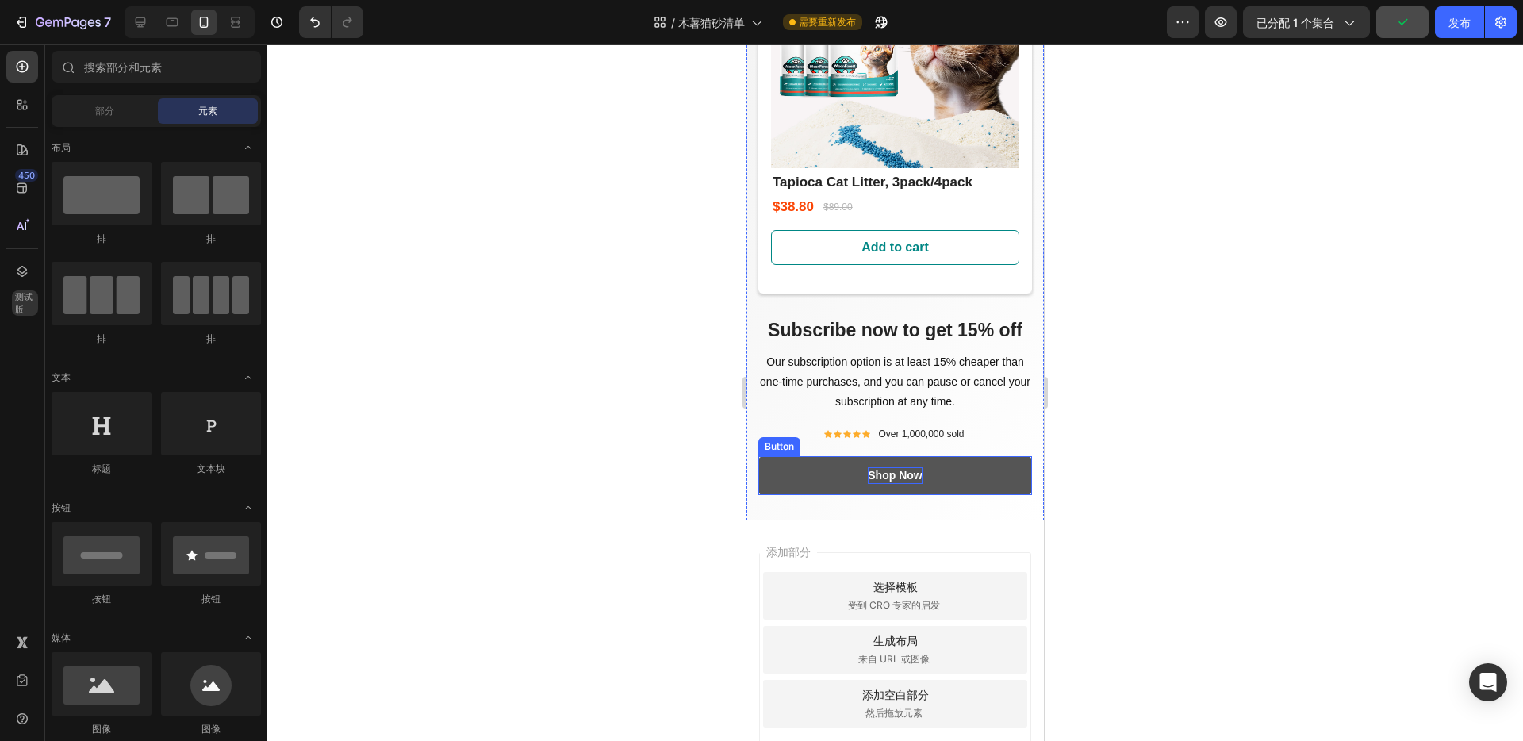
click at [891, 467] on p "Shop Now" at bounding box center [895, 475] width 54 height 17
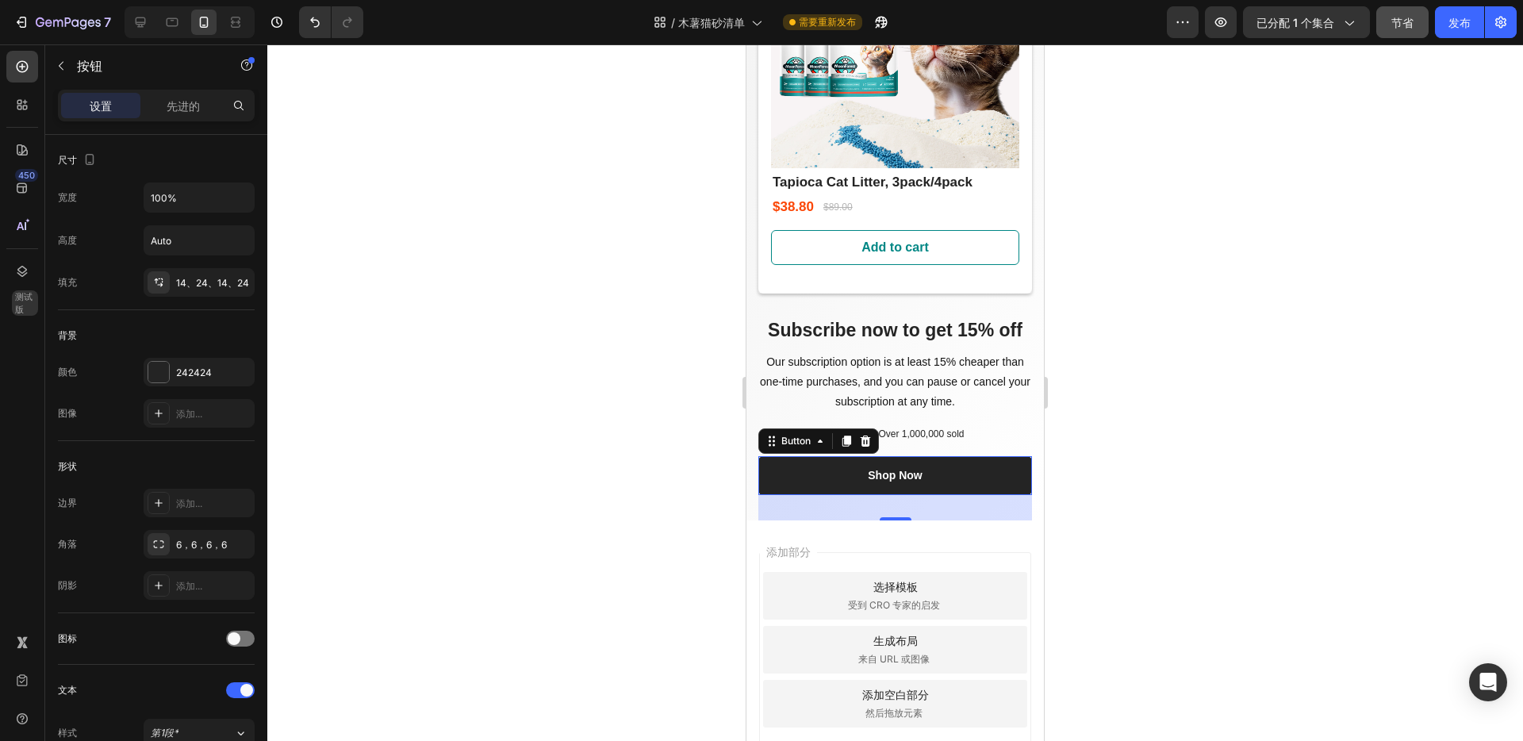
click at [1151, 403] on div at bounding box center [895, 392] width 1256 height 697
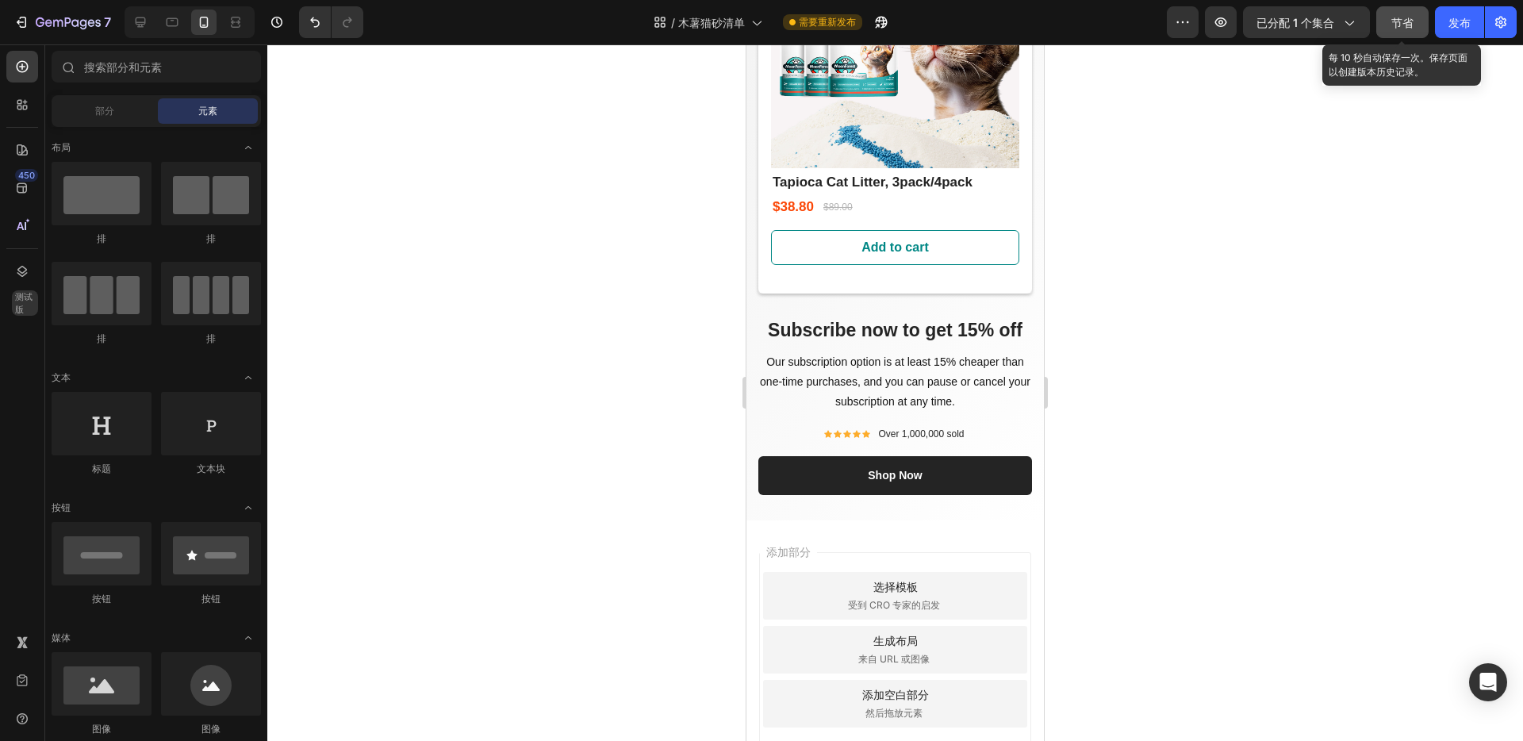
click at [1399, 22] on font "节省" at bounding box center [1402, 22] width 22 height 13
click at [142, 25] on icon at bounding box center [141, 22] width 10 height 10
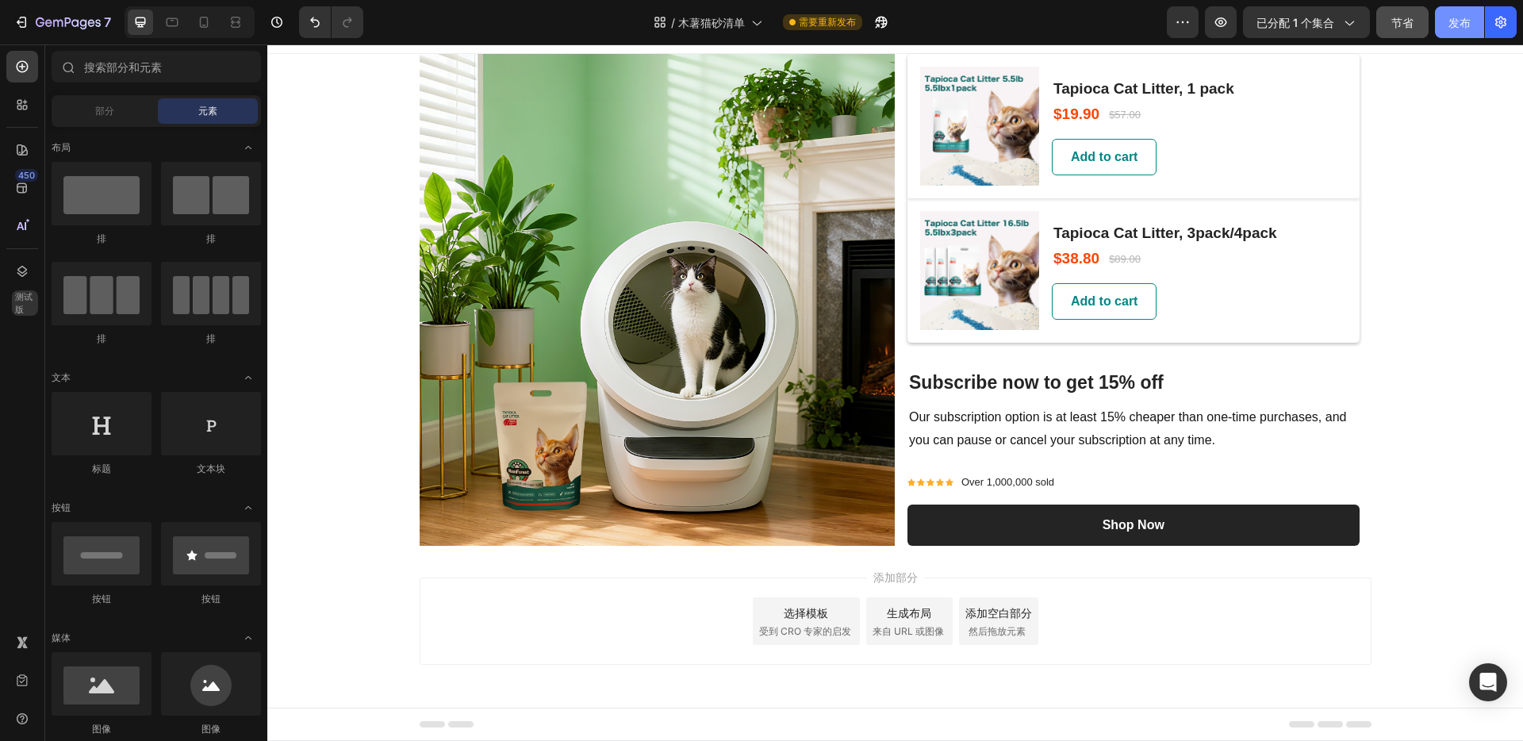
click at [1464, 25] on font "发布" at bounding box center [1460, 22] width 22 height 13
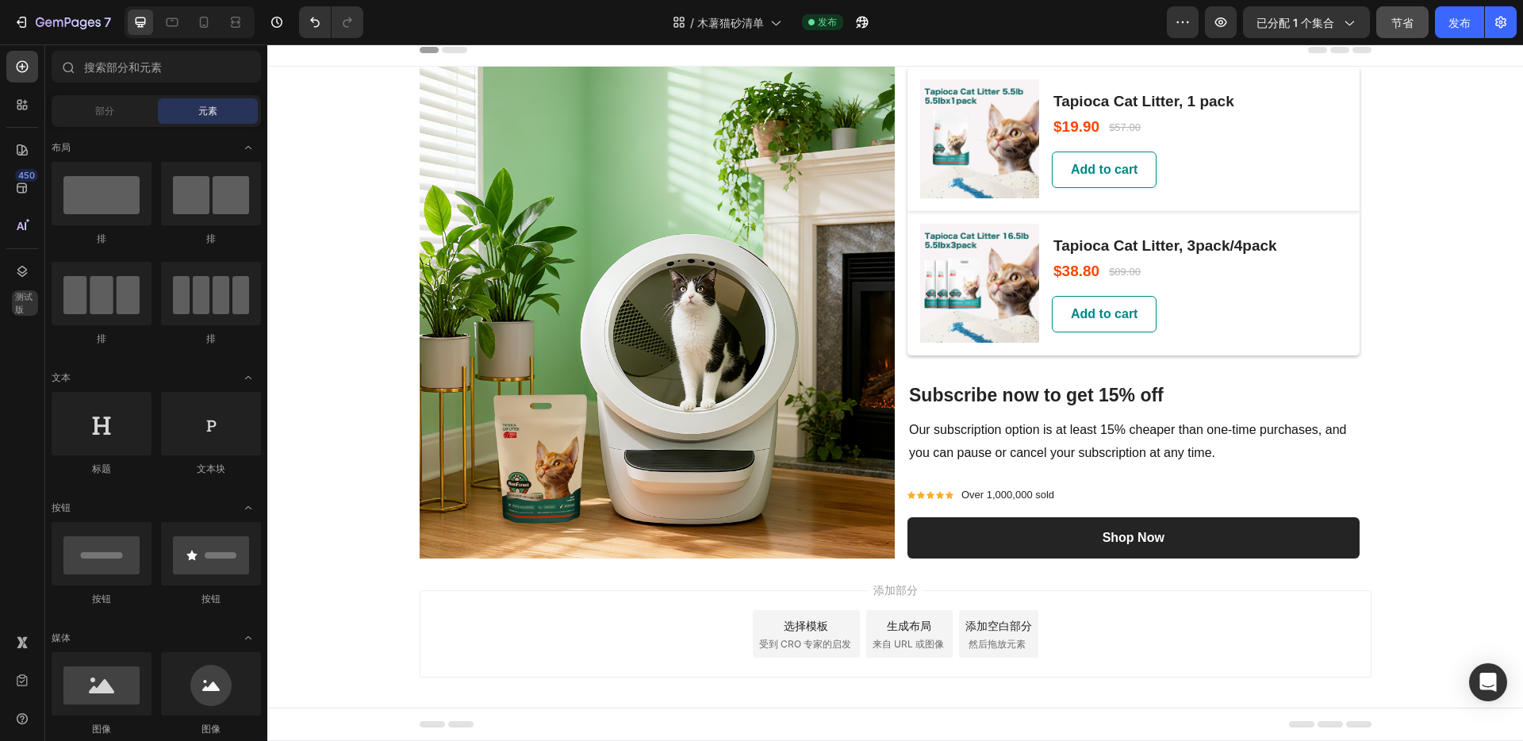
scroll to position [0, 0]
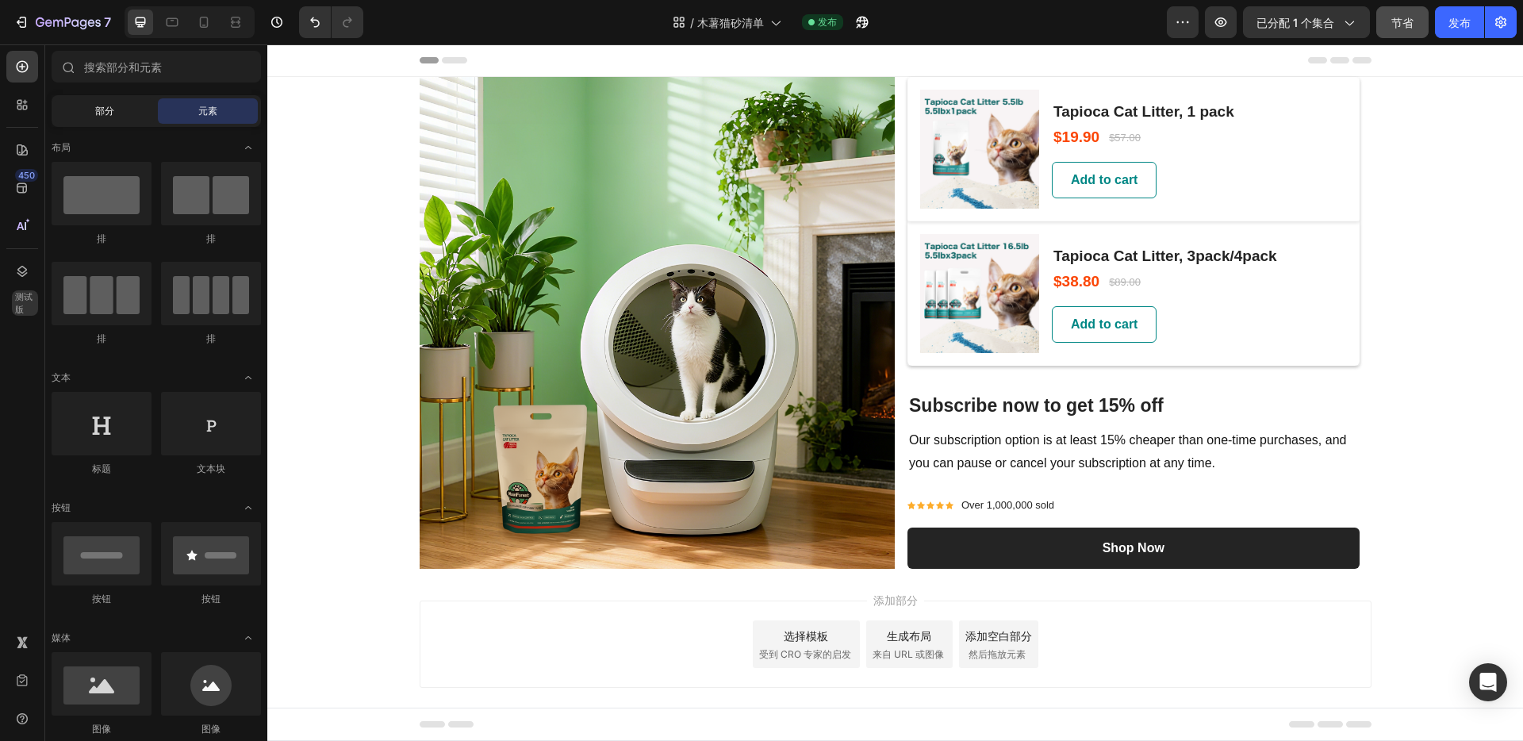
click at [87, 106] on div "部分" at bounding box center [105, 110] width 100 height 25
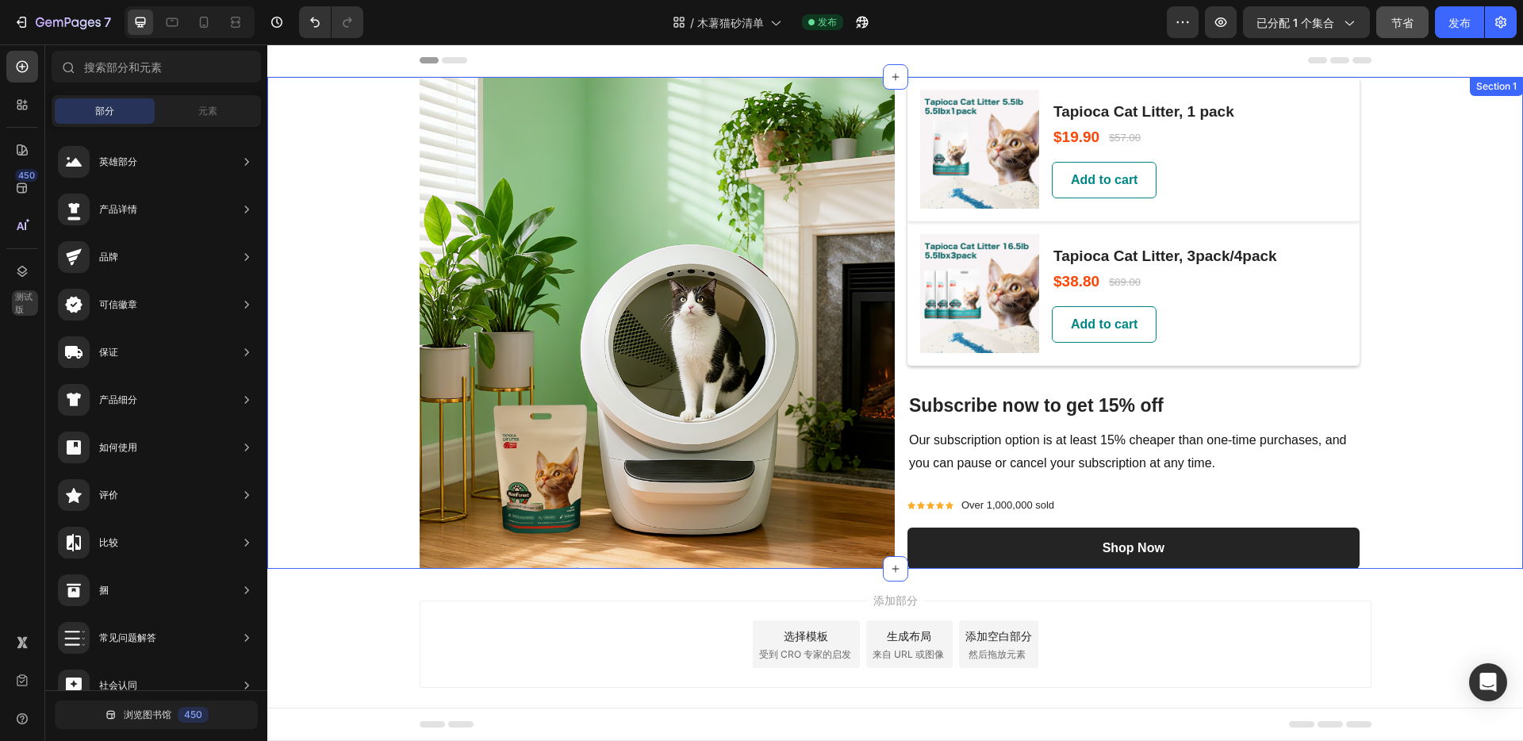
click at [1411, 201] on div "Image (P) Images & Gallery Tapioca Cat Litter, 1 pack (P) Title $19.90 (P) Pric…" at bounding box center [895, 323] width 1256 height 492
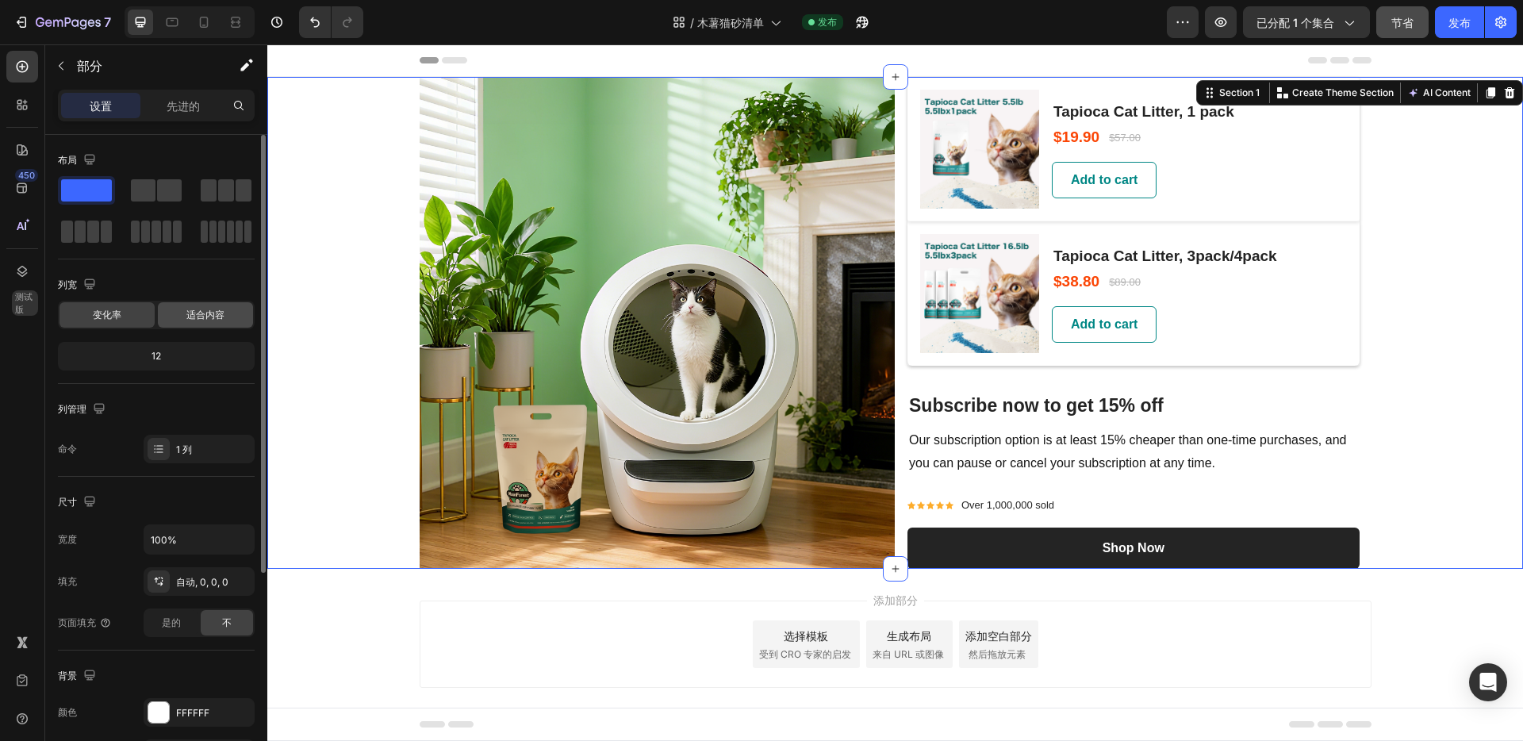
click at [209, 319] on font "适合内容" at bounding box center [205, 315] width 38 height 12
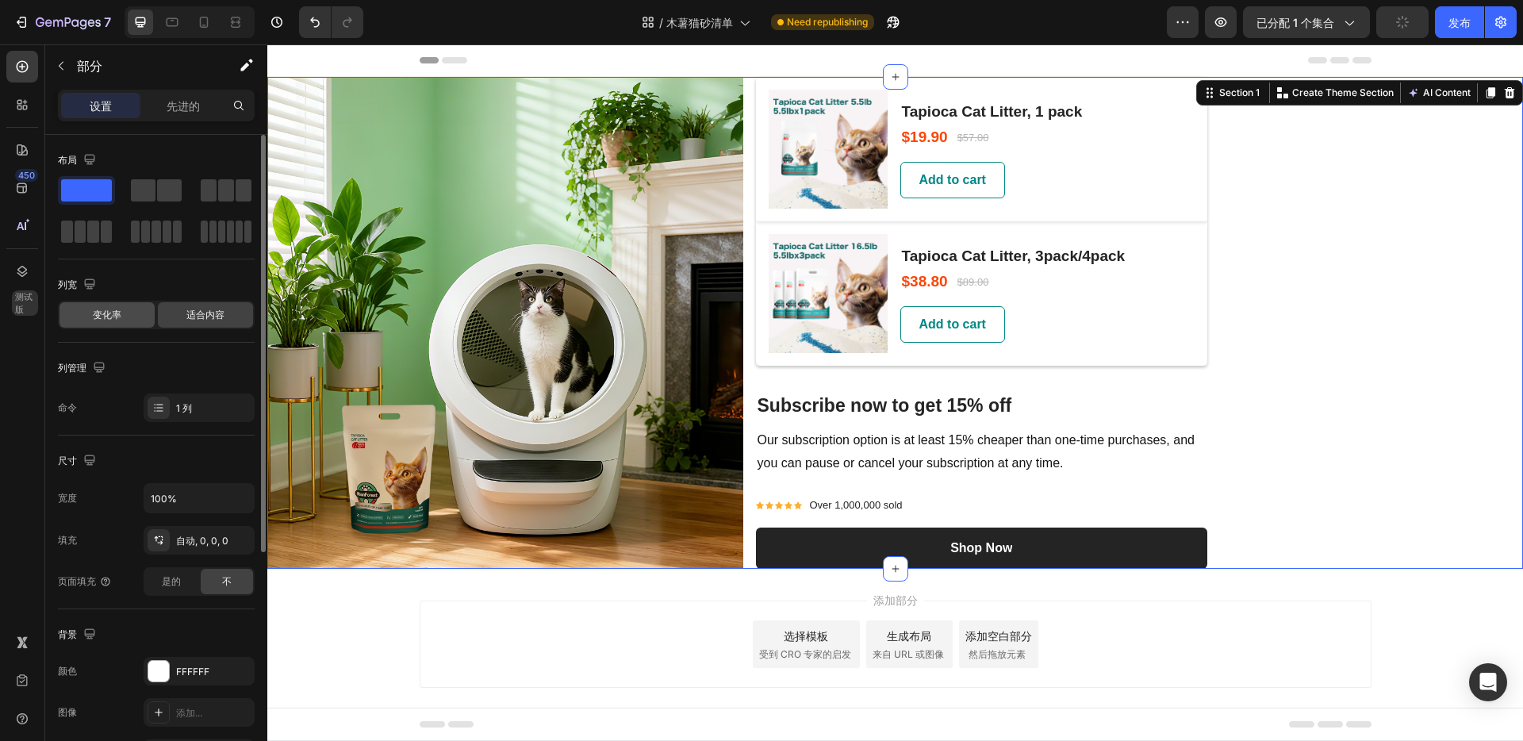
click at [116, 318] on font "变化率" at bounding box center [107, 315] width 29 height 12
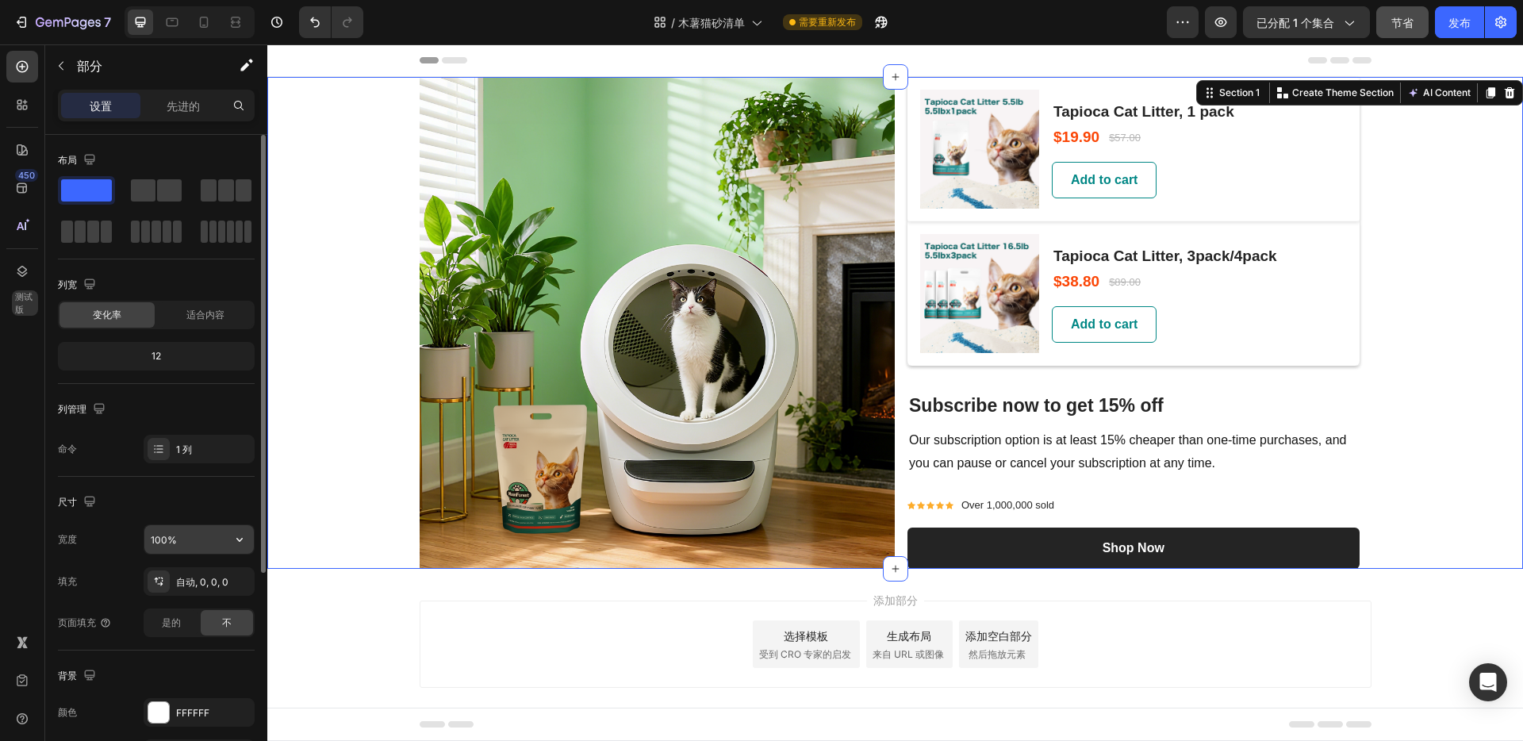
click at [217, 537] on input "100%" at bounding box center [198, 539] width 109 height 29
click at [249, 539] on button "button" at bounding box center [239, 539] width 29 height 29
click at [214, 614] on font "1200像素" at bounding box center [219, 610] width 41 height 12
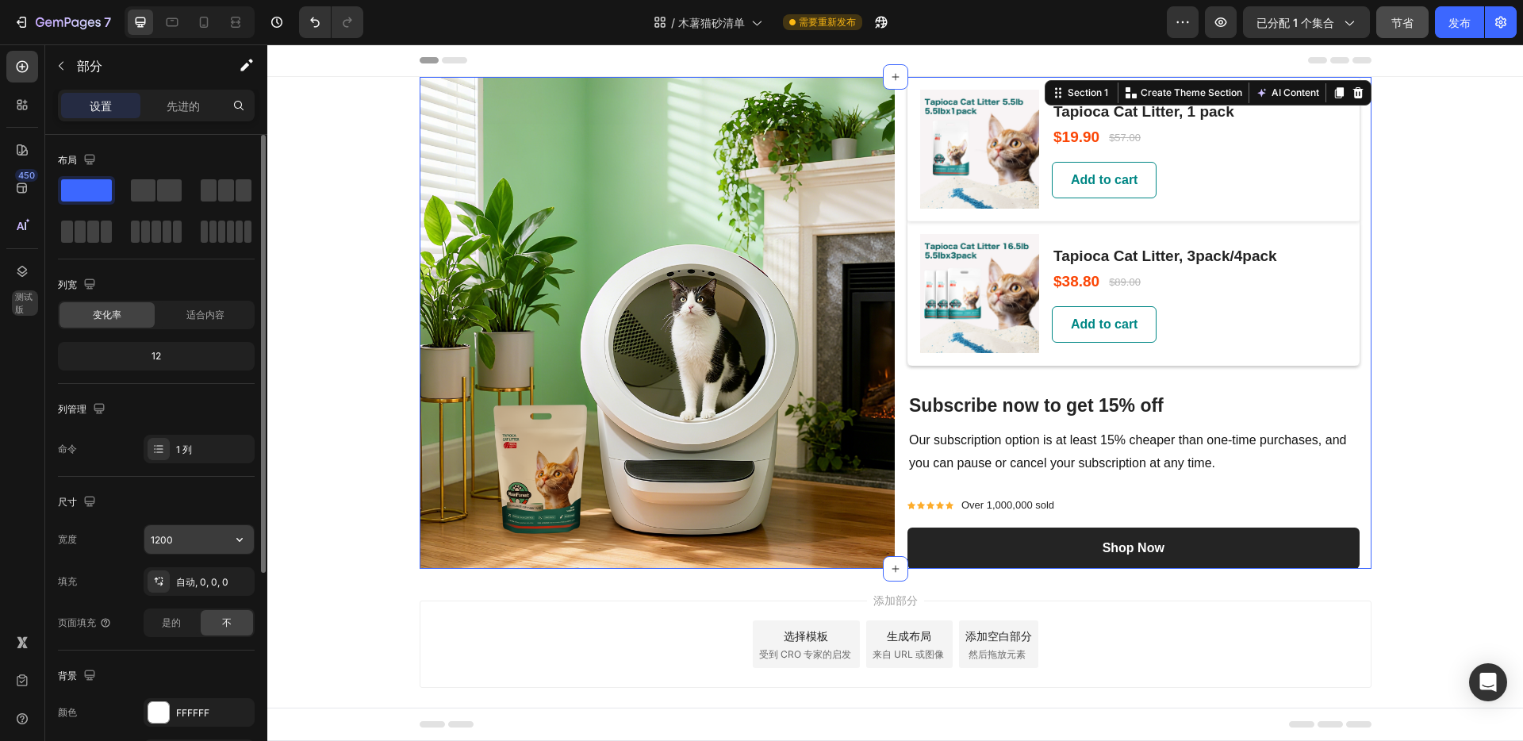
click at [214, 539] on input "1200" at bounding box center [198, 539] width 109 height 29
click at [240, 541] on icon "button" at bounding box center [239, 540] width 6 height 4
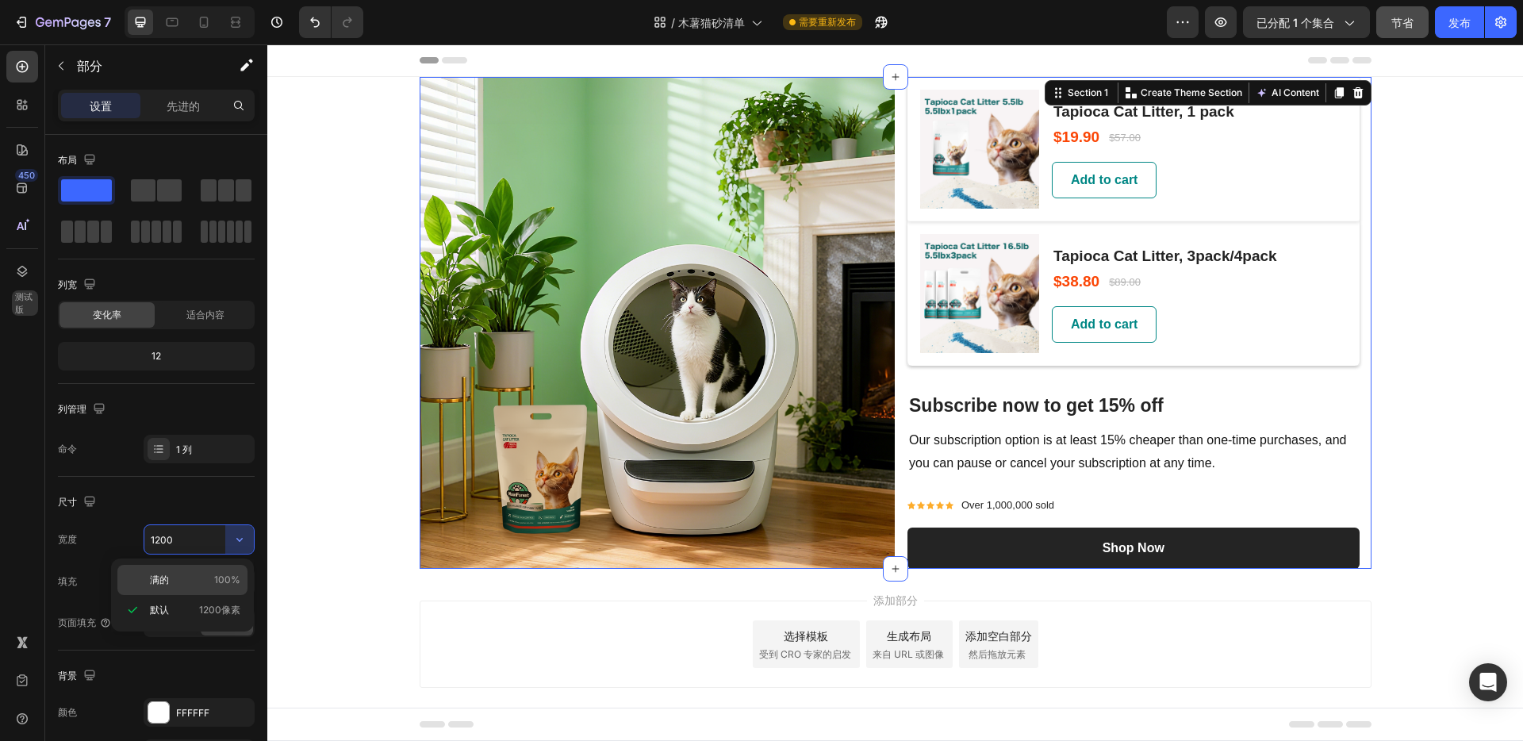
click at [209, 571] on div "满的 100%" at bounding box center [182, 580] width 130 height 30
type input "100%"
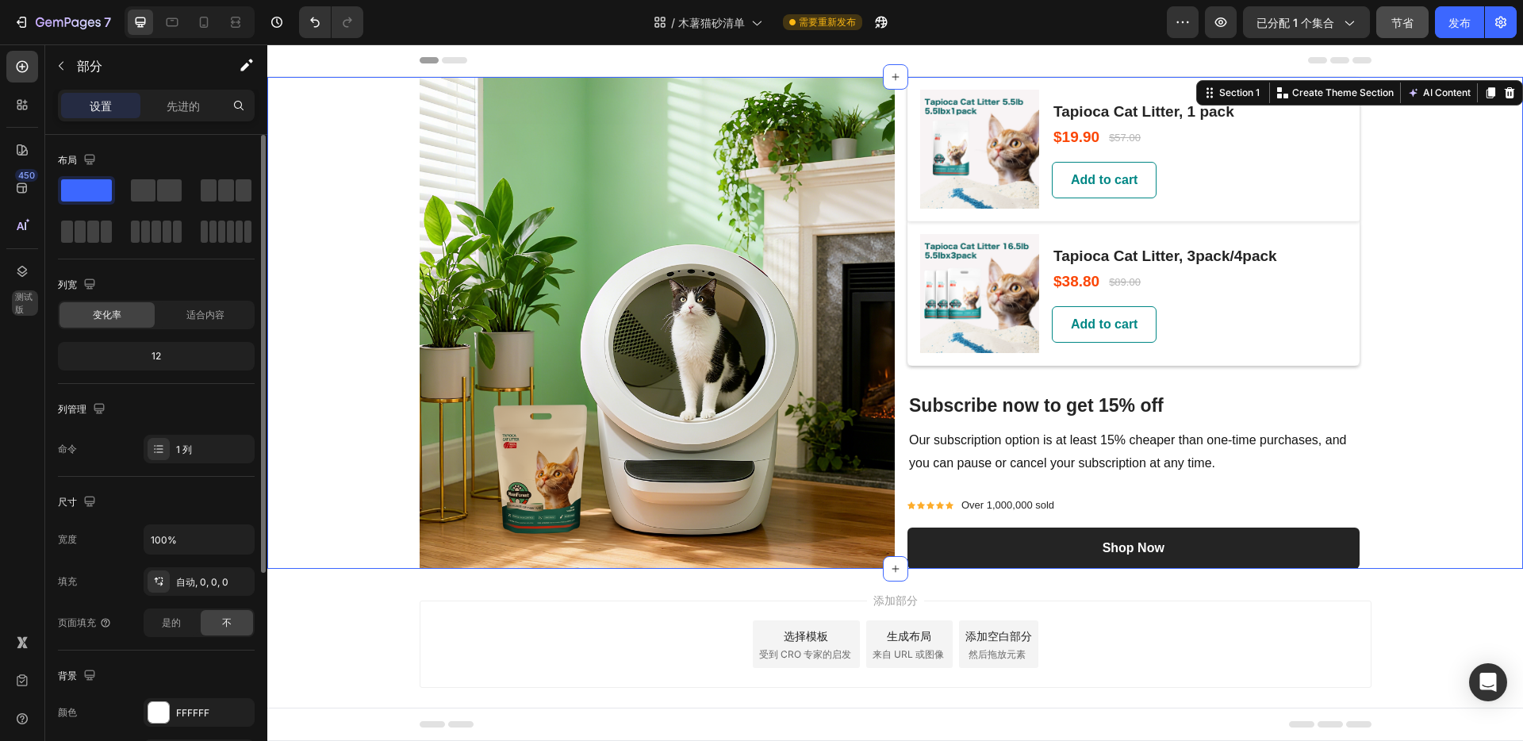
scroll to position [25, 0]
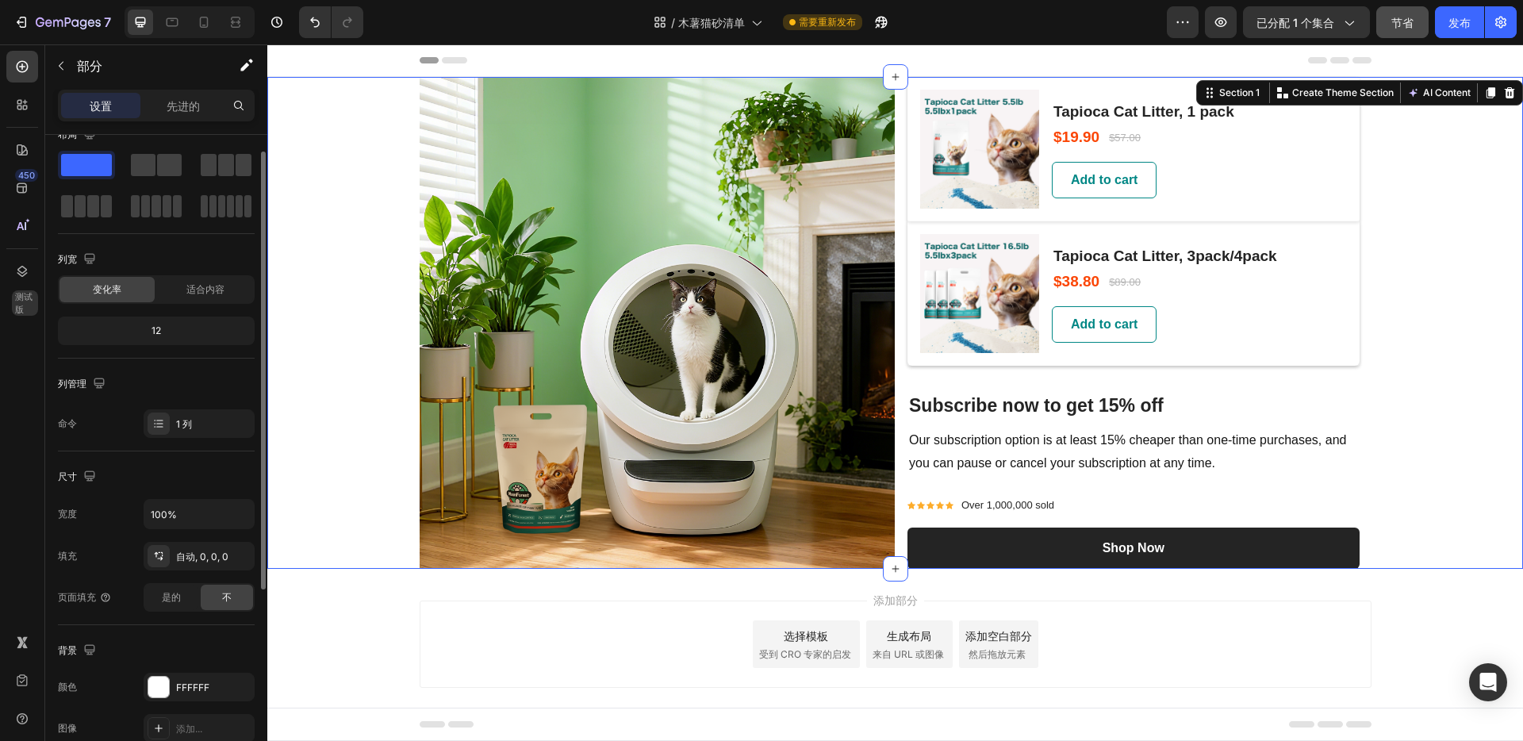
click at [209, 562] on font "自动, 0, 0, 0" at bounding box center [202, 557] width 52 height 12
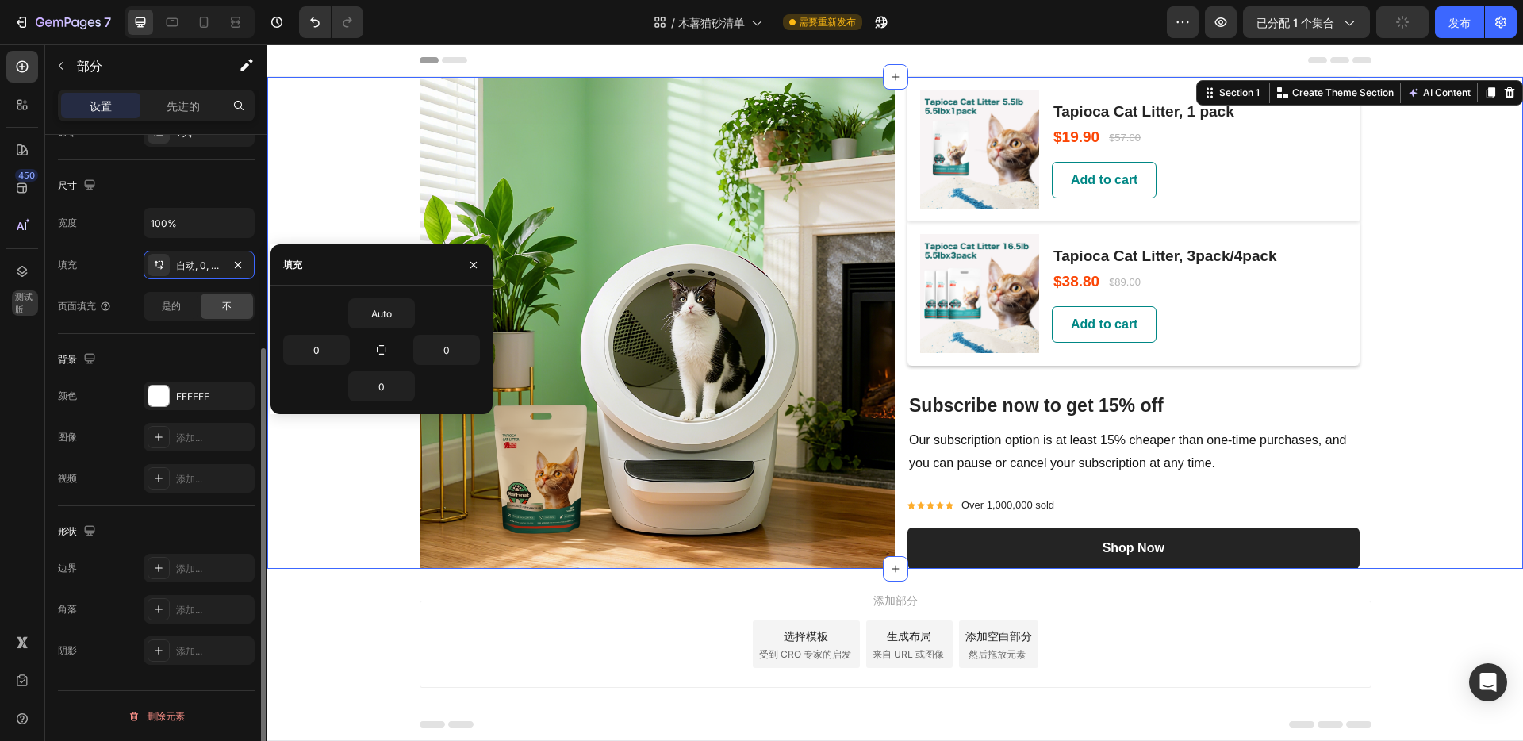
scroll to position [0, 0]
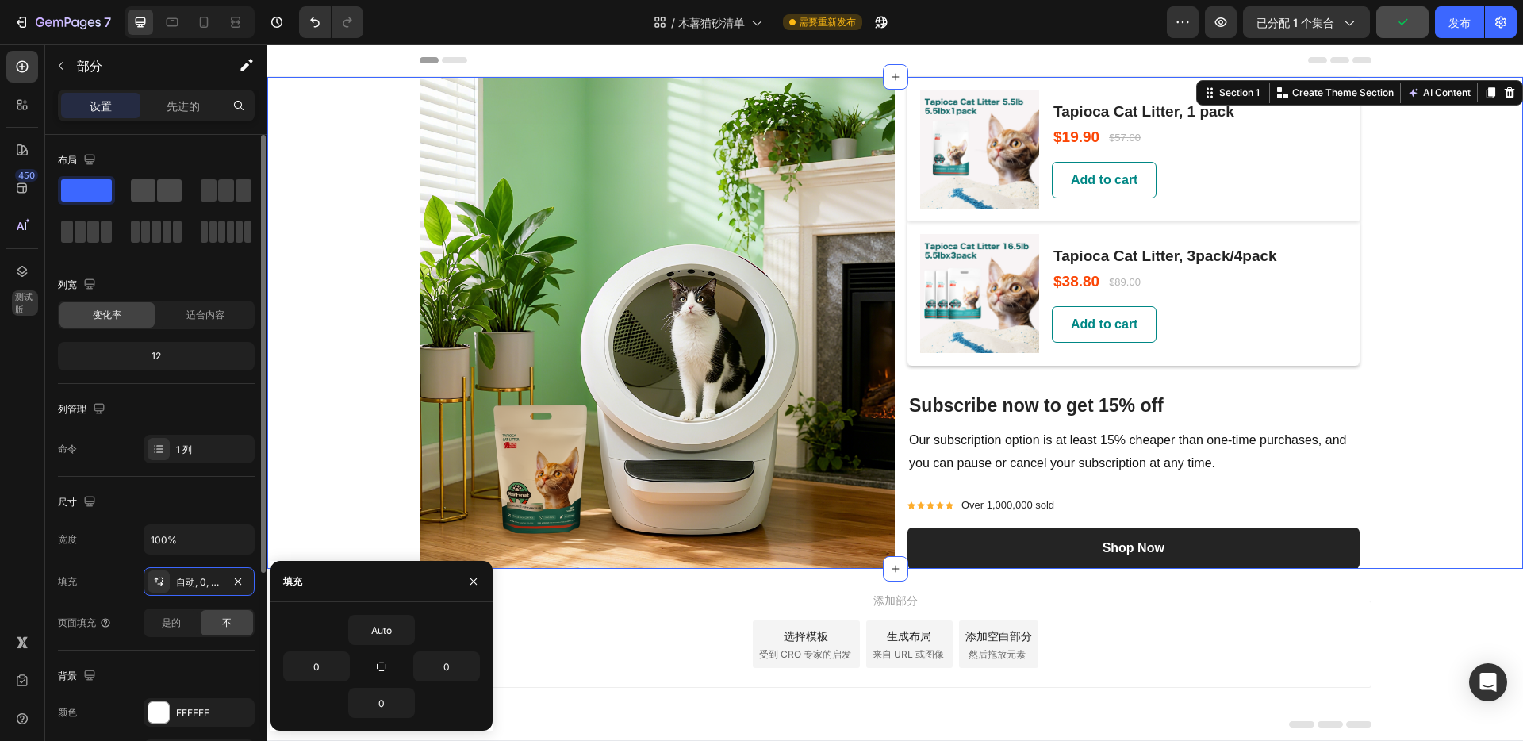
click at [153, 187] on span at bounding box center [143, 190] width 25 height 22
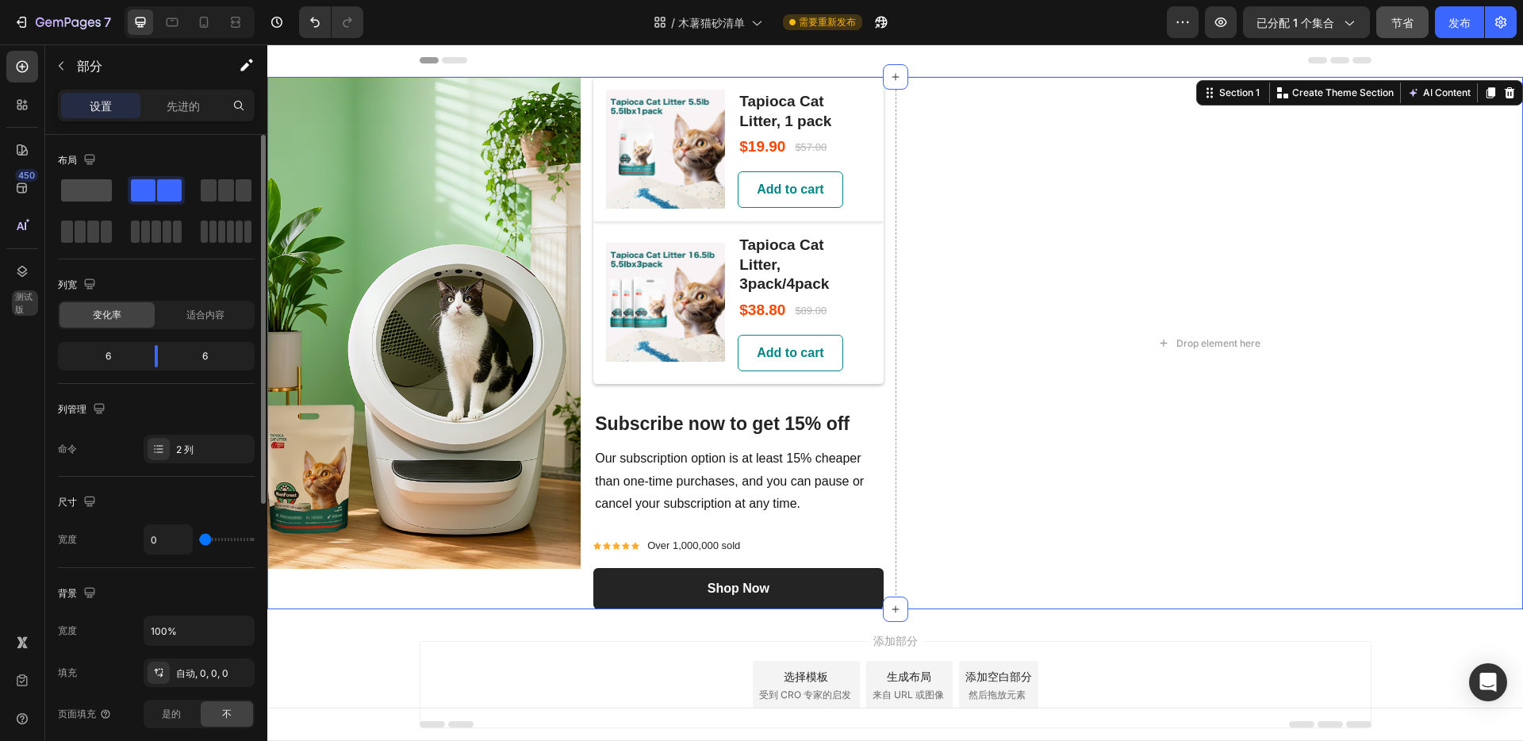
click at [97, 193] on span at bounding box center [86, 190] width 51 height 22
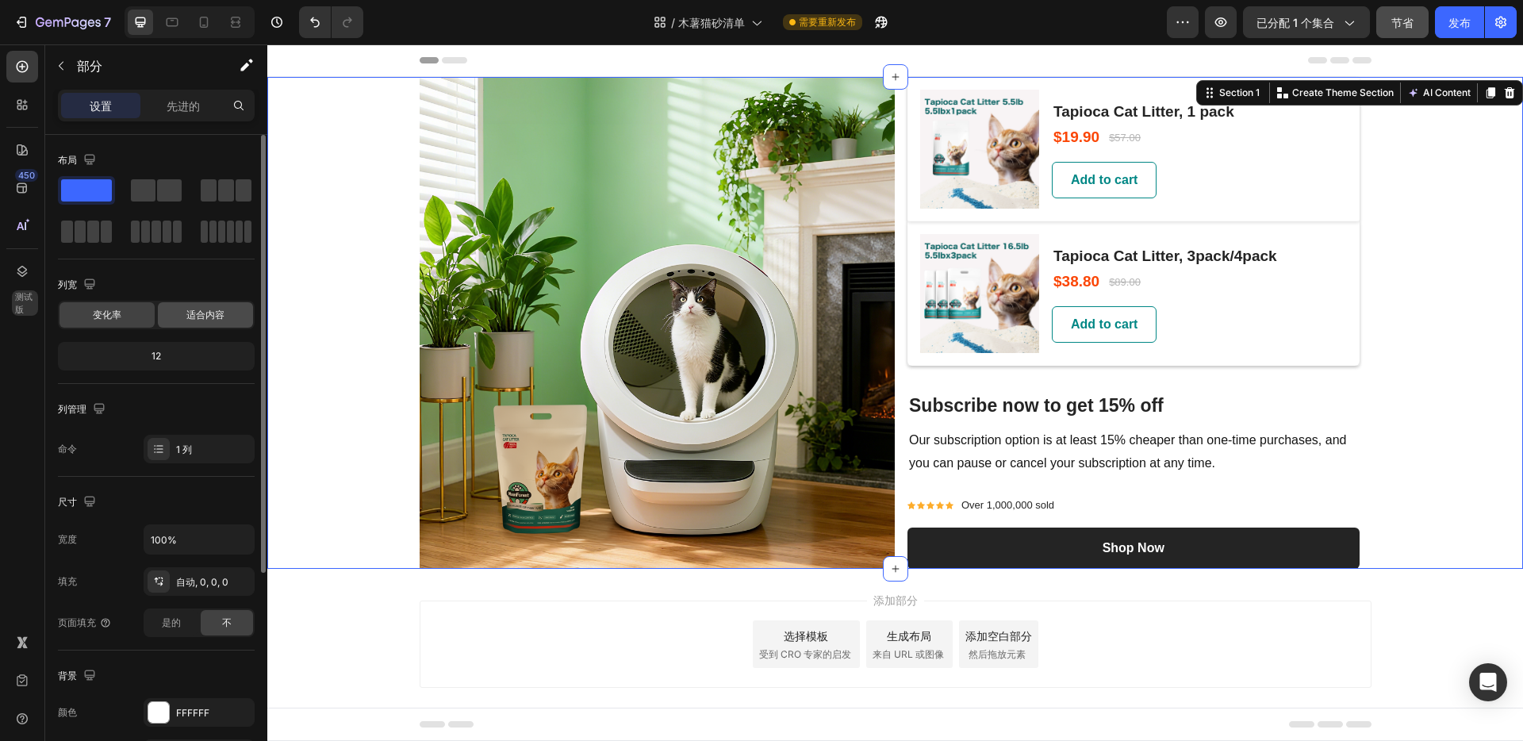
click at [203, 316] on font "适合内容" at bounding box center [205, 315] width 38 height 12
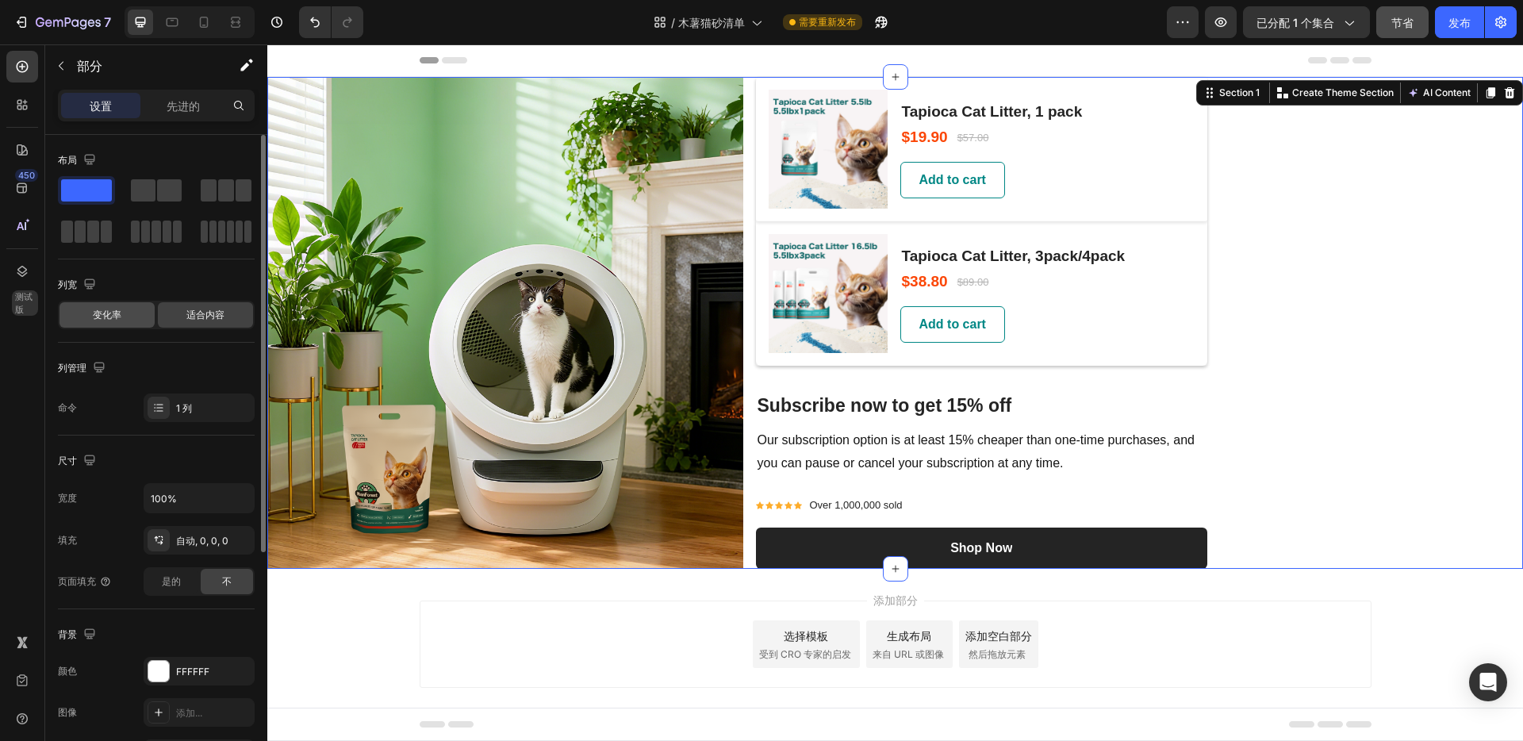
click at [117, 313] on font "变化率" at bounding box center [107, 315] width 29 height 12
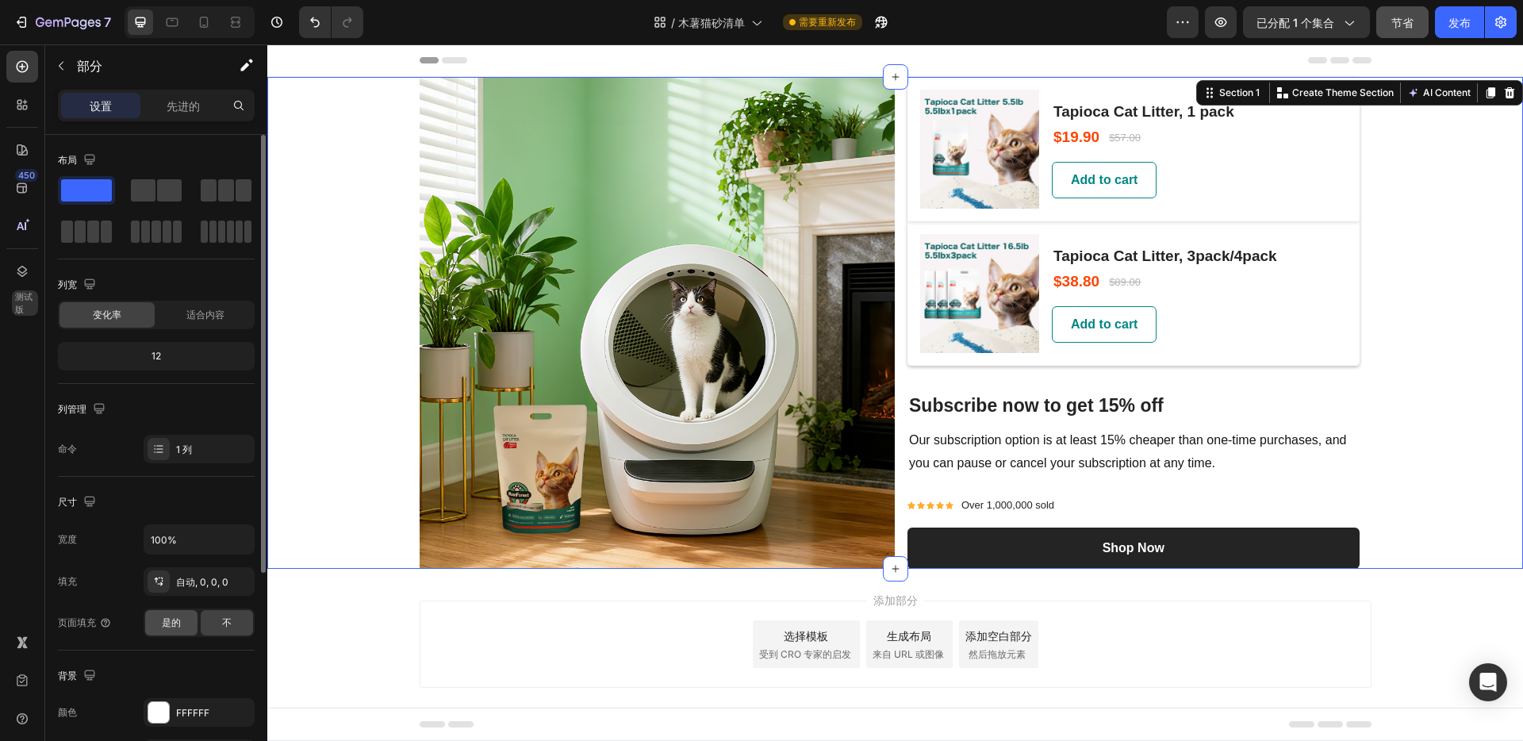
click at [179, 624] on font "是的" at bounding box center [171, 622] width 19 height 12
click at [186, 455] on font "1 列" at bounding box center [184, 449] width 16 height 12
click at [158, 350] on font "12" at bounding box center [157, 356] width 10 height 12
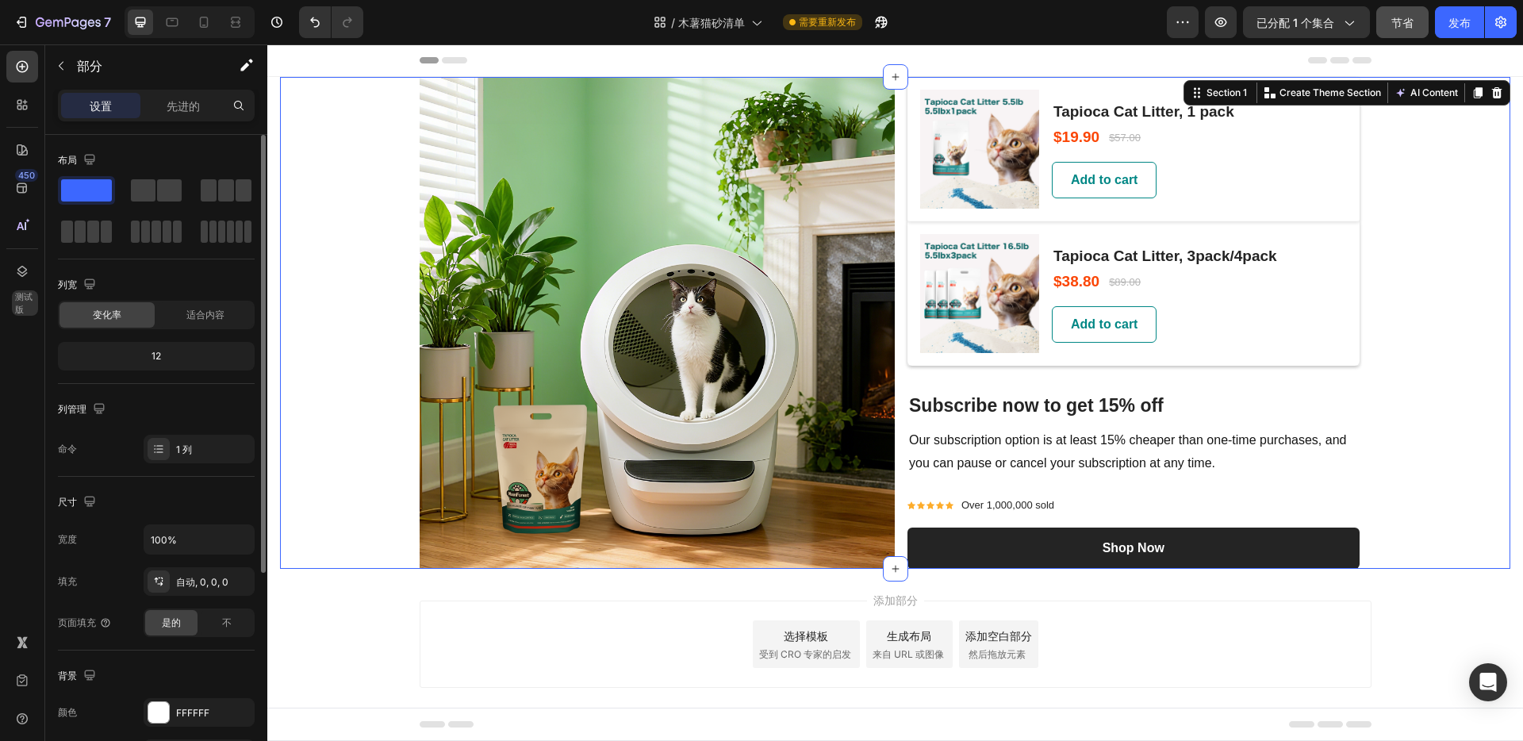
click at [157, 354] on font "12" at bounding box center [157, 356] width 10 height 12
click at [194, 583] on font "自动, 0, 0, 0" at bounding box center [202, 582] width 52 height 12
click at [109, 625] on icon at bounding box center [105, 622] width 13 height 13
click at [220, 627] on div "不" at bounding box center [227, 622] width 52 height 25
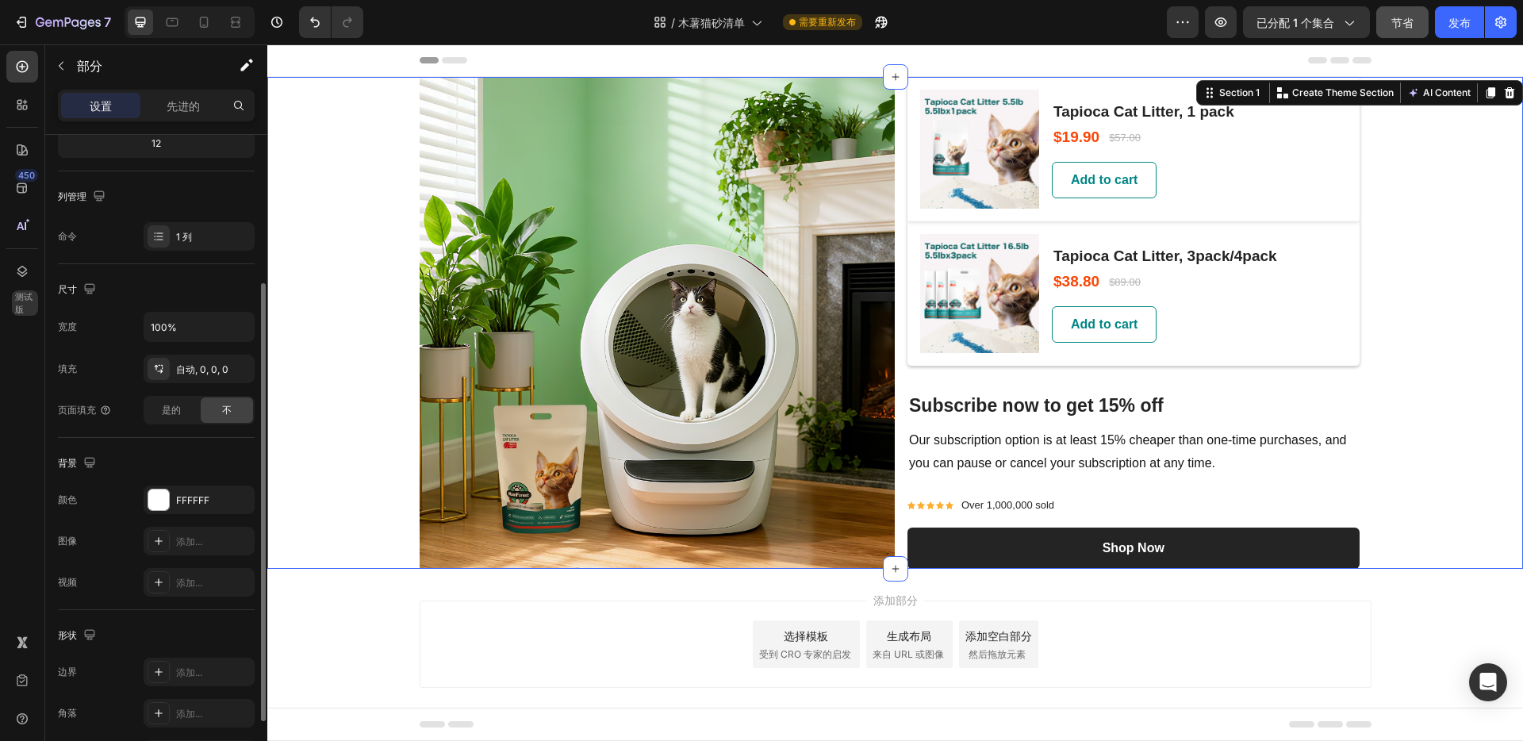
scroll to position [317, 0]
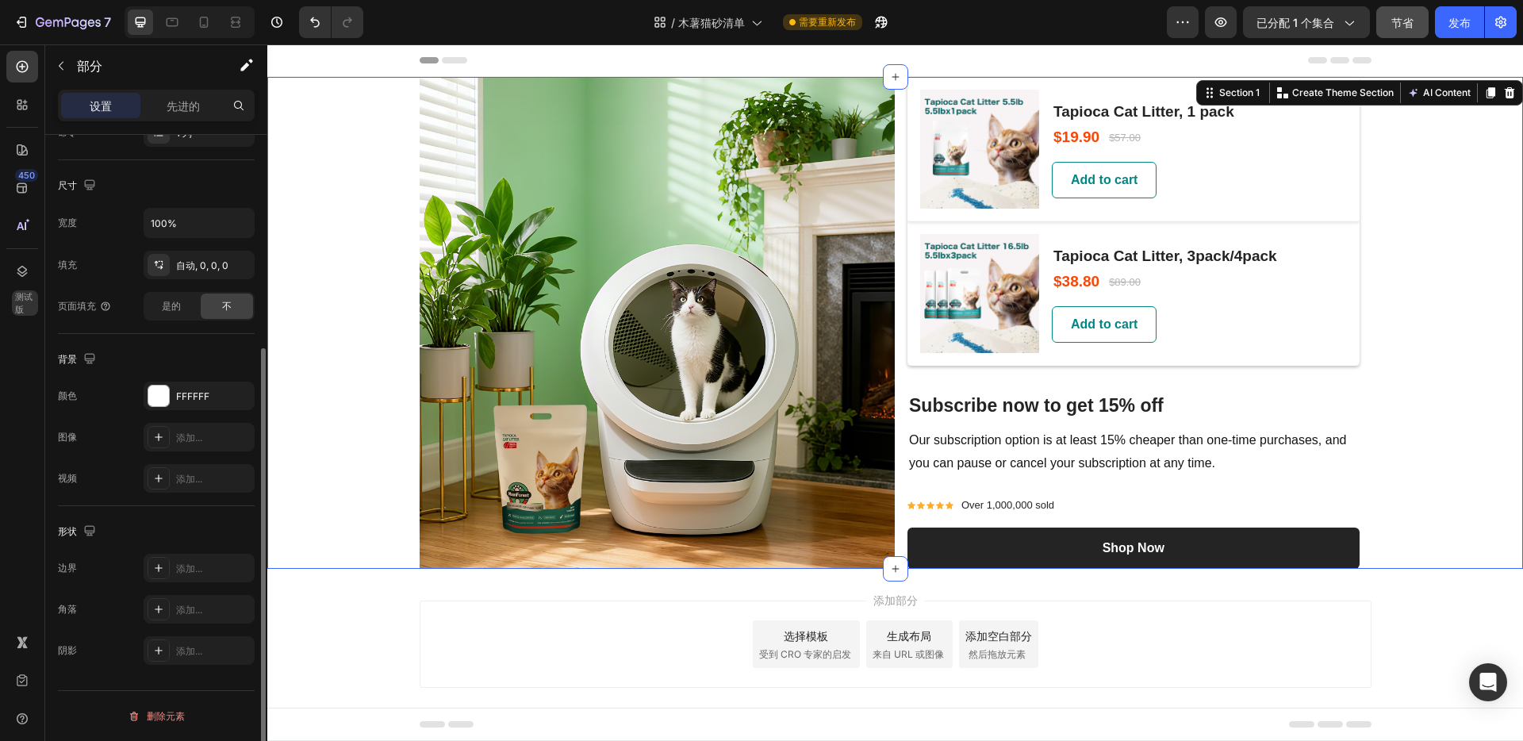
click at [202, 613] on font "添加..." at bounding box center [189, 610] width 26 height 12
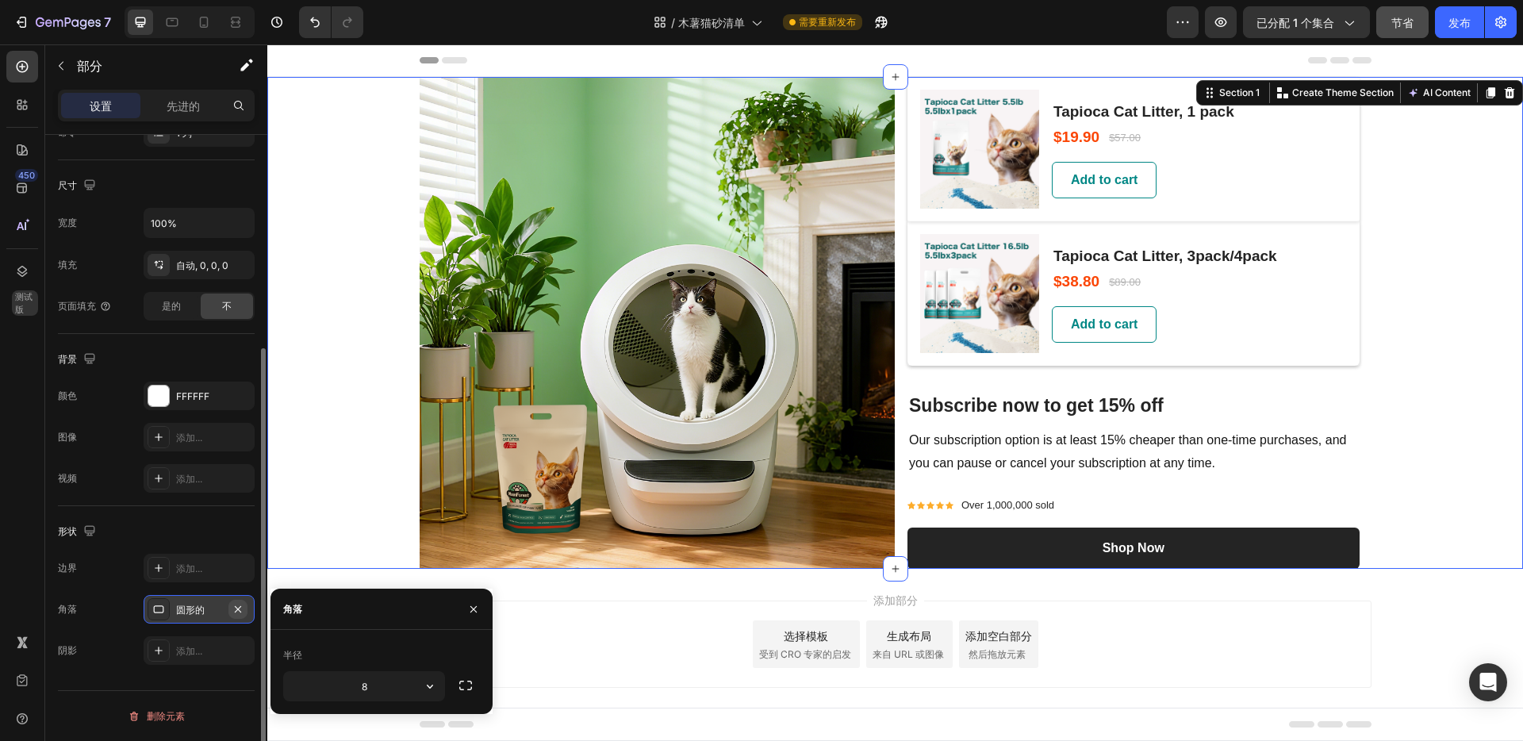
click at [238, 610] on icon "button" at bounding box center [238, 609] width 13 height 13
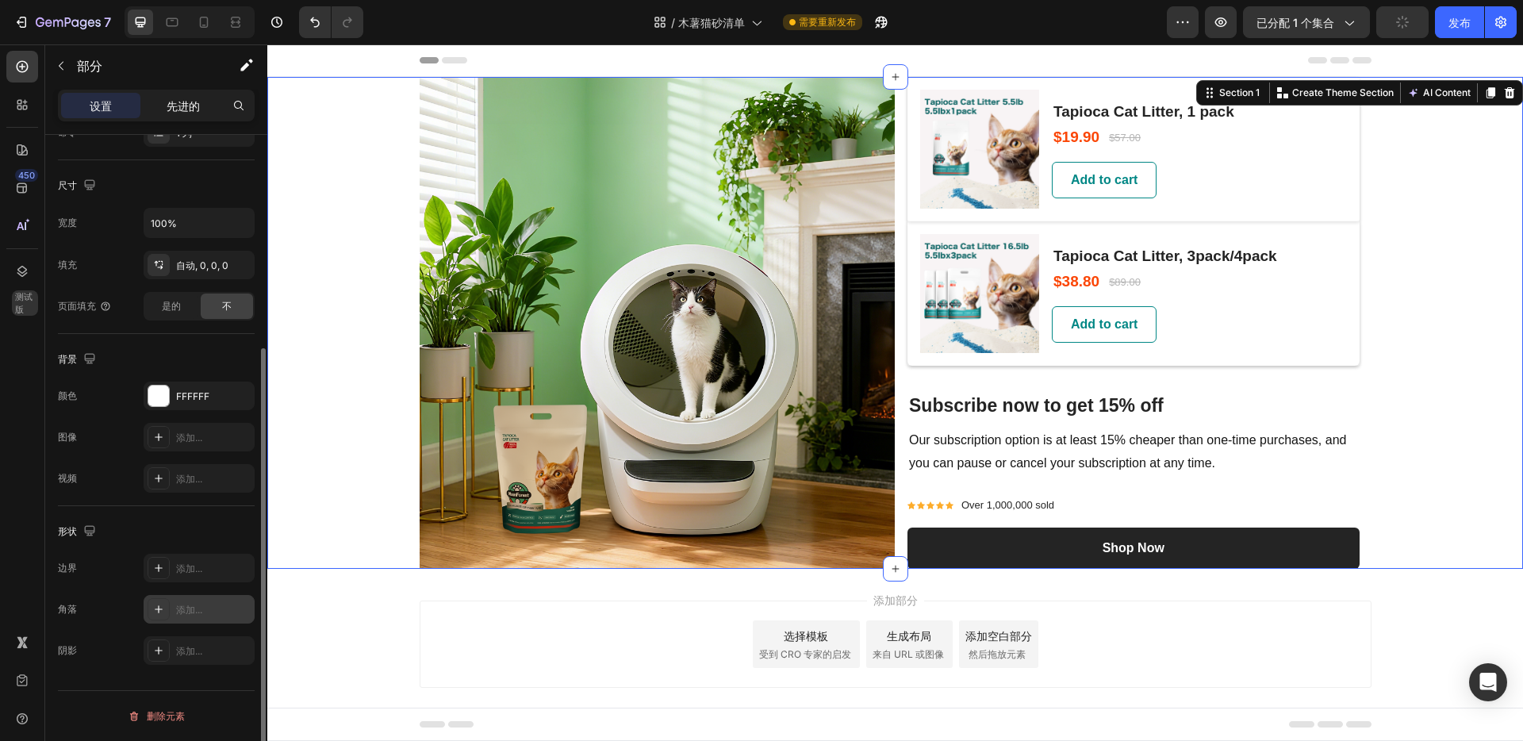
click at [196, 106] on font "先进的" at bounding box center [183, 105] width 33 height 13
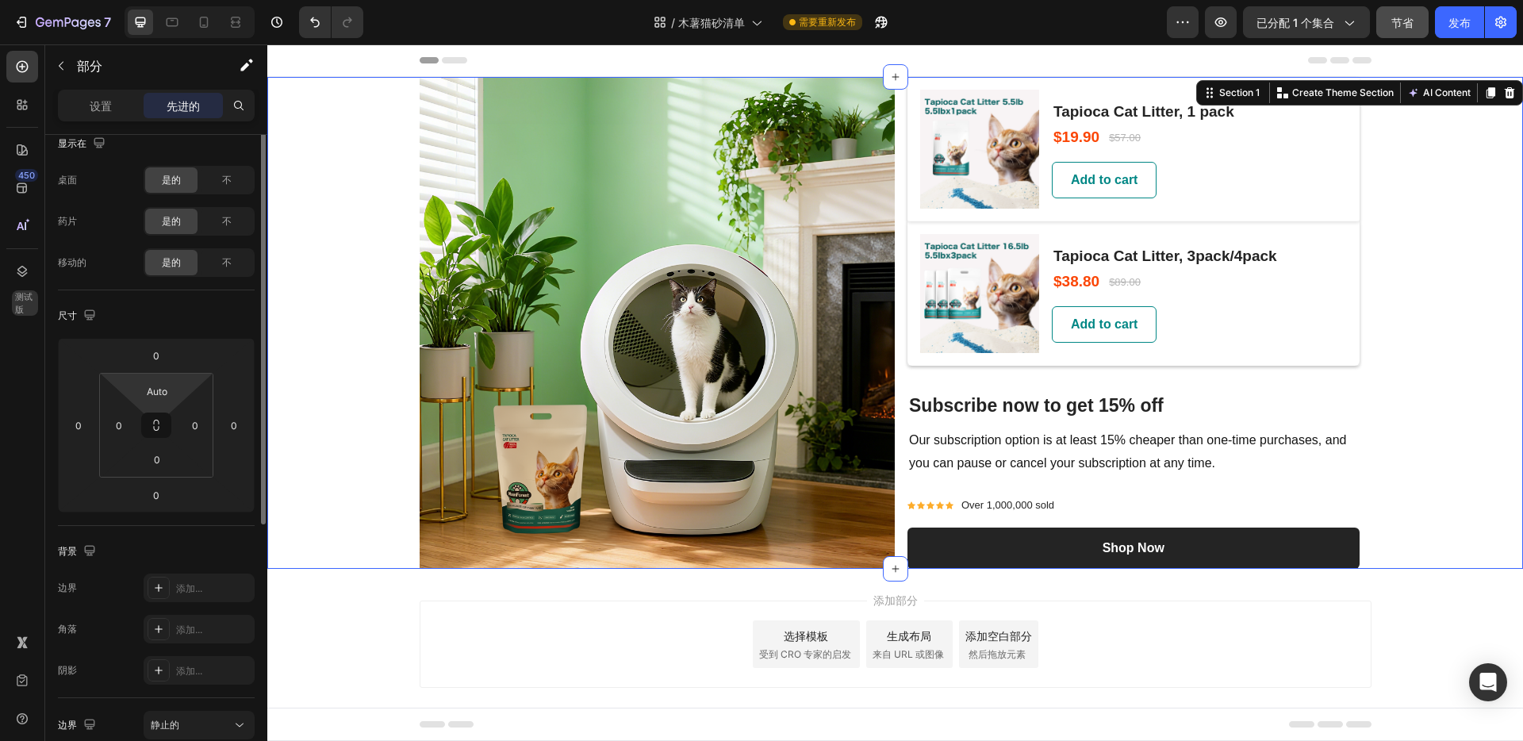
scroll to position [0, 0]
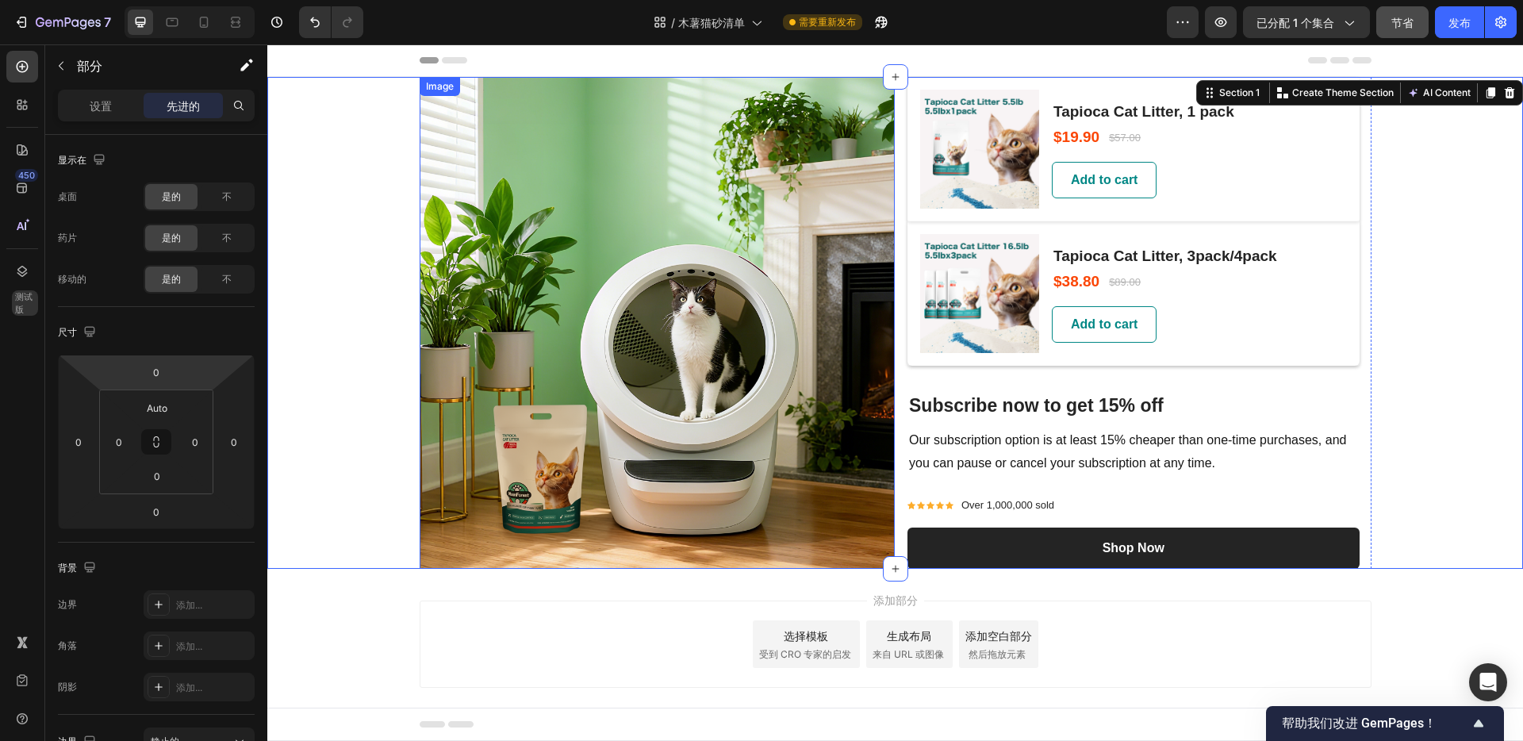
click at [865, 104] on img at bounding box center [658, 323] width 476 height 492
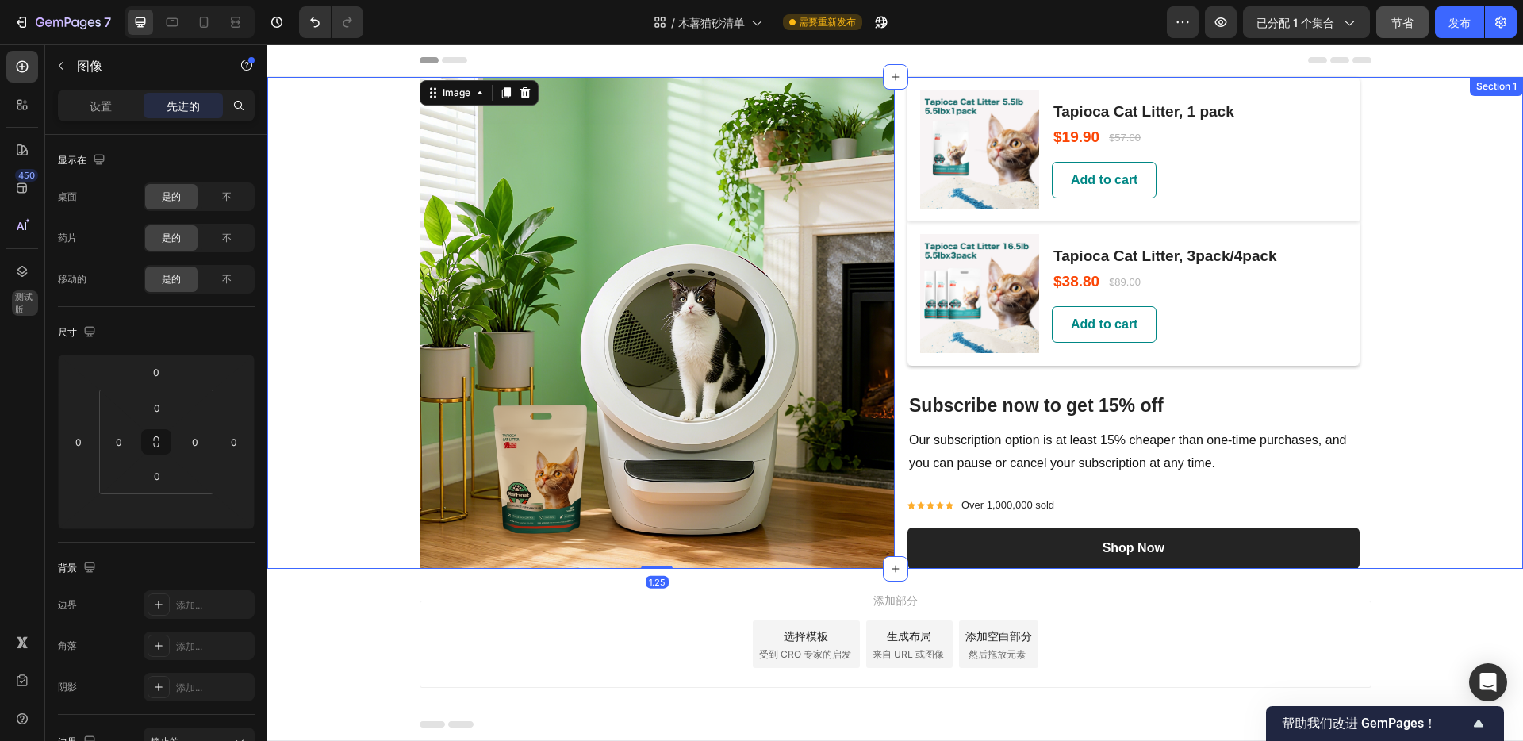
click at [1415, 144] on div "Image 1.25 (P) Images & Gallery Tapioca Cat Litter, 1 pack (P) Title $19.90 (P)…" at bounding box center [895, 323] width 1256 height 492
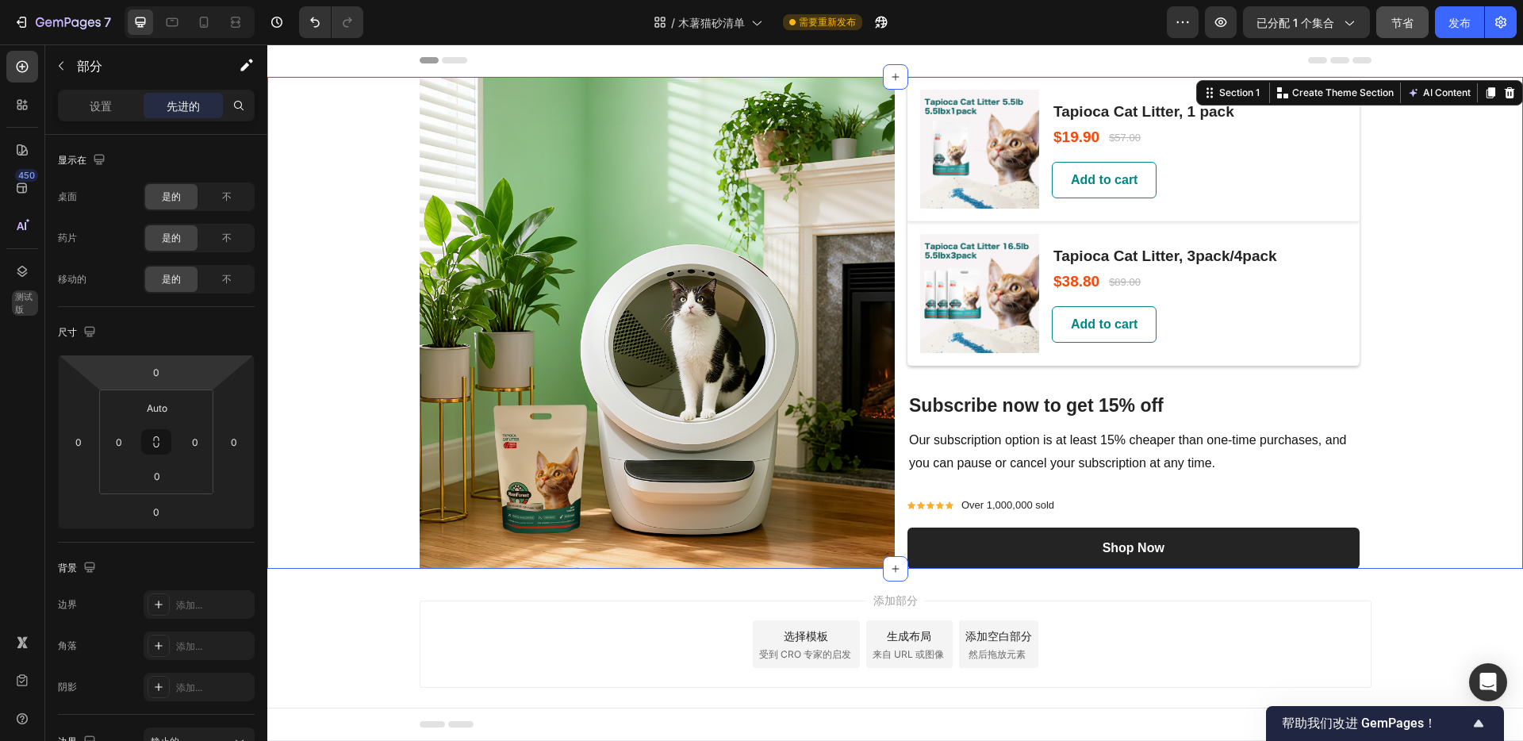
click at [187, 0] on html "7 Version history / 木薯猫砂清单 需要重新发布 预览 已分配 1 个集合 节省 发布 450 测试版 章节(18) 元素(88) 部分 元…" at bounding box center [761, 0] width 1523 height 0
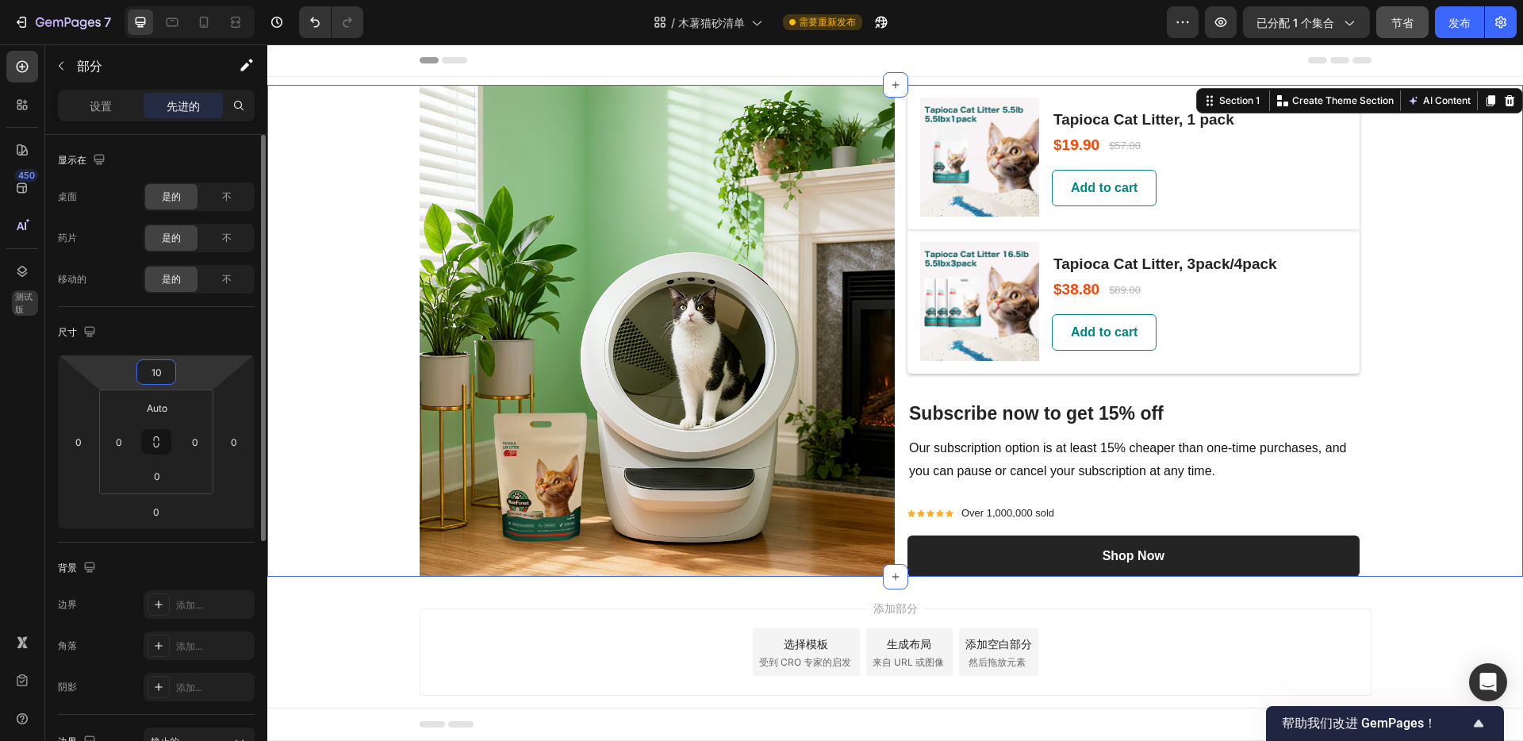
drag, startPoint x: 167, startPoint y: 374, endPoint x: 145, endPoint y: 376, distance: 22.3
click at [145, 376] on input "10" at bounding box center [156, 372] width 32 height 24
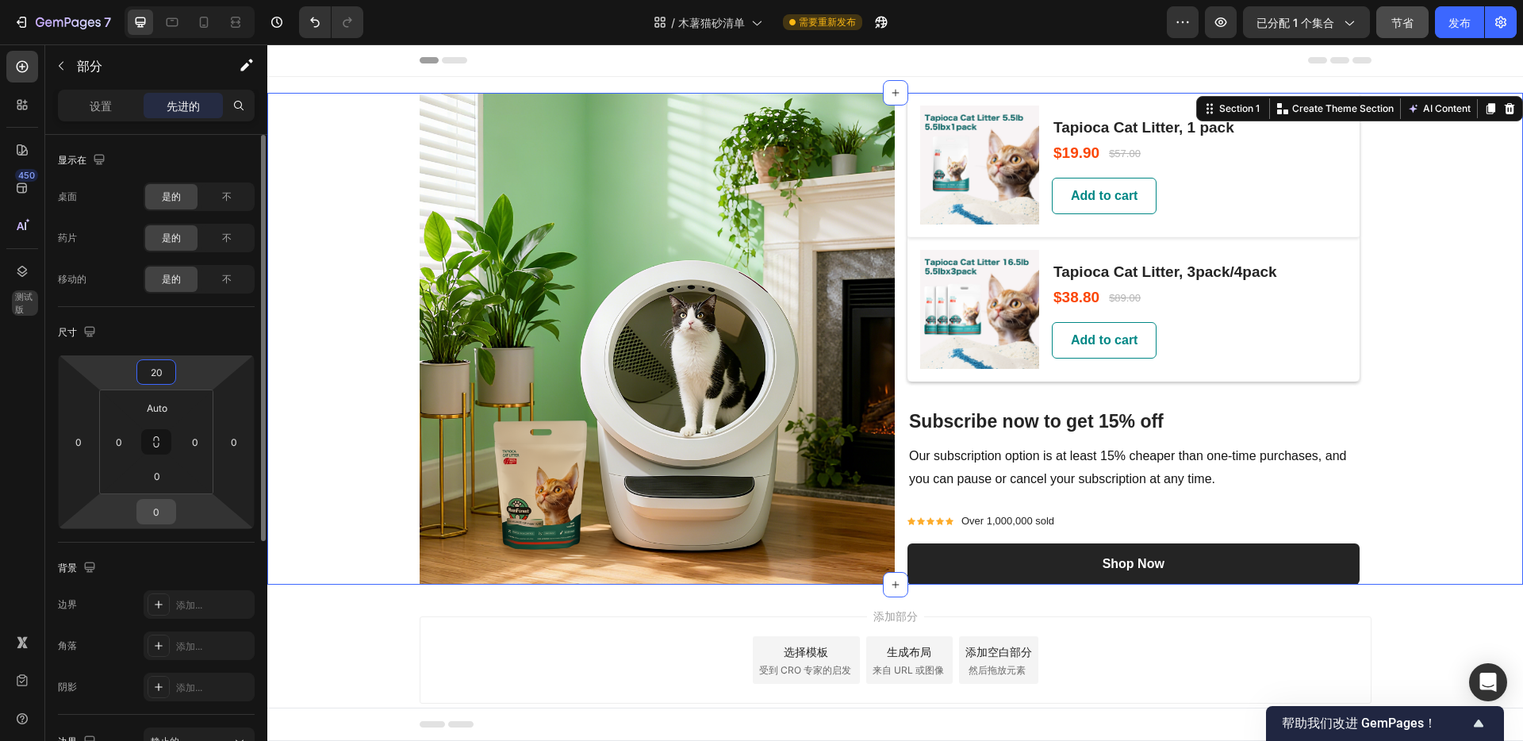
type input "20"
click at [164, 509] on input "0" at bounding box center [156, 512] width 32 height 24
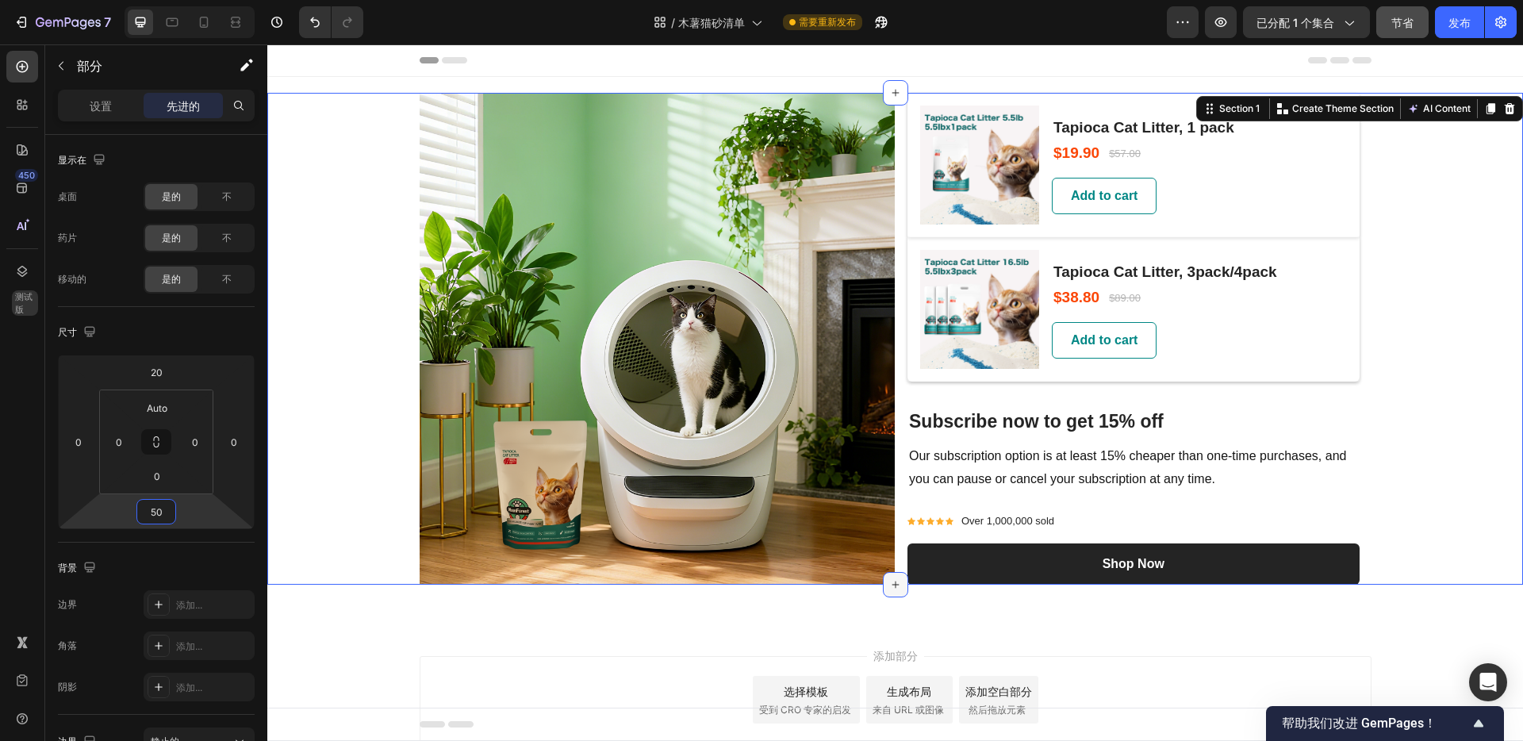
type input "50"
click at [889, 590] on icon at bounding box center [895, 584] width 13 height 13
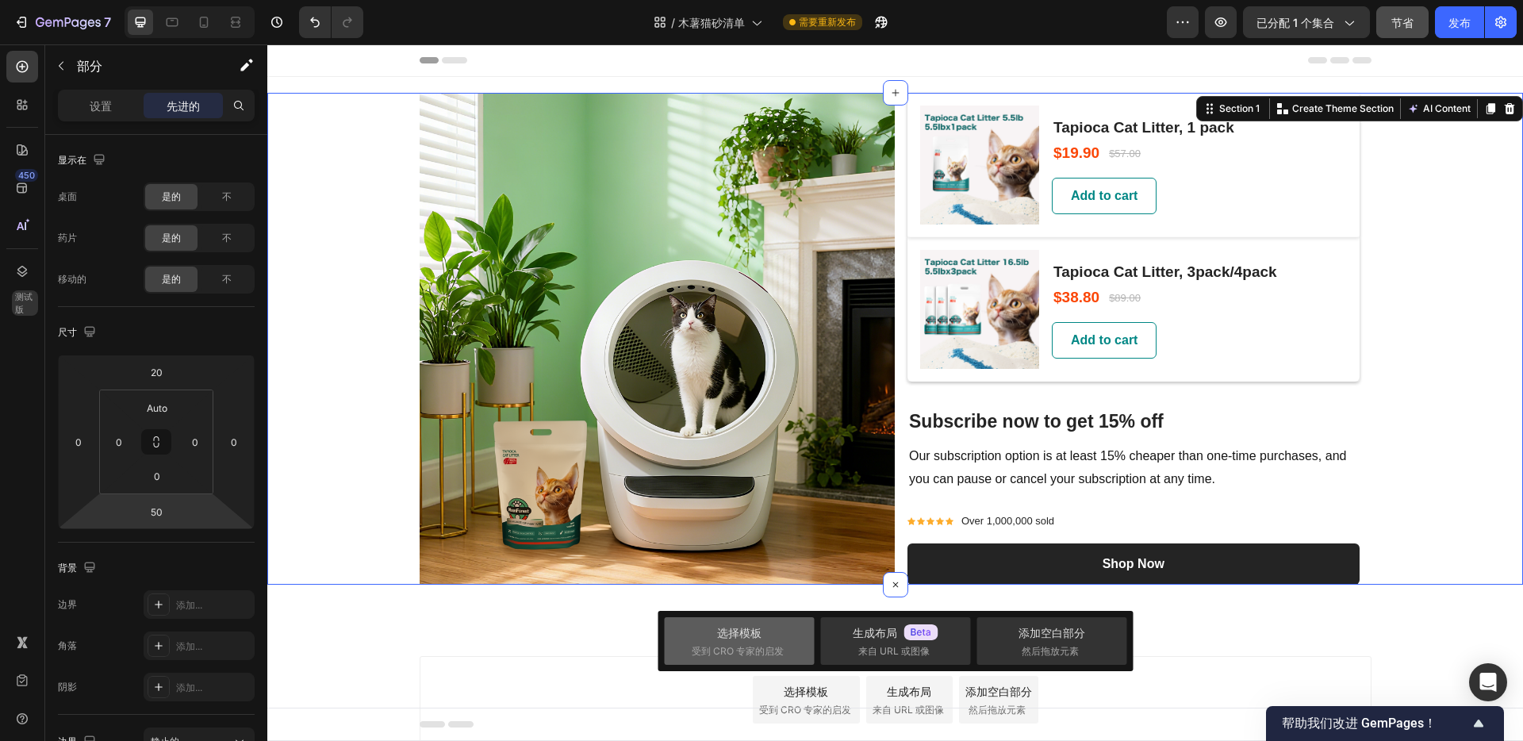
click at [776, 648] on font "受到 CRO 专家的启发" at bounding box center [738, 651] width 92 height 12
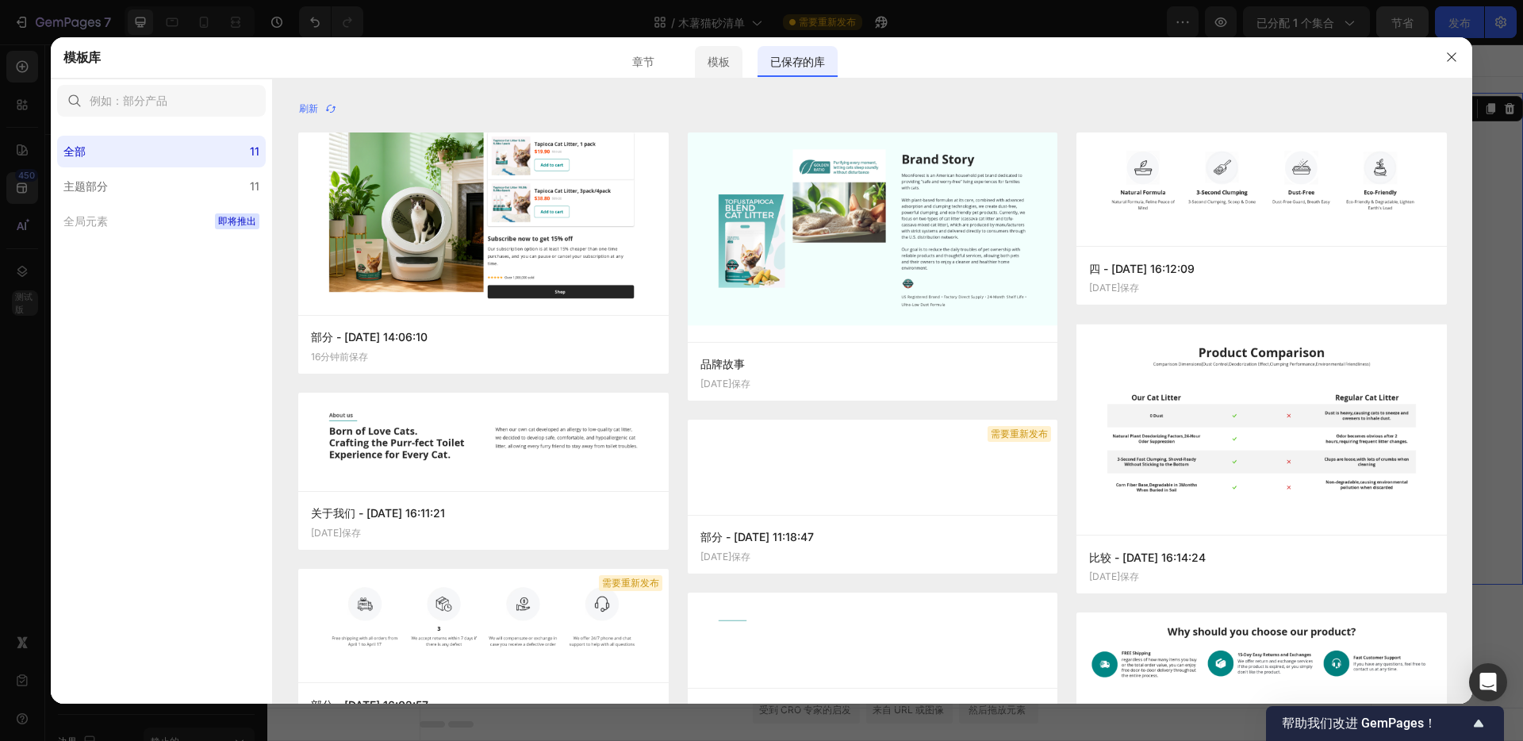
click at [716, 65] on font "模板" at bounding box center [718, 61] width 21 height 13
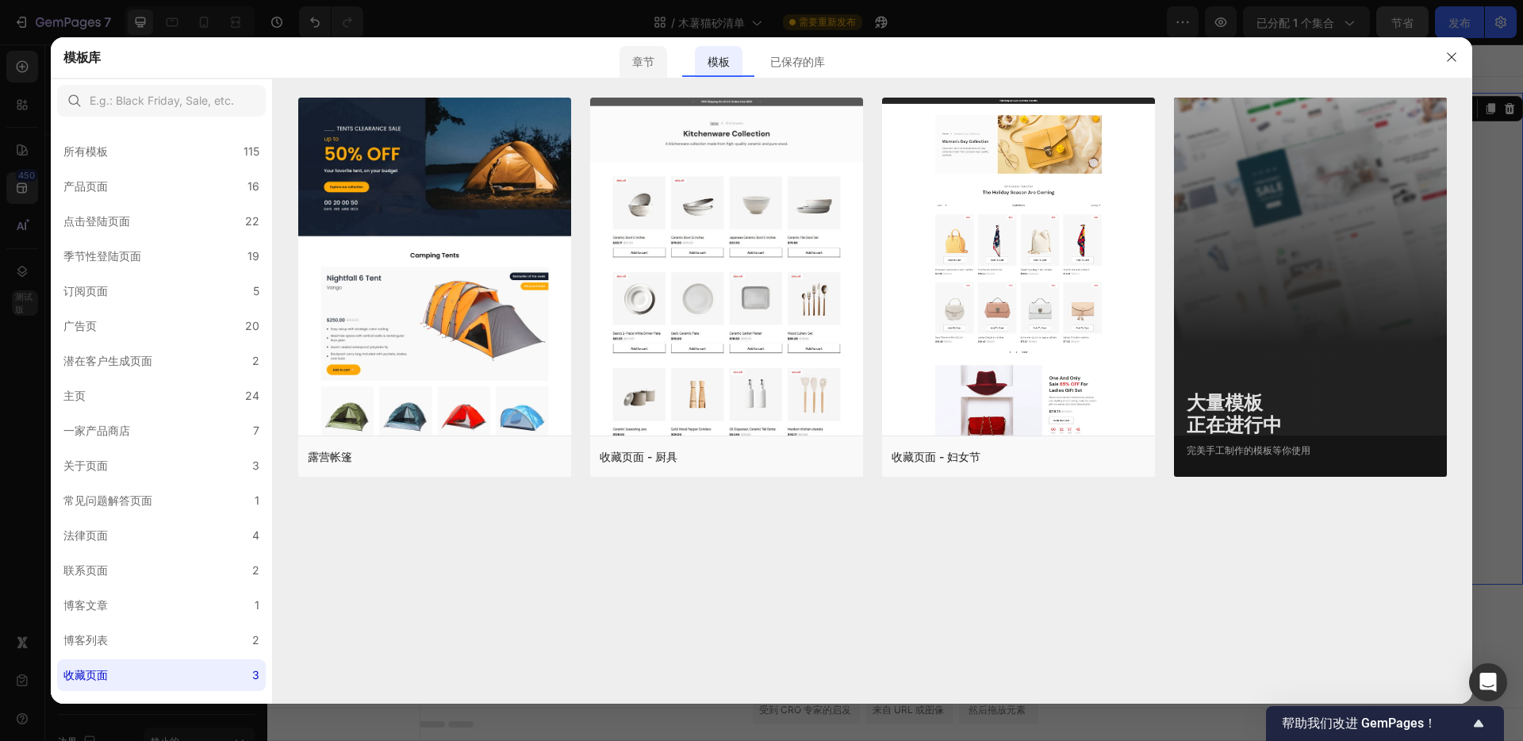
click at [645, 60] on font "章节" at bounding box center [642, 61] width 21 height 13
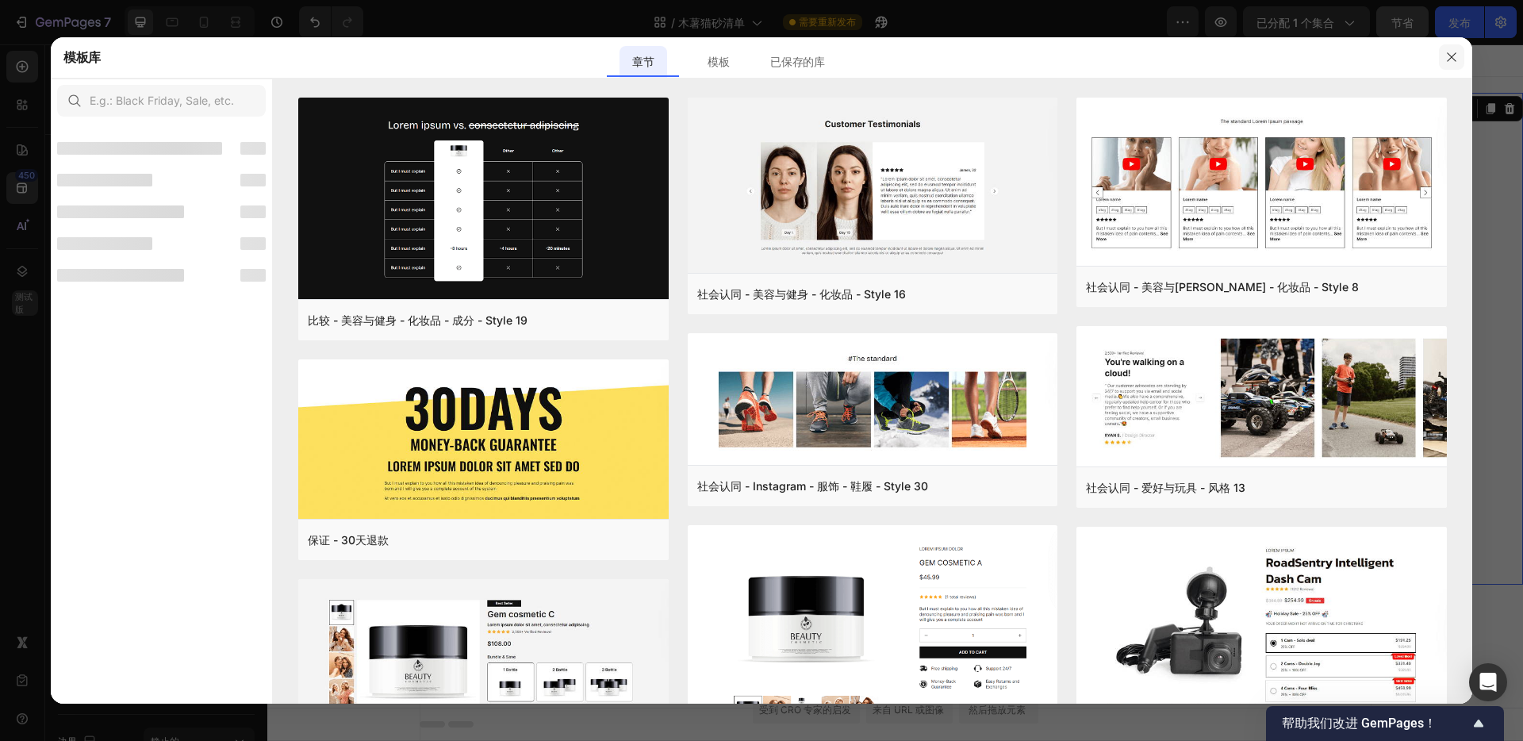
click at [1451, 61] on icon "button" at bounding box center [1451, 57] width 13 height 13
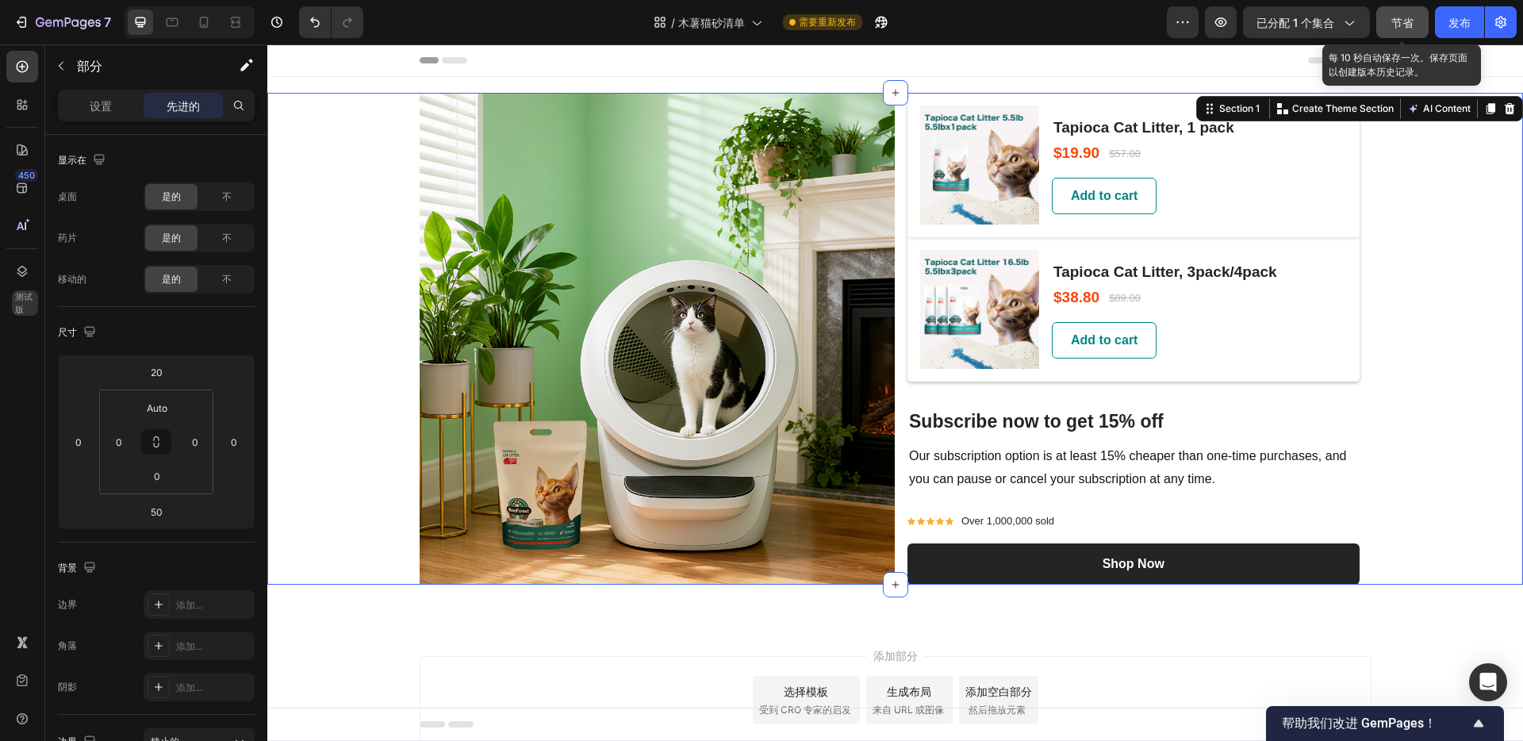
click at [1404, 24] on font "节省" at bounding box center [1402, 22] width 22 height 13
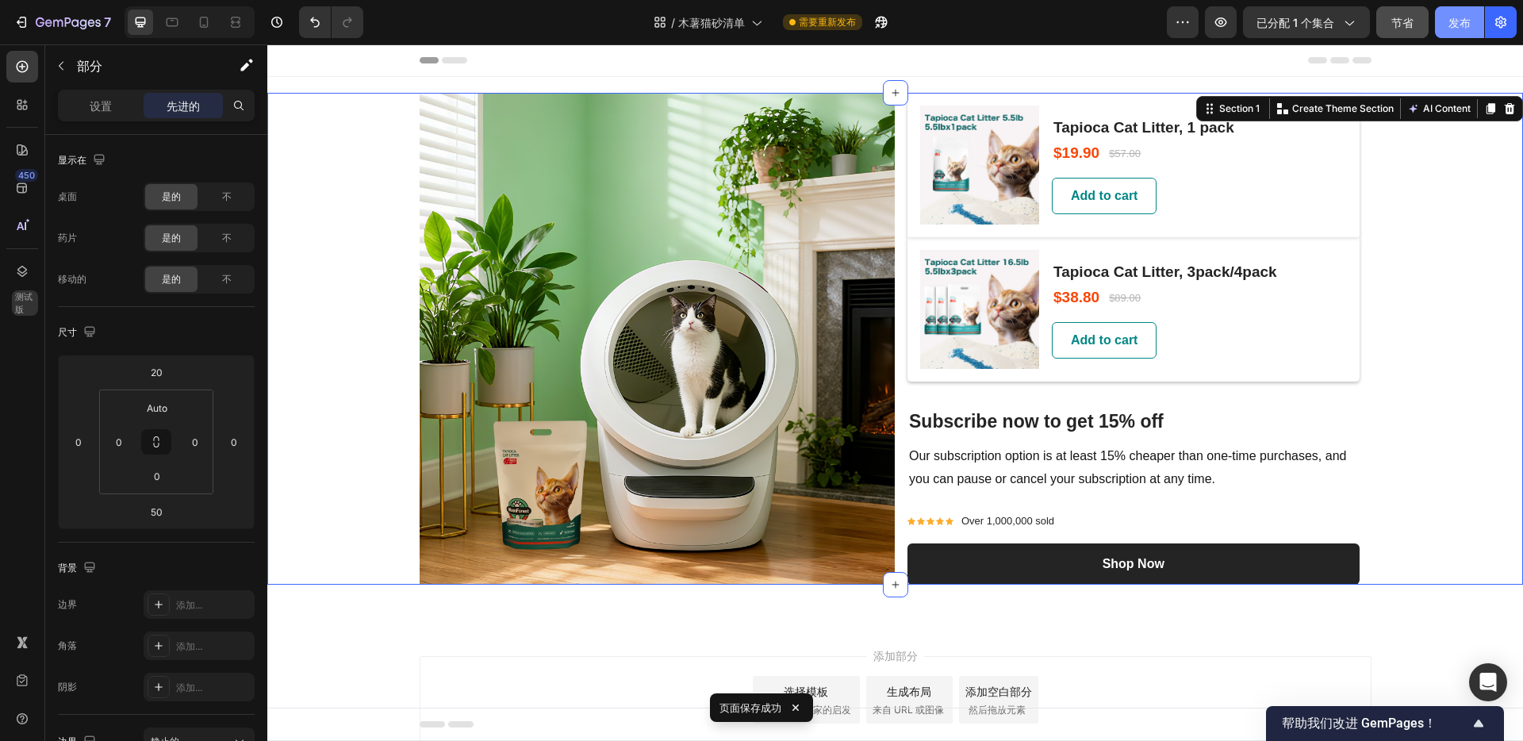
click at [1457, 21] on font "发布" at bounding box center [1460, 22] width 22 height 13
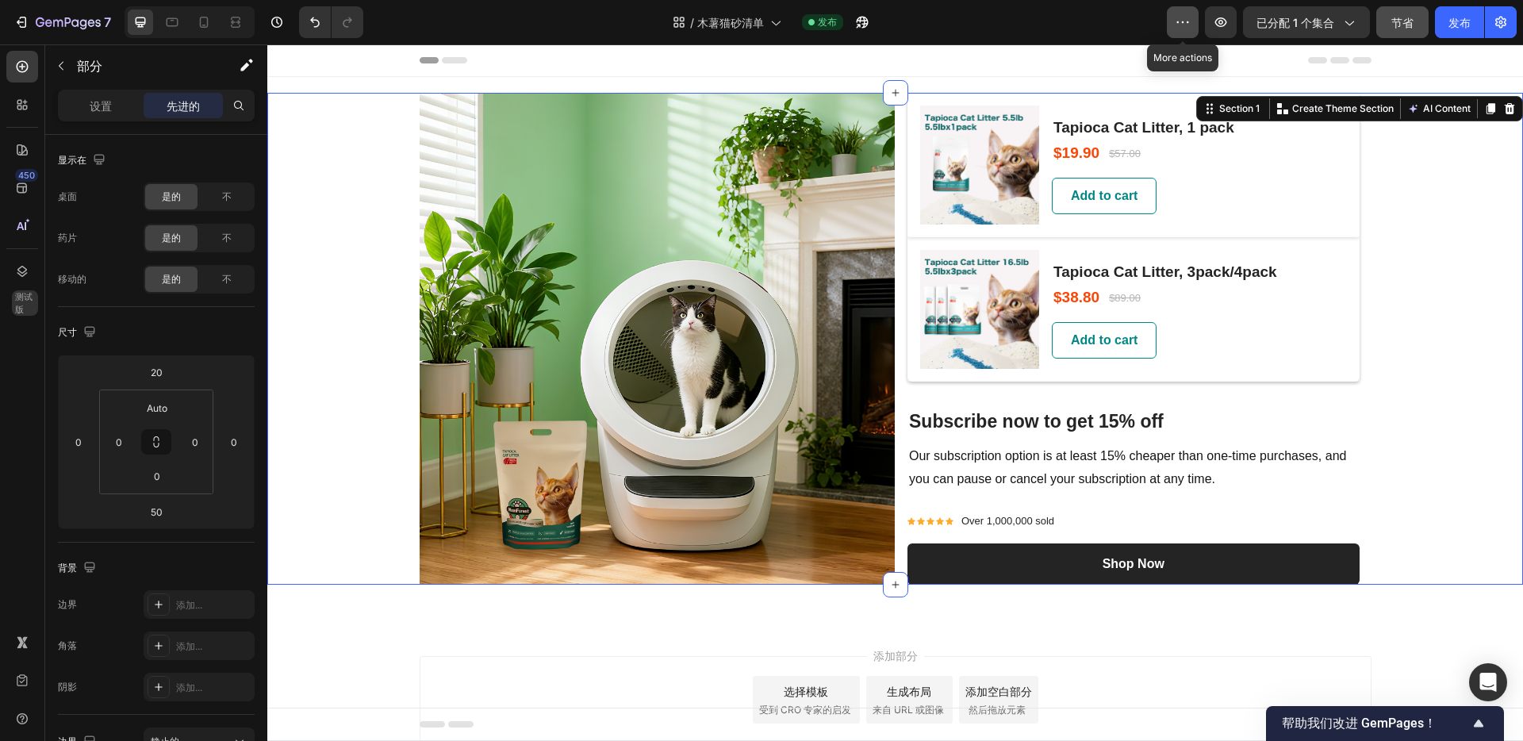
click at [1186, 30] on button "button" at bounding box center [1183, 22] width 32 height 32
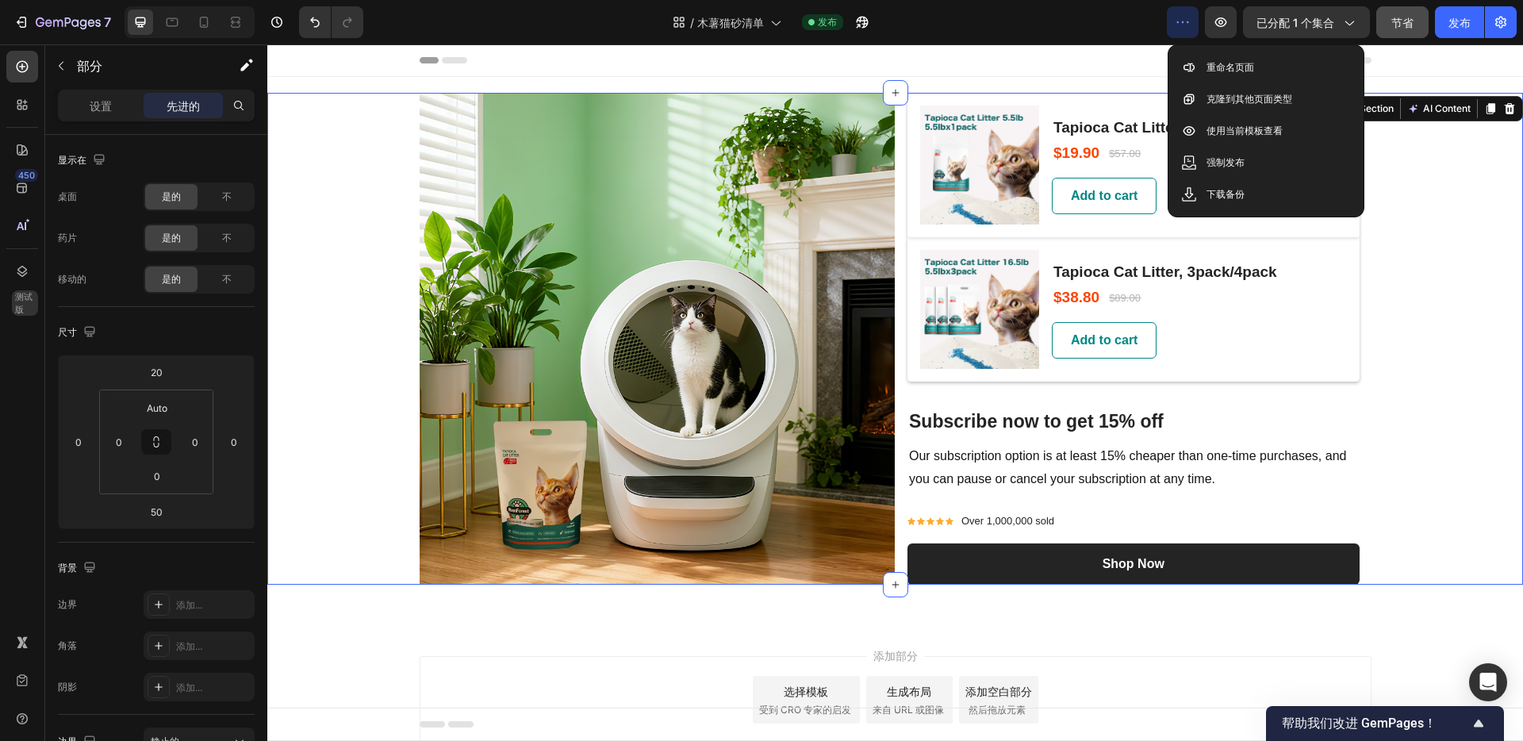
click at [1123, 48] on div "标题" at bounding box center [896, 60] width 952 height 32
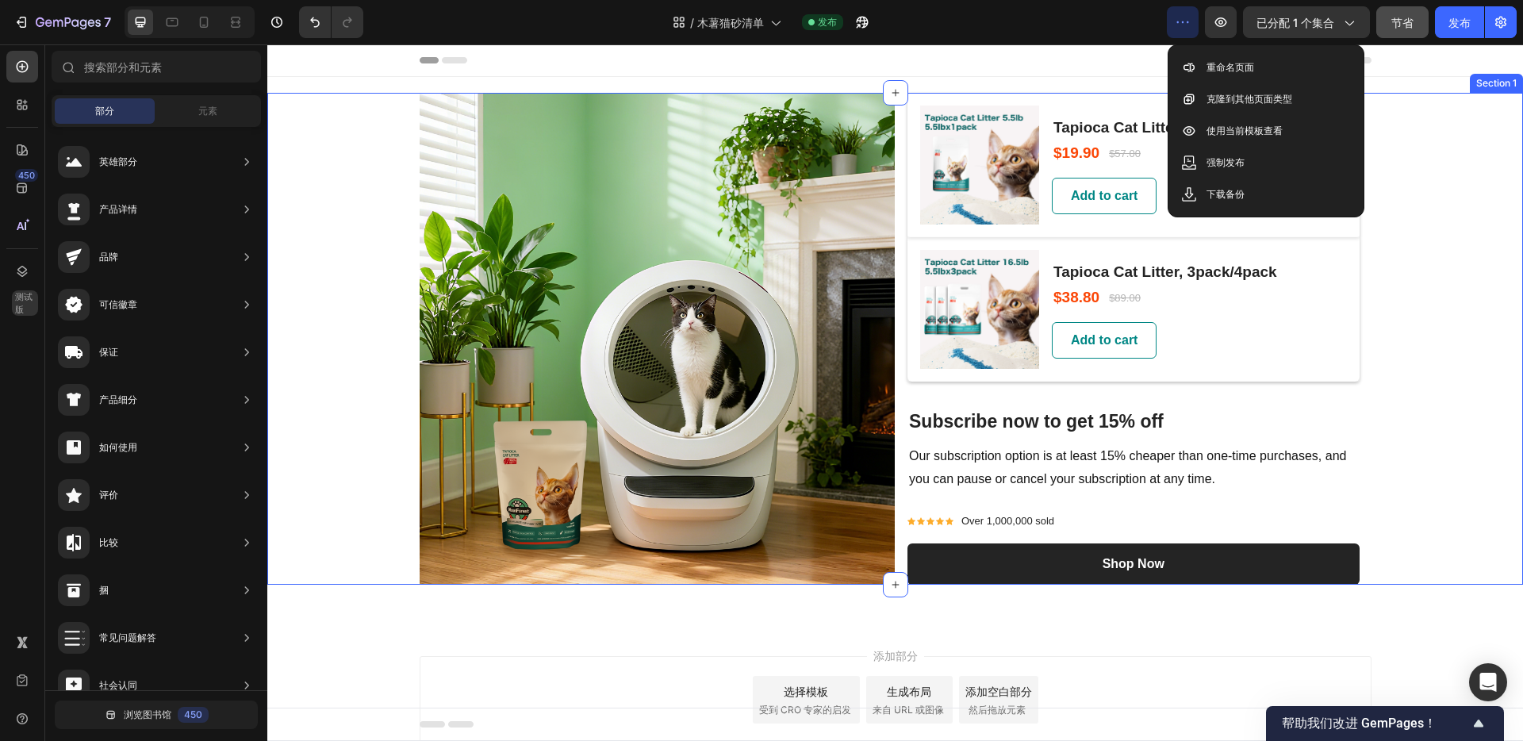
click at [367, 121] on div "Image (P) Images & Gallery Tapioca Cat Litter, 1 pack (P) Title $19.90 (P) Pric…" at bounding box center [895, 339] width 1256 height 492
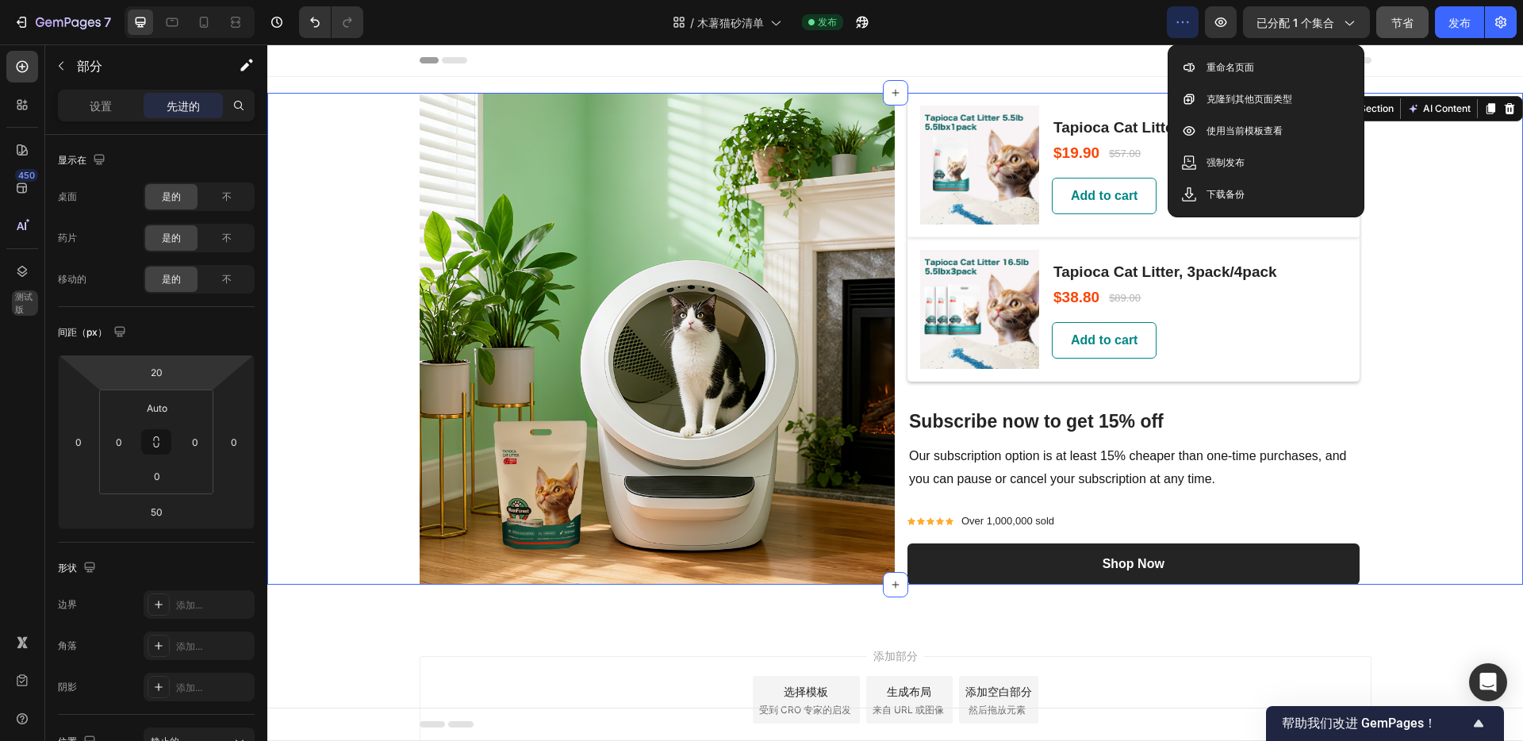
click at [176, 0] on html "7 Version history / 木薯猫砂清单 发布 预览 已分配 1 个集合 节省 发布 450 测试版 章节(18) 元素(88) 部分 元素 英雄…" at bounding box center [761, 0] width 1523 height 0
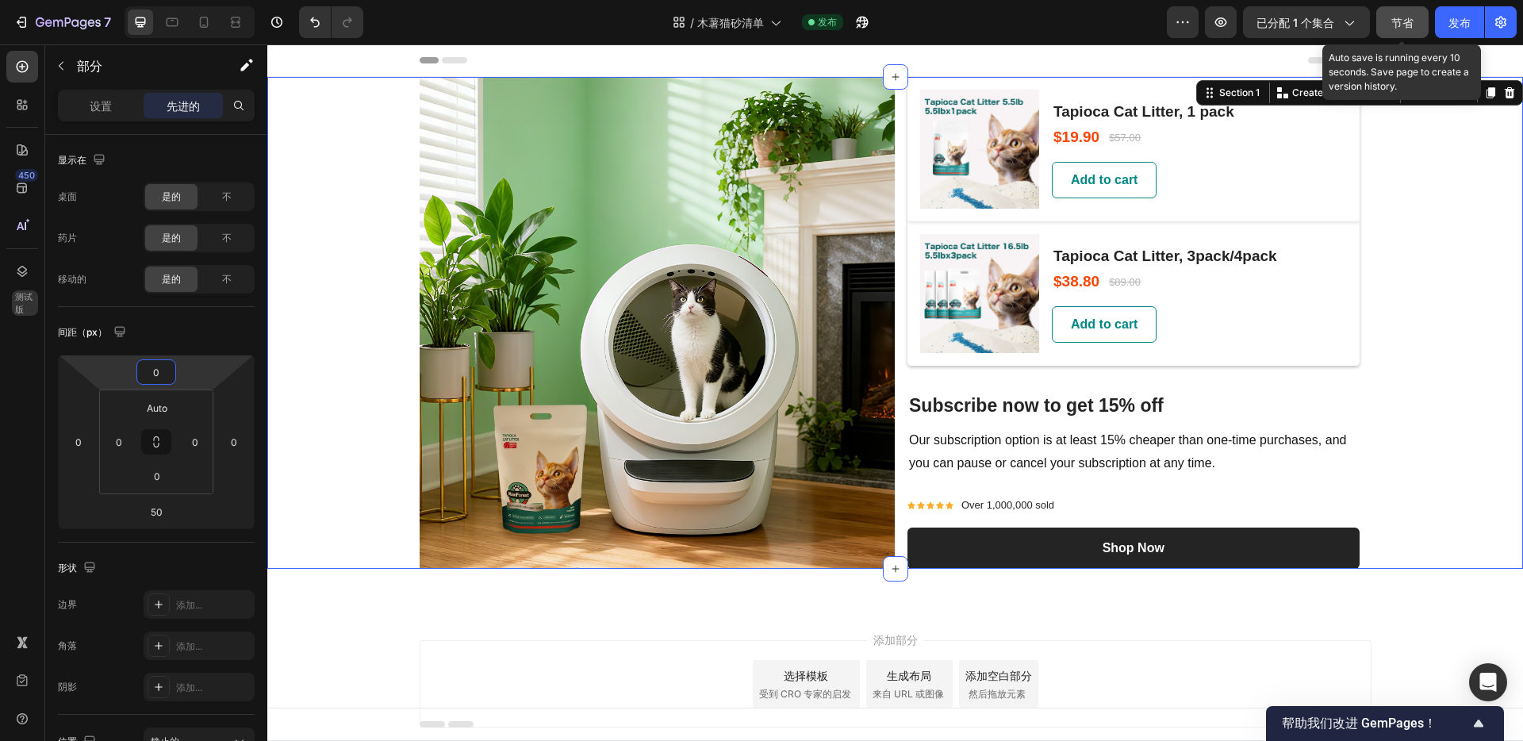
click at [1414, 25] on button "节省" at bounding box center [1402, 22] width 52 height 32
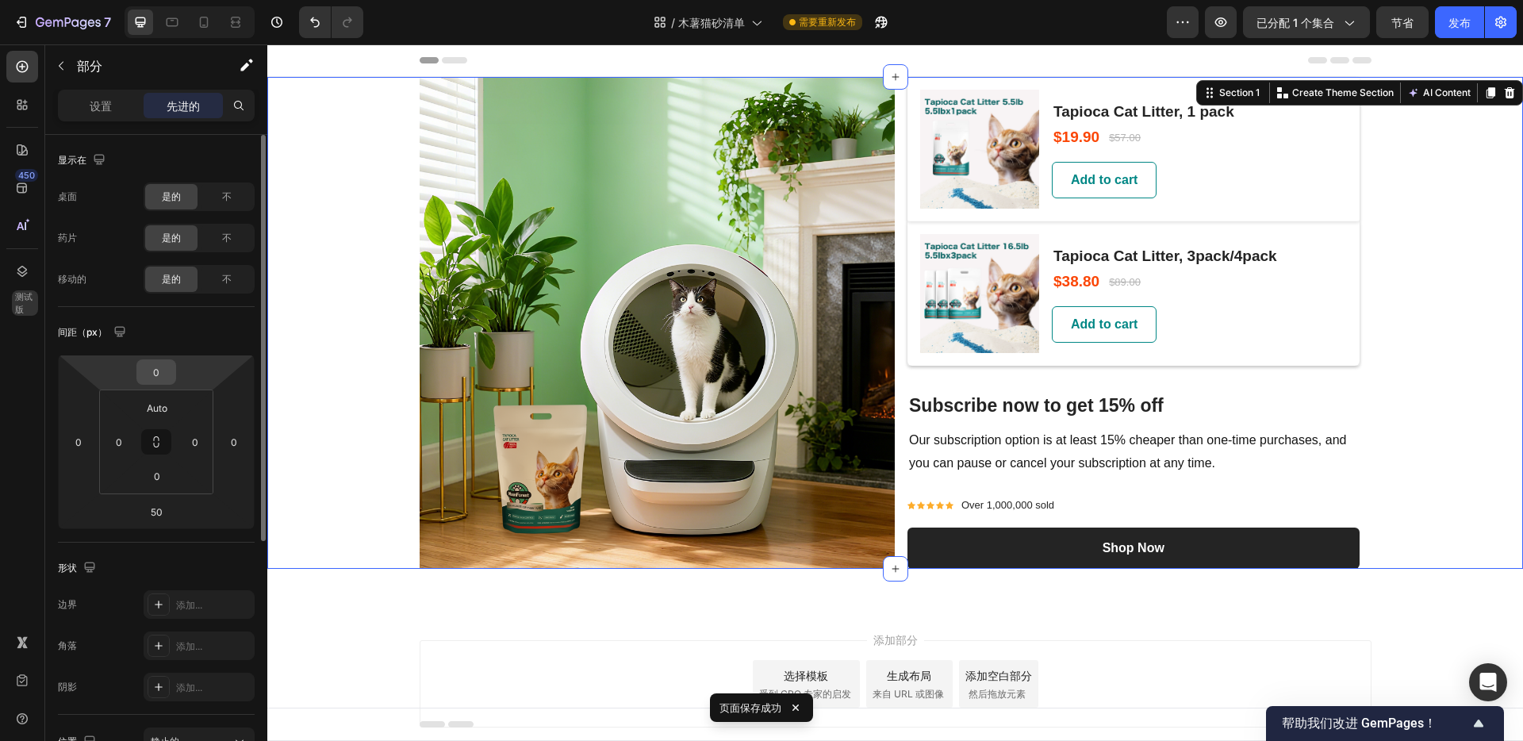
click at [171, 367] on input "0" at bounding box center [156, 372] width 32 height 24
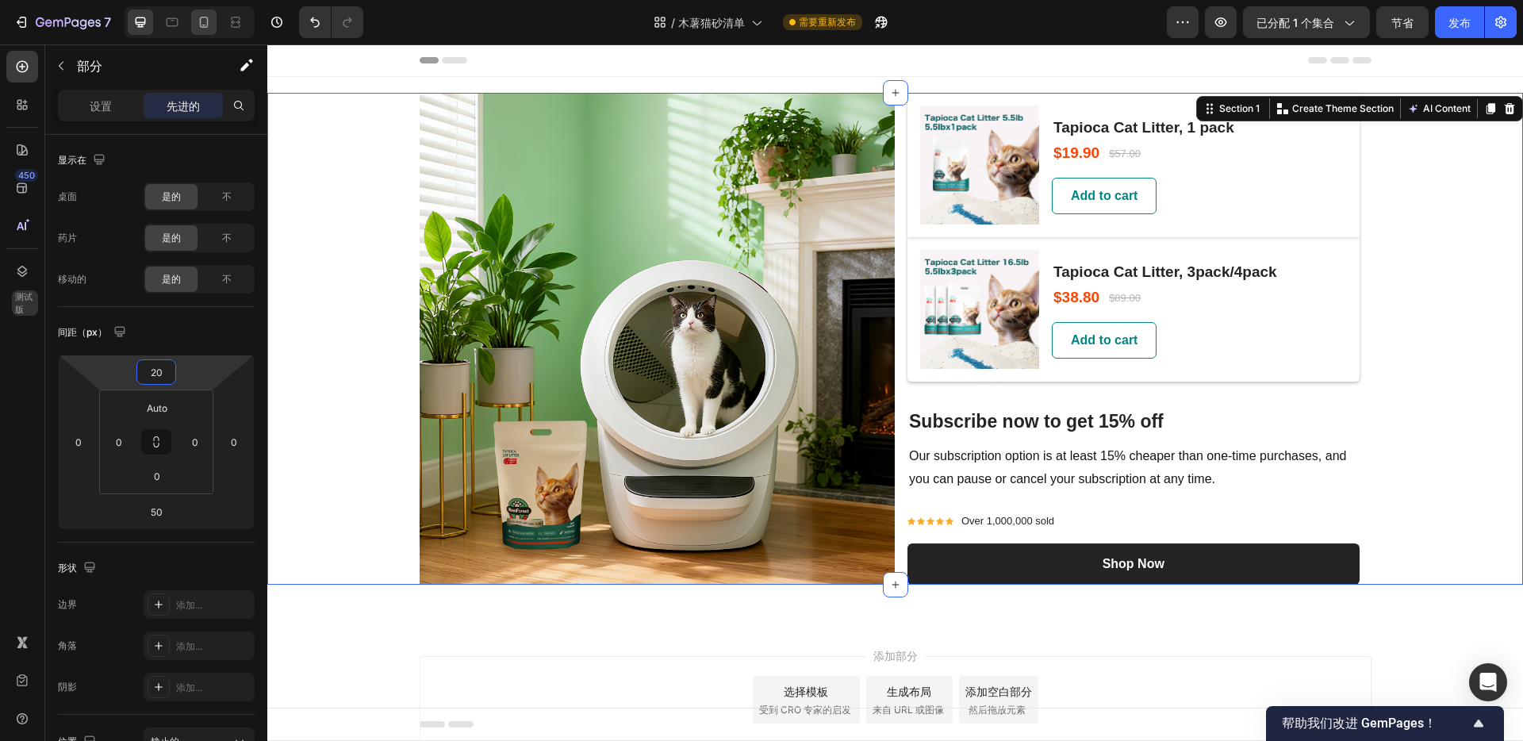
type input "20"
click at [208, 25] on icon at bounding box center [204, 22] width 16 height 16
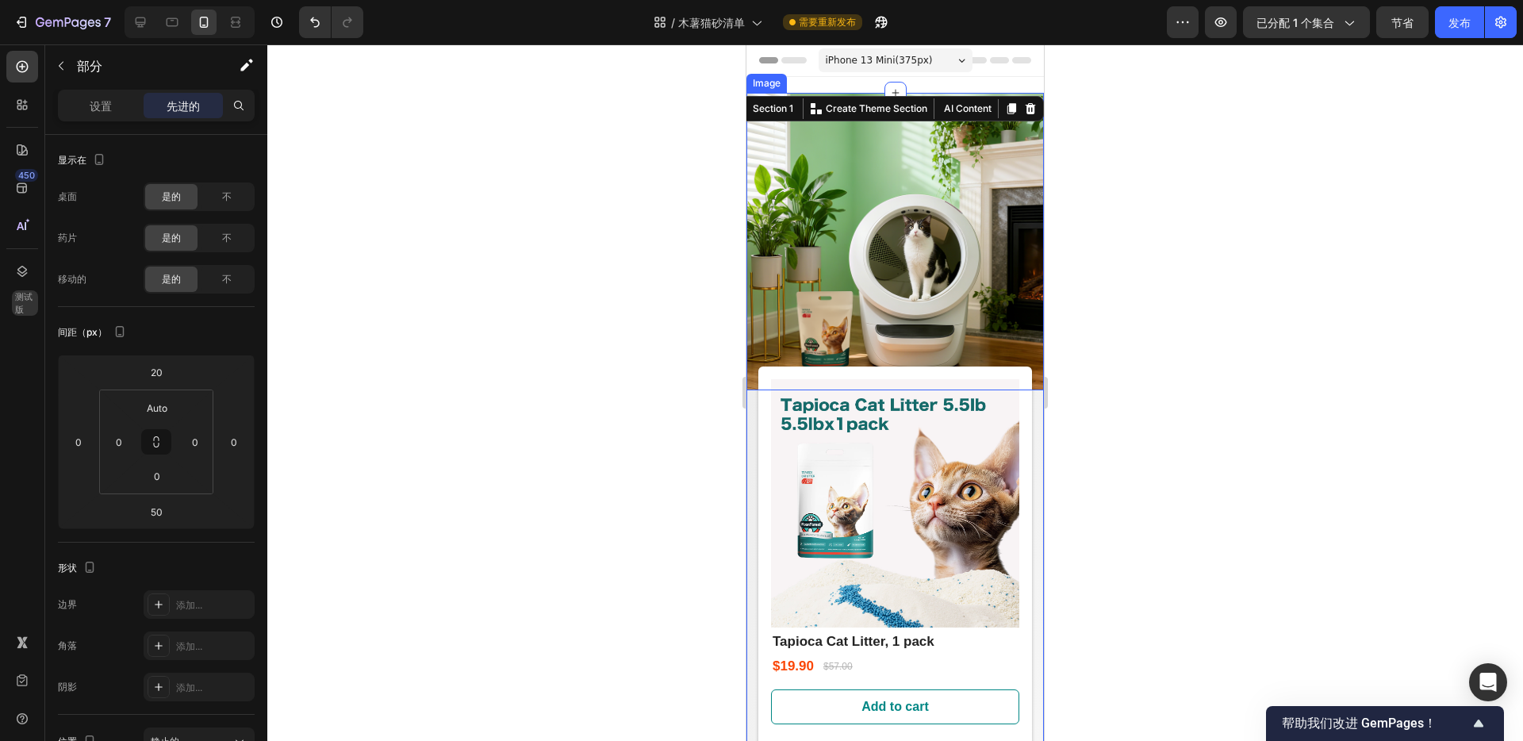
click at [836, 128] on img at bounding box center [895, 241] width 297 height 297
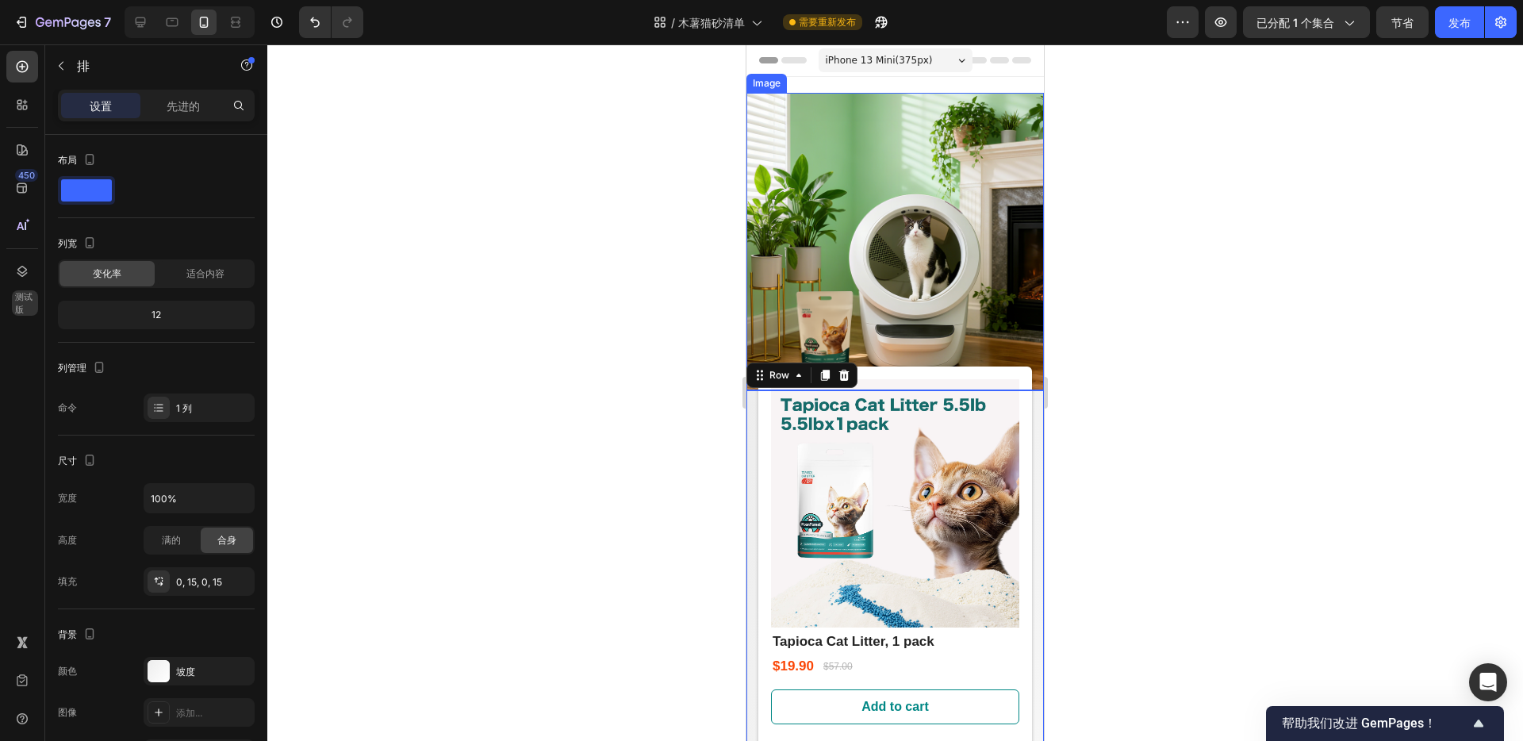
click at [758, 158] on img at bounding box center [895, 241] width 297 height 297
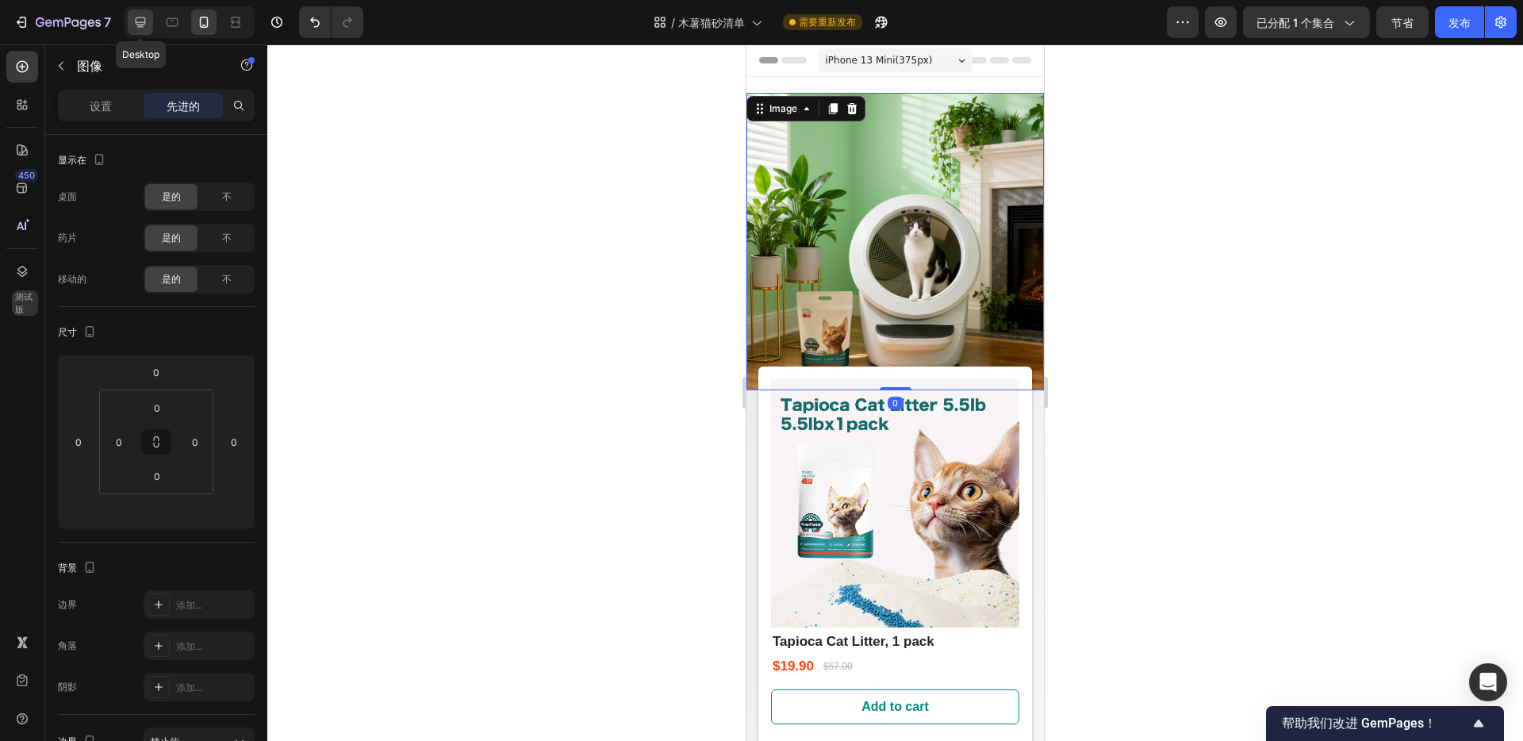
click at [137, 21] on icon at bounding box center [141, 22] width 10 height 10
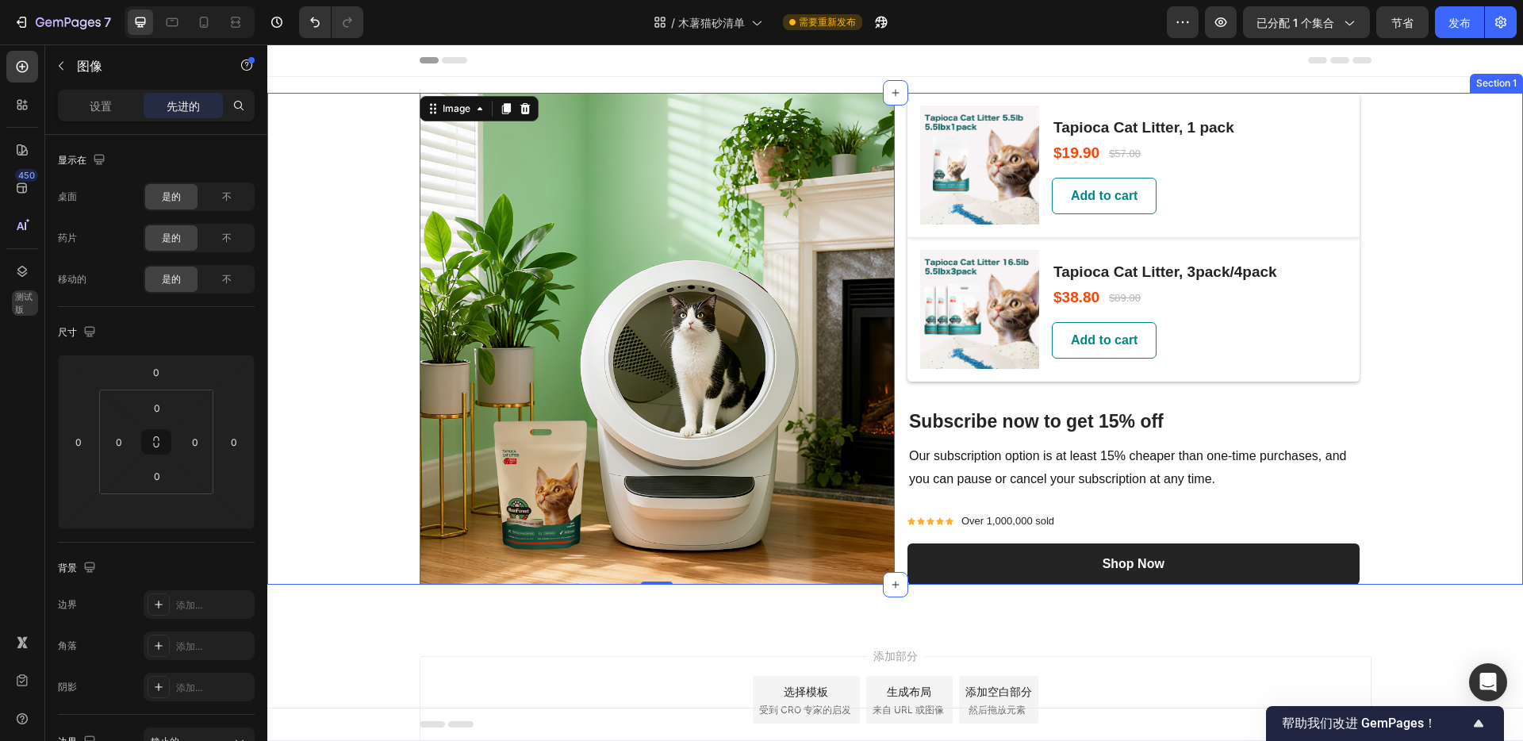
click at [1422, 102] on div "Image 0 (P) Images & Gallery Tapioca Cat Litter, 1 pack (P) Title $19.90 (P) Pr…" at bounding box center [895, 339] width 1256 height 492
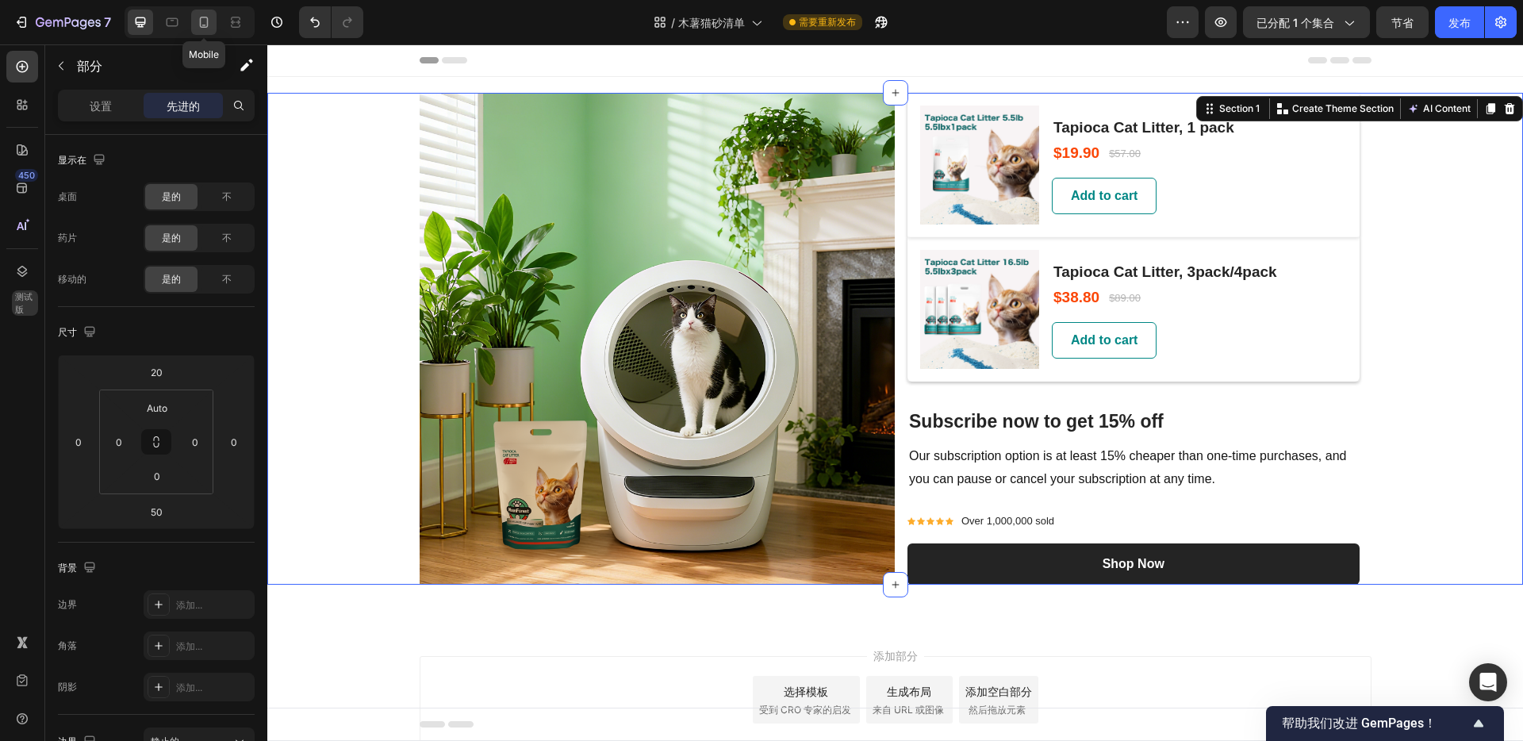
click at [199, 25] on icon at bounding box center [204, 22] width 16 height 16
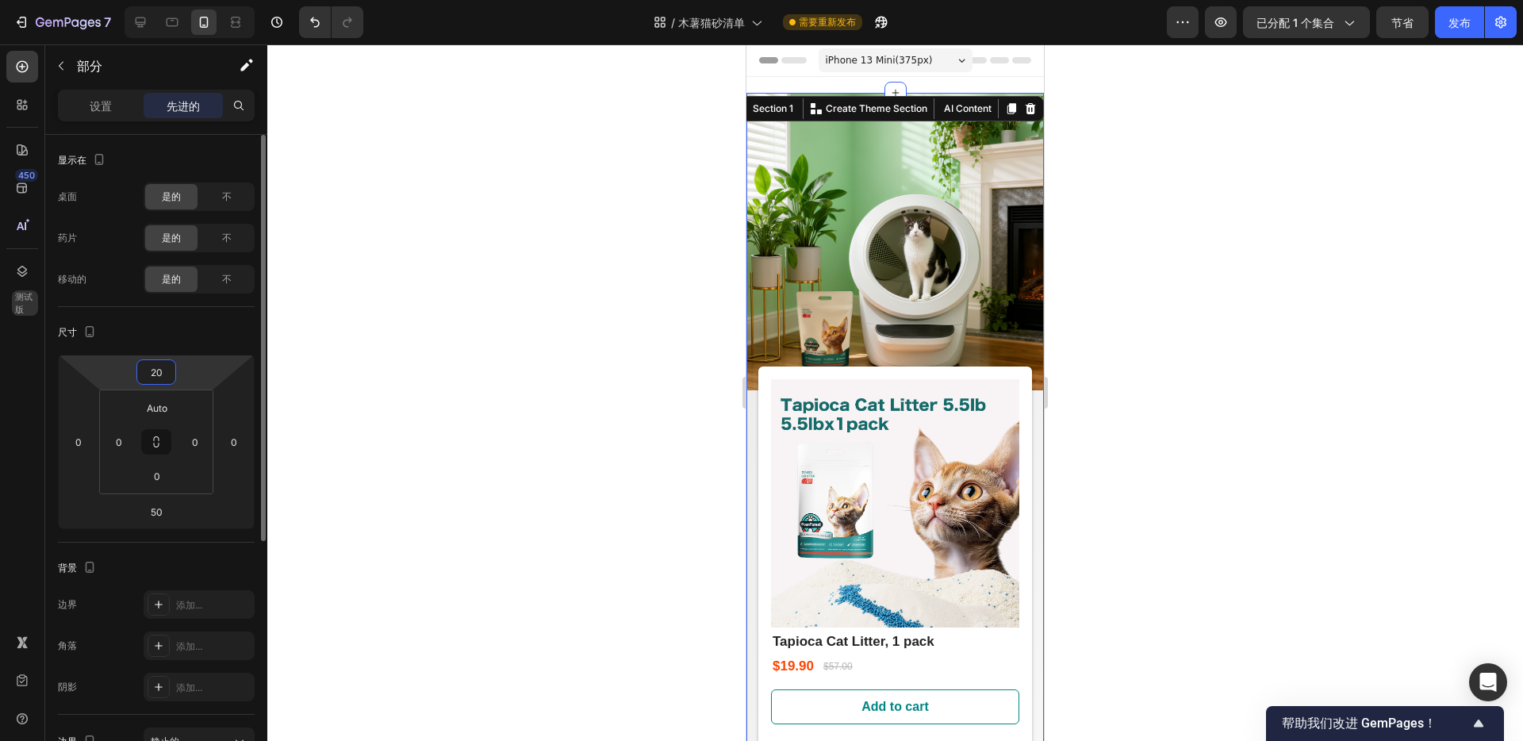
click at [168, 365] on input "20" at bounding box center [156, 372] width 32 height 24
type input "0"
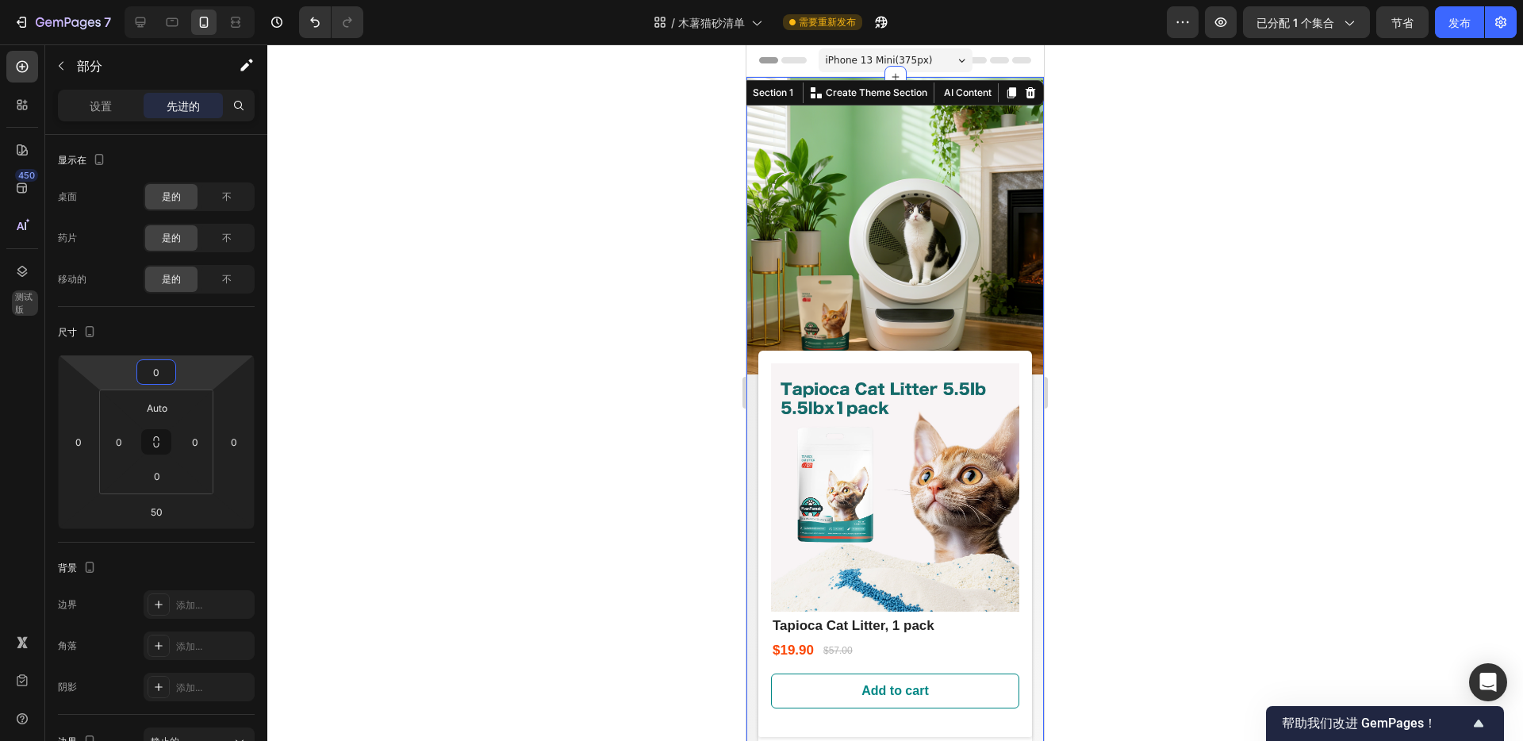
click at [569, 327] on div at bounding box center [895, 392] width 1256 height 697
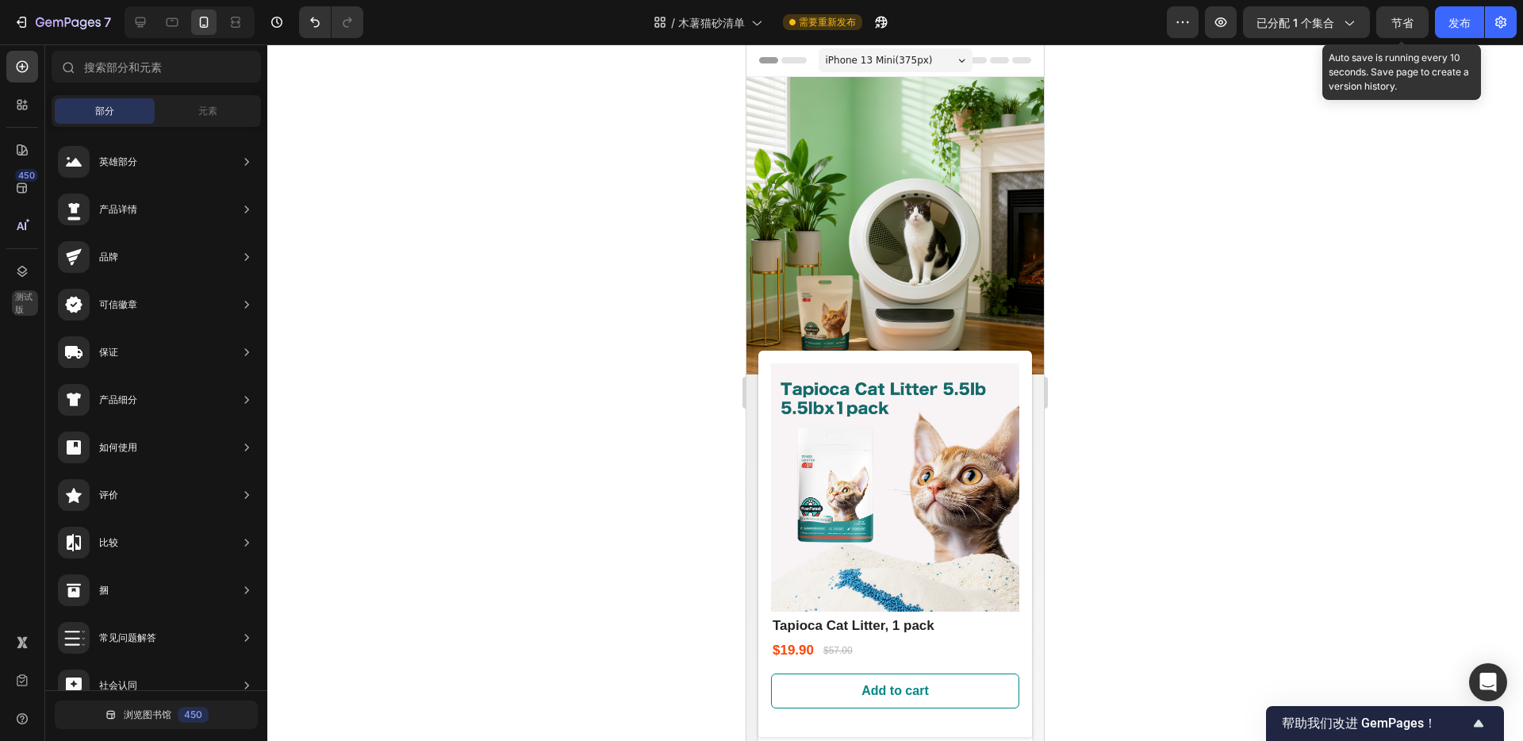
click at [1399, 25] on font "节省" at bounding box center [1402, 22] width 22 height 13
click at [140, 24] on icon at bounding box center [141, 22] width 10 height 10
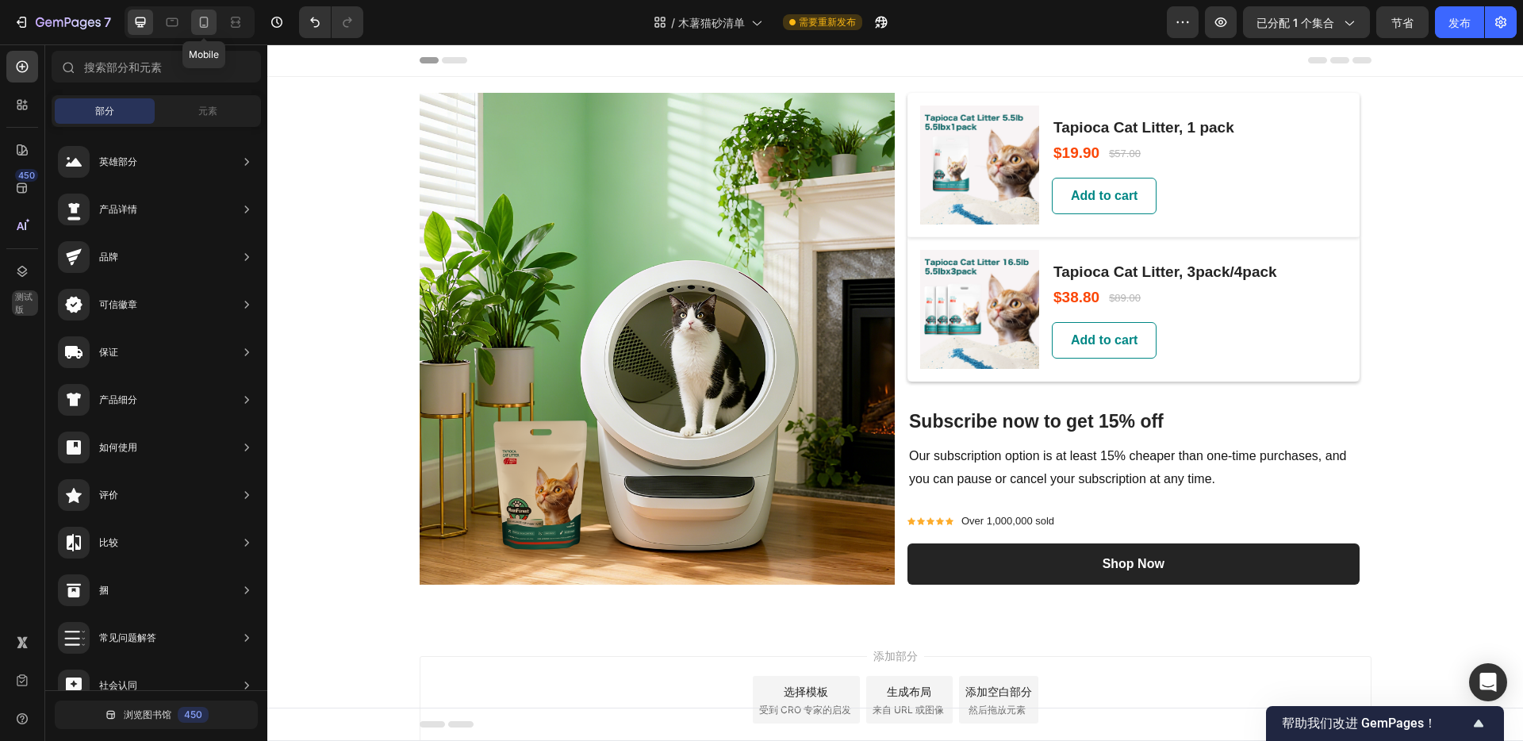
click at [203, 24] on icon at bounding box center [204, 22] width 16 height 16
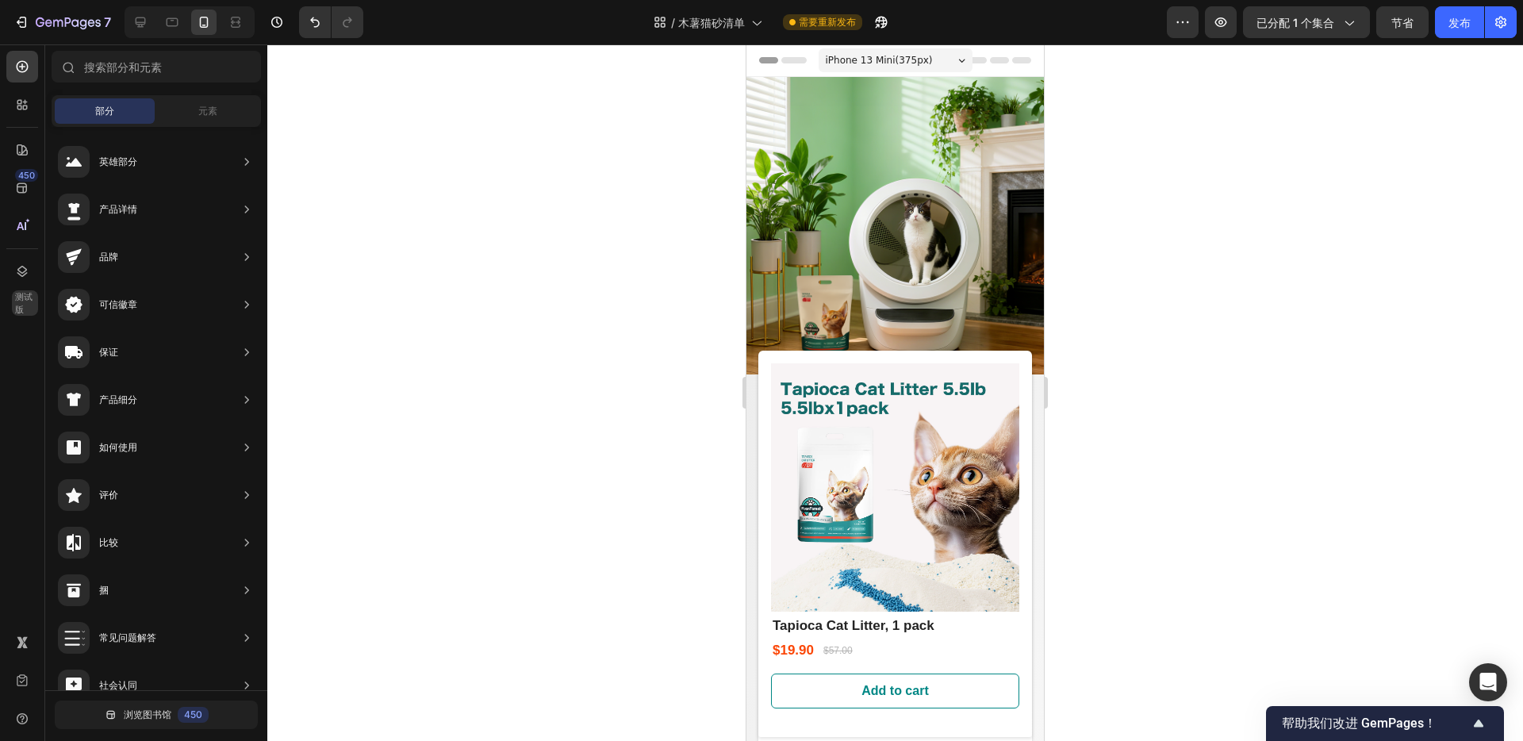
click at [1121, 136] on div at bounding box center [895, 392] width 1256 height 697
click at [909, 97] on img at bounding box center [895, 225] width 297 height 297
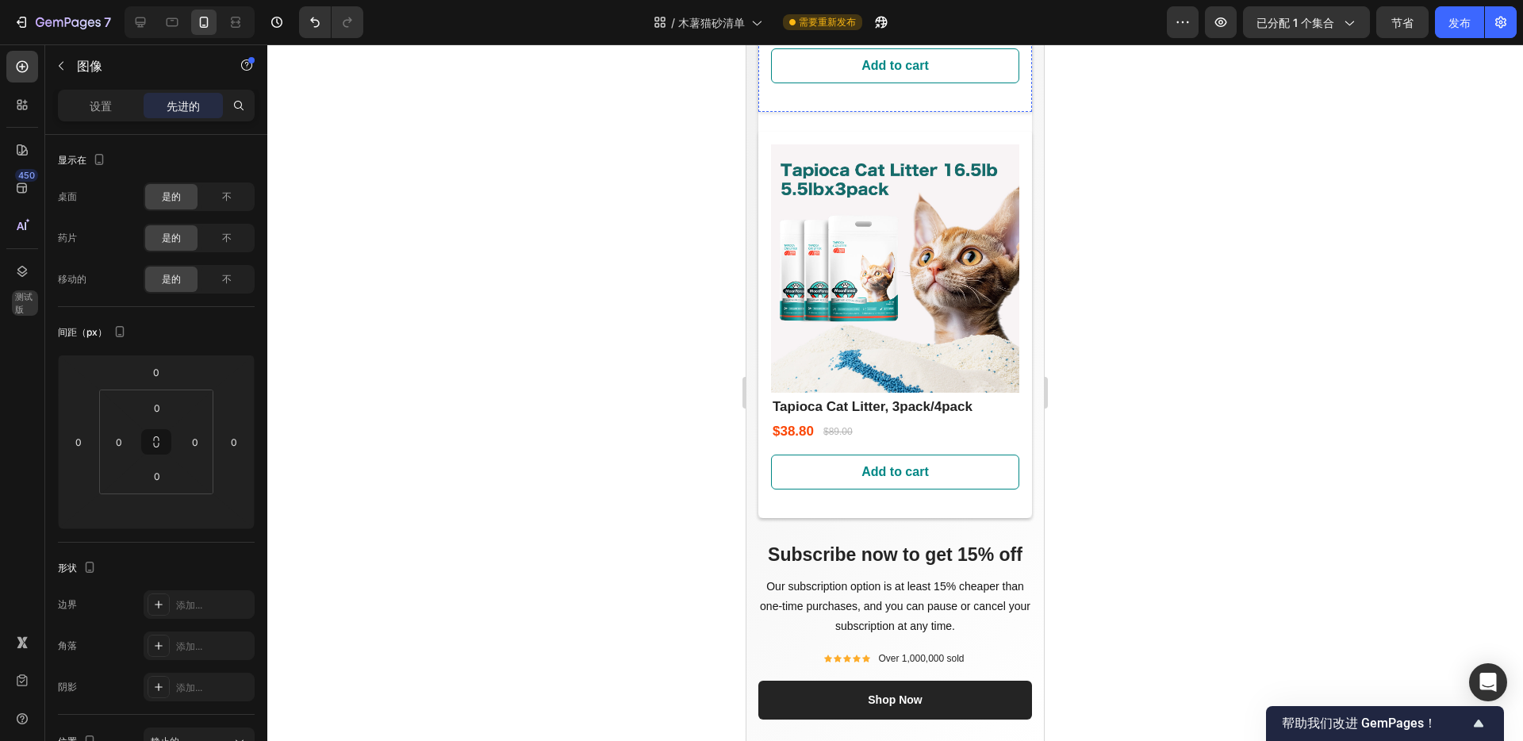
scroll to position [950, 0]
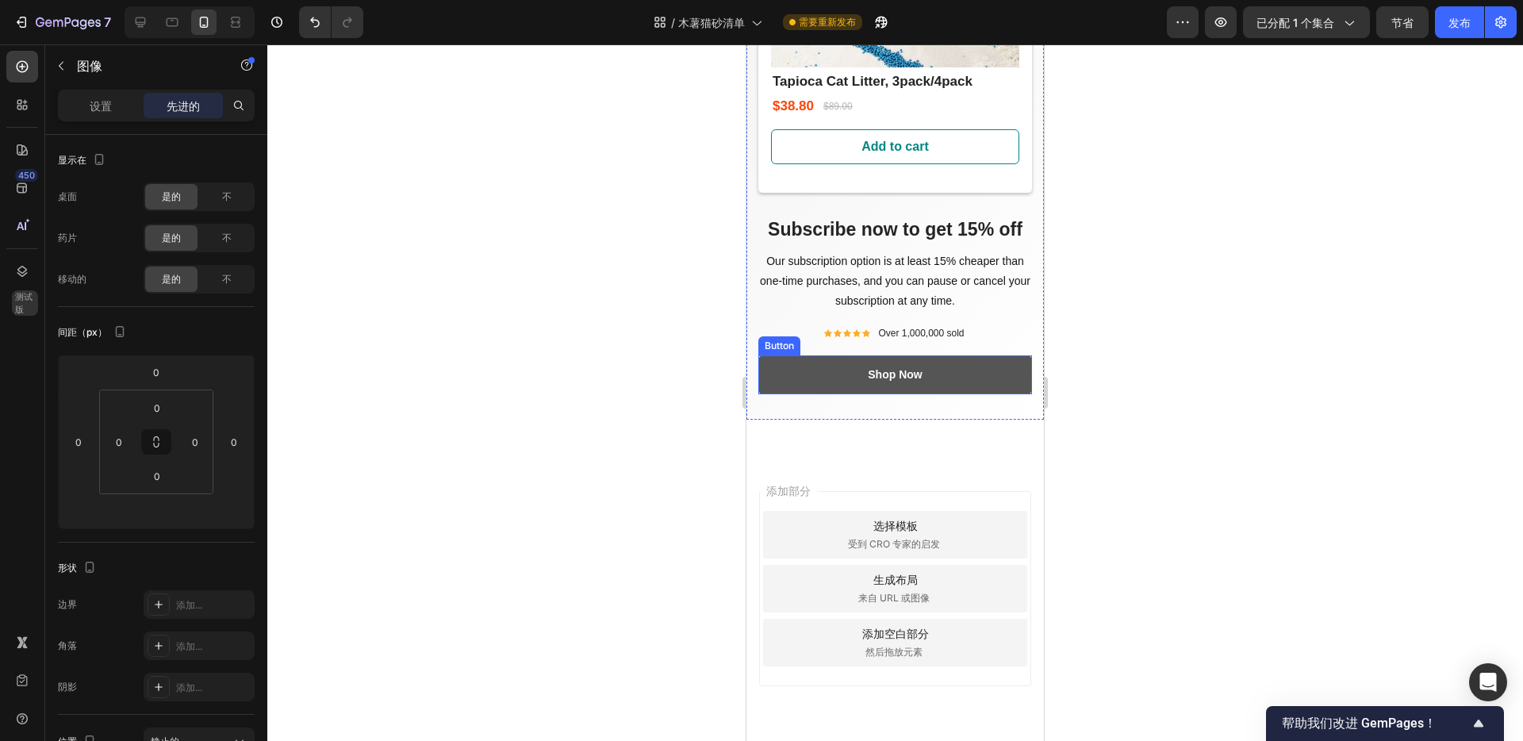
click at [958, 355] on link "Shop Now" at bounding box center [895, 374] width 274 height 39
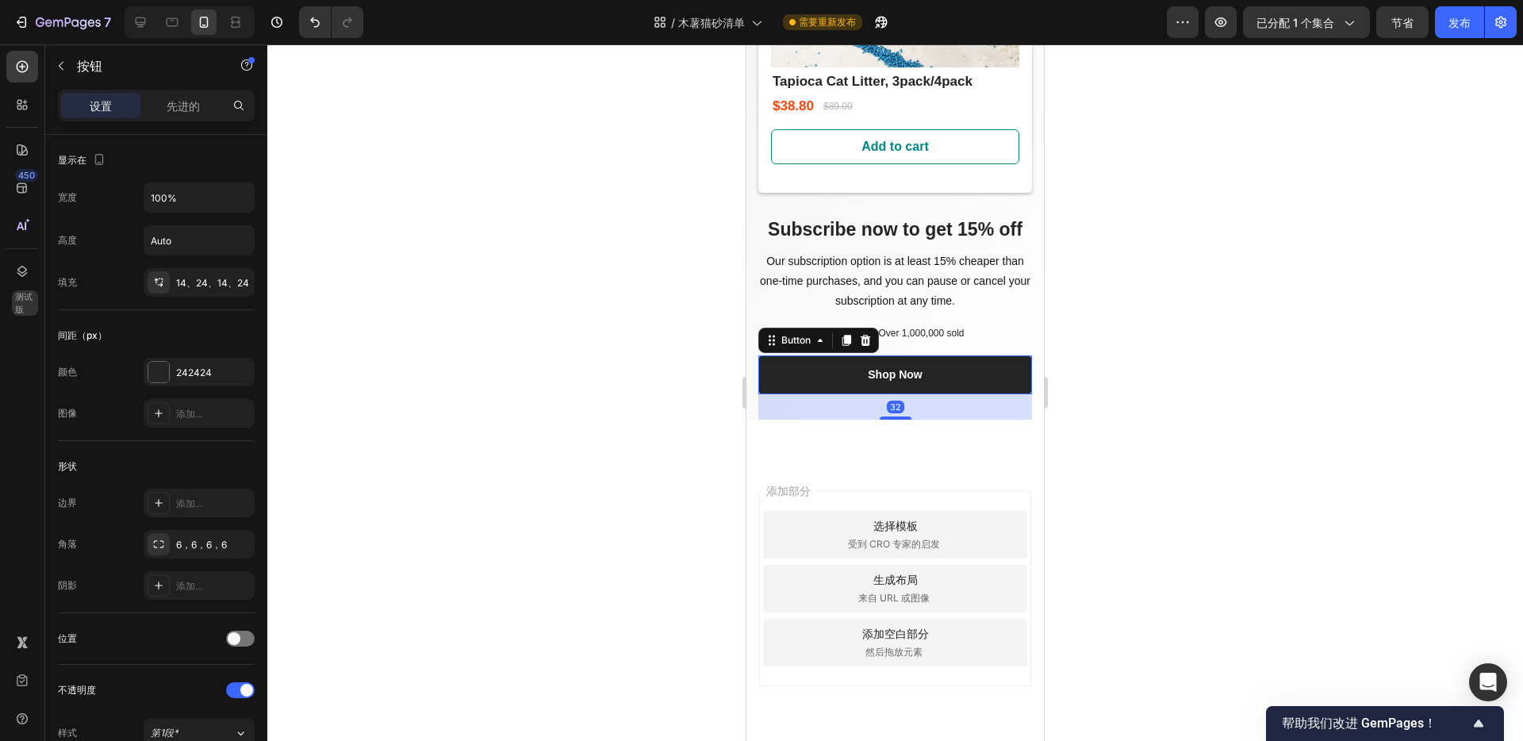
click at [1130, 326] on div at bounding box center [895, 392] width 1256 height 697
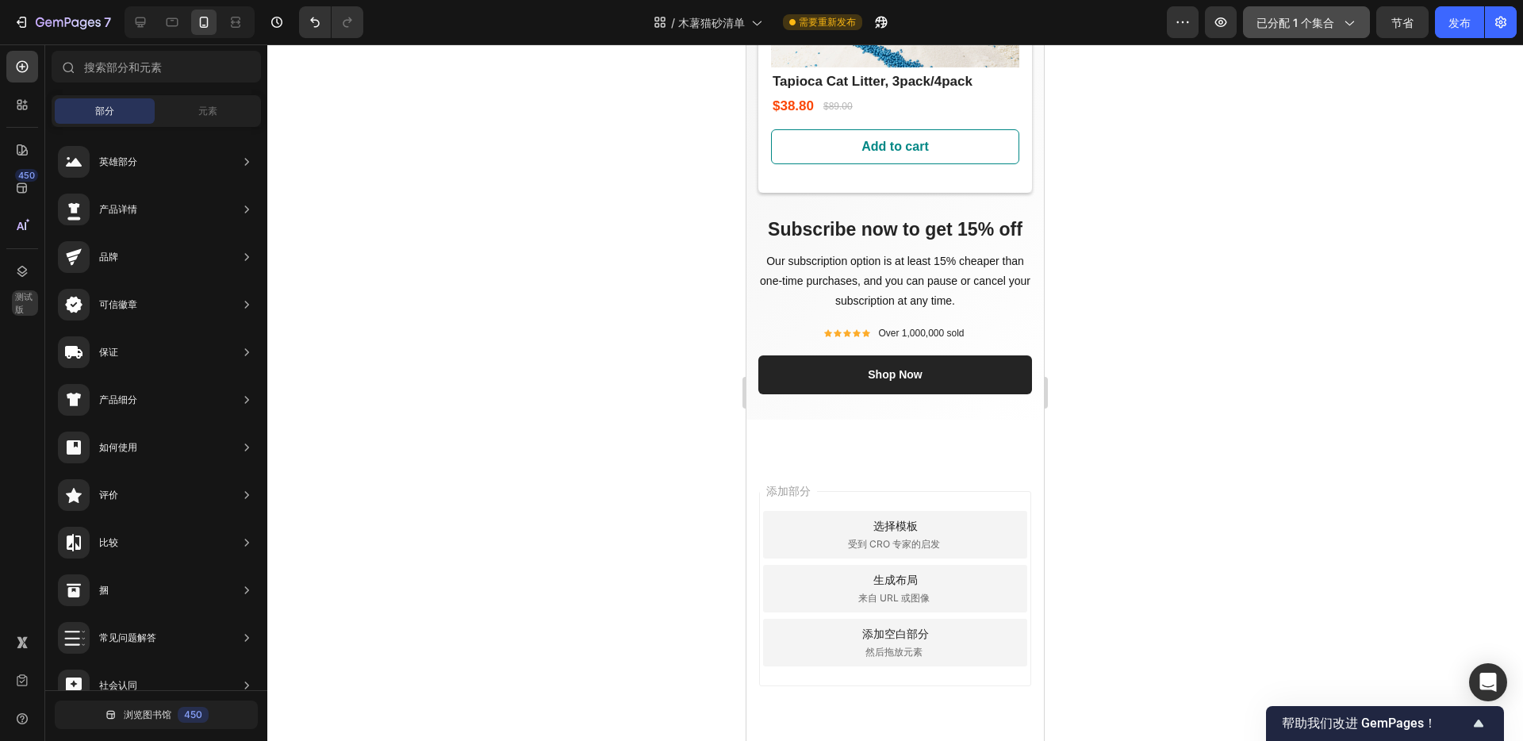
click at [1325, 20] on font "已分配 1 个集合" at bounding box center [1296, 22] width 78 height 13
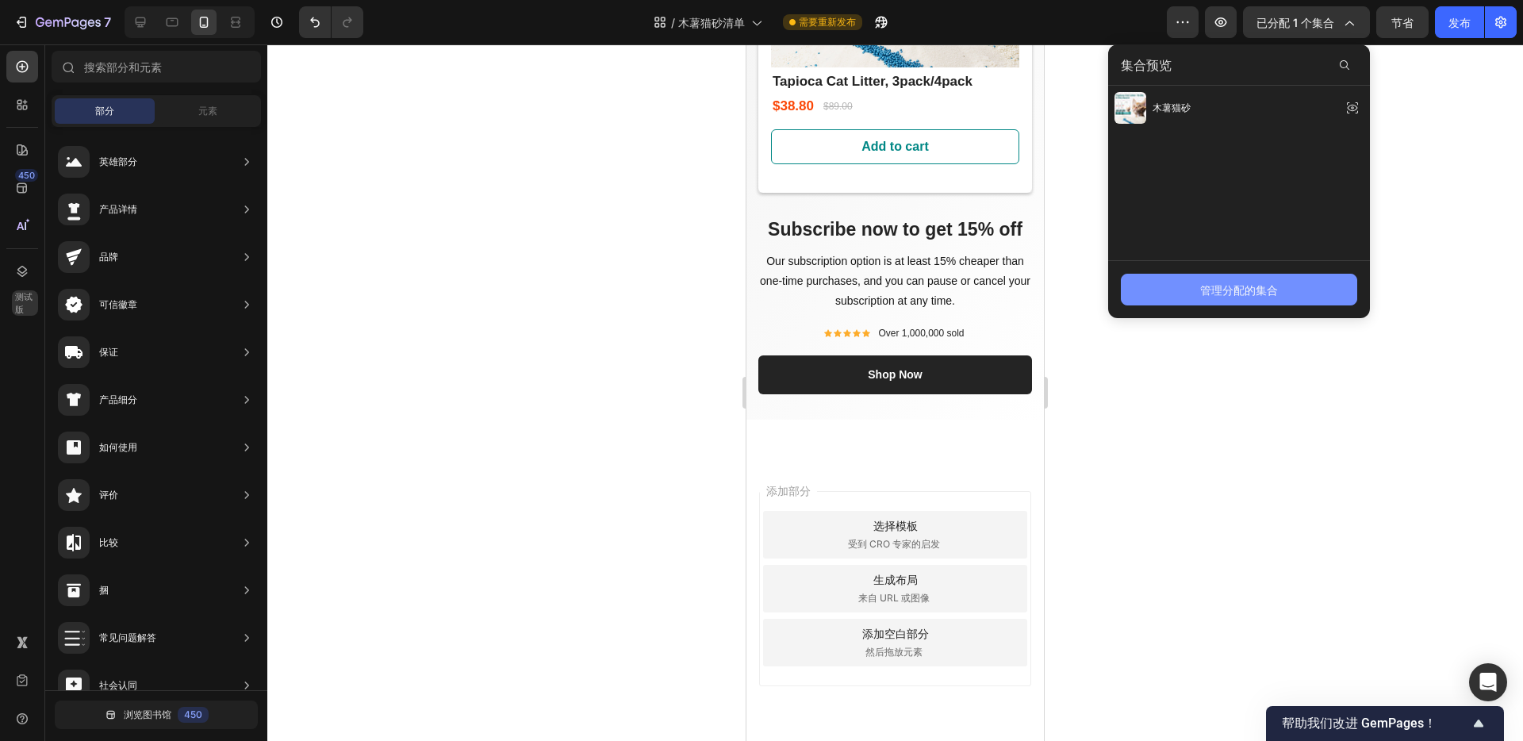
click at [1254, 292] on font "管理分配的集合" at bounding box center [1239, 289] width 78 height 13
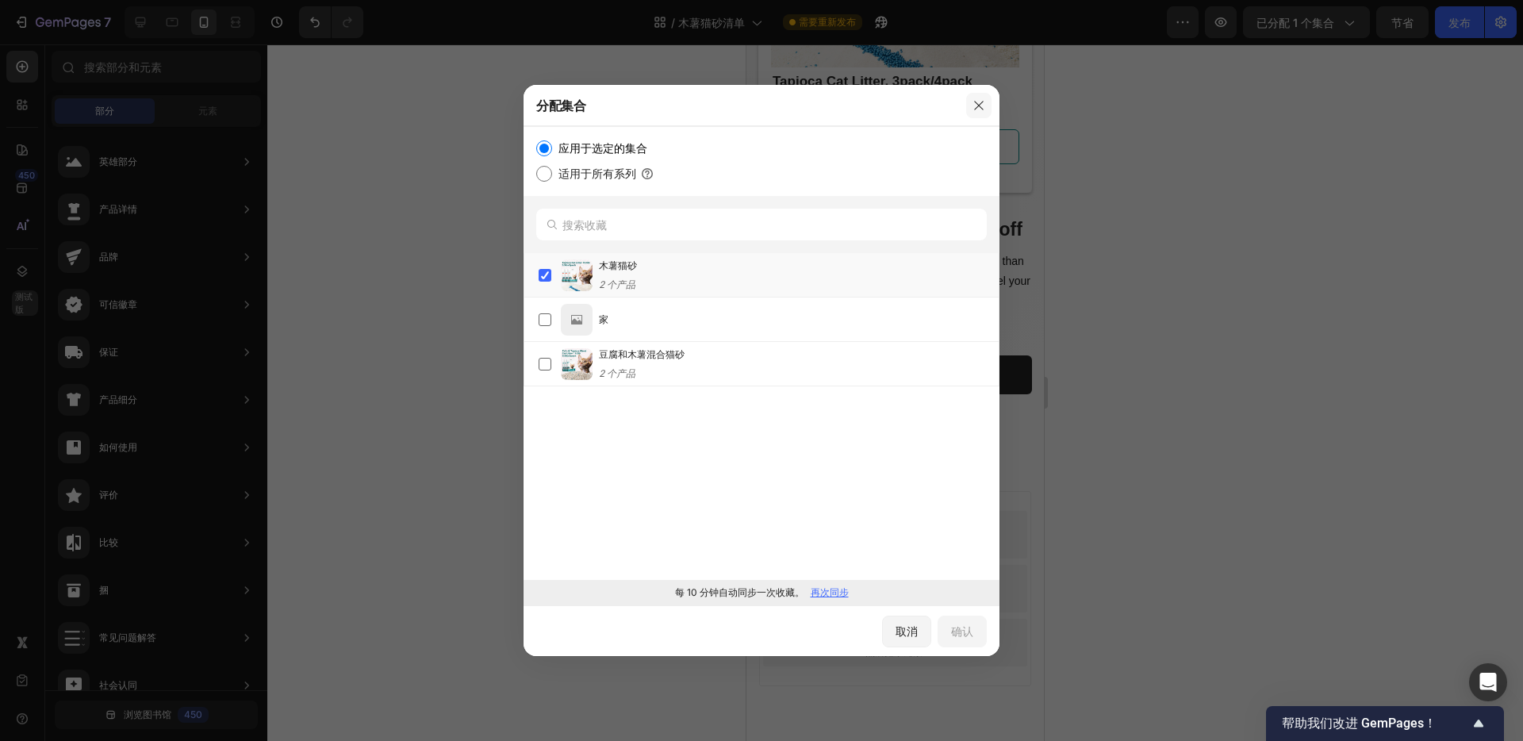
click at [978, 107] on icon "button" at bounding box center [979, 105] width 13 height 13
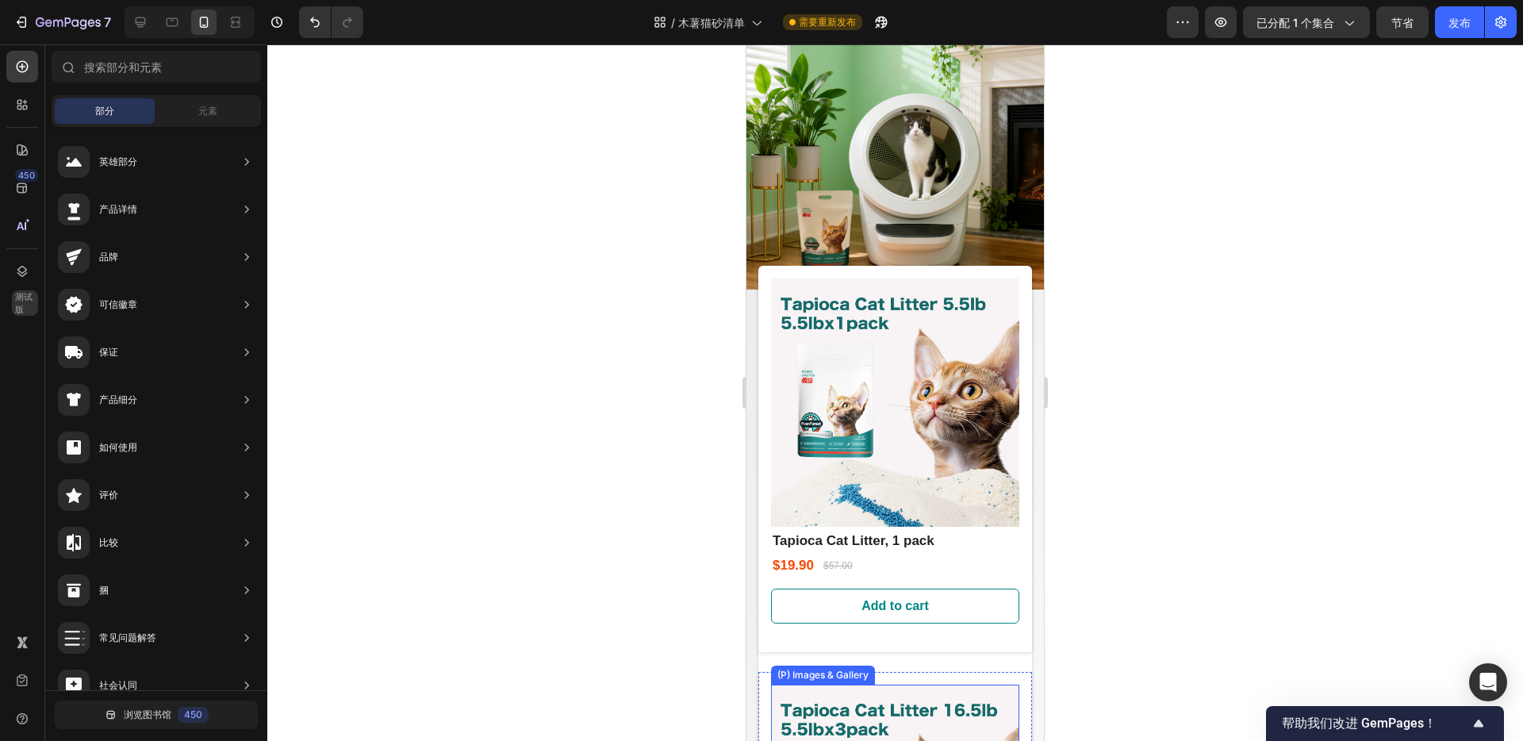
scroll to position [0, 0]
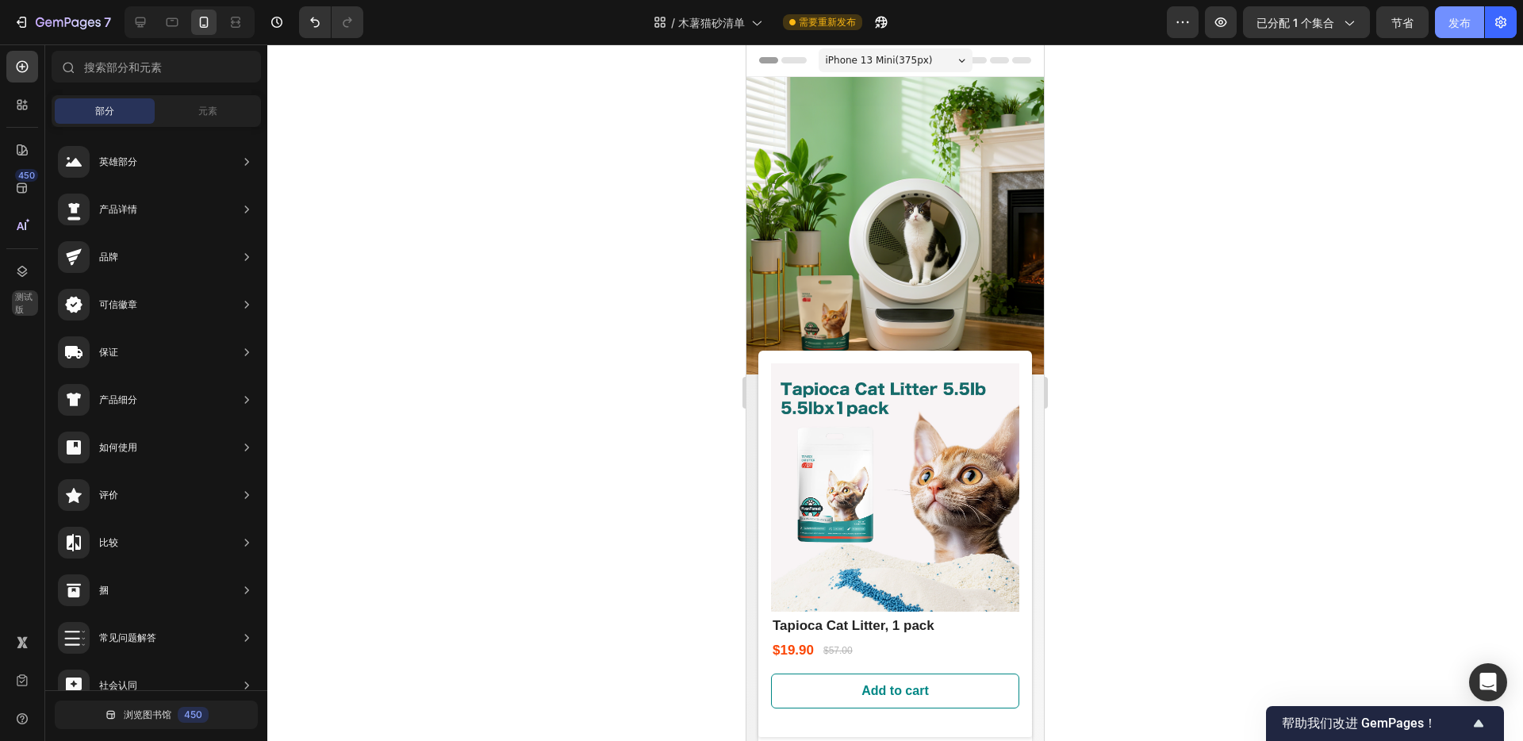
click at [1453, 29] on font "发布" at bounding box center [1460, 22] width 22 height 13
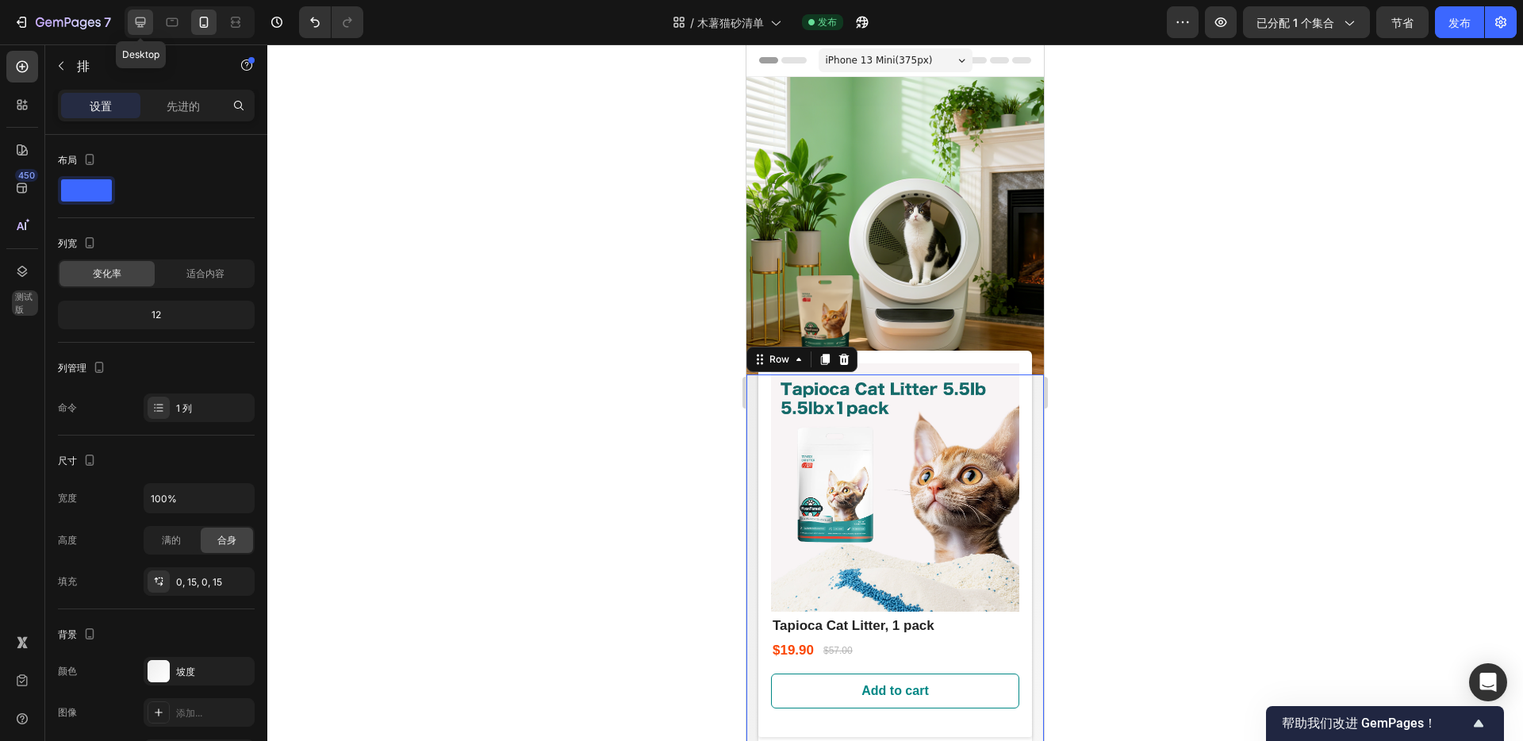
click at [143, 20] on icon at bounding box center [140, 22] width 16 height 16
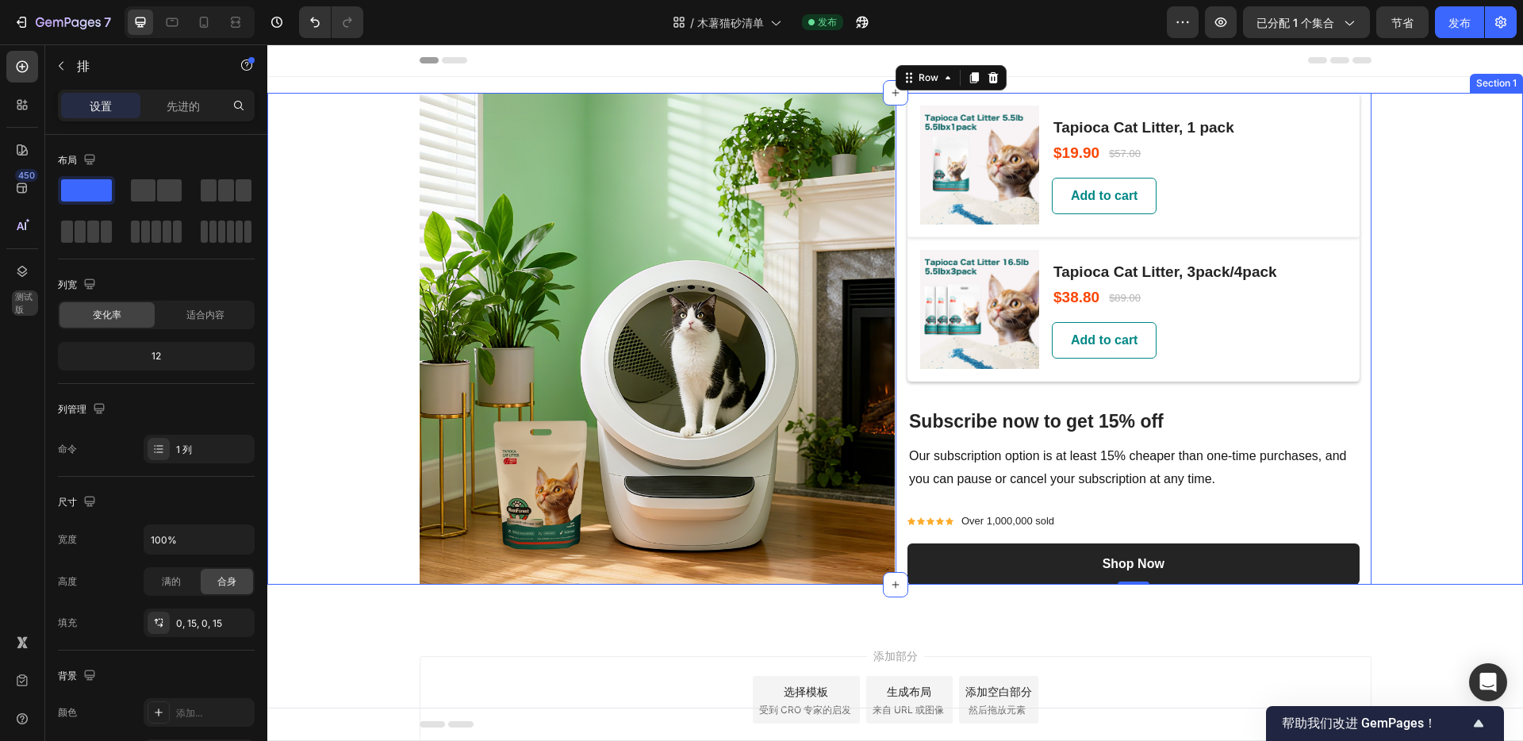
click at [1483, 128] on div "Image (P) Images & Gallery Tapioca Cat Litter, 1 pack (P) Title $19.90 (P) Pric…" at bounding box center [895, 339] width 1256 height 492
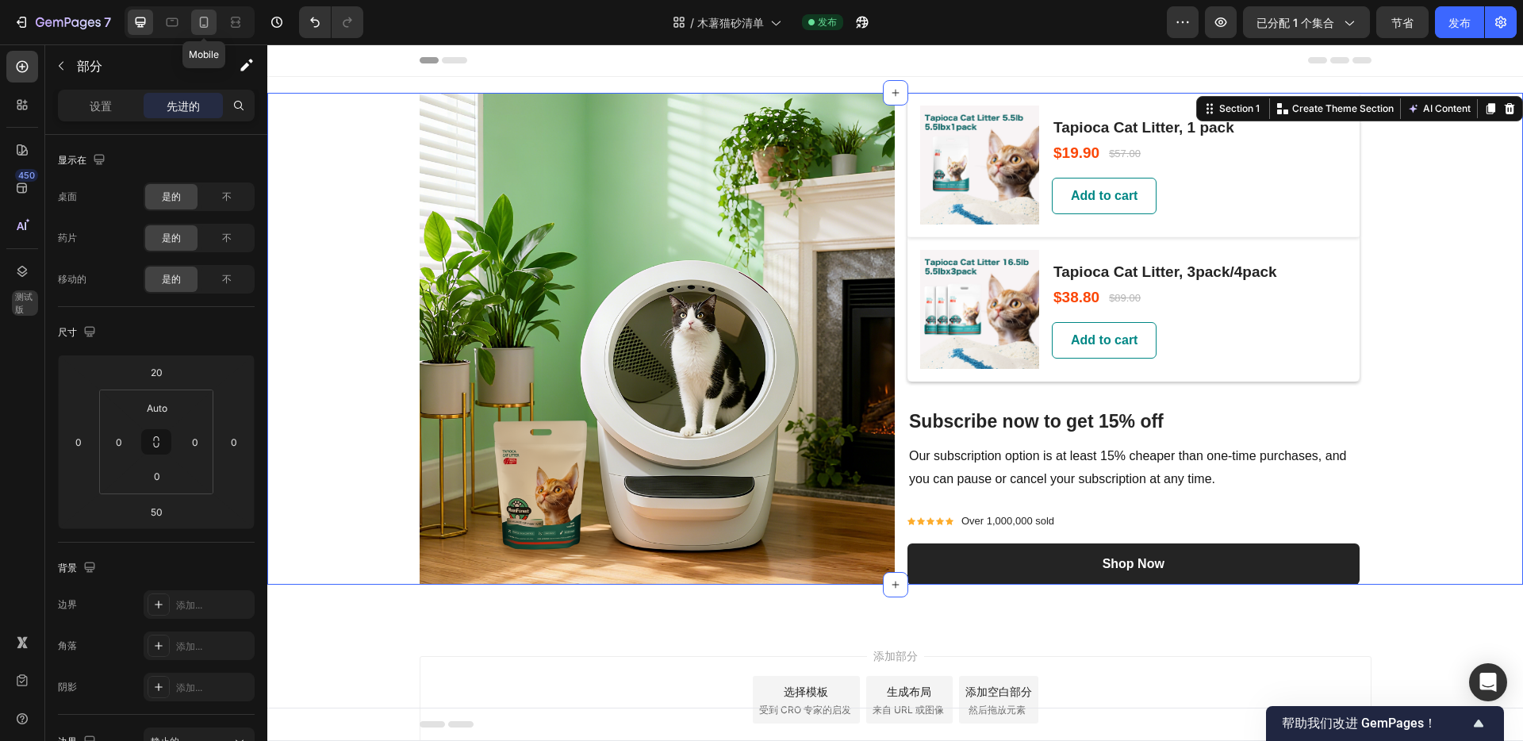
click at [202, 32] on div at bounding box center [203, 22] width 25 height 25
type input "0"
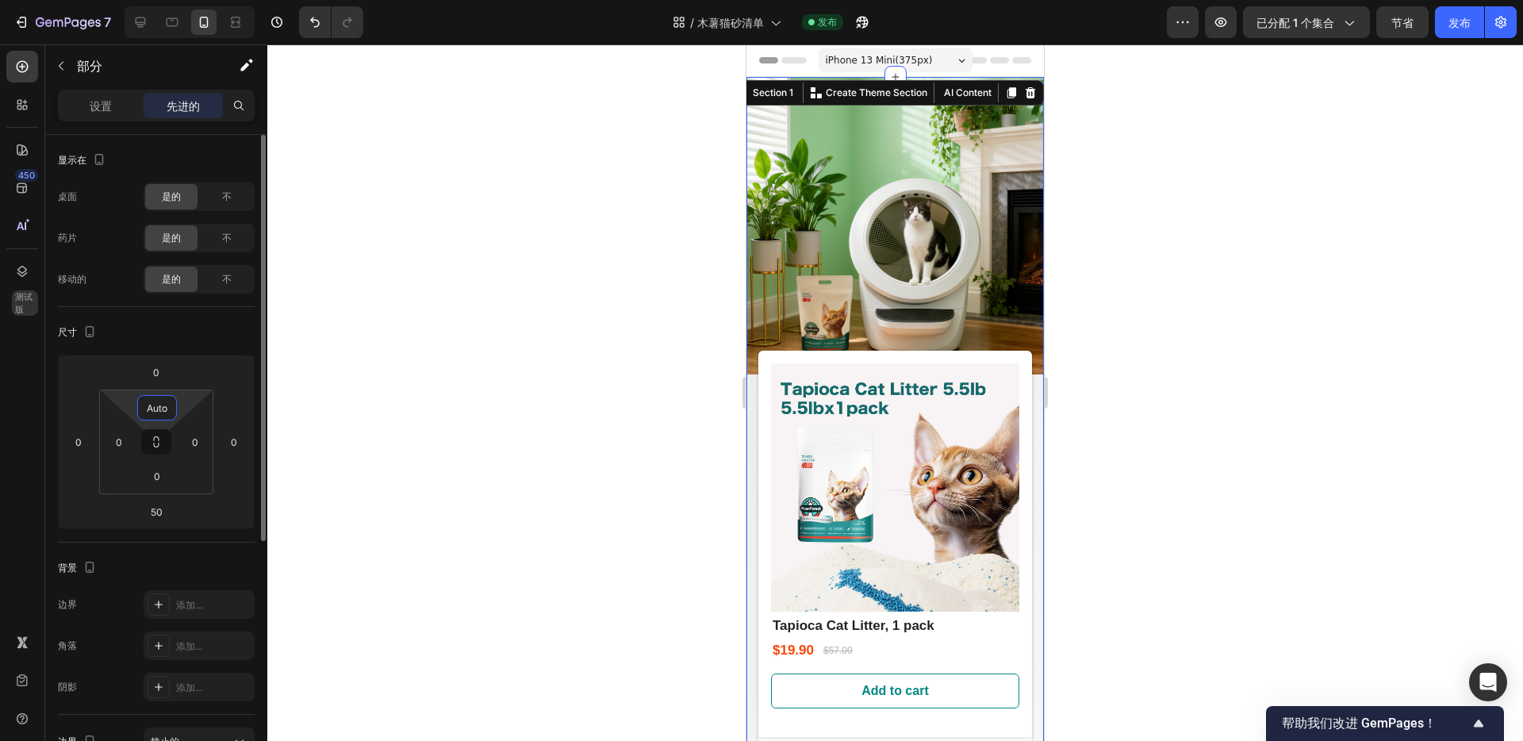
click at [167, 406] on input "Auto" at bounding box center [157, 408] width 32 height 24
type input "0"
click at [409, 331] on div at bounding box center [895, 392] width 1256 height 697
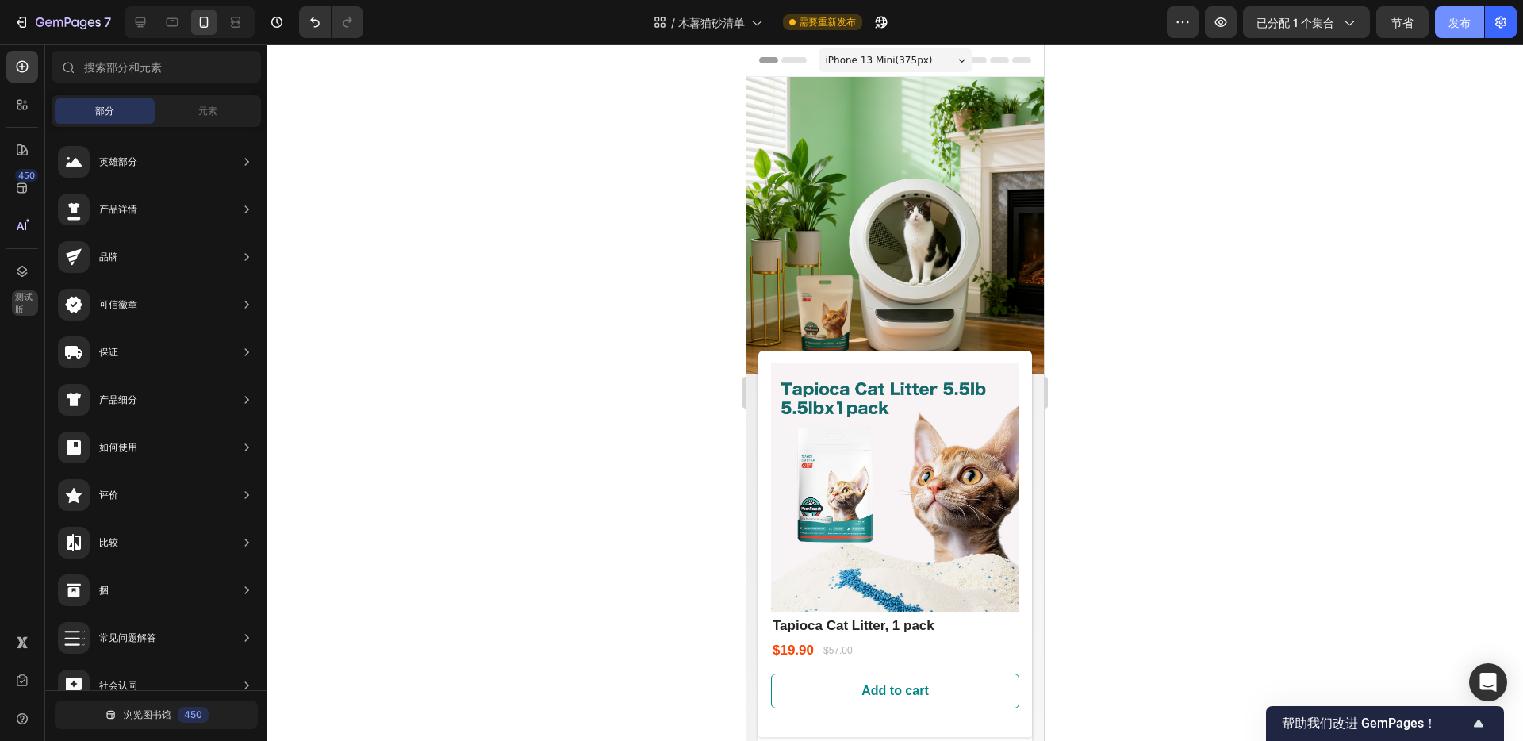
click at [1459, 27] on font "发布" at bounding box center [1460, 22] width 22 height 13
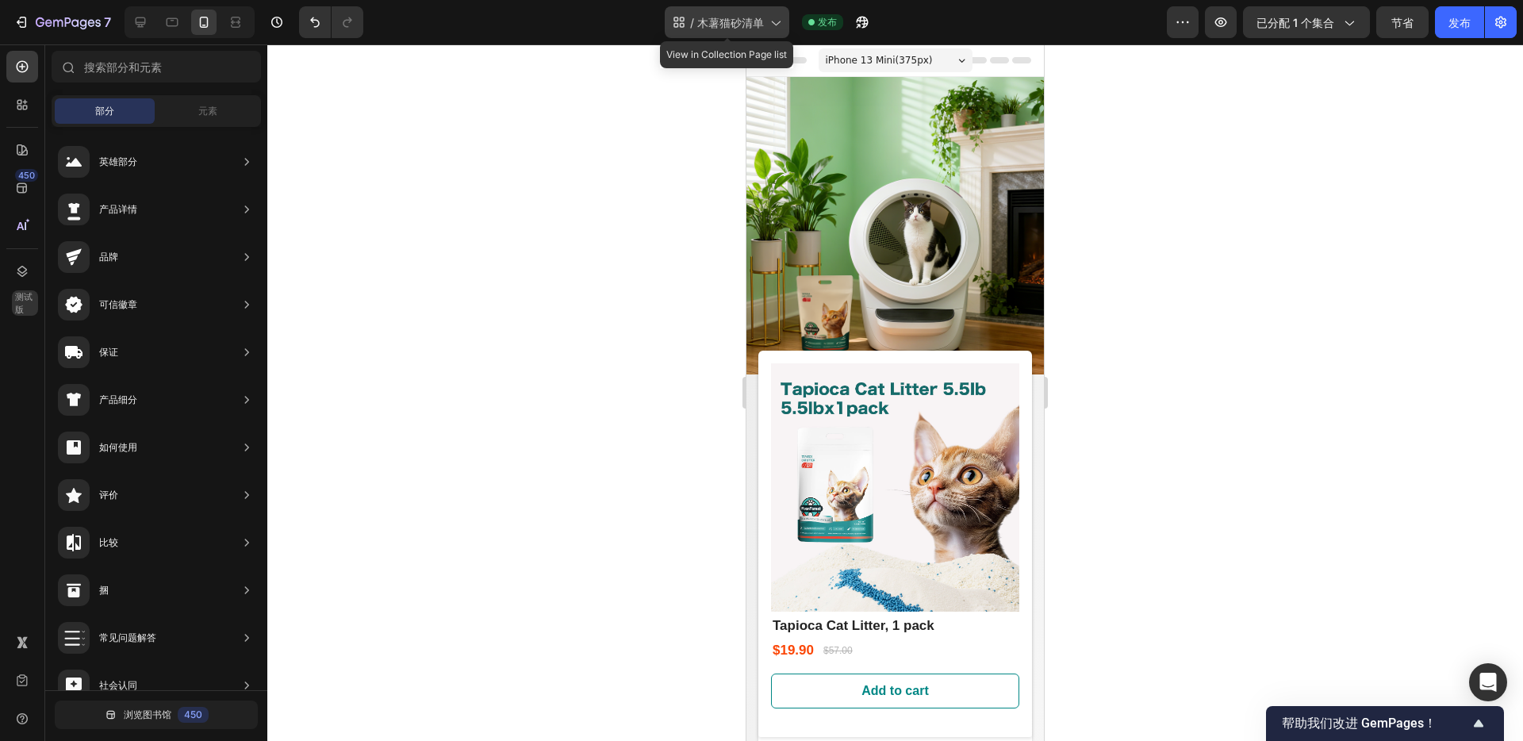
click at [776, 28] on icon at bounding box center [775, 22] width 16 height 16
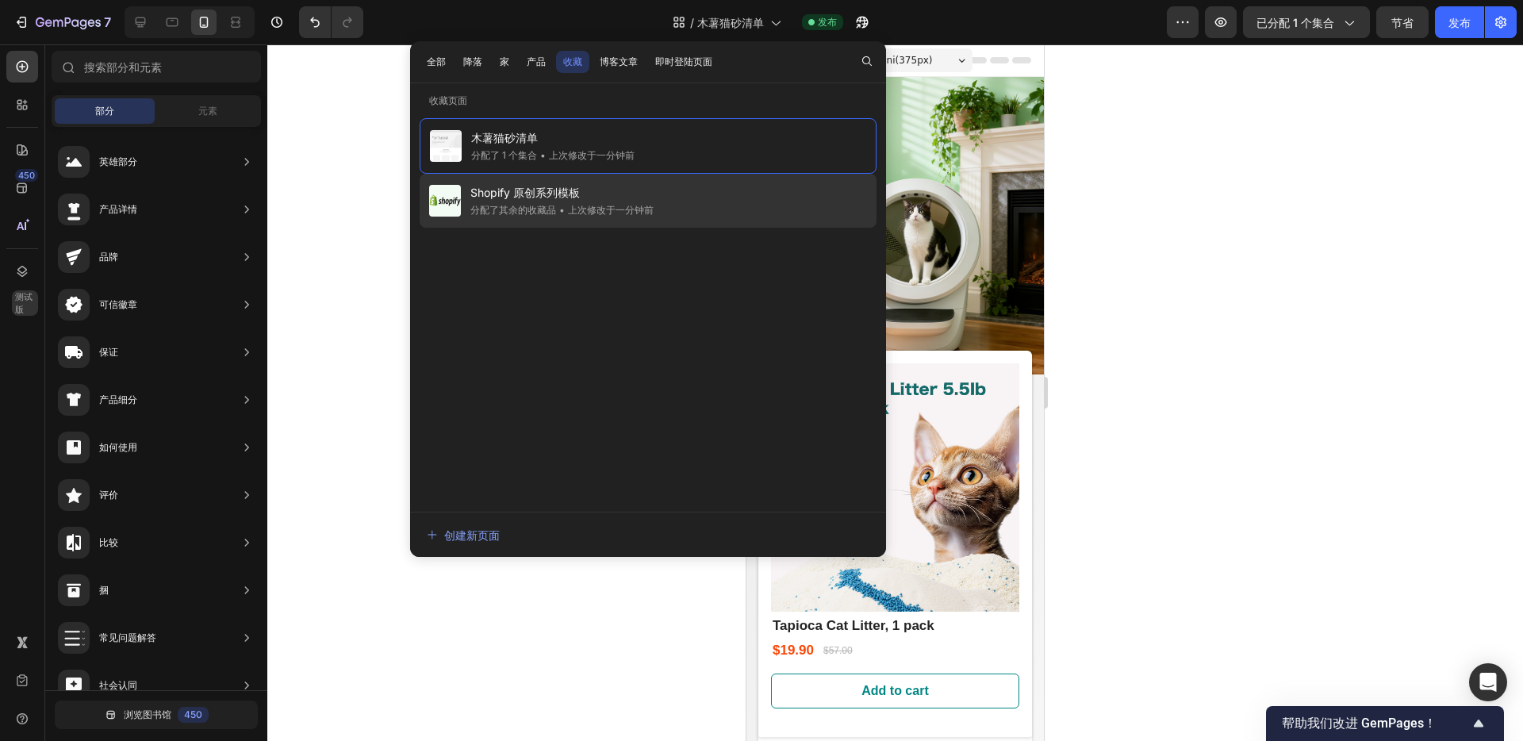
click at [652, 192] on span "Shopify 原创系列模板" at bounding box center [561, 192] width 183 height 19
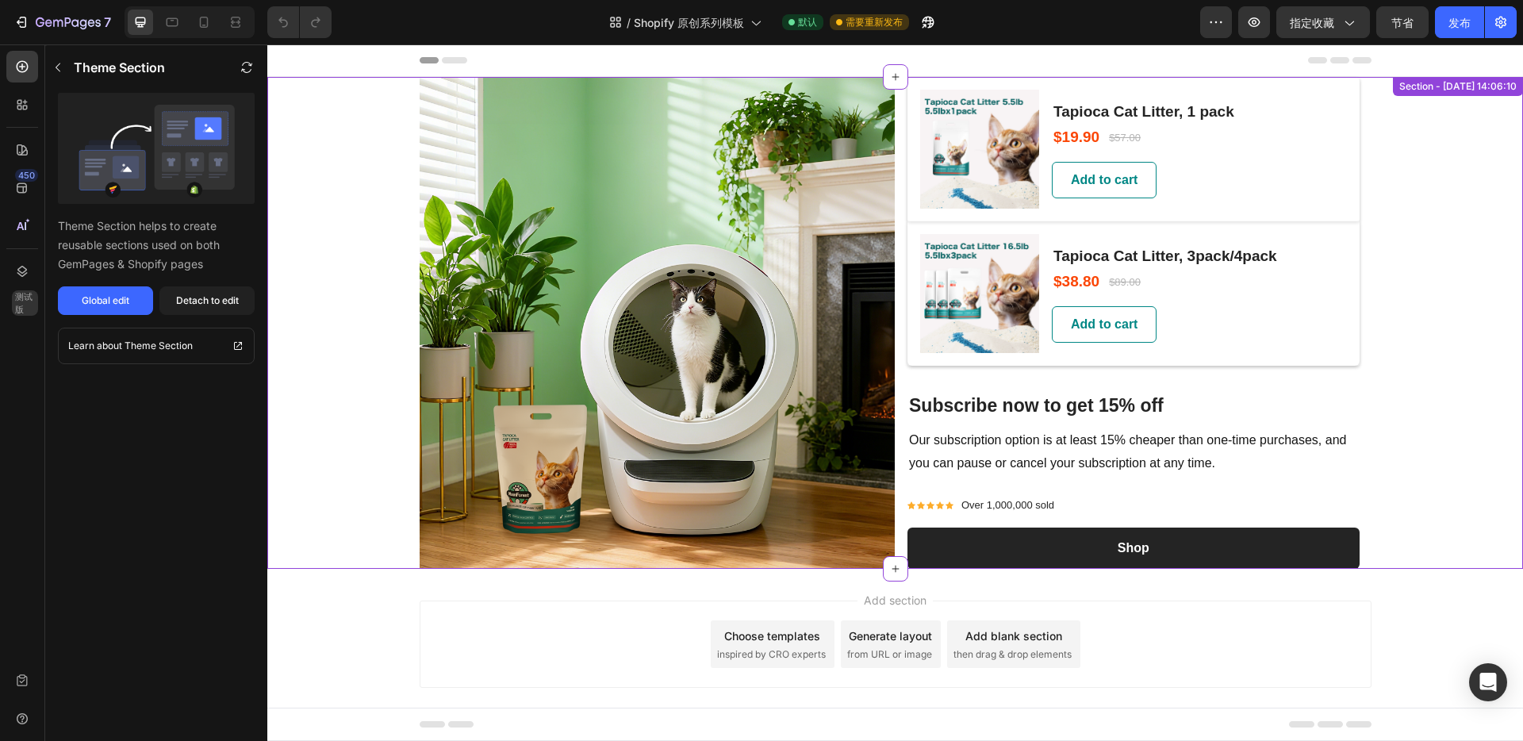
click at [1407, 141] on div "Image (P) Images & Gallery Tapioca Cat Litter, 1 pack (P) Title $19.90 (P) Pric…" at bounding box center [895, 323] width 1256 height 492
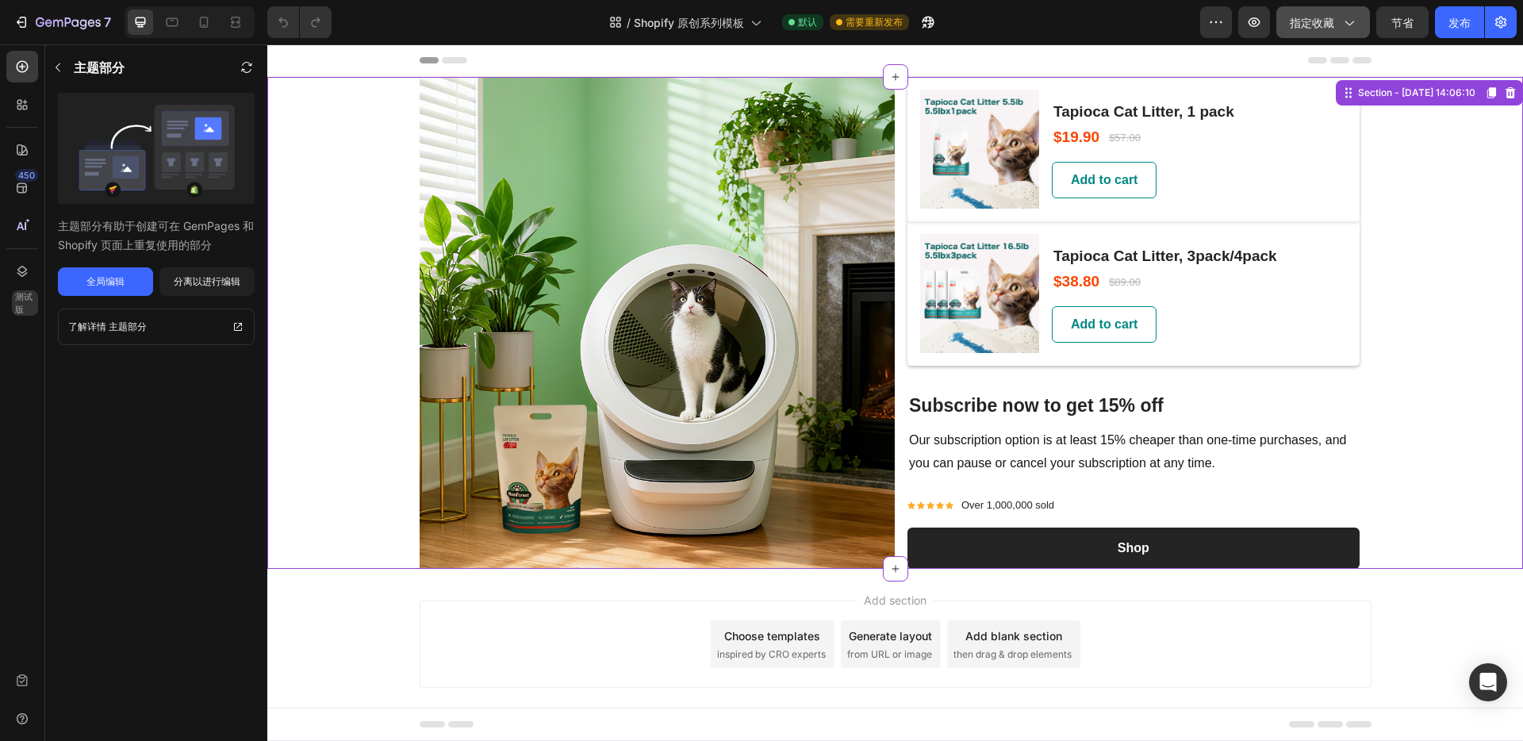
click at [1352, 25] on icon "button" at bounding box center [1349, 22] width 16 height 16
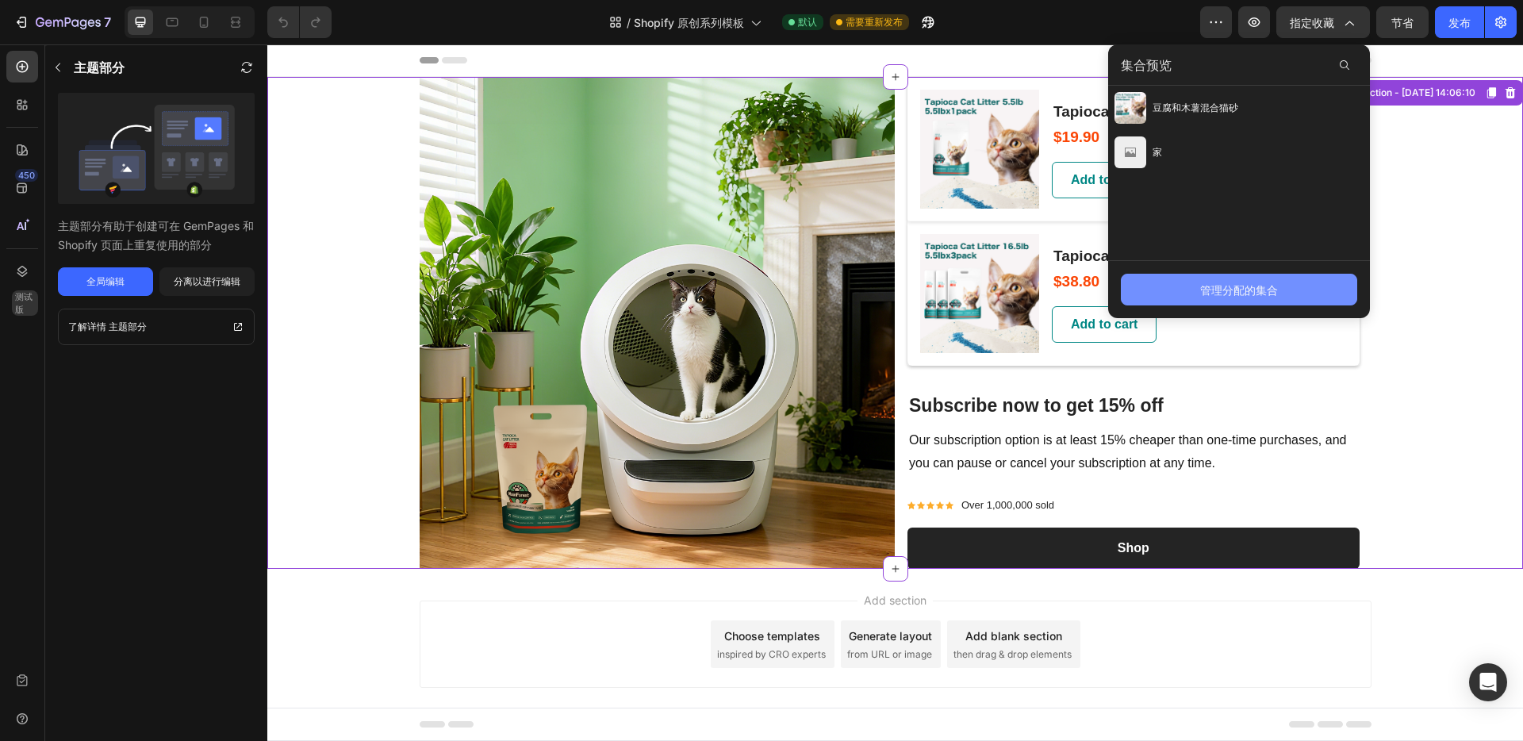
click at [1244, 290] on font "管理分配的集合" at bounding box center [1239, 289] width 78 height 13
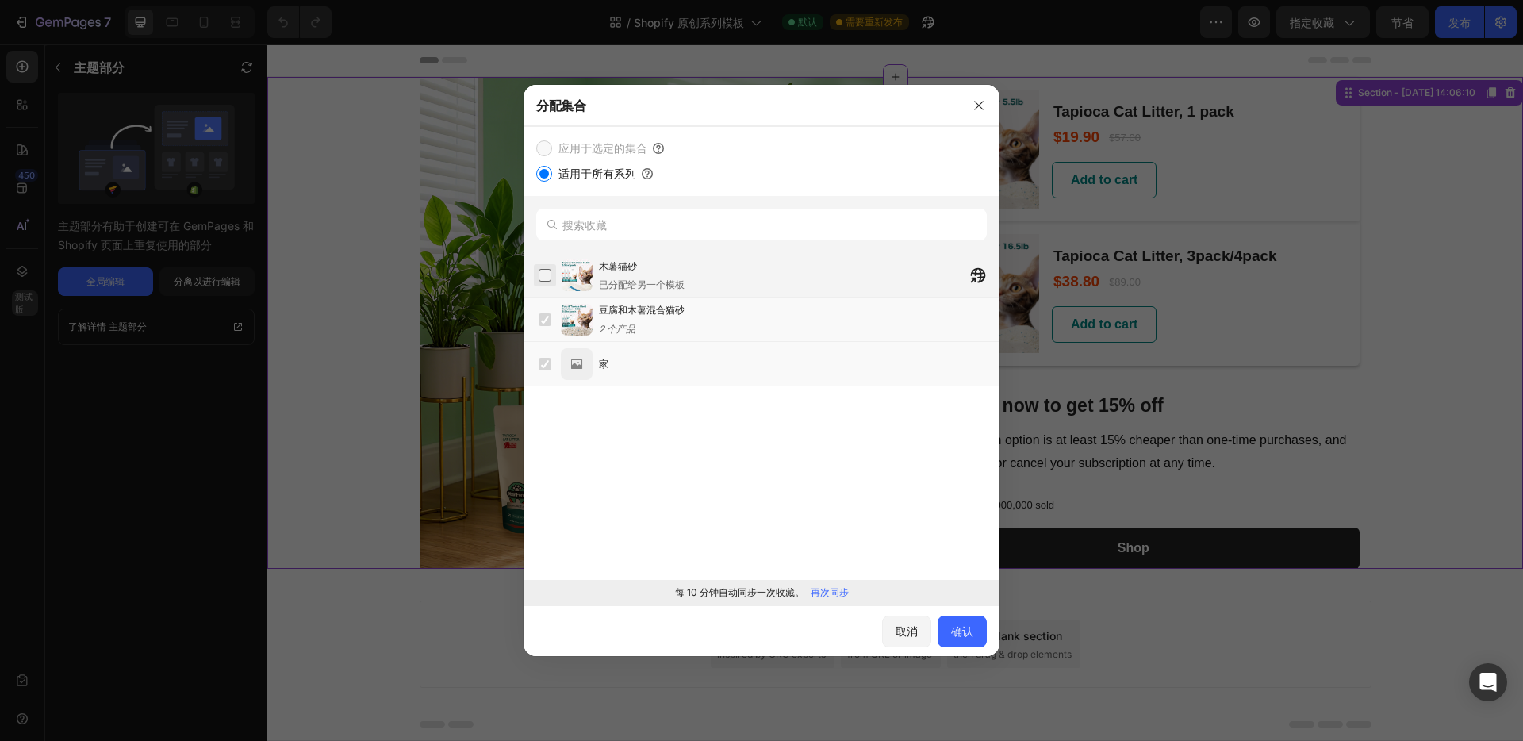
click at [543, 275] on label at bounding box center [545, 275] width 13 height 13
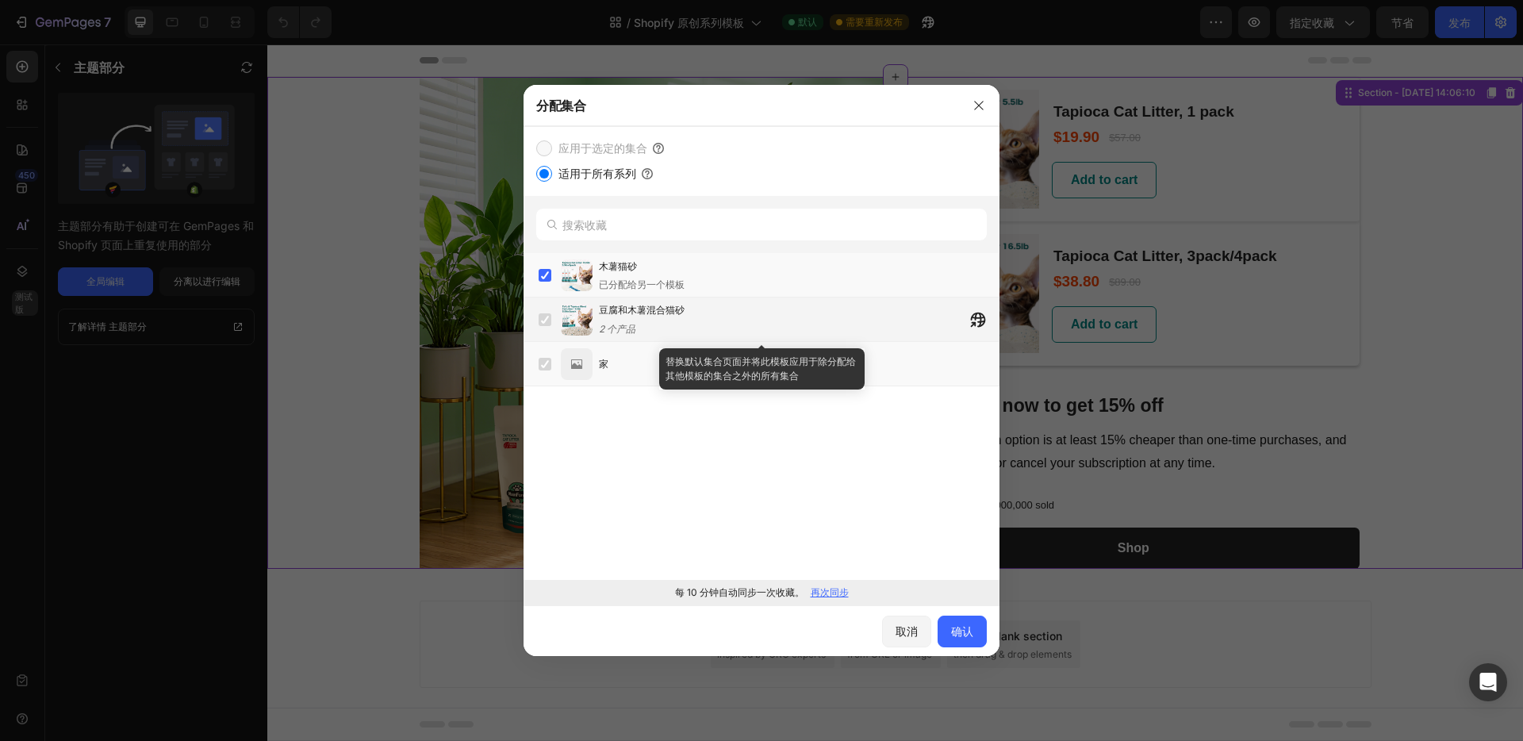
click at [545, 324] on label at bounding box center [545, 319] width 13 height 13
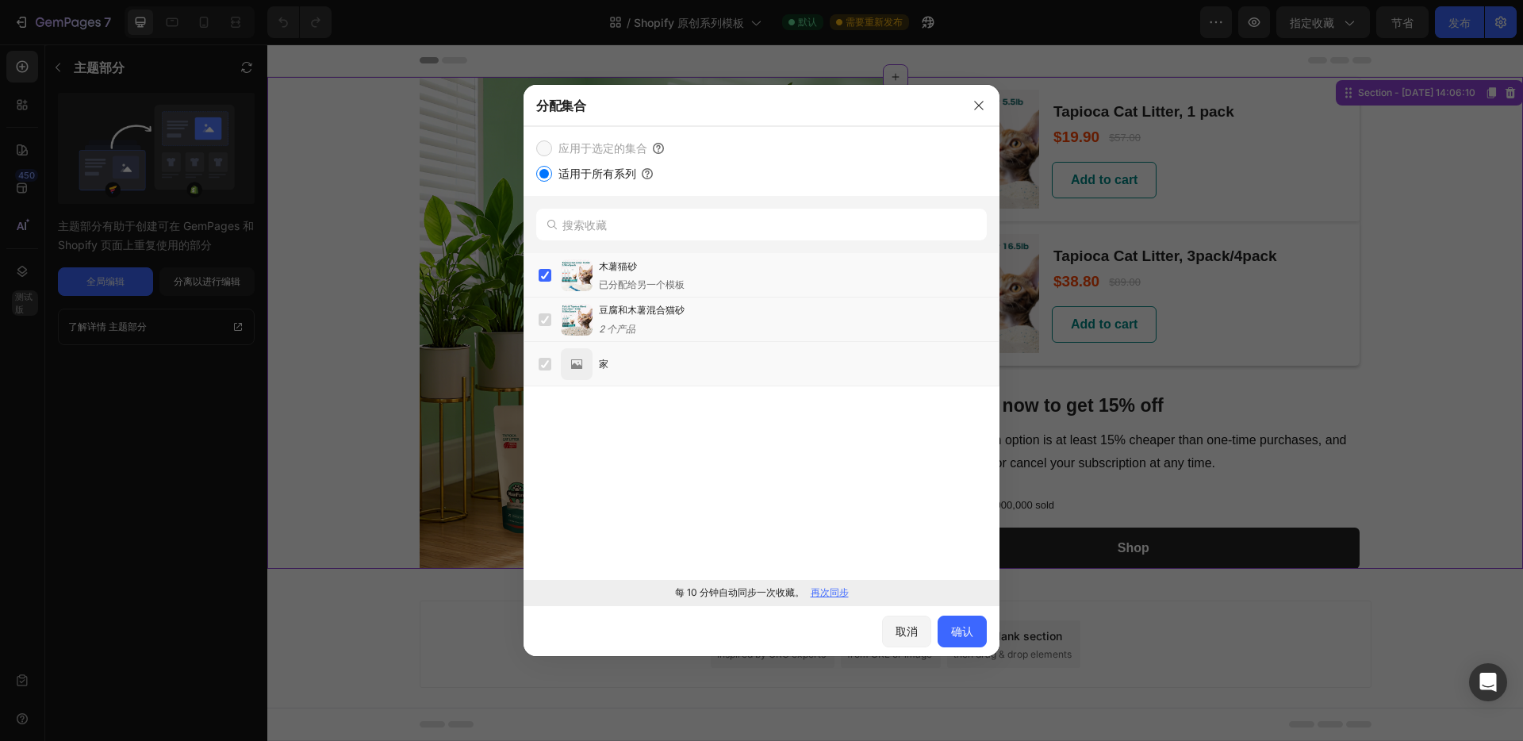
click at [547, 174] on input "适用于所有系列" at bounding box center [544, 174] width 16 height 16
click at [893, 626] on button "取消" at bounding box center [906, 632] width 49 height 32
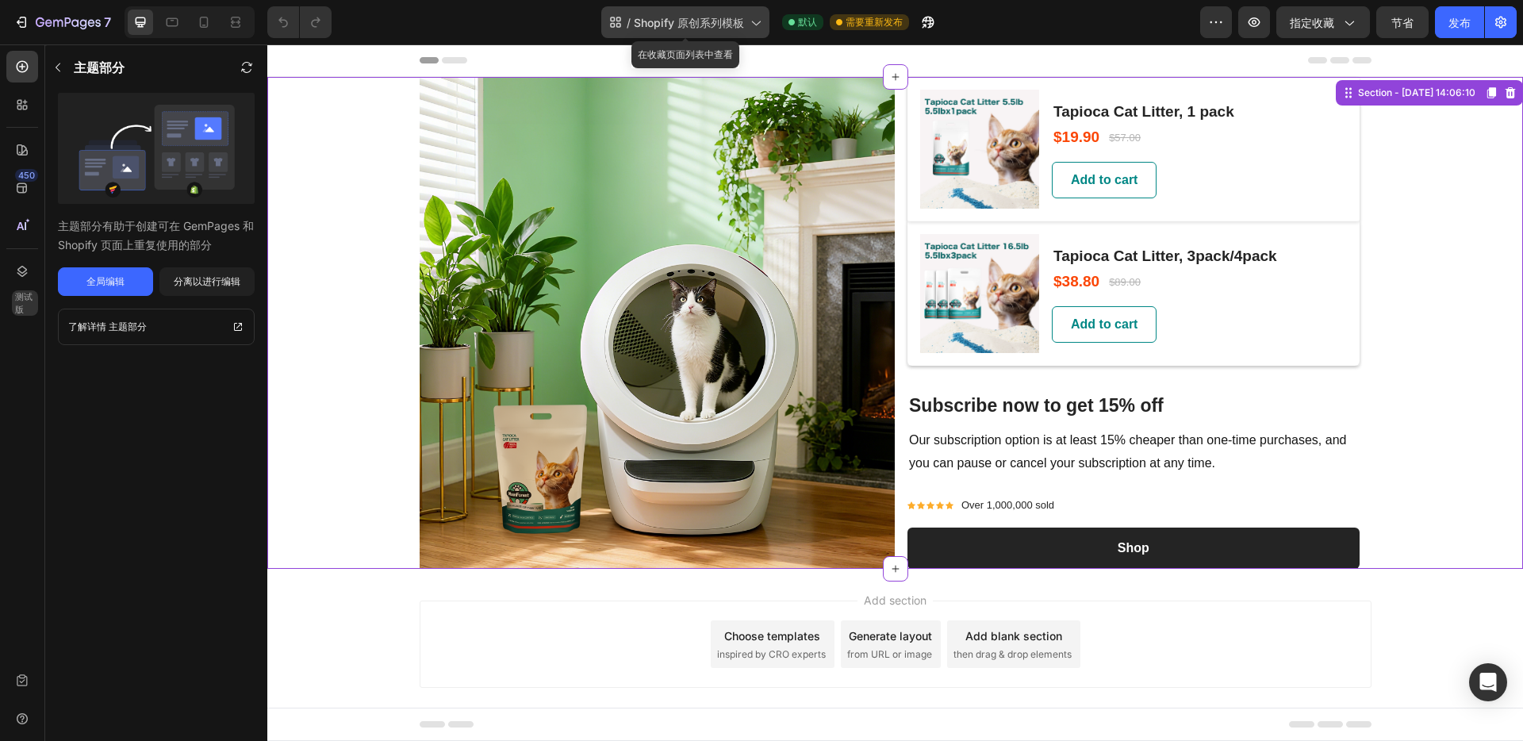
click at [712, 20] on font "Shopify 原创系列模板" at bounding box center [689, 22] width 110 height 13
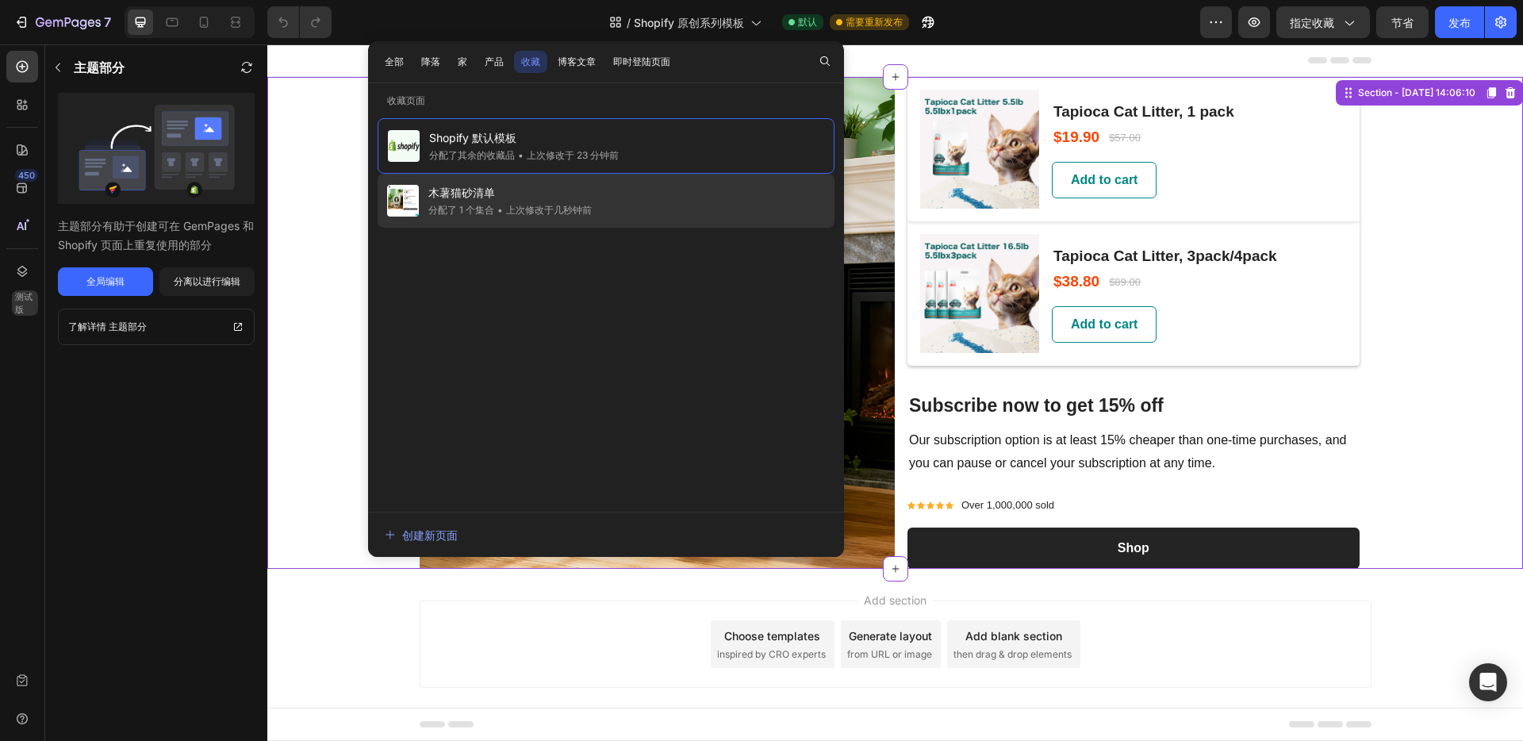
click at [662, 204] on div "木薯猫砂清单 分配了 1 个集合 • 上次修改于几秒钟前" at bounding box center [606, 201] width 457 height 54
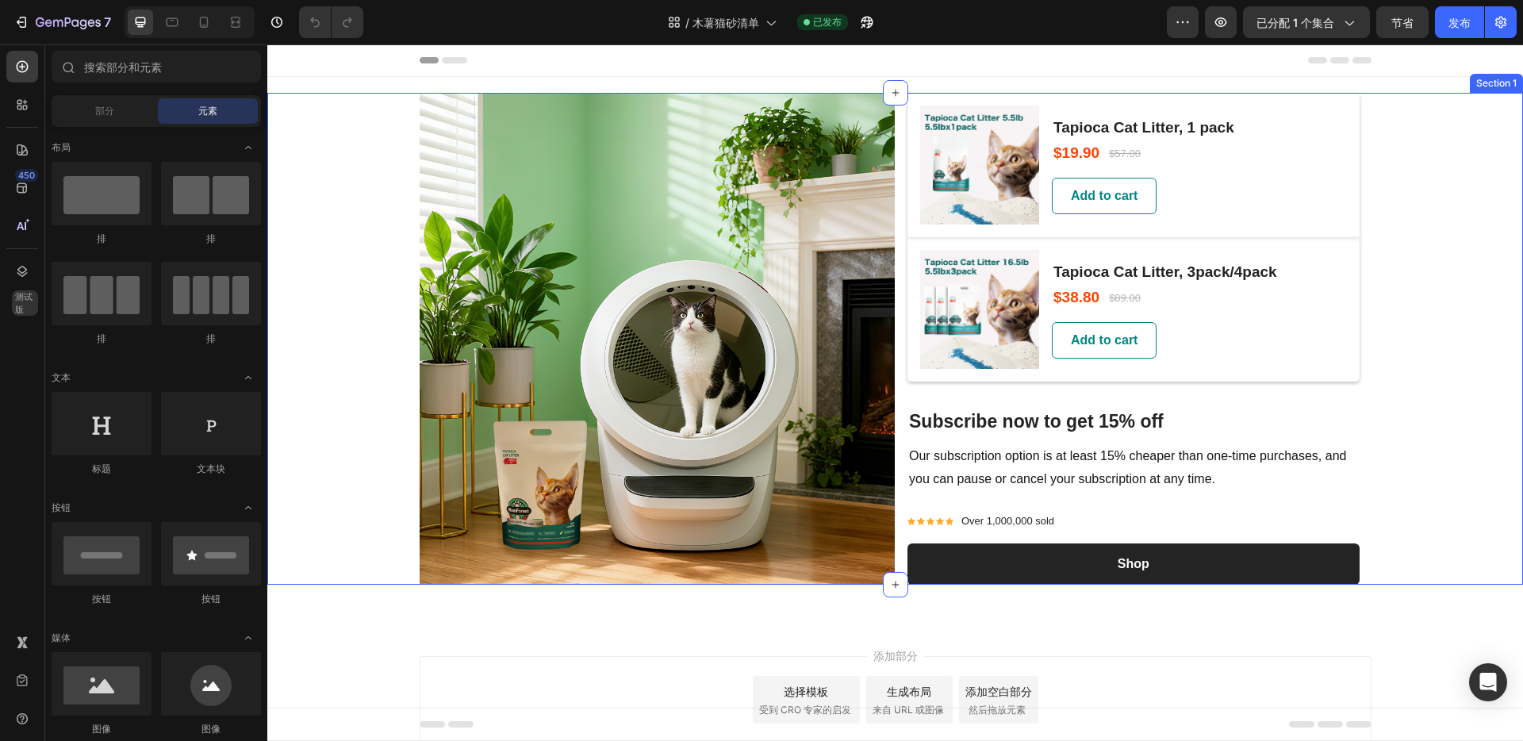
click at [1435, 150] on div "Image (P) Images & Gallery Tapioca Cat Litter, 1 pack (P) Title $19.90 (P) Pric…" at bounding box center [895, 339] width 1256 height 492
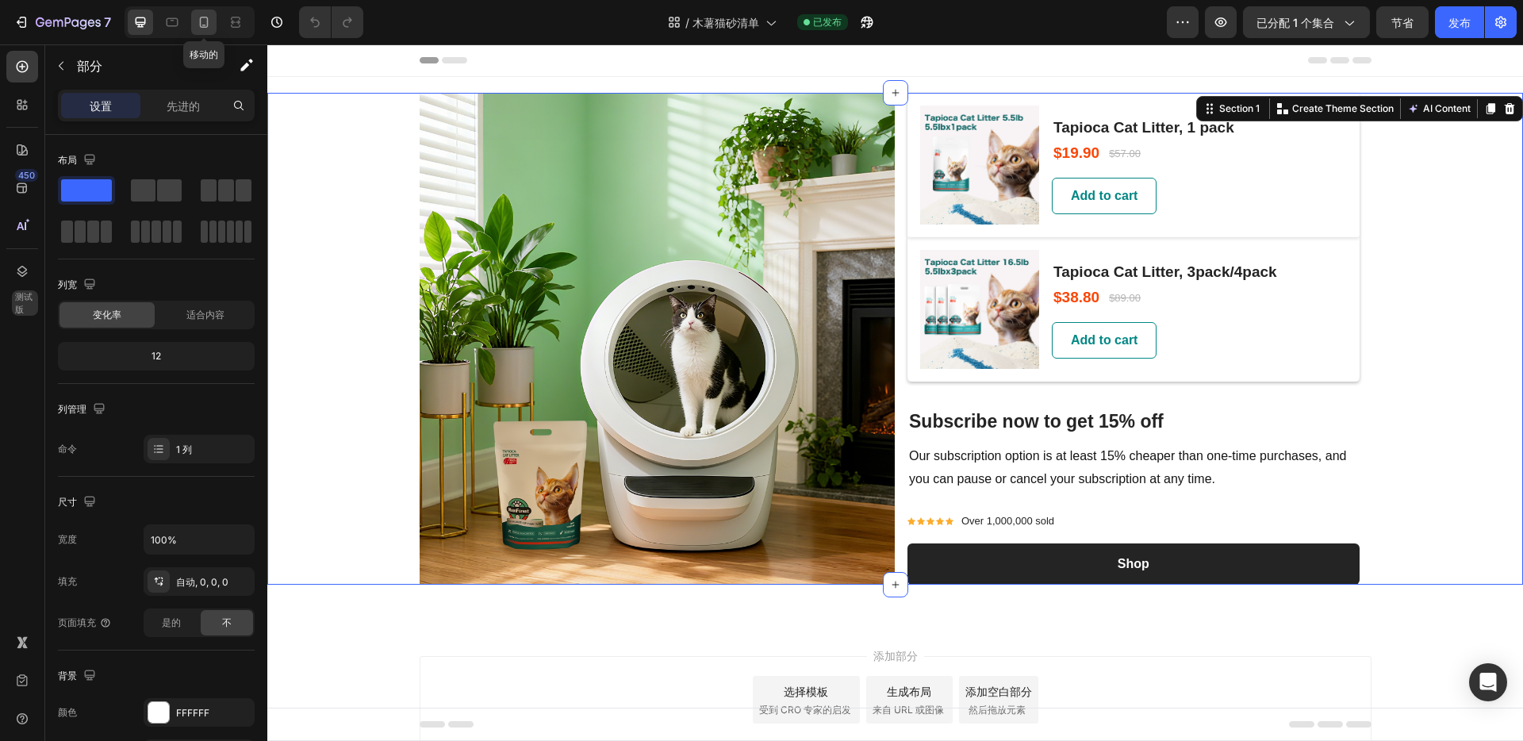
click at [206, 26] on icon at bounding box center [204, 22] width 9 height 11
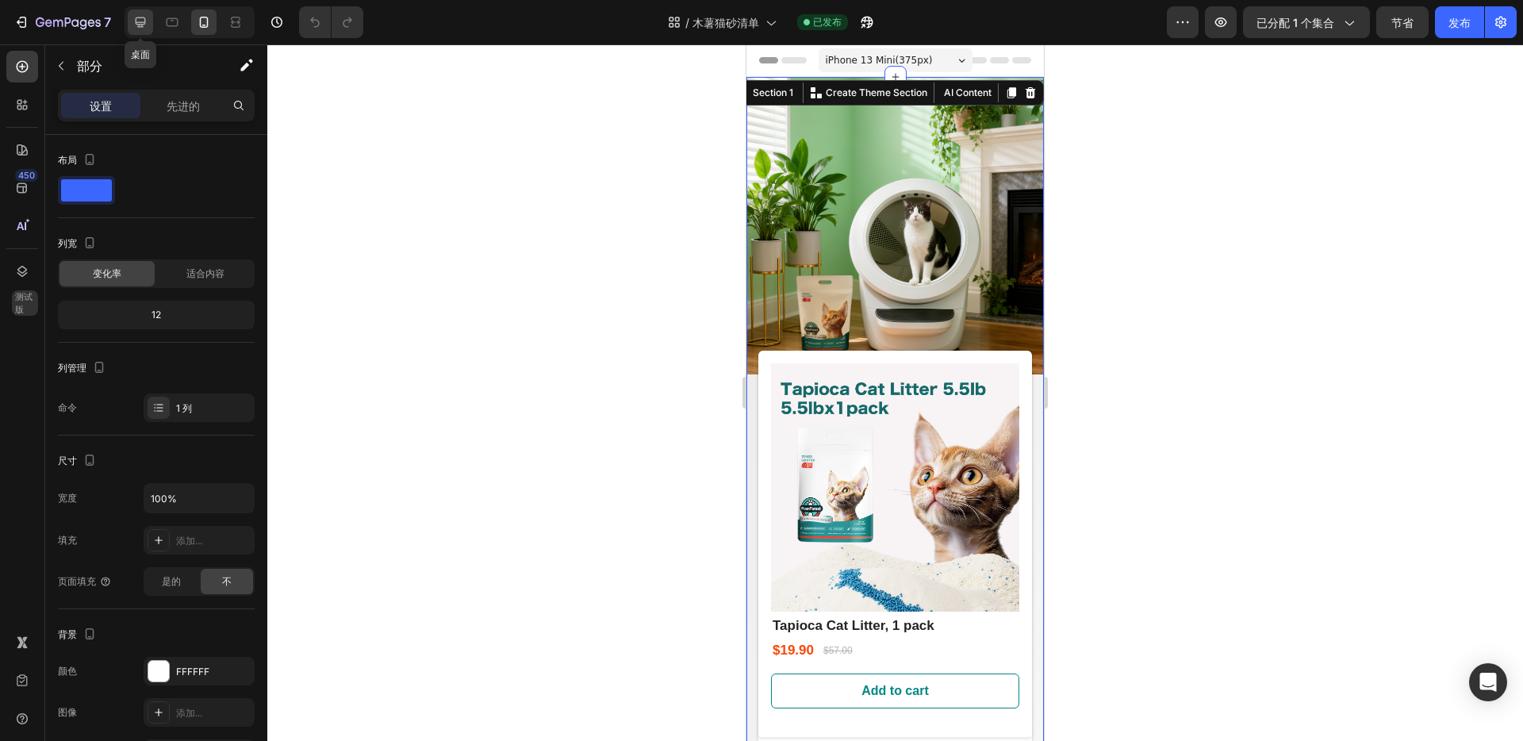
click at [144, 24] on icon at bounding box center [141, 22] width 10 height 10
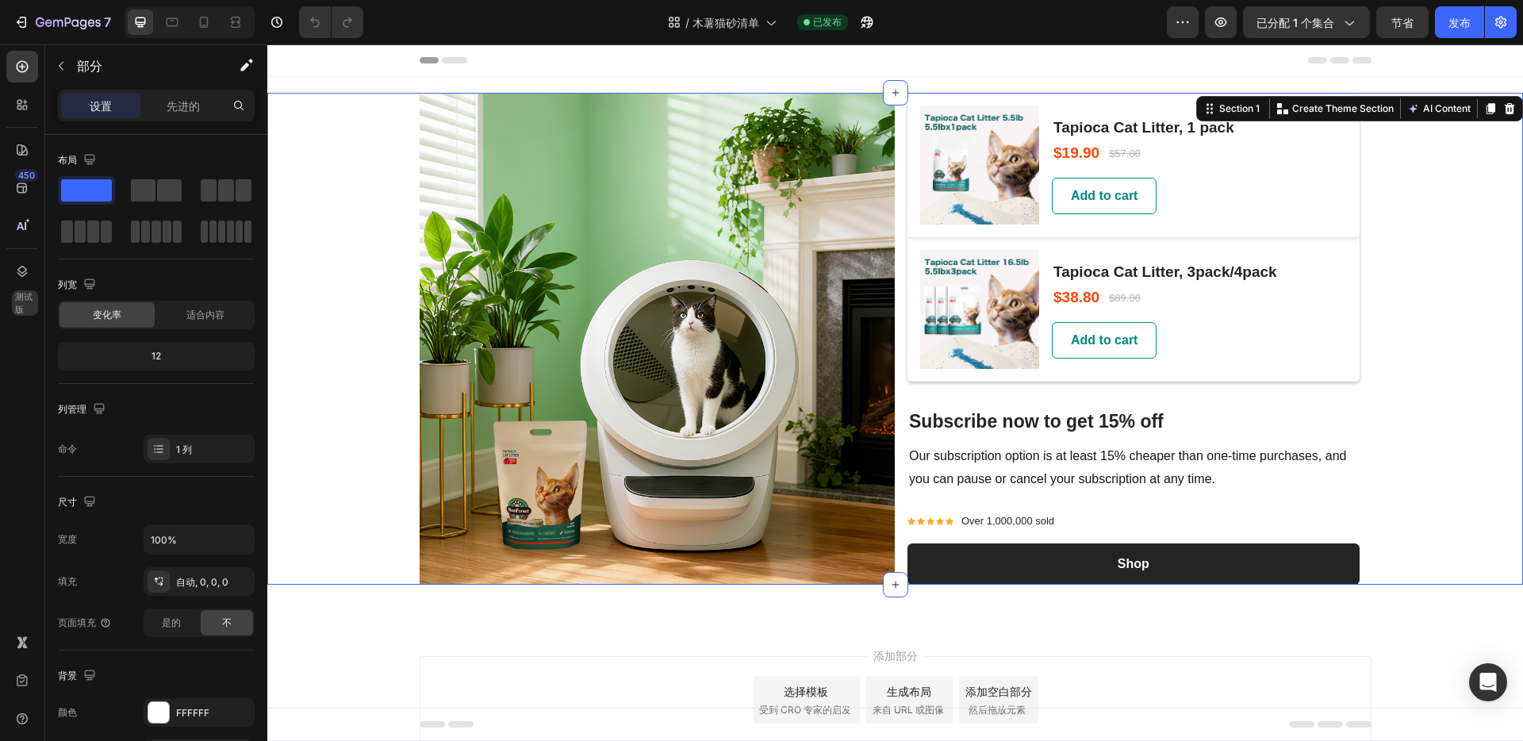
click at [320, 129] on div "Image (P) Images & Gallery Tapioca Cat Litter, 1 pack (P) Title $19.90 (P) Pric…" at bounding box center [895, 339] width 1256 height 492
click at [198, 106] on font "先进的" at bounding box center [183, 105] width 33 height 13
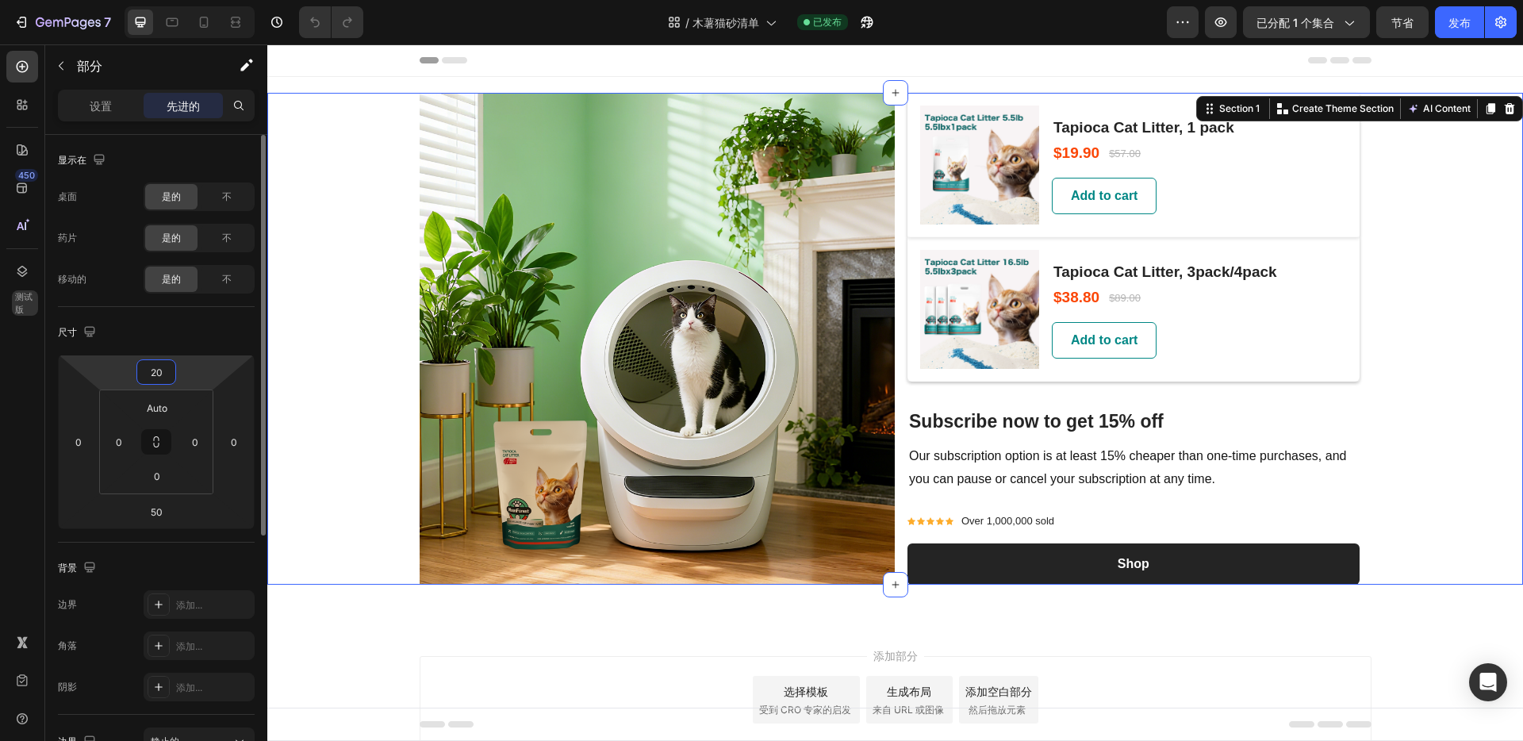
click at [169, 372] on input "20" at bounding box center [156, 372] width 32 height 24
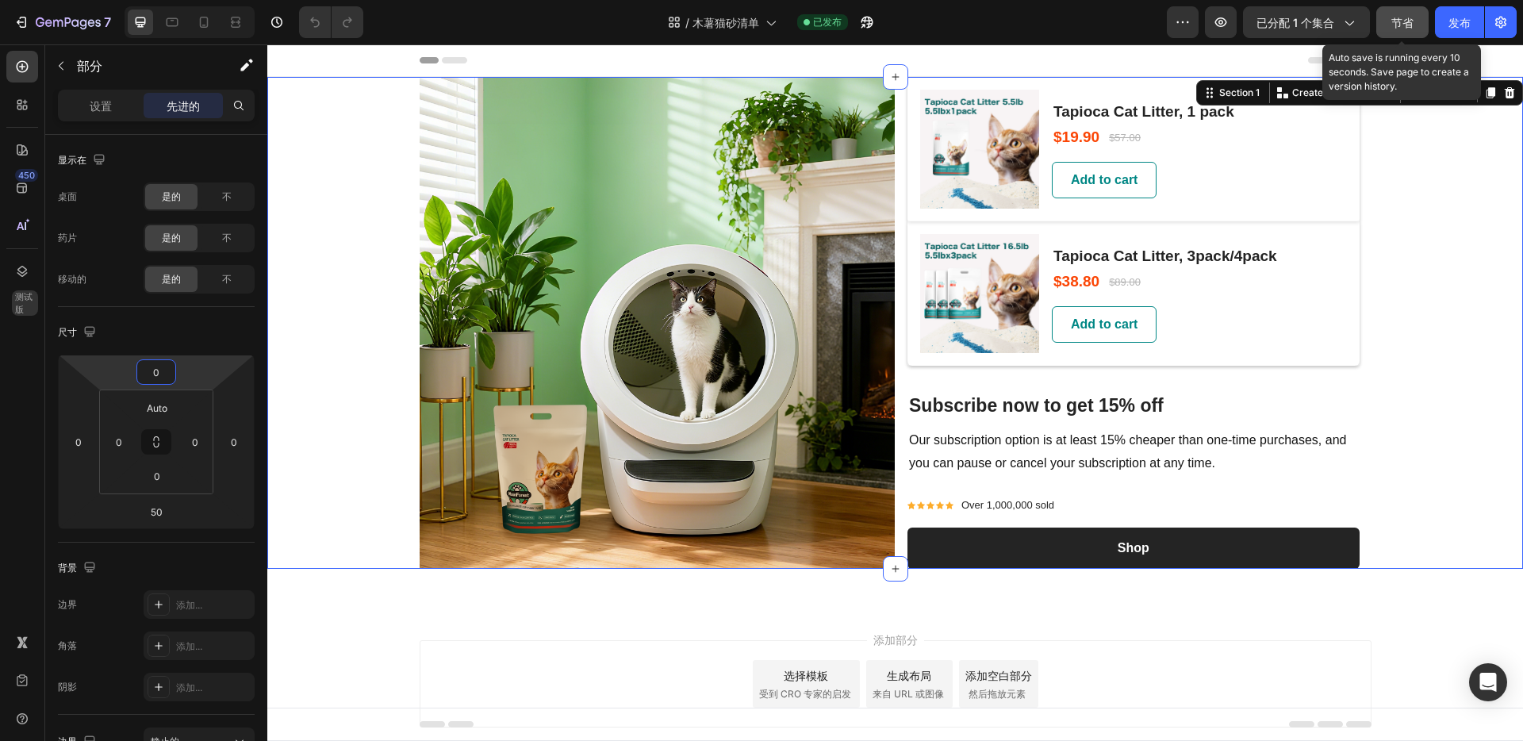
type input "0"
click at [1390, 20] on button "节省" at bounding box center [1402, 22] width 52 height 32
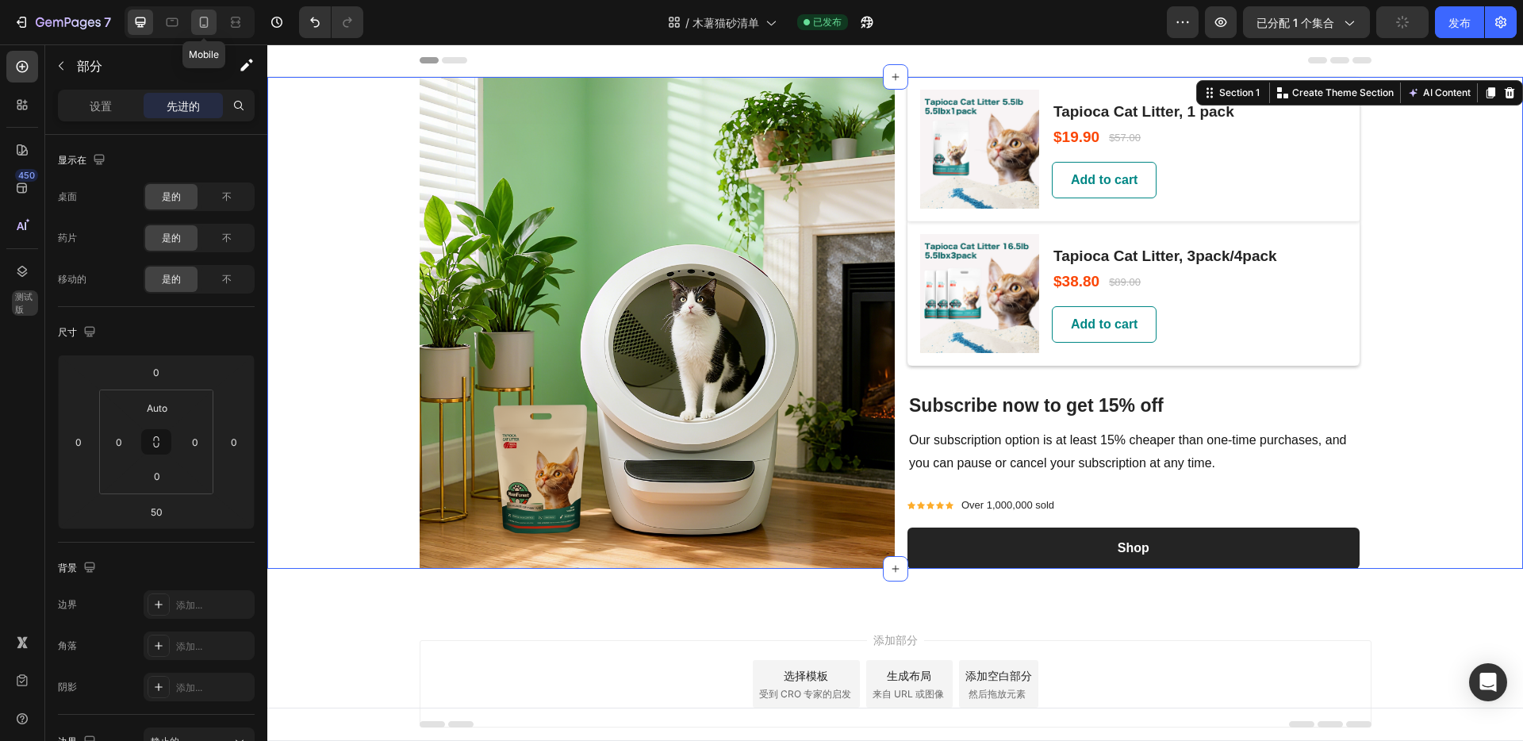
click at [206, 25] on icon at bounding box center [204, 22] width 16 height 16
type input "0"
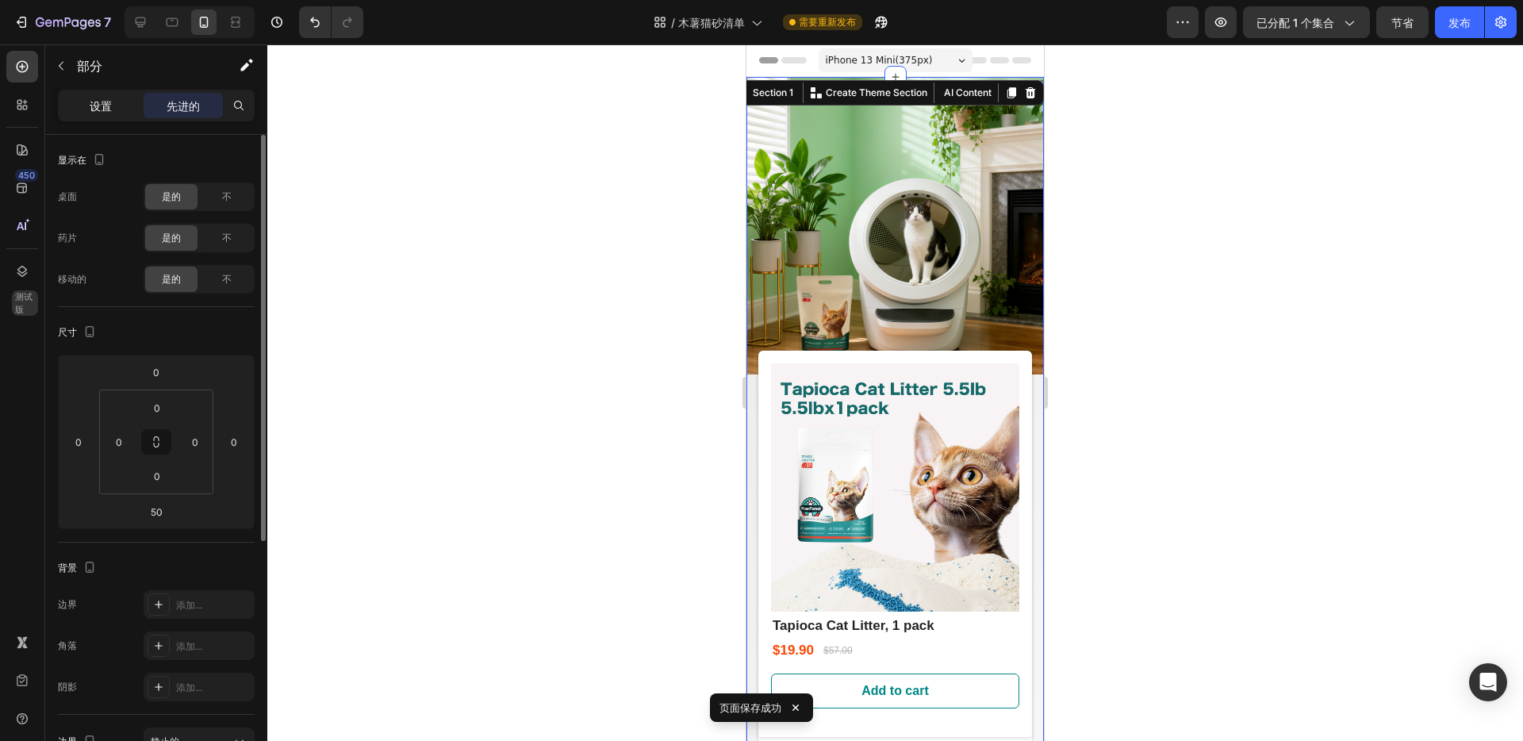
click at [102, 108] on font "设置" at bounding box center [101, 105] width 22 height 13
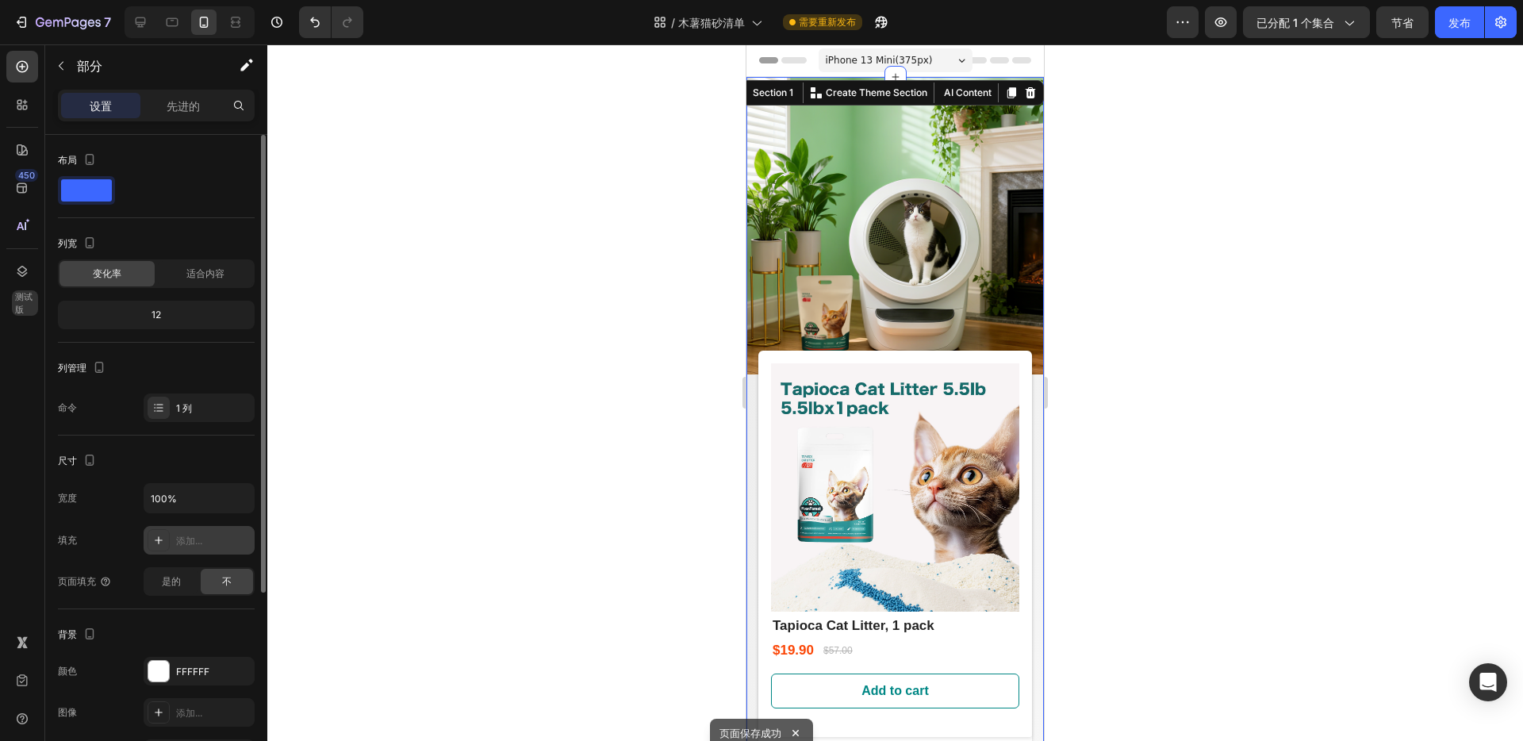
scroll to position [275, 0]
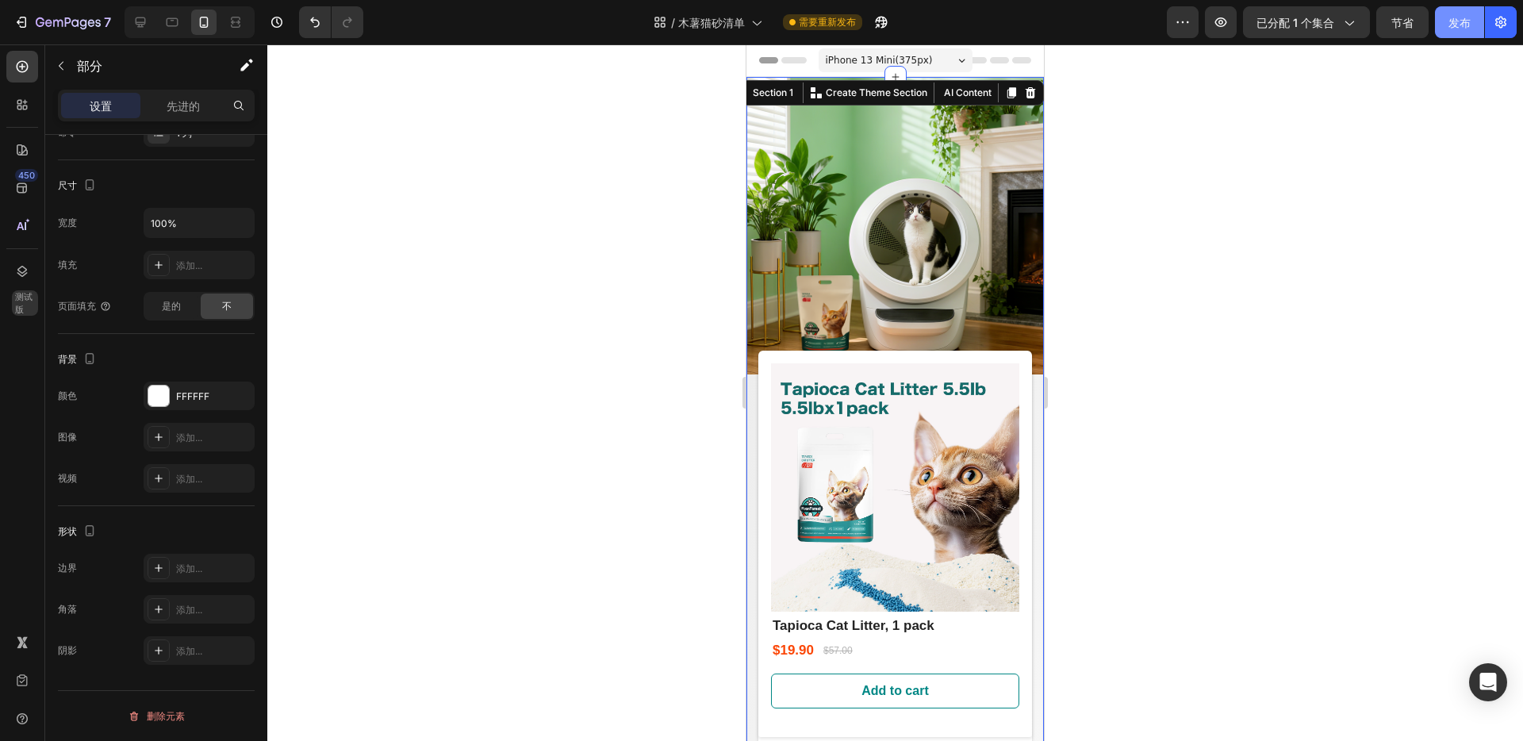
click at [1463, 25] on font "发布" at bounding box center [1460, 22] width 22 height 13
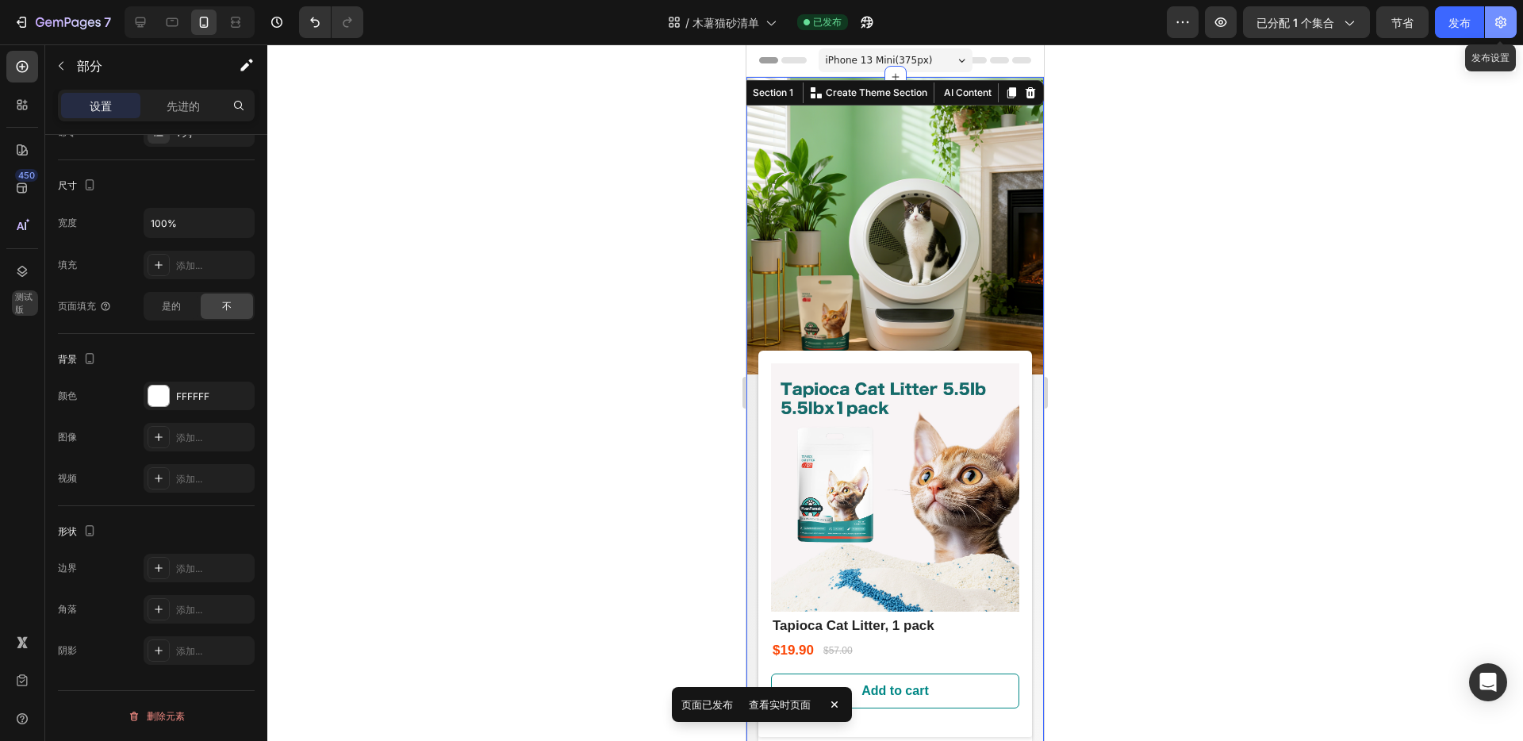
click at [1505, 25] on icon "button" at bounding box center [1500, 23] width 11 height 12
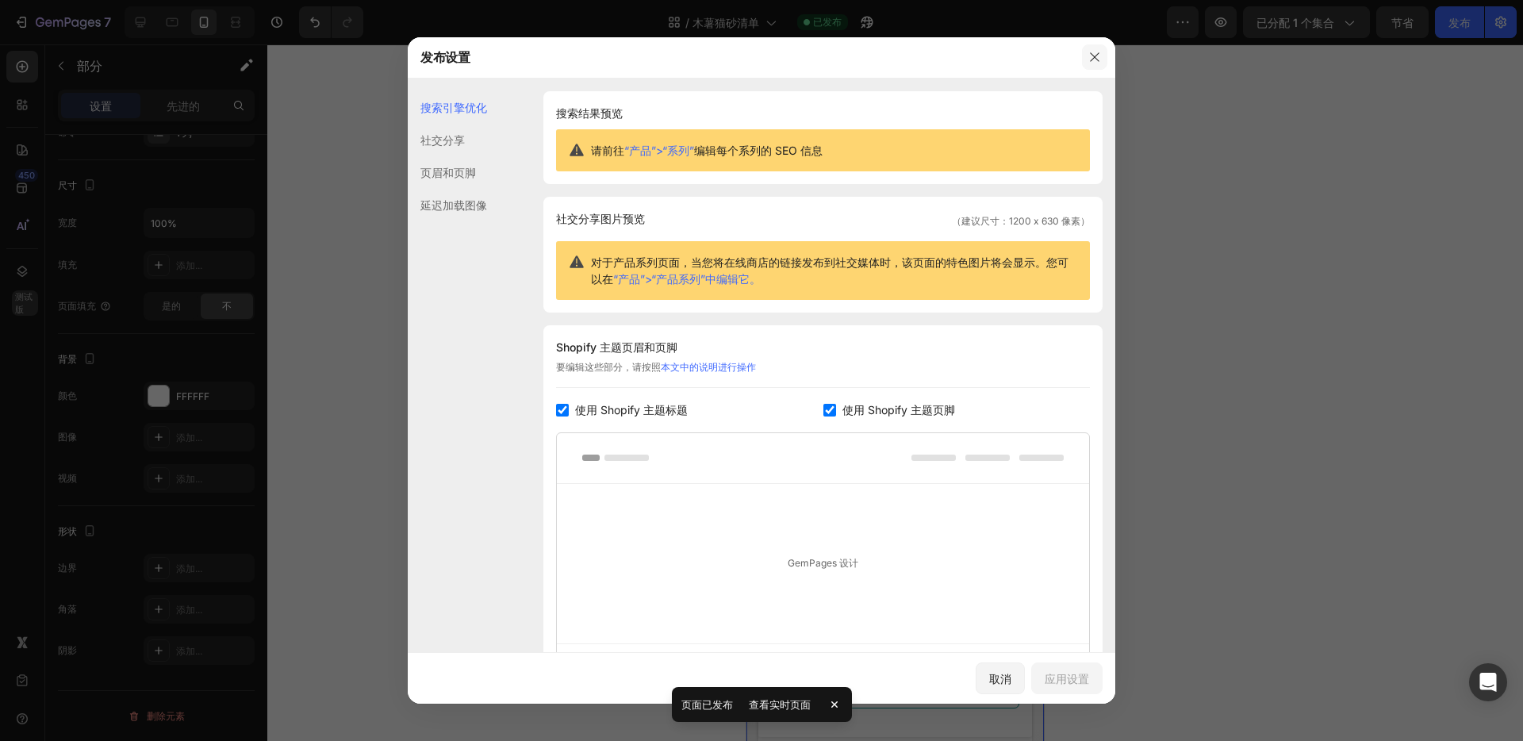
click at [1094, 58] on icon "button" at bounding box center [1094, 56] width 9 height 9
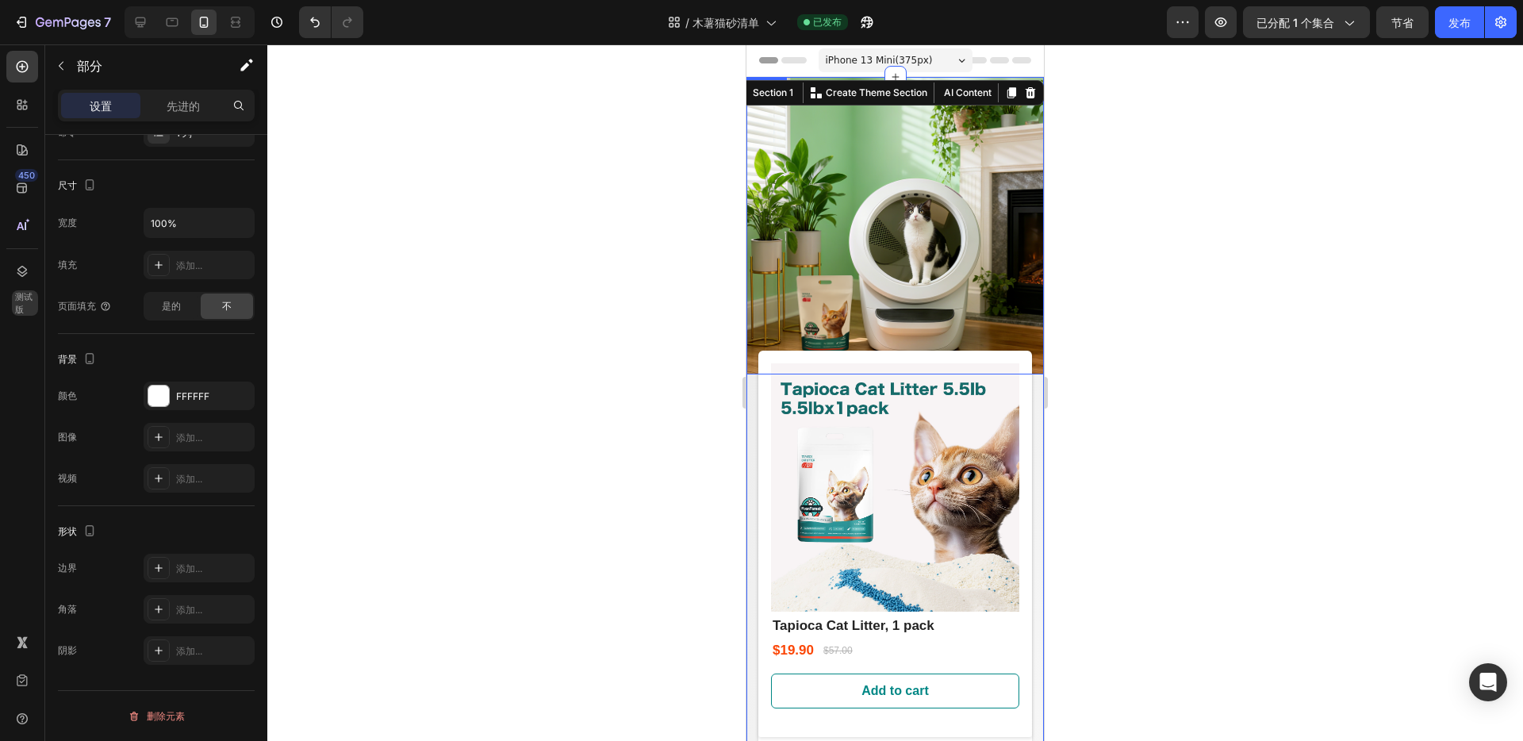
click at [838, 158] on img at bounding box center [895, 225] width 297 height 297
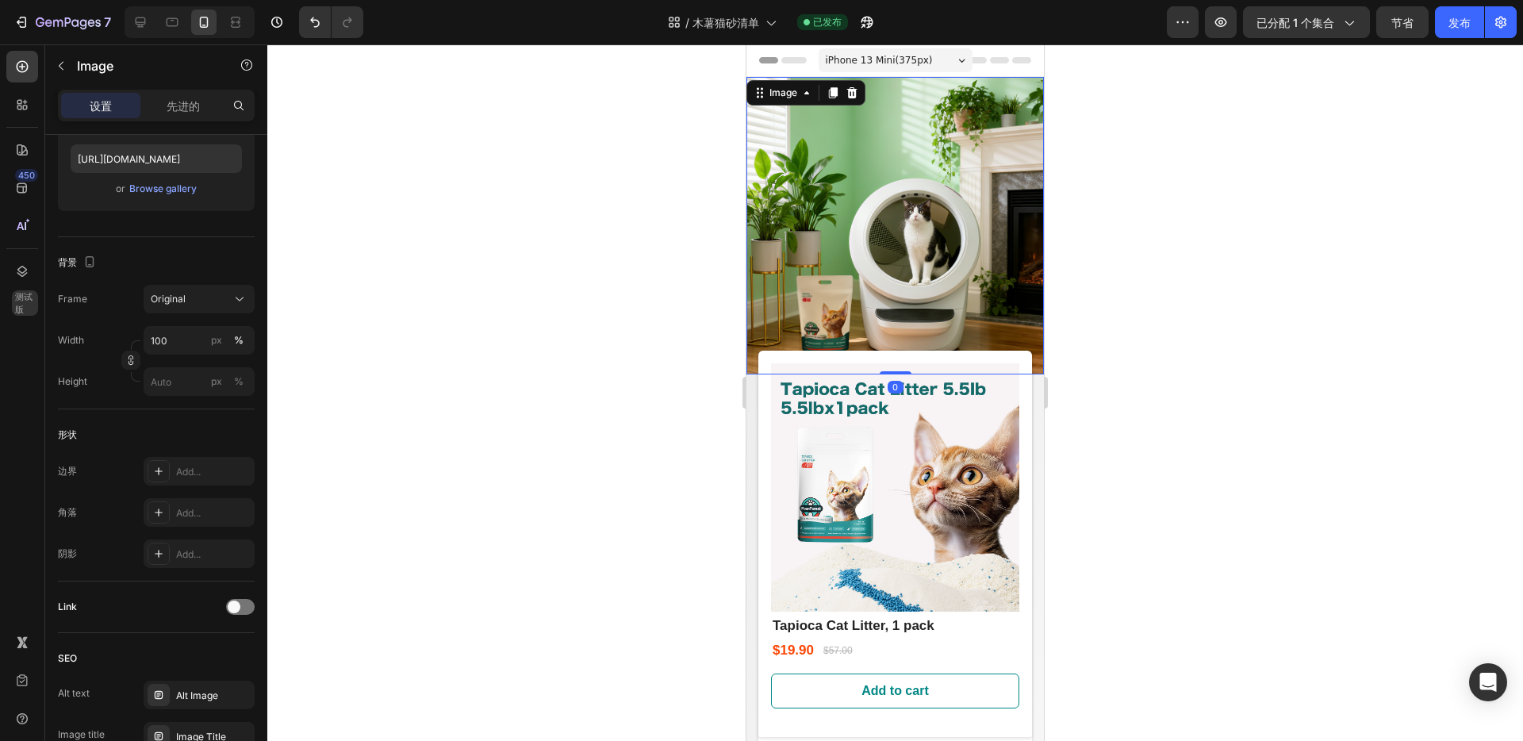
scroll to position [0, 0]
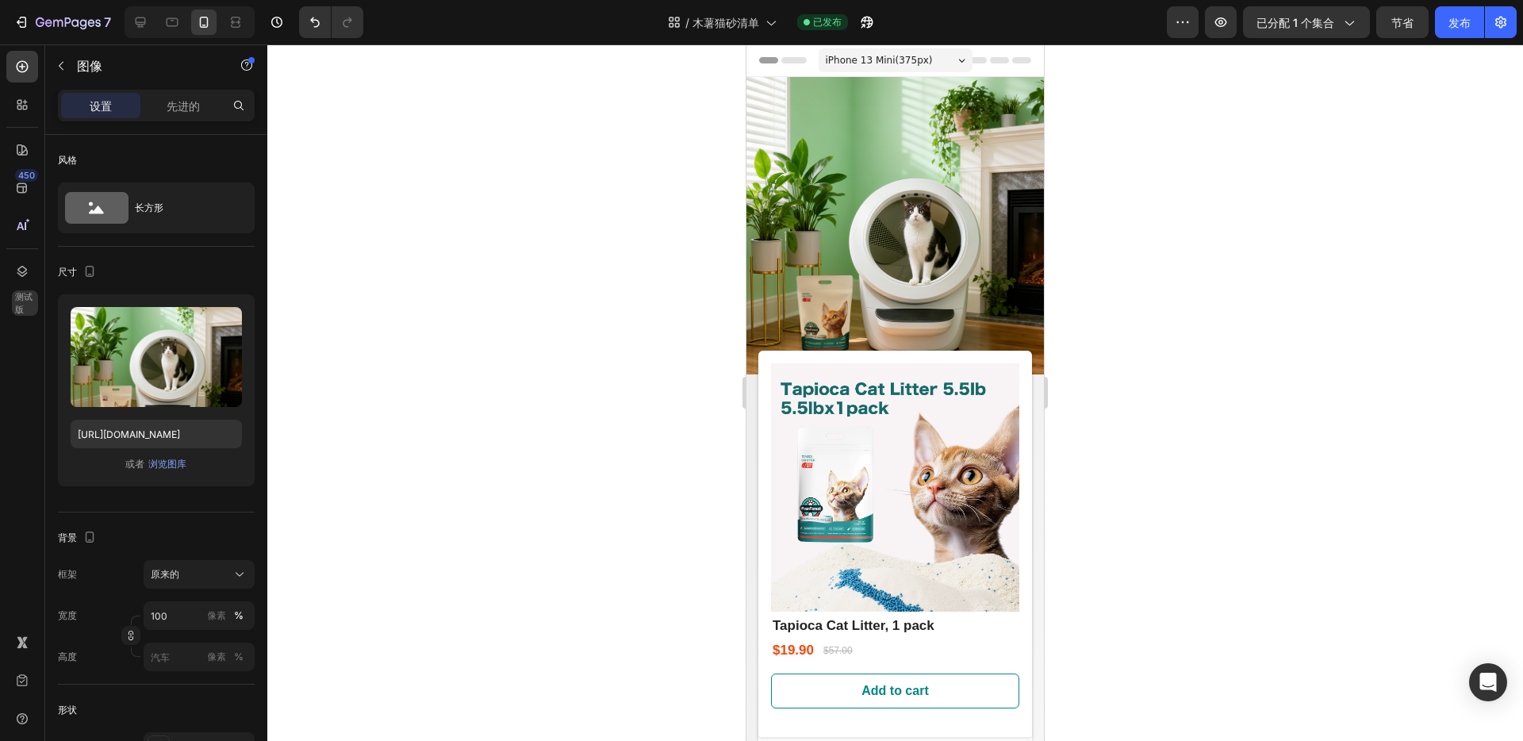
click at [1013, 66] on div "标题" at bounding box center [895, 60] width 272 height 32
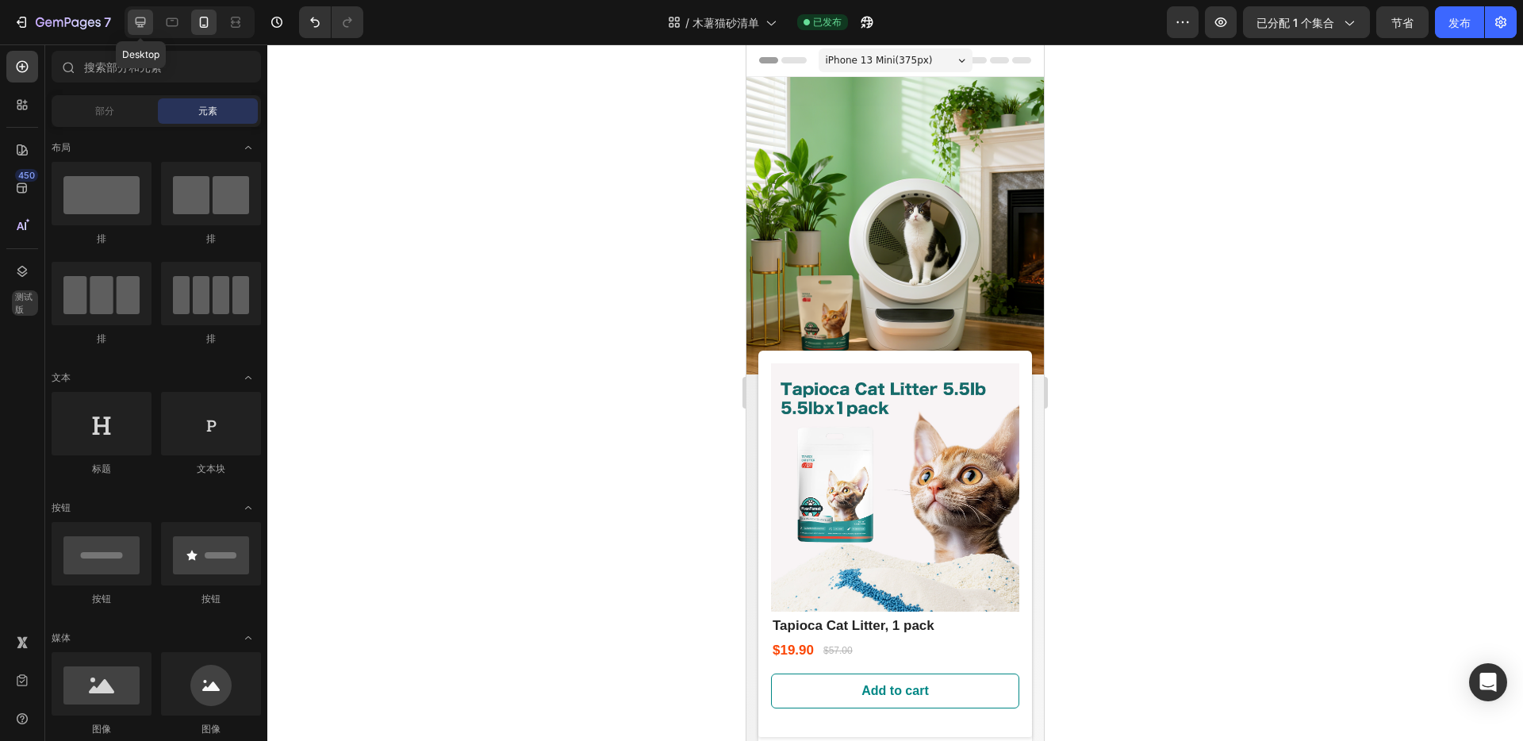
click at [140, 19] on icon at bounding box center [140, 22] width 16 height 16
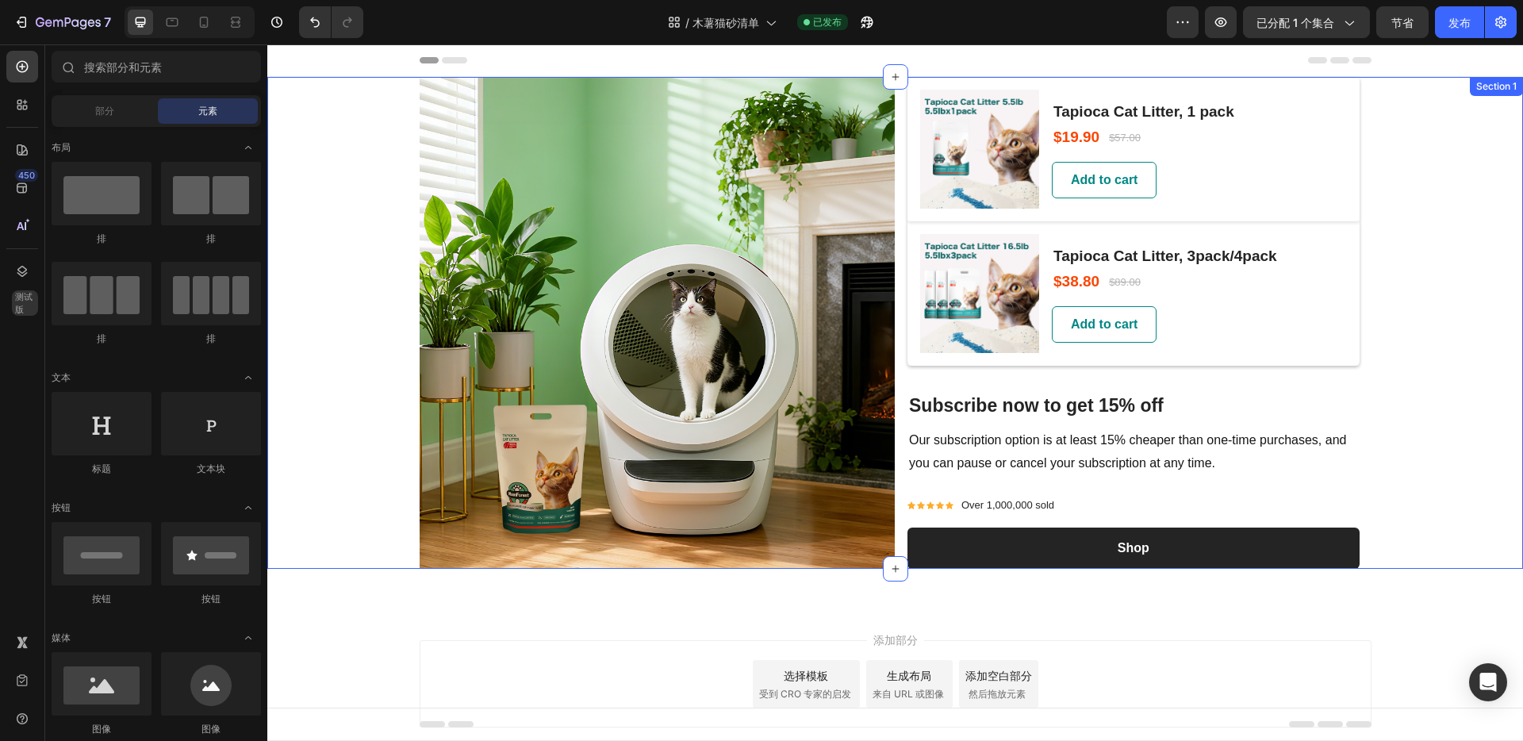
click at [1486, 133] on div "Image (P) Images & Gallery Tapioca Cat Litter, 1 pack (P) Title $19.90 (P) Pric…" at bounding box center [895, 323] width 1256 height 492
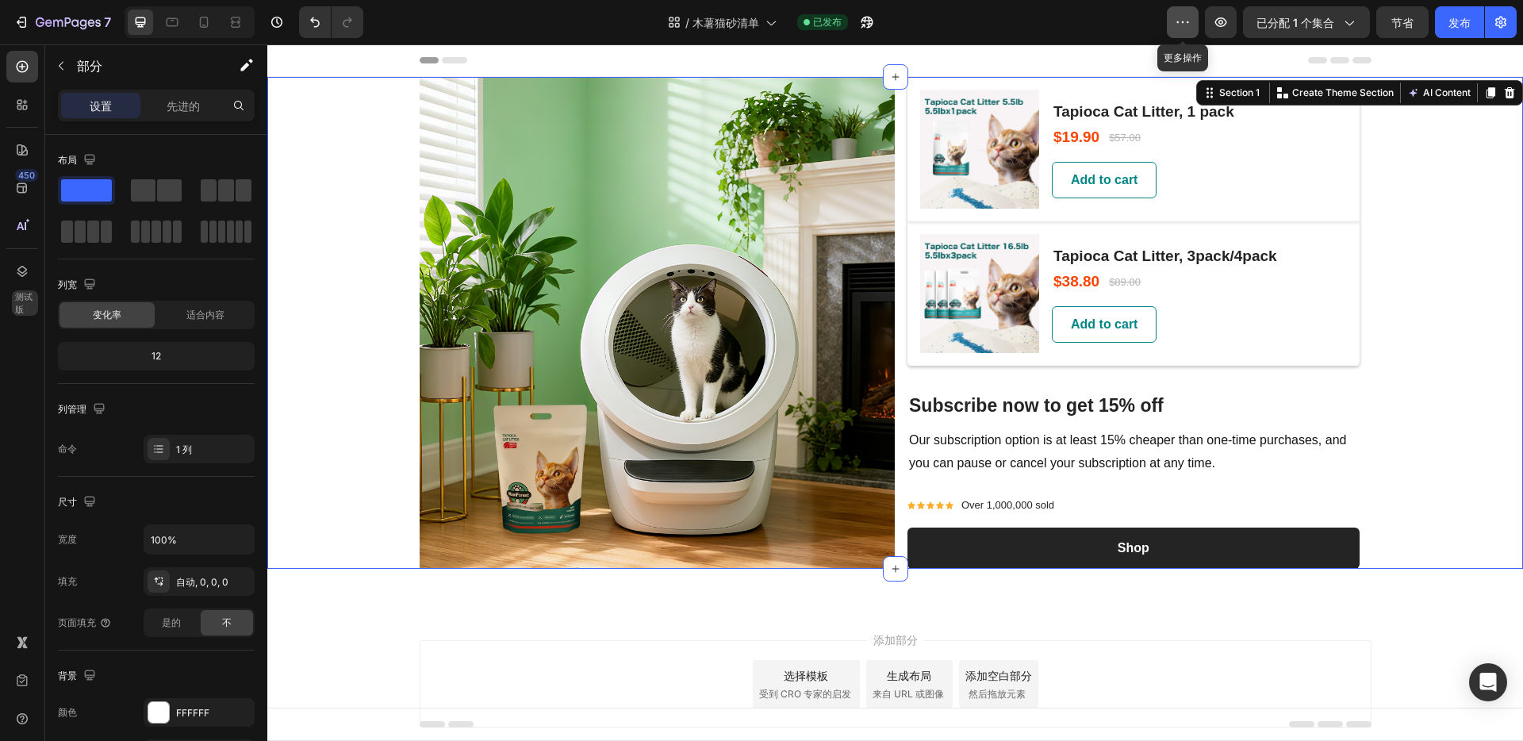
click at [1177, 28] on icon "button" at bounding box center [1183, 22] width 16 height 16
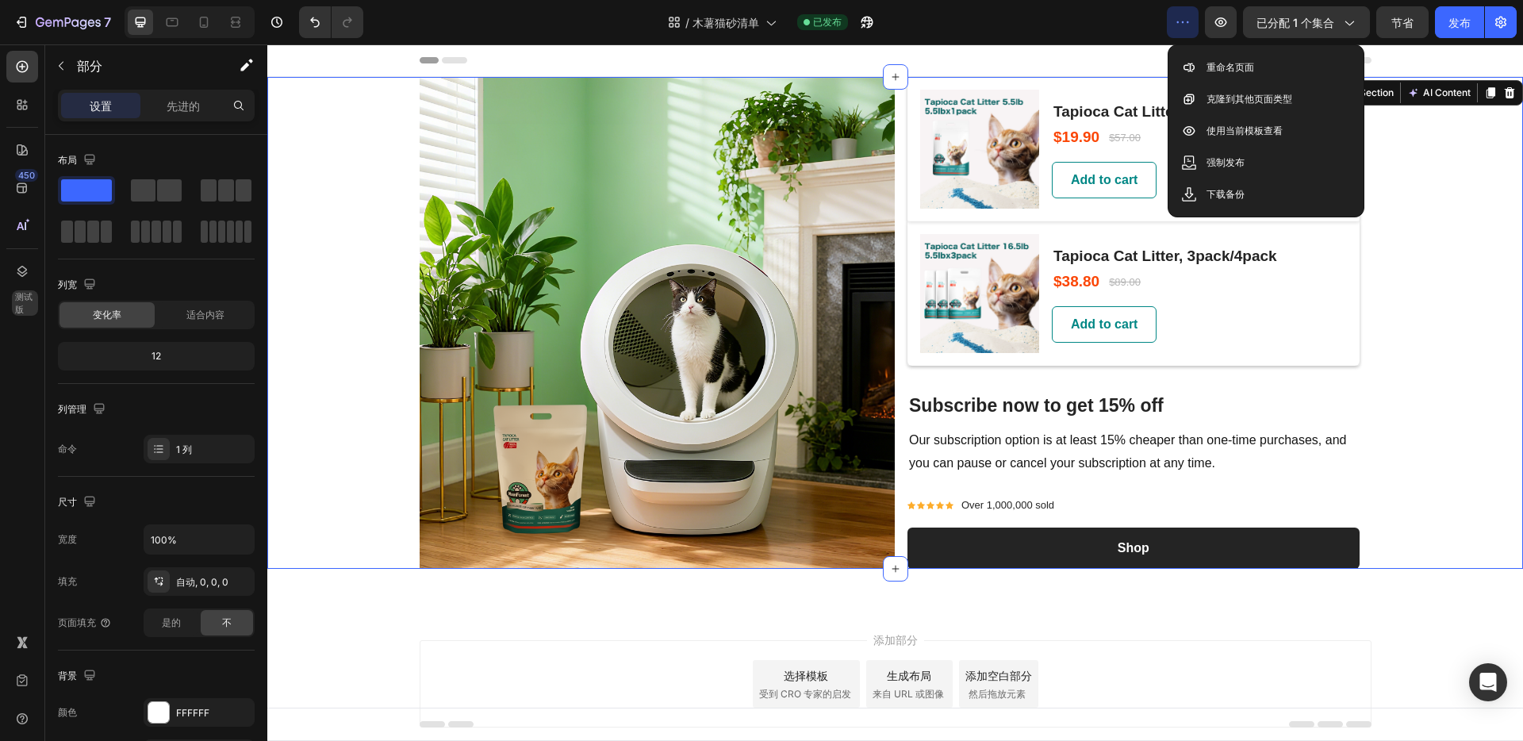
click at [1472, 249] on div "Image (P) Images & Gallery Tapioca Cat Litter, 1 pack (P) Title $19.90 (P) Pric…" at bounding box center [895, 323] width 1256 height 492
click at [386, 633] on div "添加部分 选择模板 受到 CRO 专家的启发 生成布局 来自 URL 或图像 添加空白部分 然后拖放元素" at bounding box center [895, 705] width 1256 height 195
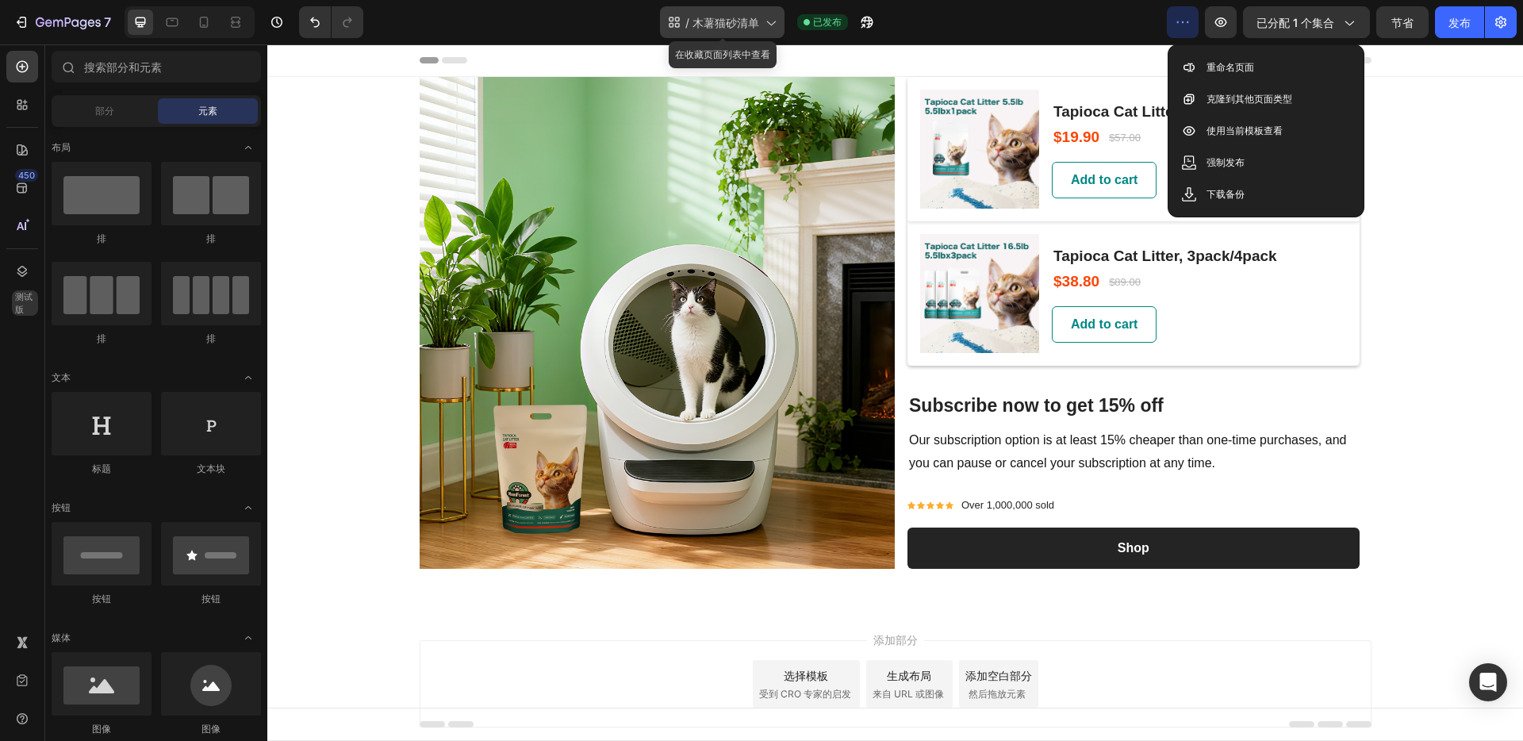
click at [771, 29] on icon at bounding box center [770, 22] width 16 height 16
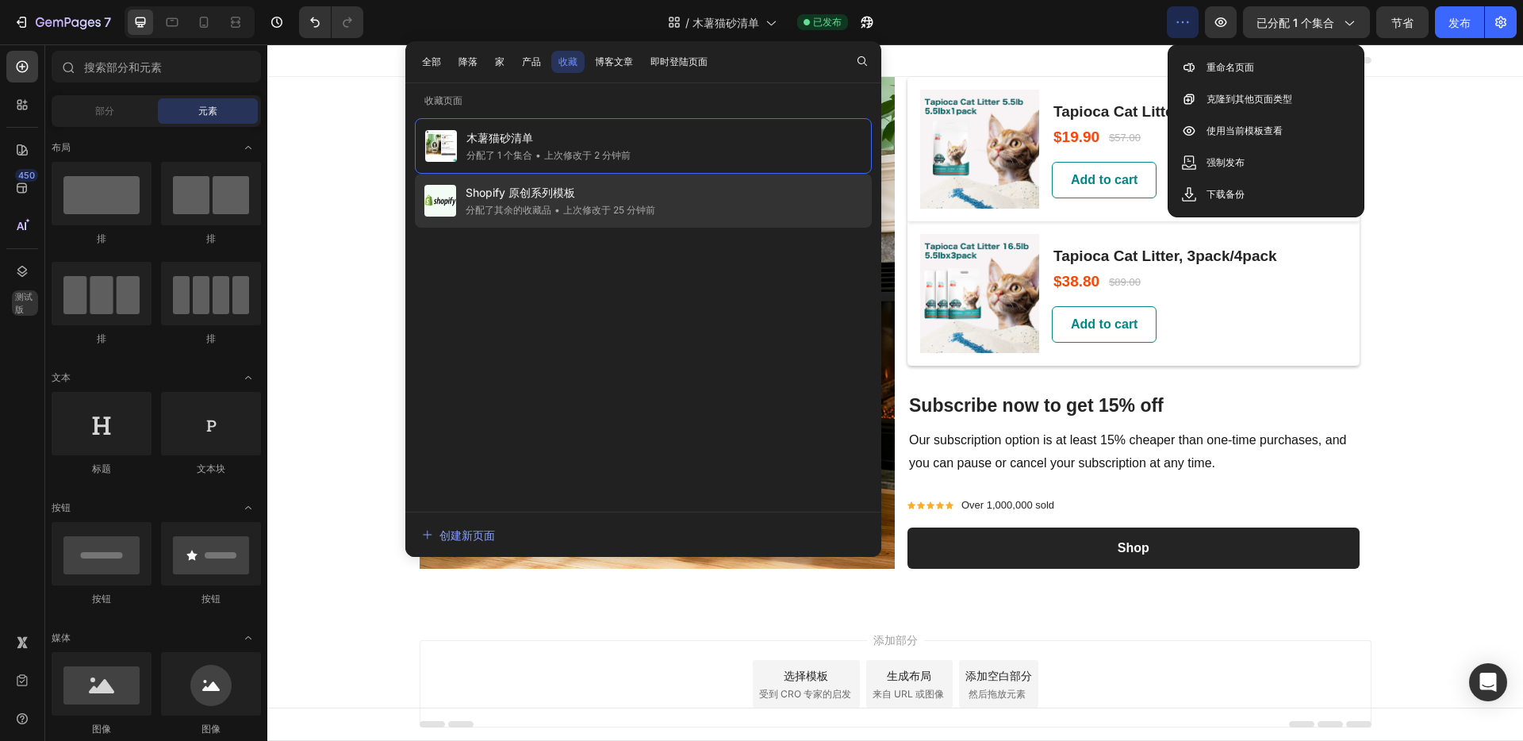
click at [684, 205] on div "Shopify 原创系列模板 分配了其余的收藏品 • 上次修改于 25 分钟前" at bounding box center [643, 201] width 457 height 54
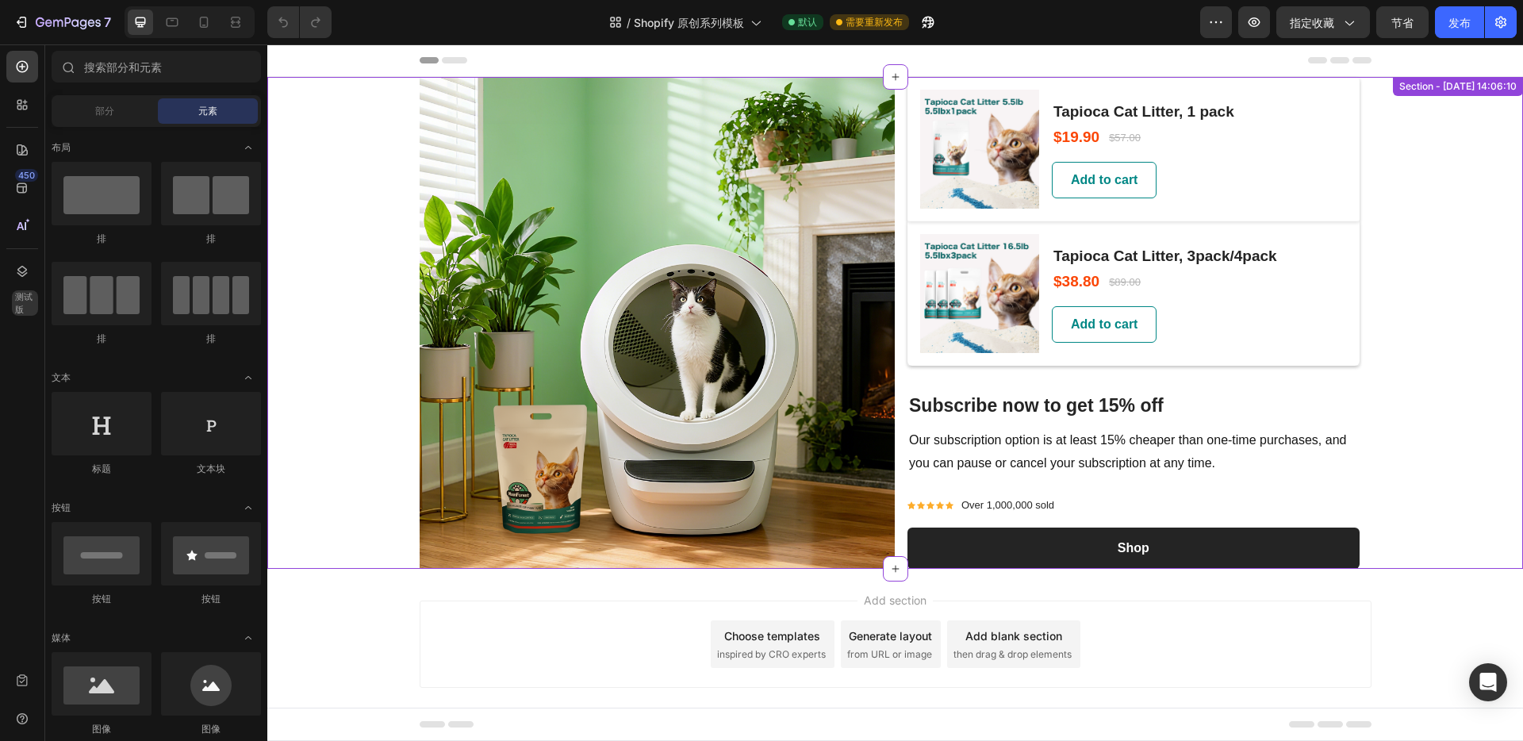
click at [1478, 203] on div "Image (P) Images & Gallery Tapioca Cat Litter, 1 pack (P) Title $19.90 (P) Pric…" at bounding box center [895, 323] width 1256 height 492
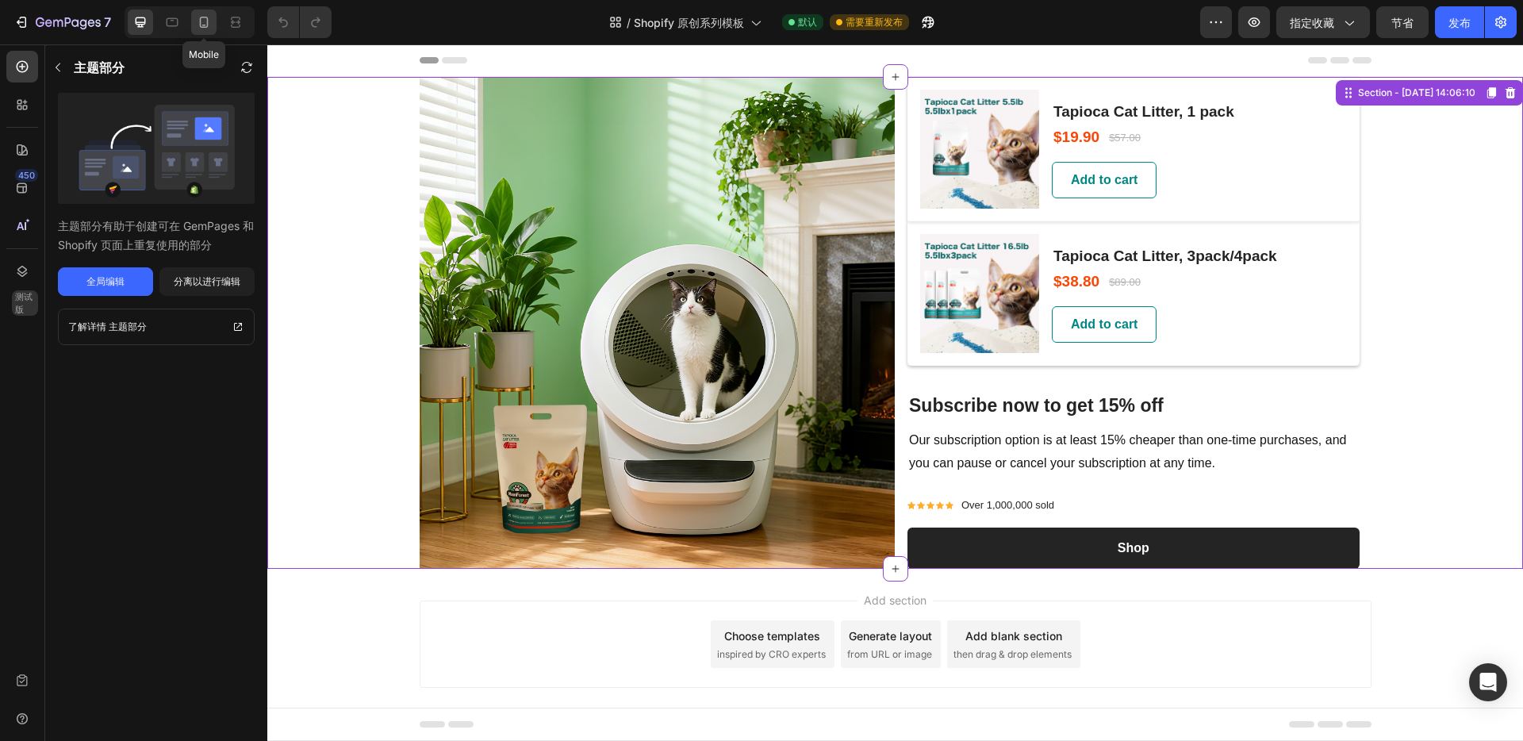
click at [207, 25] on icon at bounding box center [204, 22] width 9 height 11
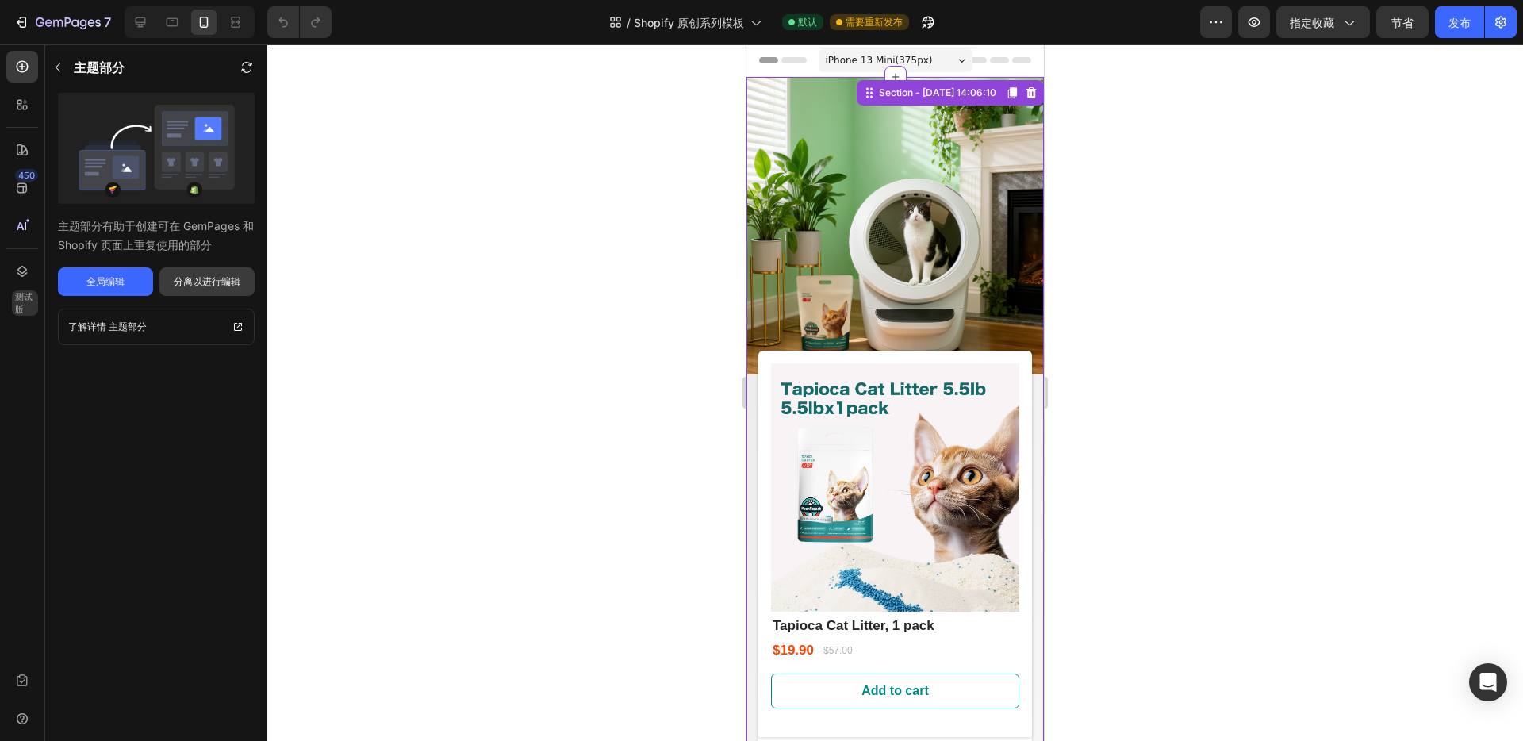
click at [197, 278] on font "分离以进行编辑" at bounding box center [207, 281] width 67 height 12
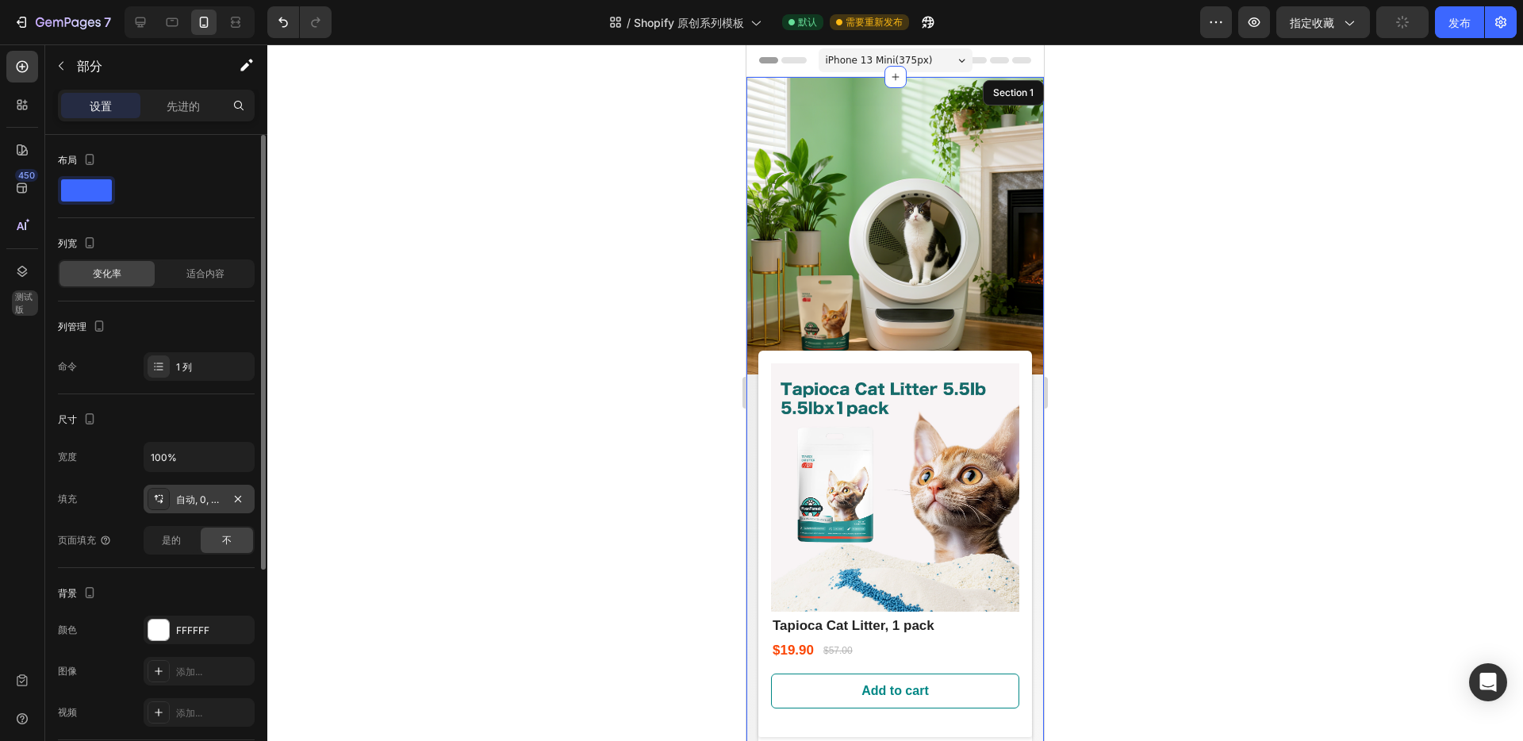
click at [209, 501] on font "自动, 0, 0, 0" at bounding box center [202, 499] width 52 height 12
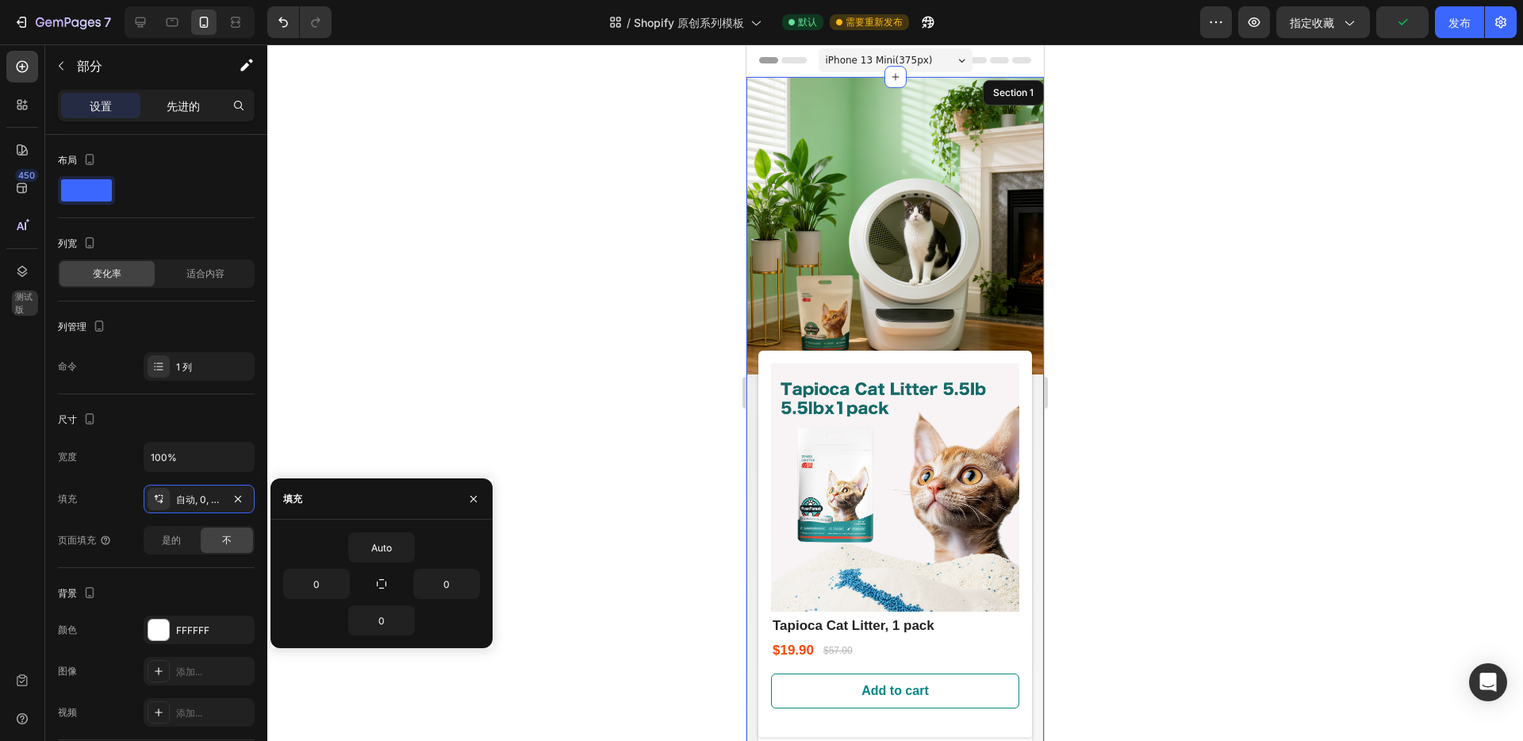
click at [171, 106] on font "先进的" at bounding box center [183, 105] width 33 height 13
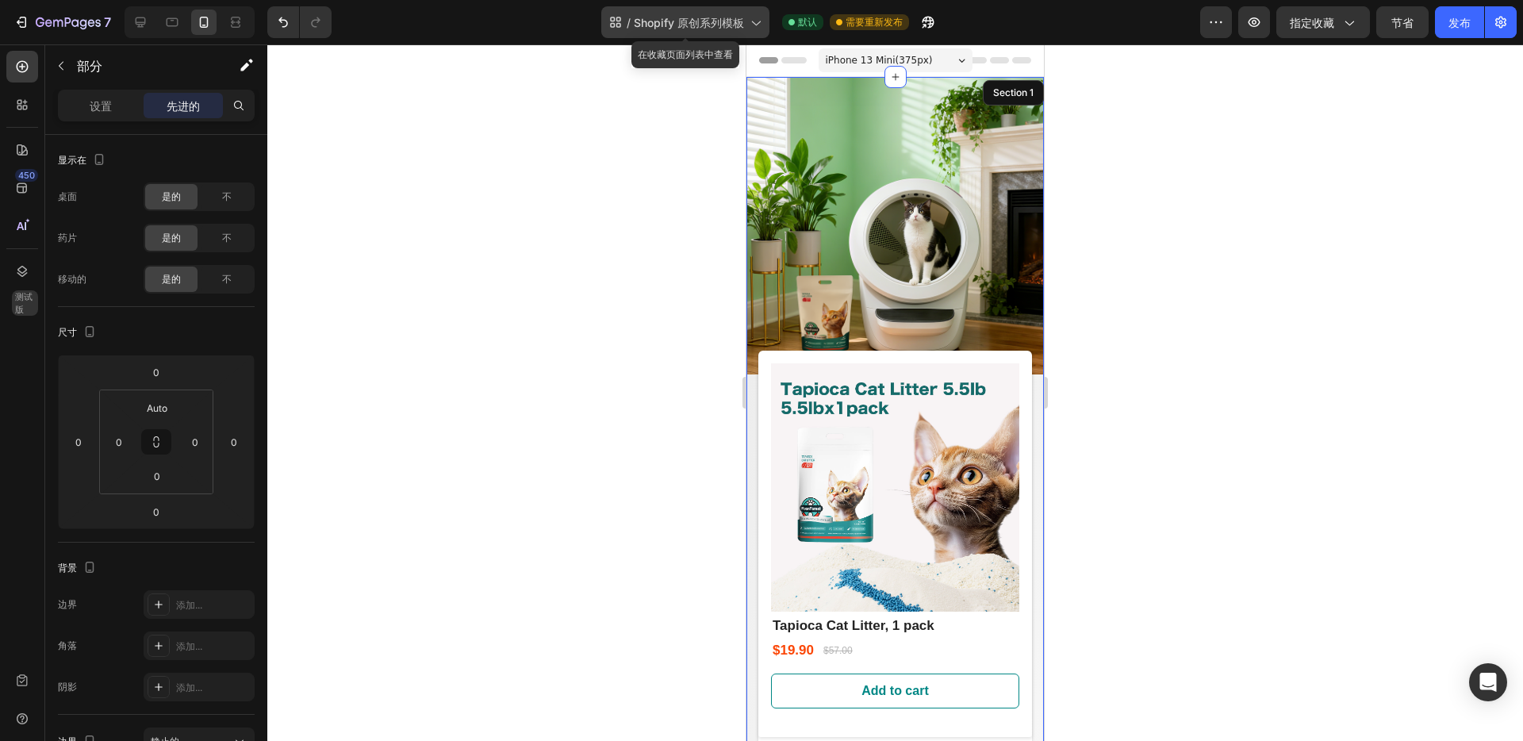
click at [747, 23] on icon at bounding box center [755, 22] width 16 height 16
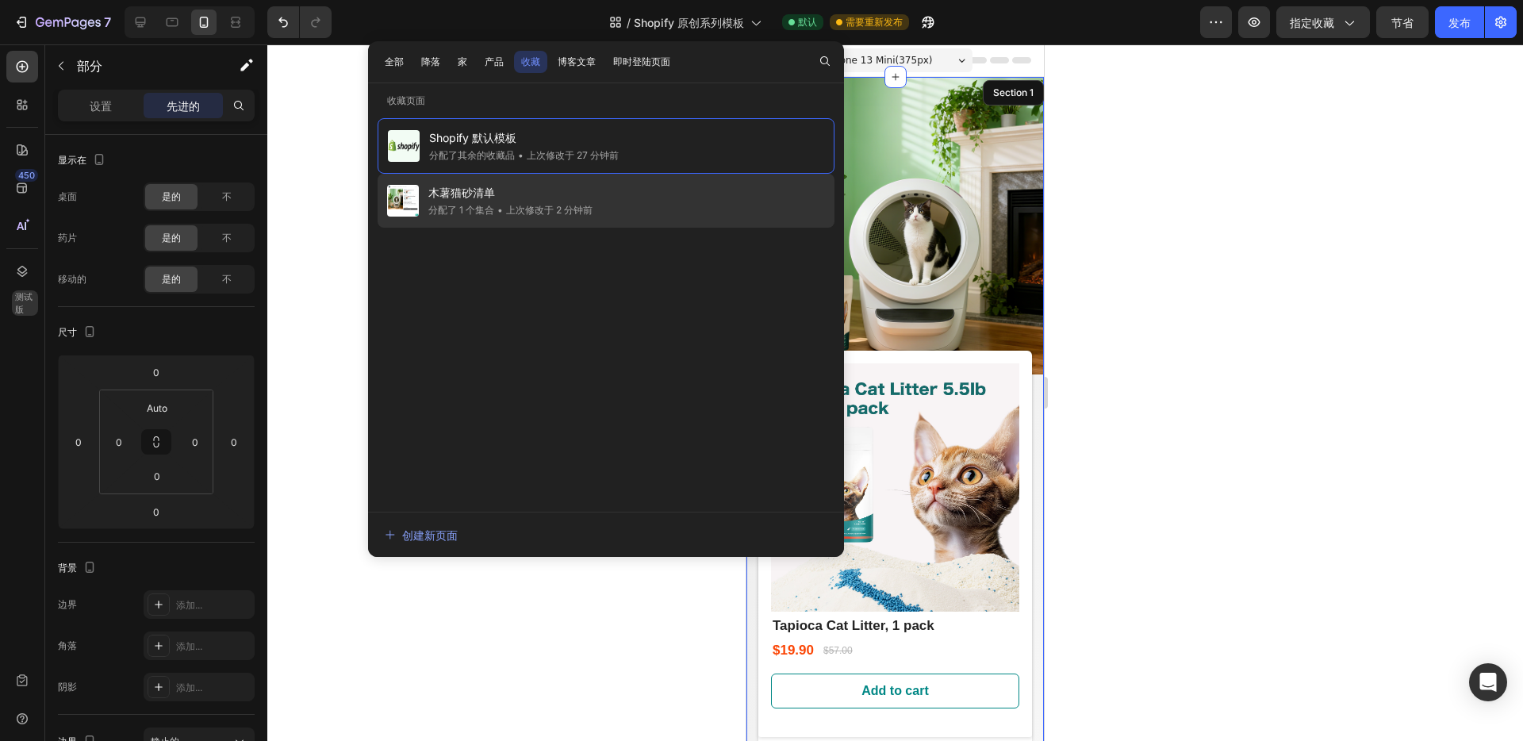
click at [520, 215] on font "上次修改于 2 分钟前" at bounding box center [549, 210] width 86 height 12
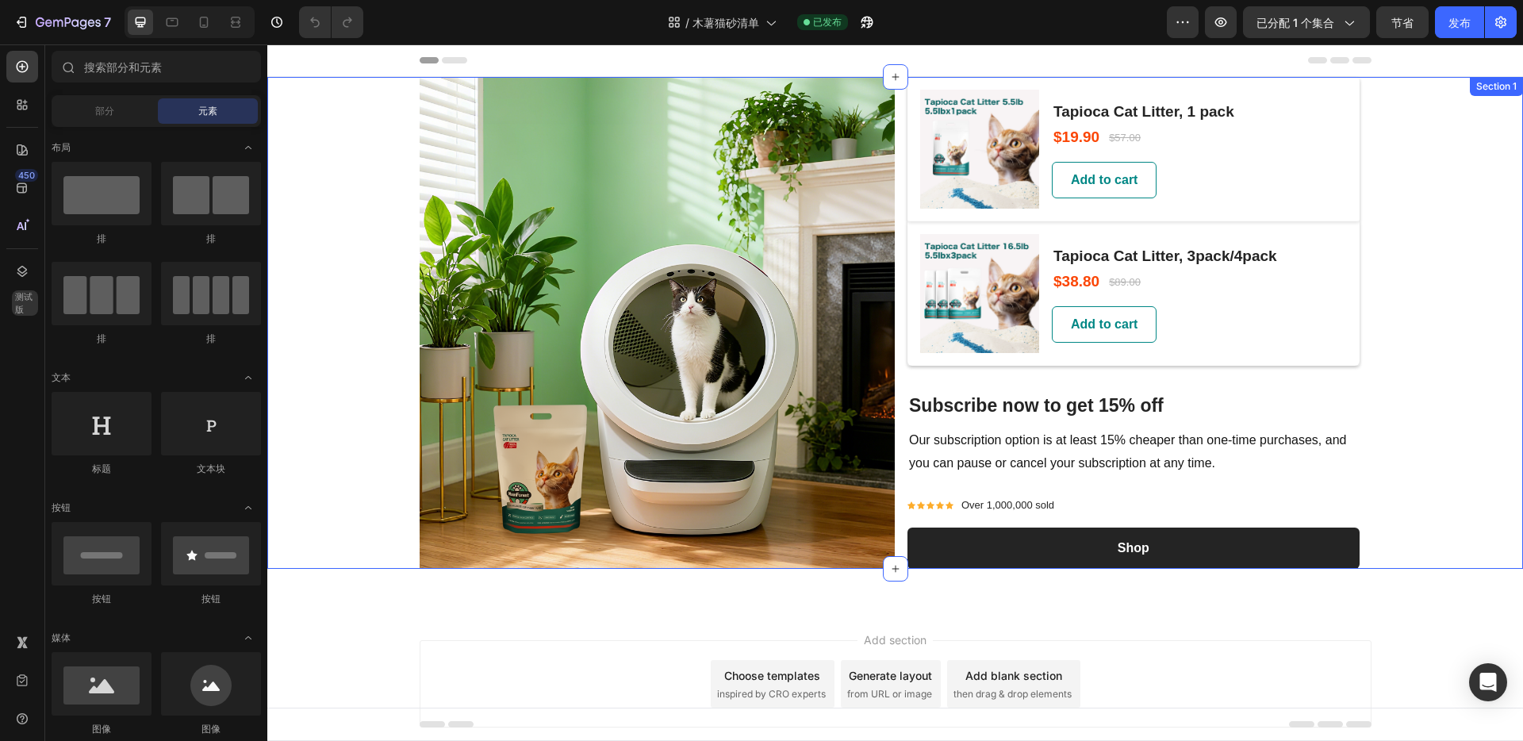
click at [342, 123] on div "Image (P) Images & Gallery Tapioca Cat Litter, 1 pack (P) Title $19.90 (P) Pric…" at bounding box center [895, 323] width 1256 height 492
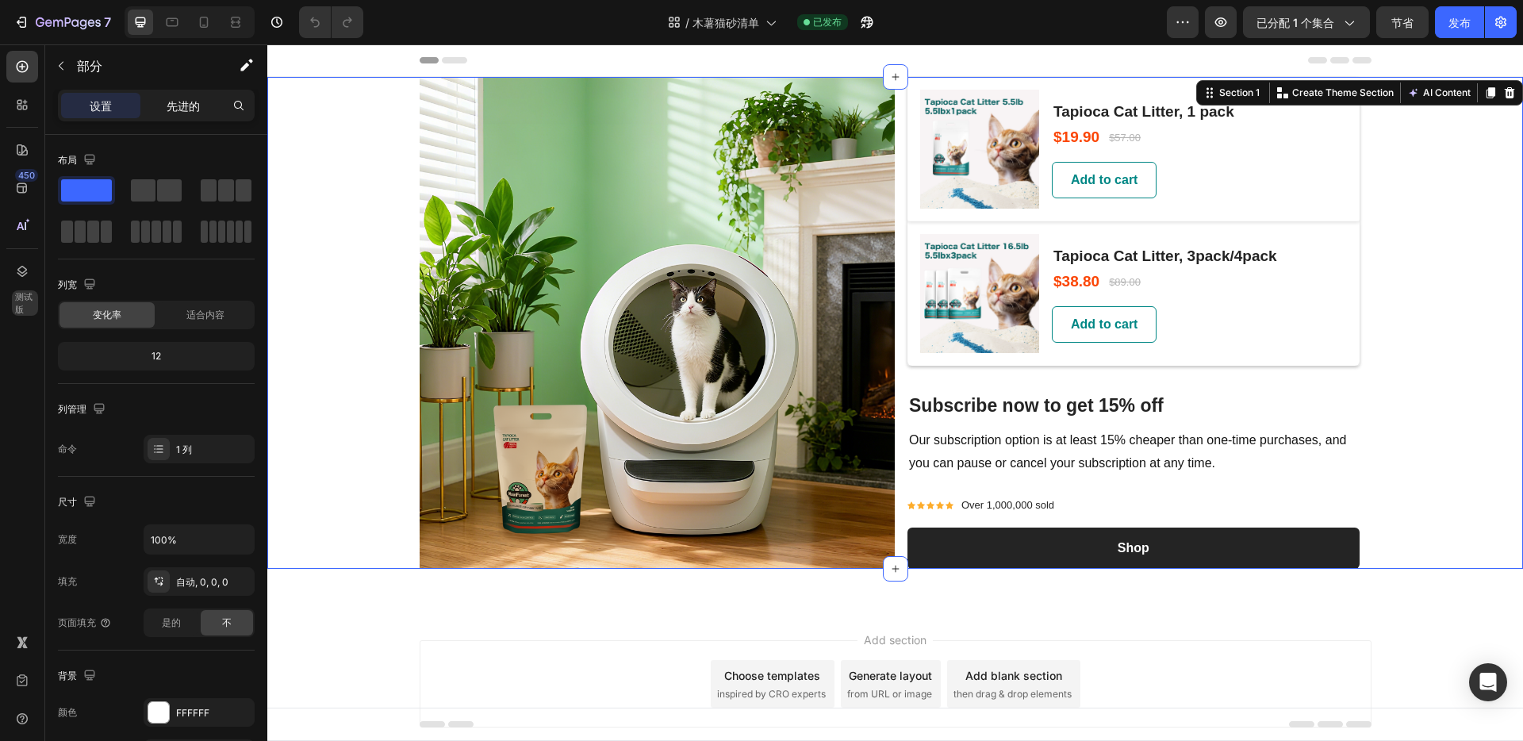
click at [186, 104] on font "先进的" at bounding box center [183, 105] width 33 height 13
